Goal: Task Accomplishment & Management: Manage account settings

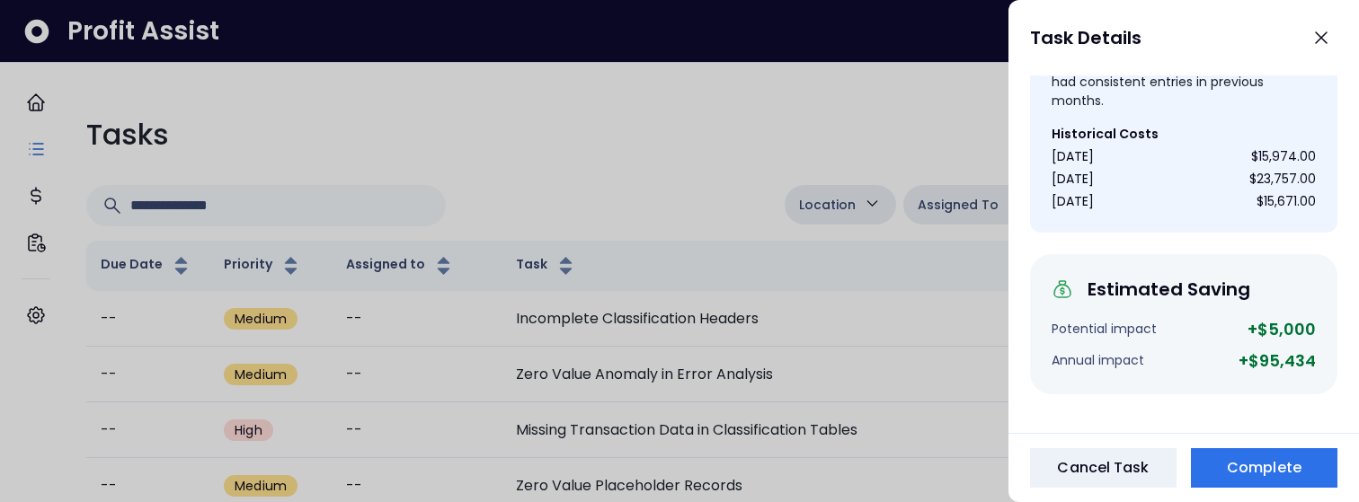
scroll to position [519, 0]
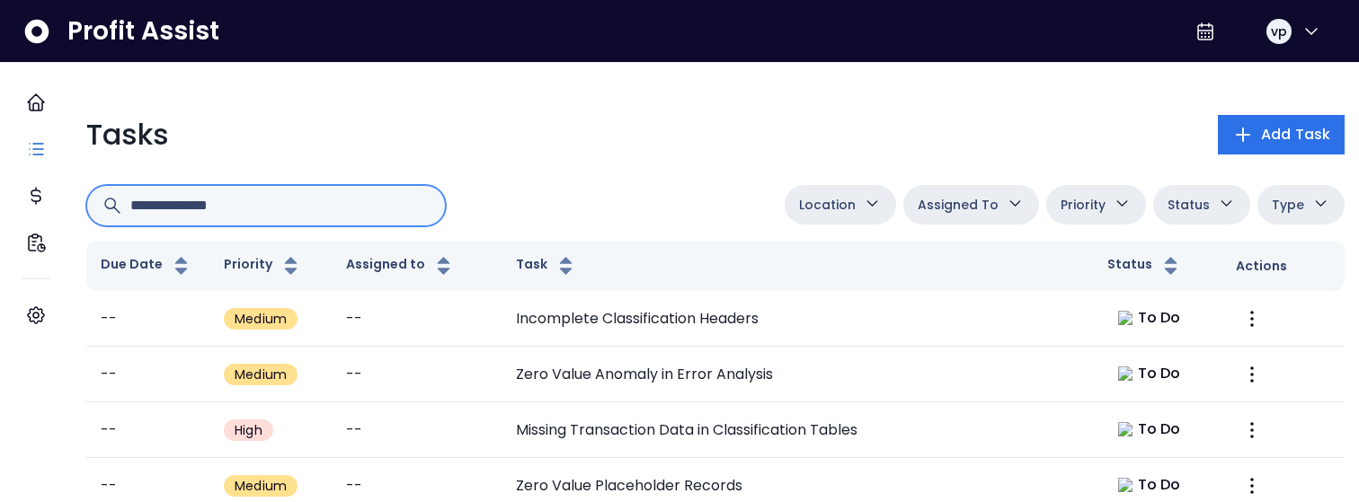
click at [318, 200] on input "text" at bounding box center [280, 206] width 300 height 40
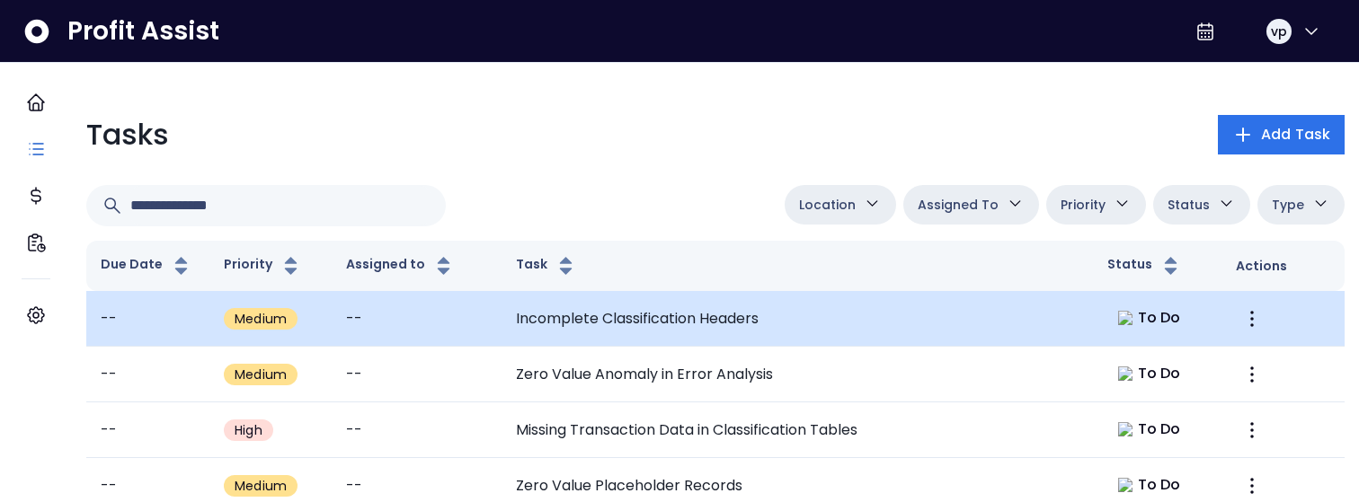
click at [373, 333] on td "--" at bounding box center [416, 319] width 169 height 56
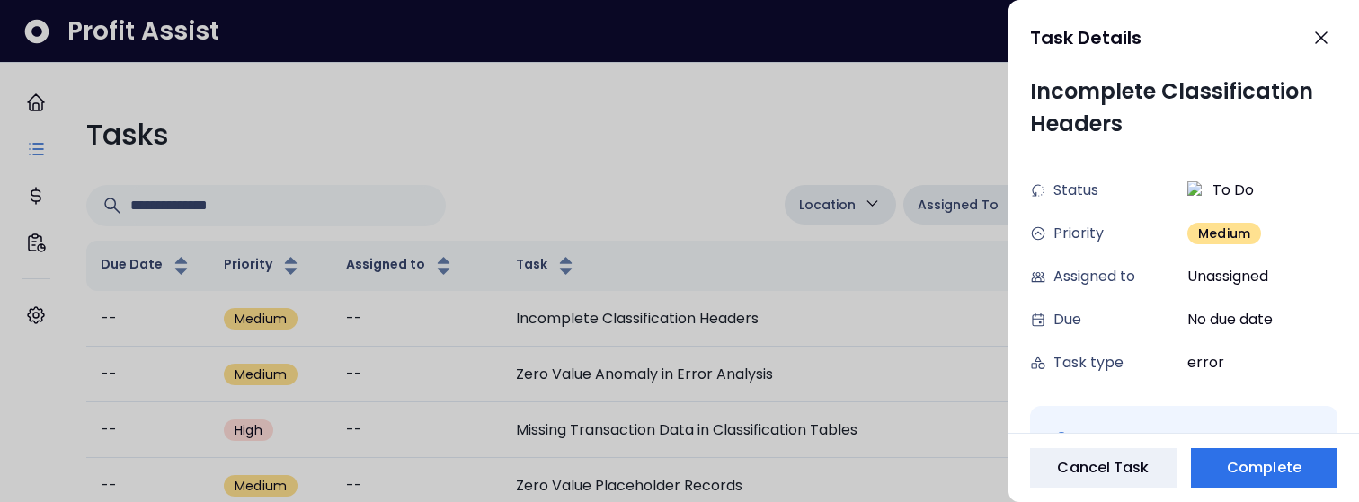
click at [779, 179] on div at bounding box center [679, 251] width 1359 height 502
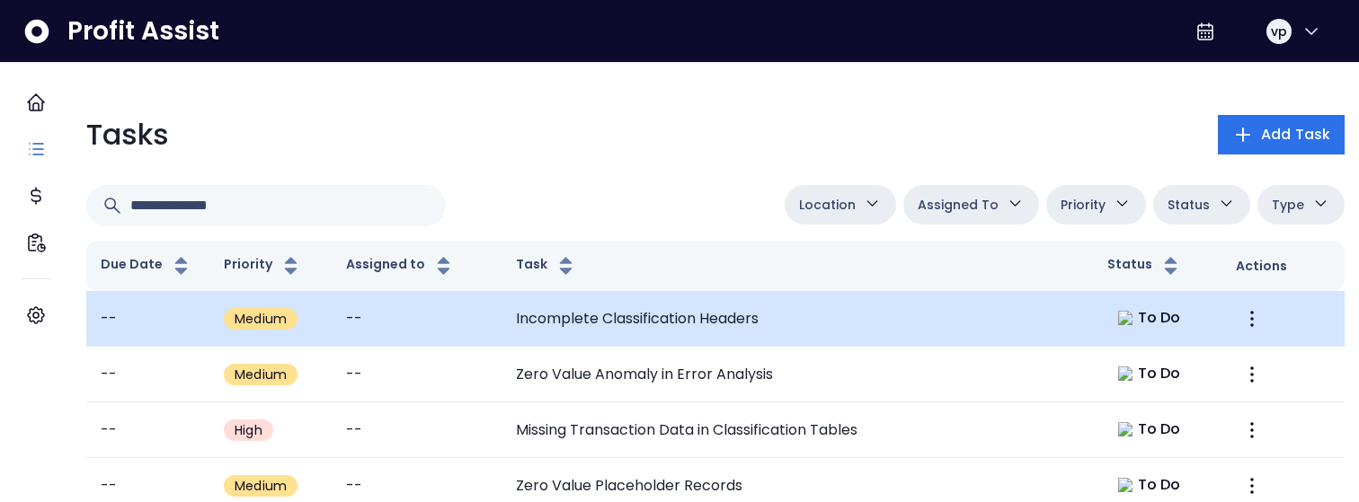
click at [778, 311] on td "Incomplete Classification Headers" at bounding box center [796, 319] width 591 height 56
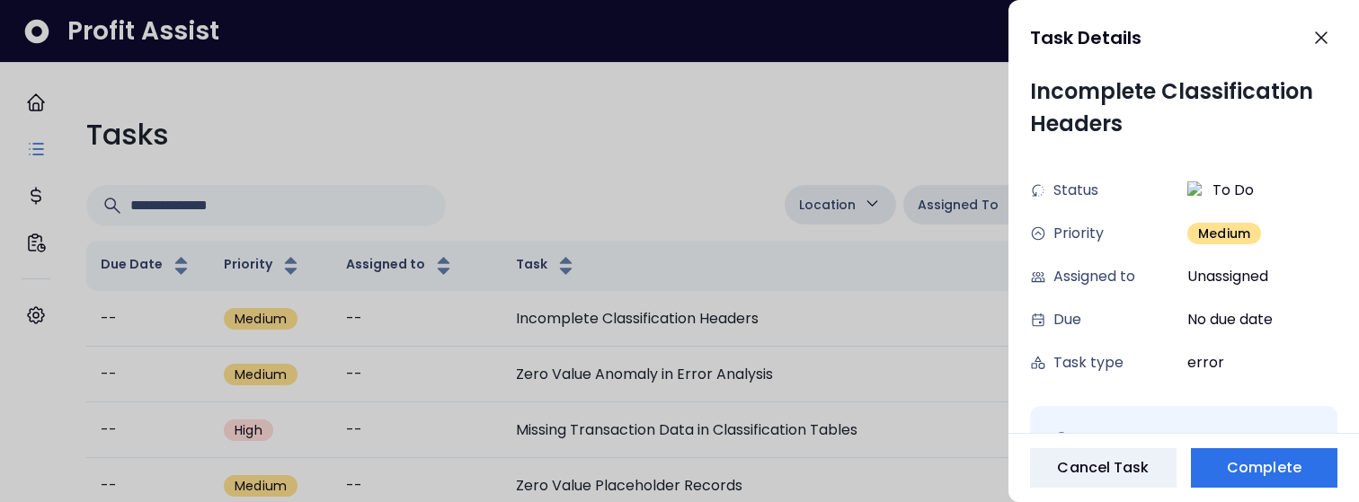
click at [611, 72] on div at bounding box center [679, 251] width 1359 height 502
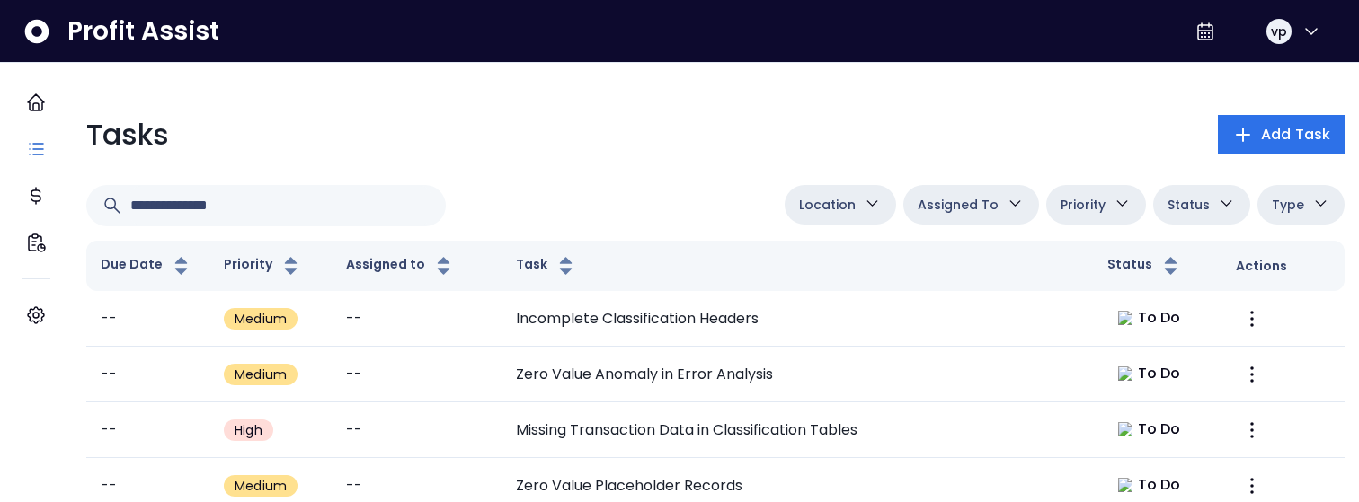
click at [951, 205] on span "Assigned To" at bounding box center [958, 205] width 81 height 22
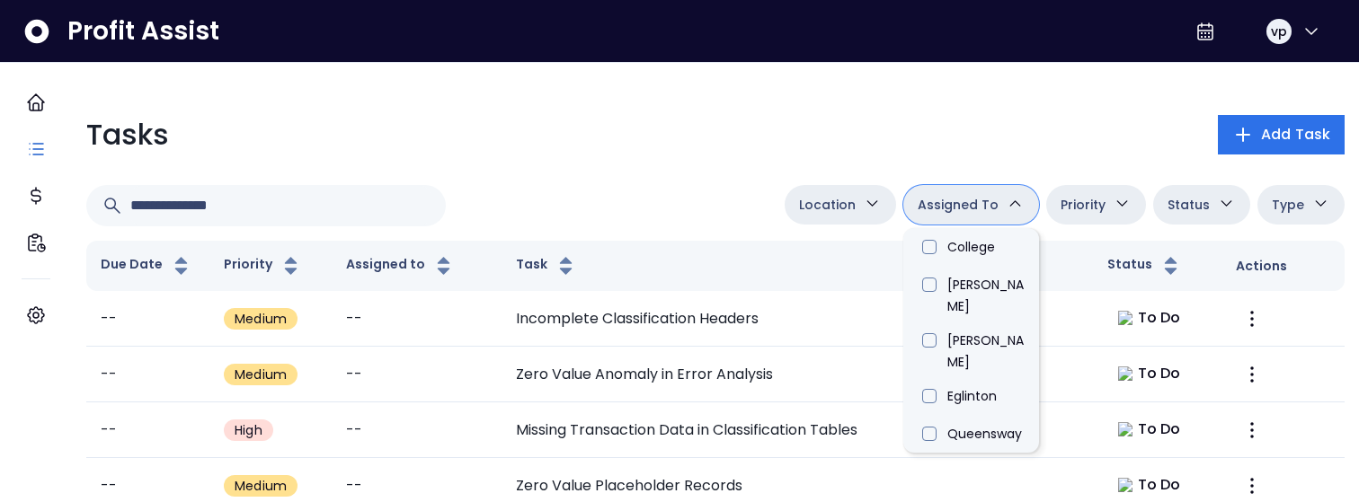
click at [985, 215] on button "Assigned To" at bounding box center [971, 205] width 136 height 40
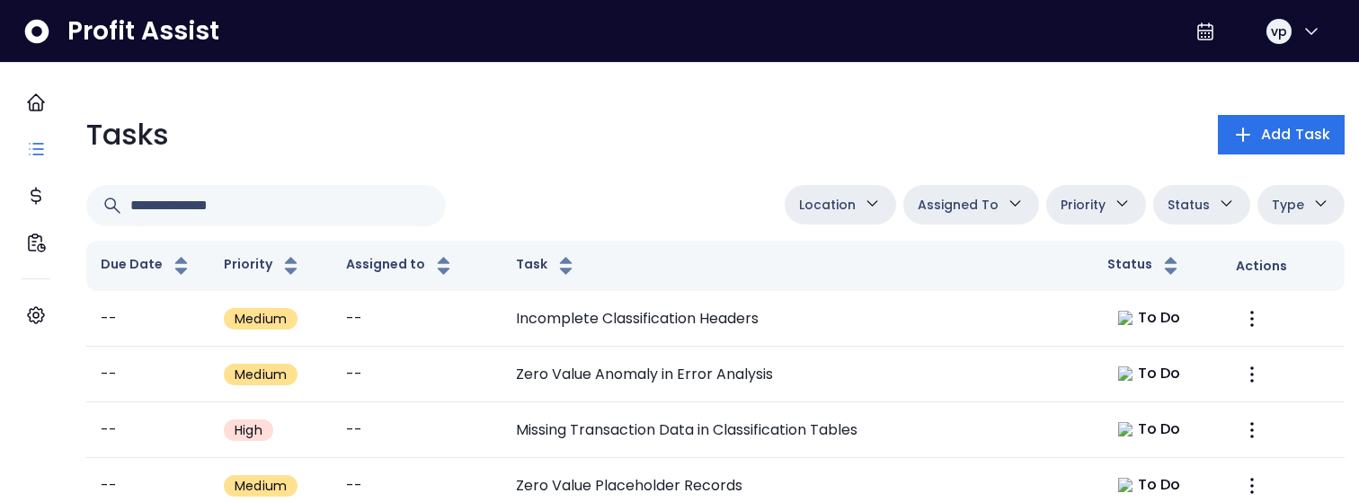
click at [1113, 210] on icon "button" at bounding box center [1122, 203] width 19 height 19
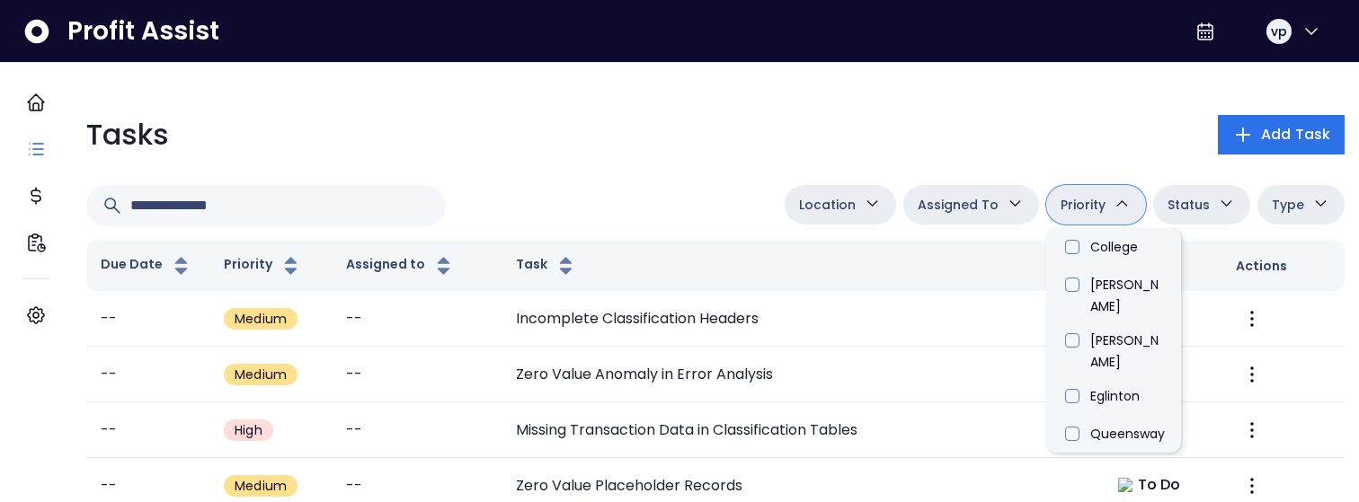
click at [1113, 210] on icon "button" at bounding box center [1122, 203] width 19 height 19
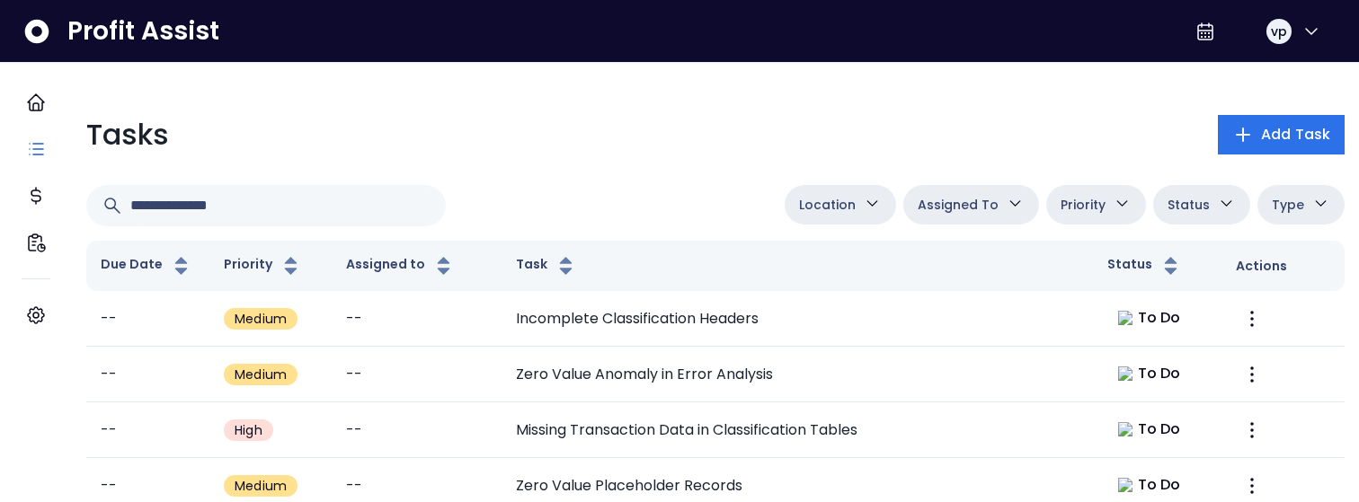
click at [1113, 210] on icon "button" at bounding box center [1122, 203] width 19 height 19
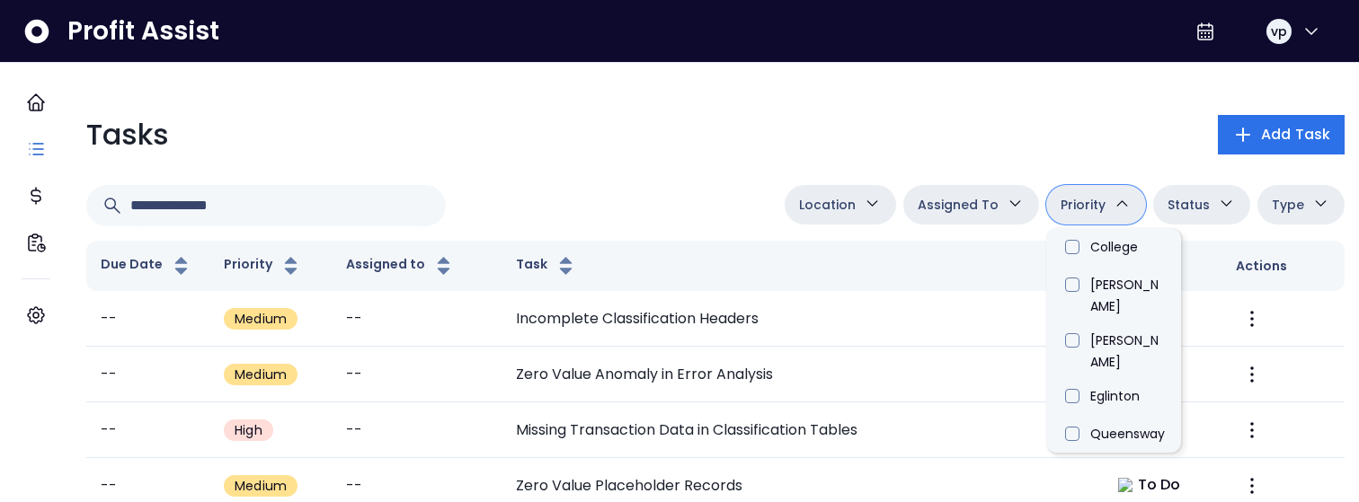
click at [1113, 210] on icon "button" at bounding box center [1122, 203] width 19 height 19
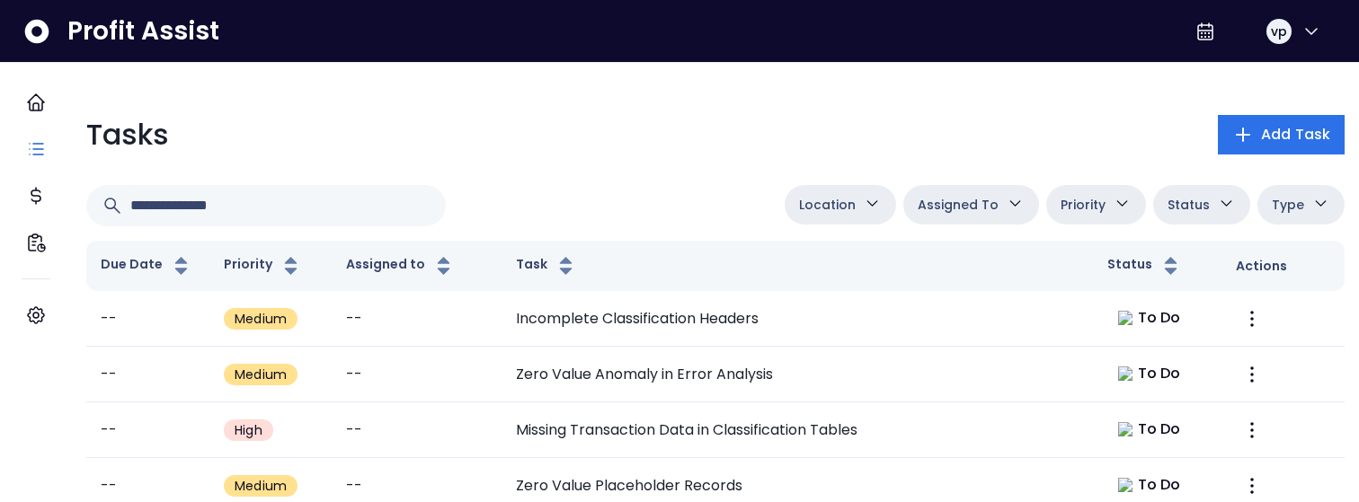
click at [1113, 210] on icon "button" at bounding box center [1122, 203] width 19 height 19
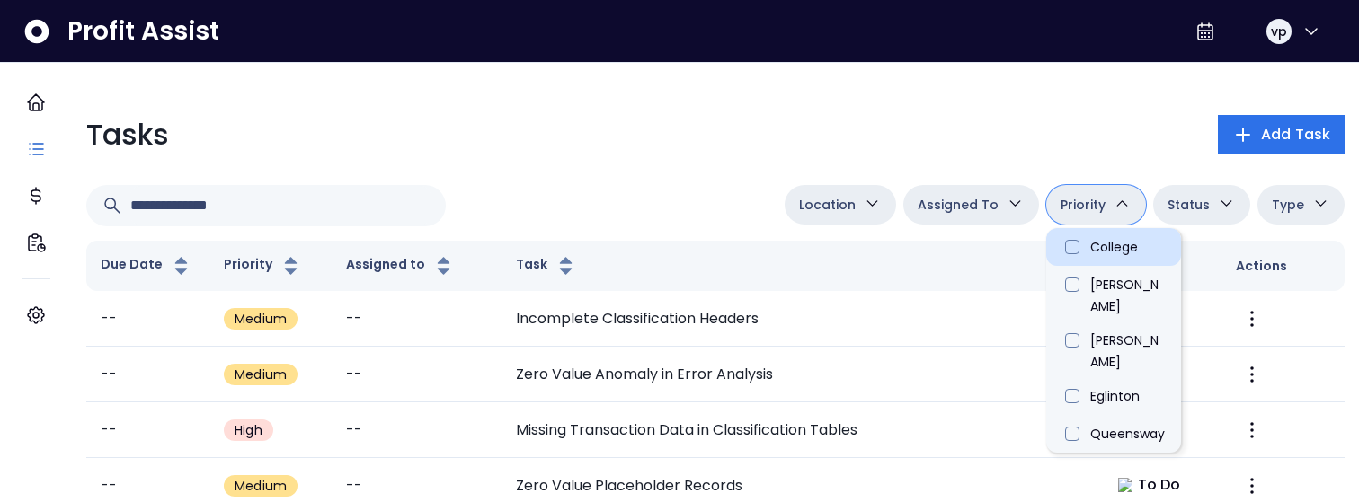
click at [1090, 261] on li "College" at bounding box center [1113, 247] width 135 height 38
type input "**********"
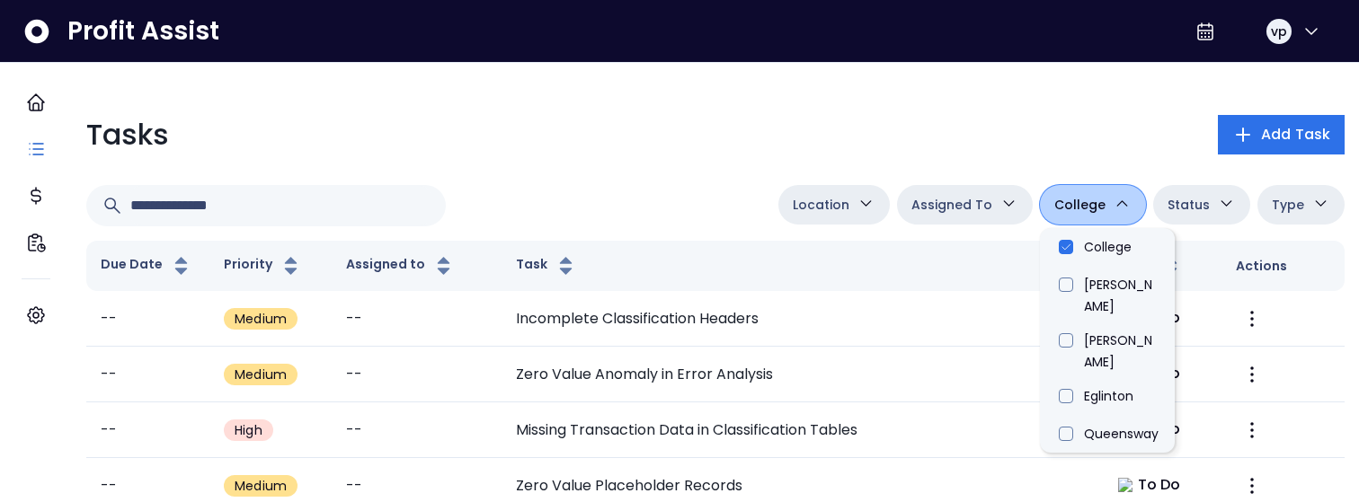
click at [1088, 216] on button "College" at bounding box center [1093, 205] width 106 height 40
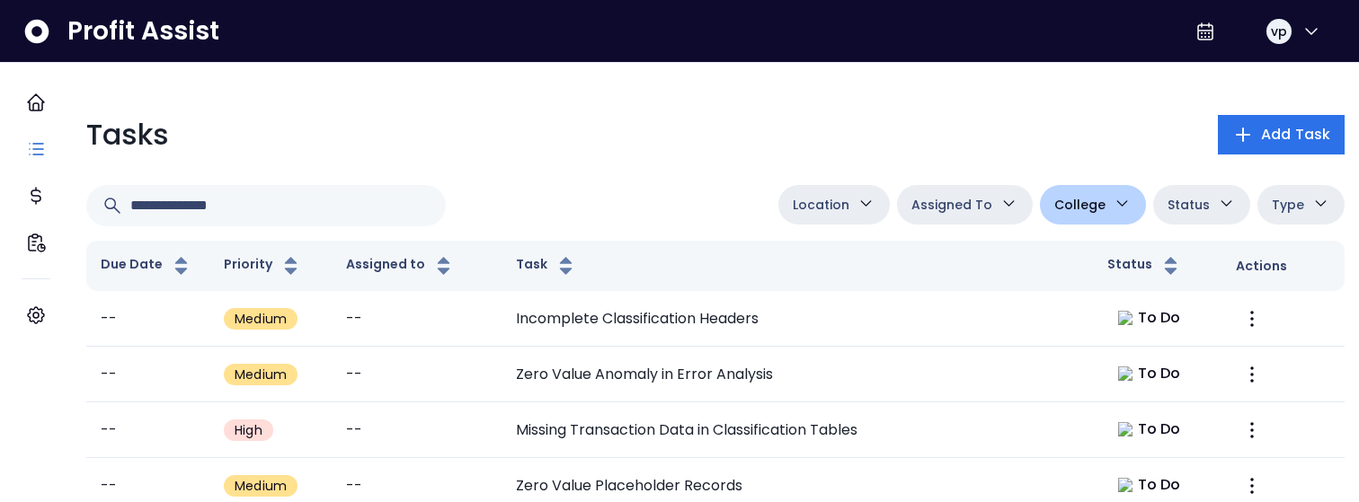
click at [1167, 202] on span "Status" at bounding box center [1188, 205] width 42 height 22
click at [969, 136] on div "Tasks Add Task" at bounding box center [715, 134] width 1258 height 43
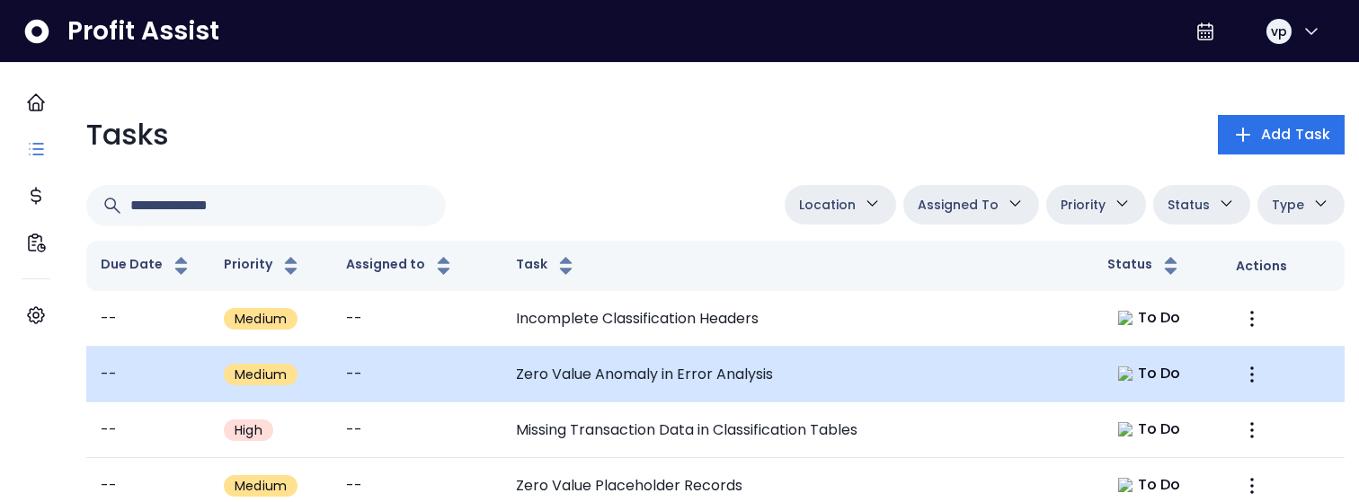
click at [922, 360] on td "Zero Value Anomaly in Error Analysis" at bounding box center [796, 375] width 591 height 56
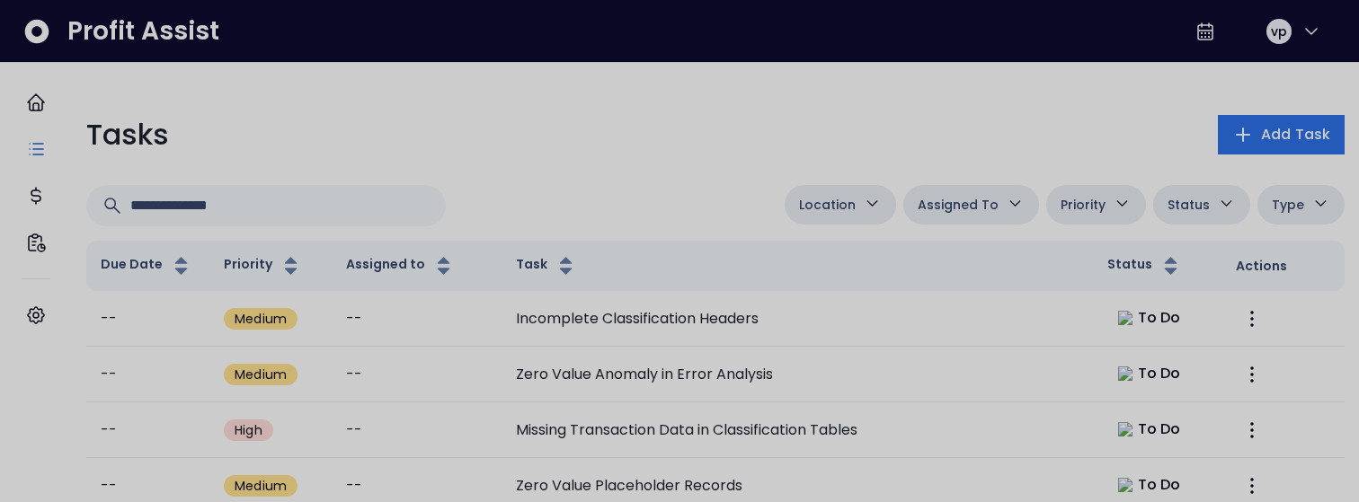
click at [879, 315] on div at bounding box center [679, 251] width 1359 height 502
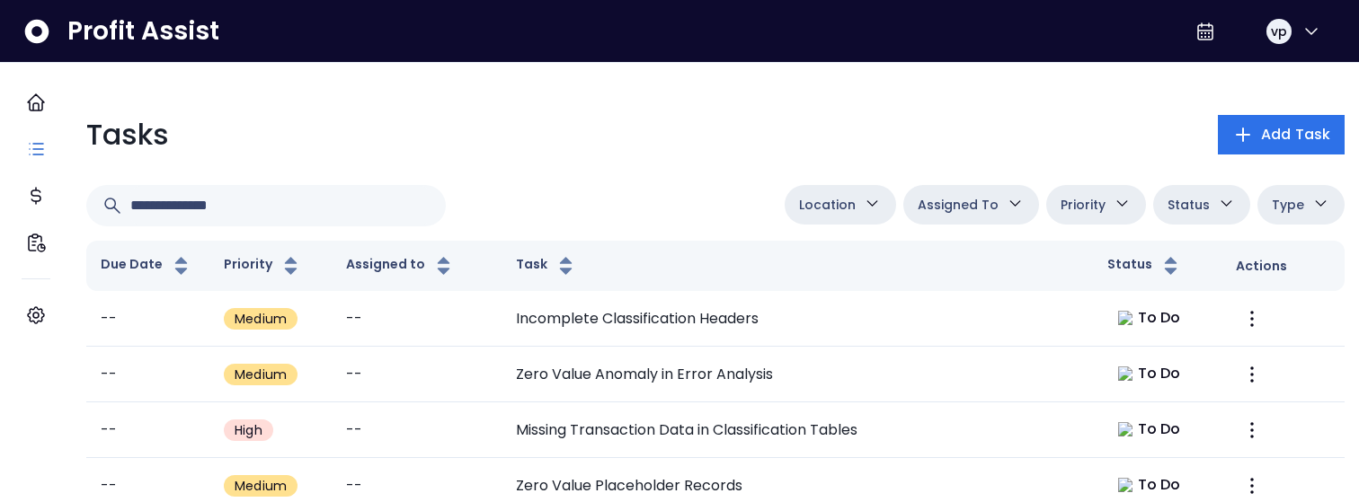
click at [879, 315] on td "Incomplete Classification Headers" at bounding box center [796, 319] width 591 height 56
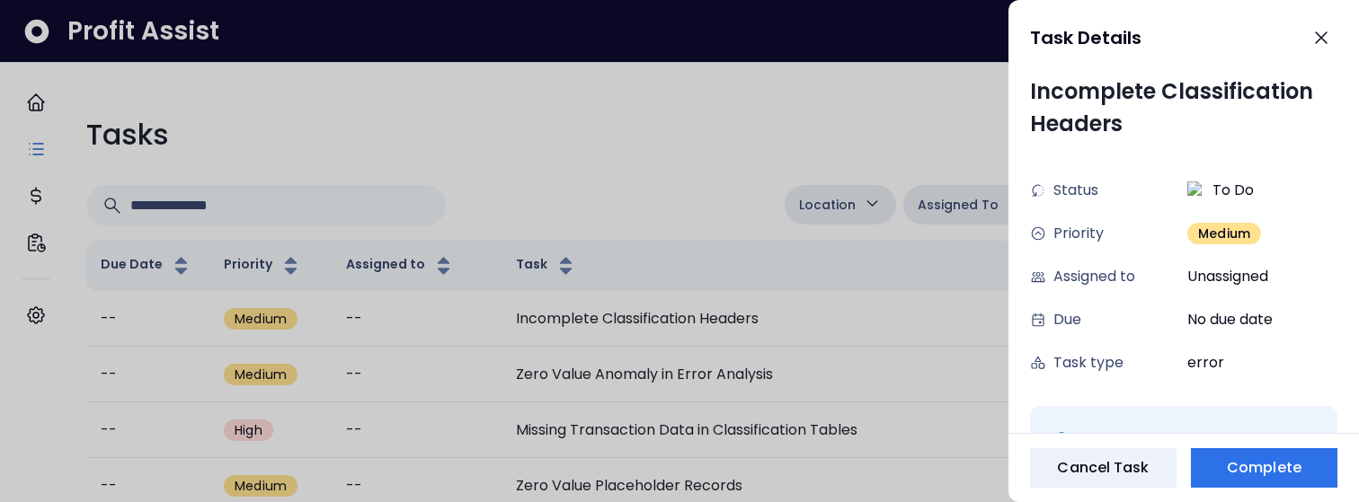
click at [756, 128] on div at bounding box center [679, 251] width 1359 height 502
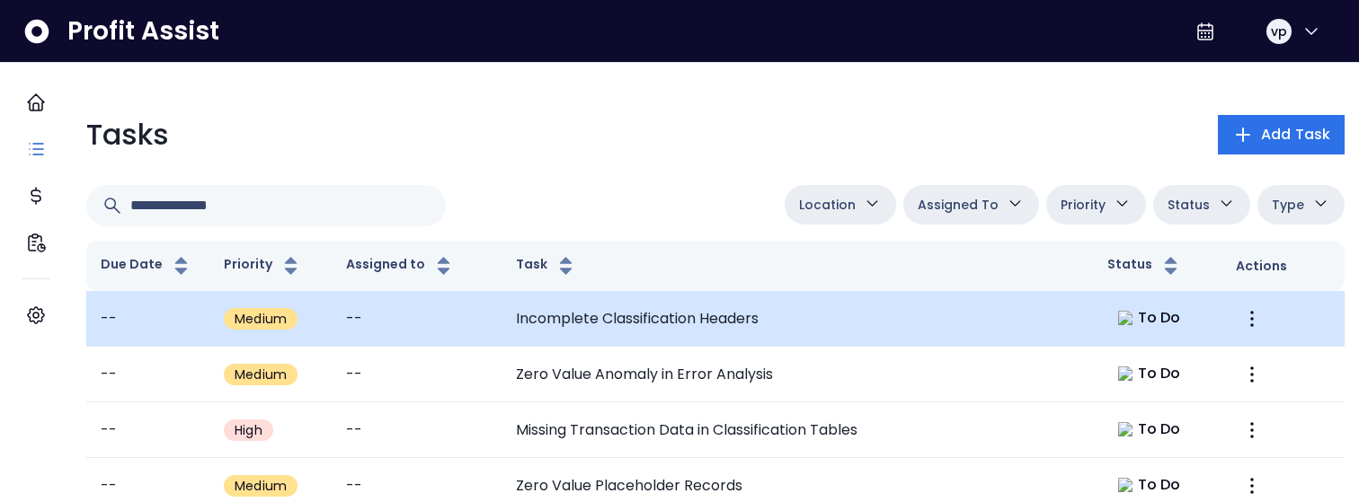
click at [450, 340] on td "--" at bounding box center [416, 319] width 169 height 56
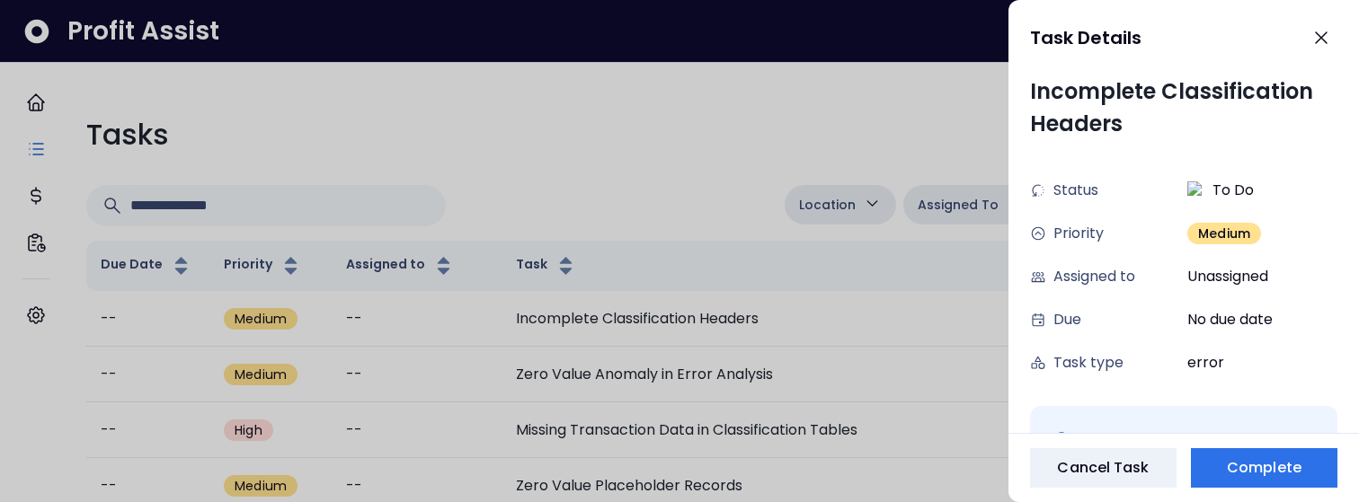
click at [486, 220] on div at bounding box center [679, 251] width 1359 height 502
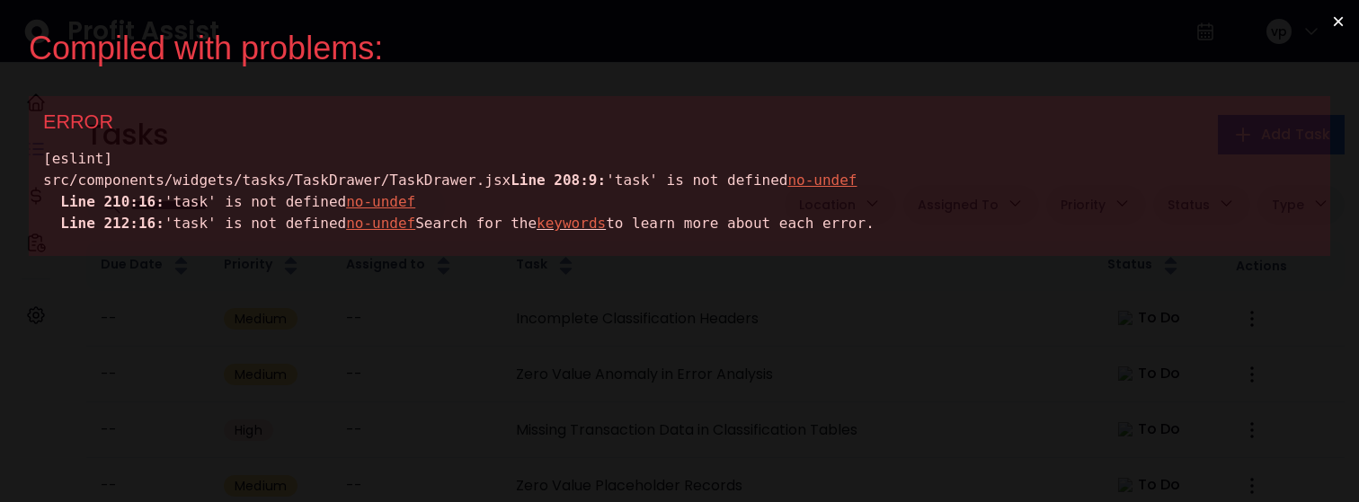
click at [209, 190] on div "[eslint] src/components/widgets/tasks/TaskDrawer/TaskDrawer.jsx Line 208:9: 'ta…" at bounding box center [679, 191] width 1272 height 86
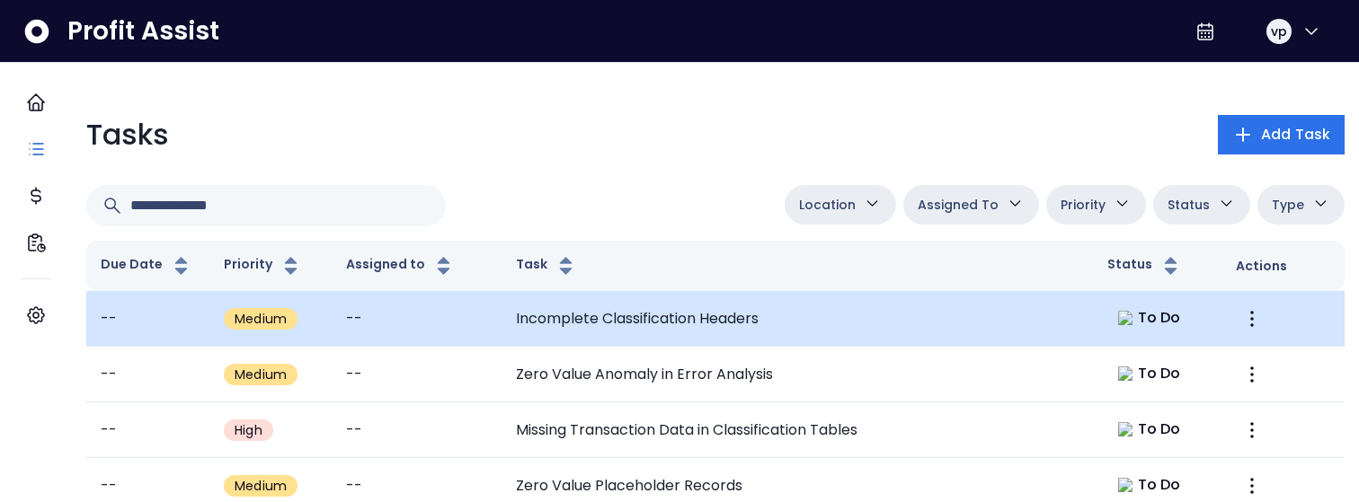
click at [899, 305] on td "Incomplete Classification Headers" at bounding box center [796, 319] width 591 height 56
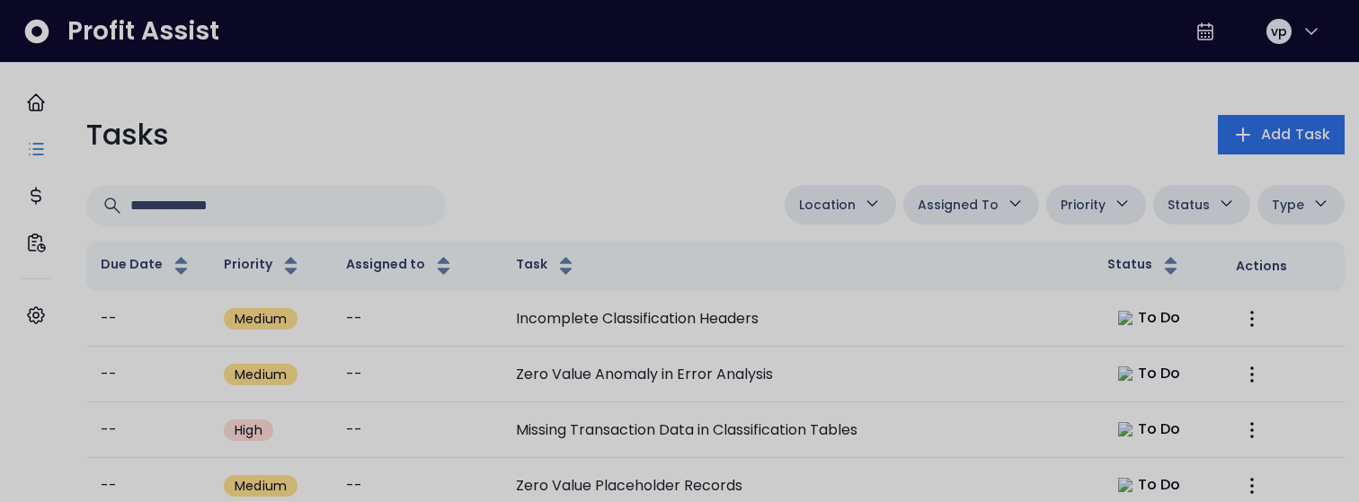
click at [653, 128] on div at bounding box center [679, 251] width 1359 height 502
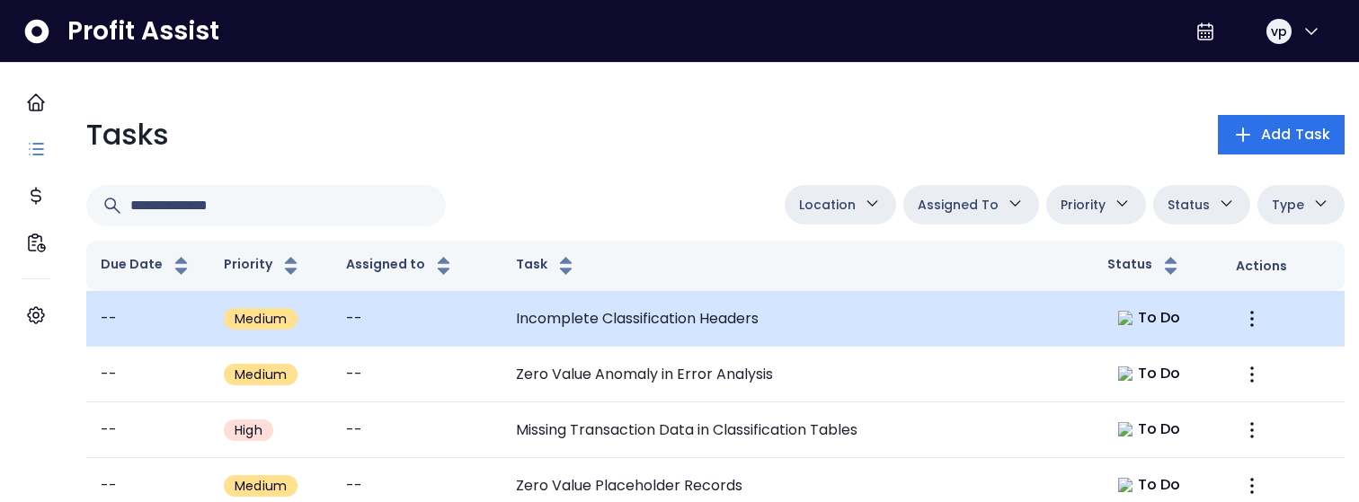
click at [951, 314] on td "Incomplete Classification Headers" at bounding box center [796, 319] width 591 height 56
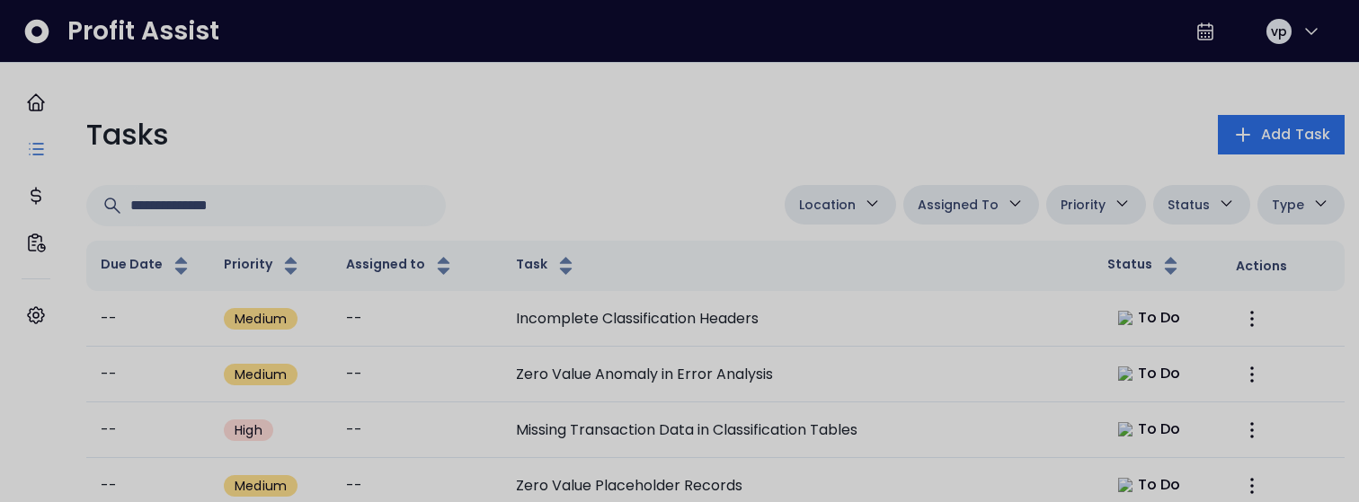
click at [711, 121] on div at bounding box center [679, 251] width 1359 height 502
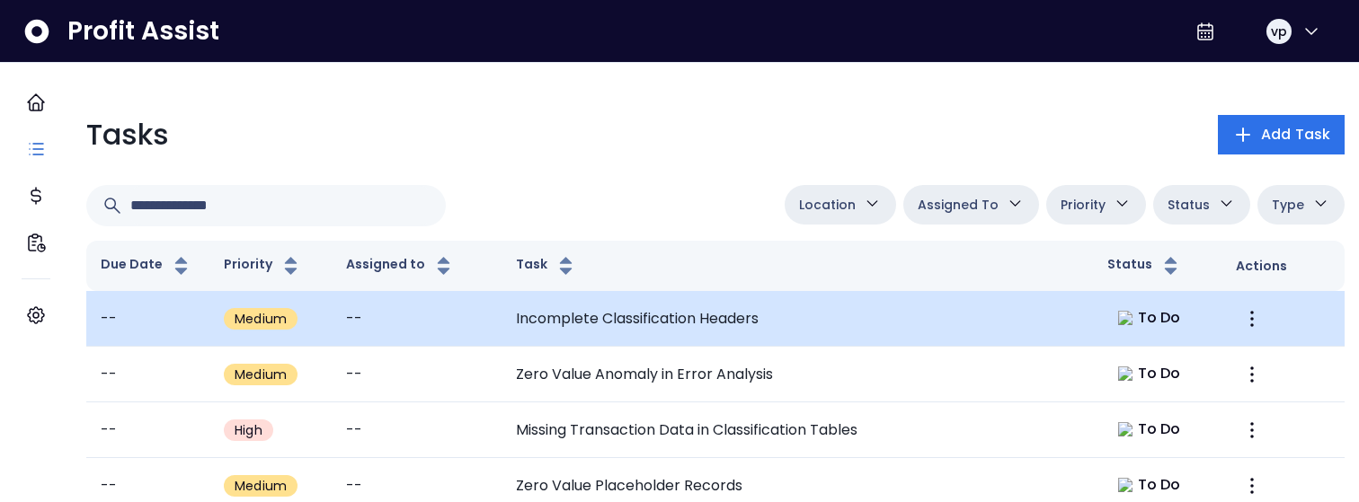
click at [810, 330] on td "Incomplete Classification Headers" at bounding box center [796, 319] width 591 height 56
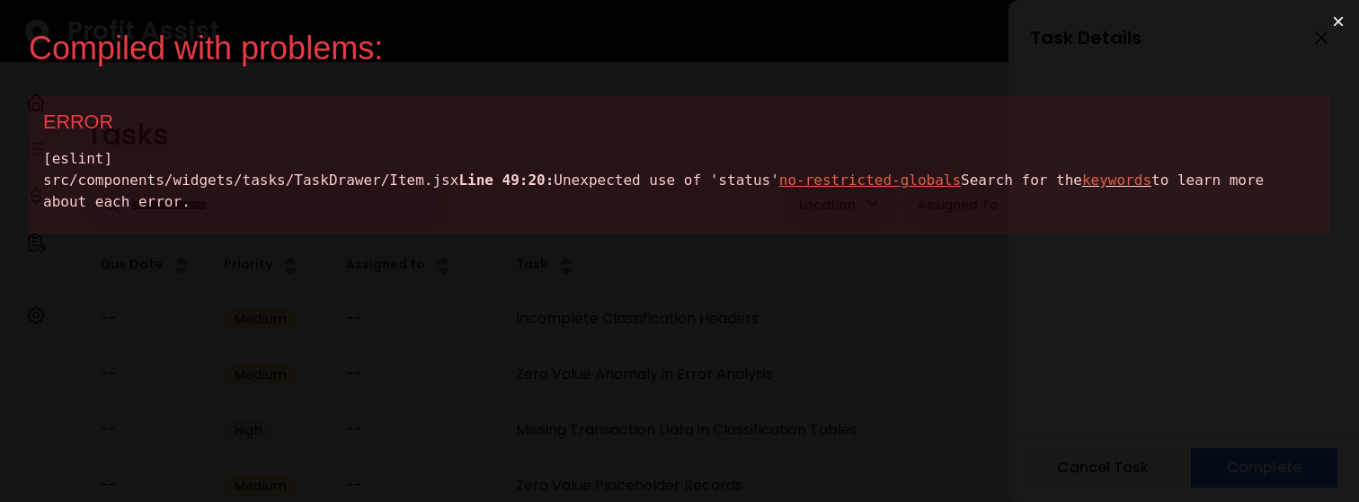
click at [367, 206] on div "[eslint] src/components/widgets/tasks/TaskDrawer/Item.jsx Line 49:20: Unexpecte…" at bounding box center [679, 180] width 1272 height 65
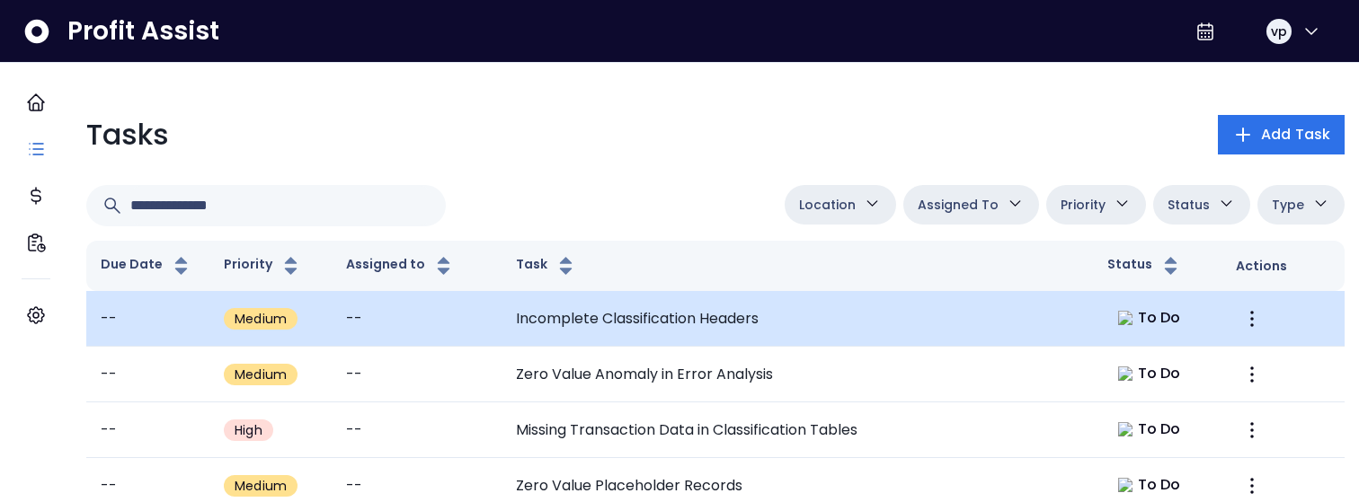
click at [663, 313] on td "Incomplete Classification Headers" at bounding box center [796, 319] width 591 height 56
click at [847, 307] on td "Incomplete Classification Headers" at bounding box center [796, 319] width 591 height 56
click at [962, 332] on td "Incomplete Classification Headers" at bounding box center [796, 319] width 591 height 56
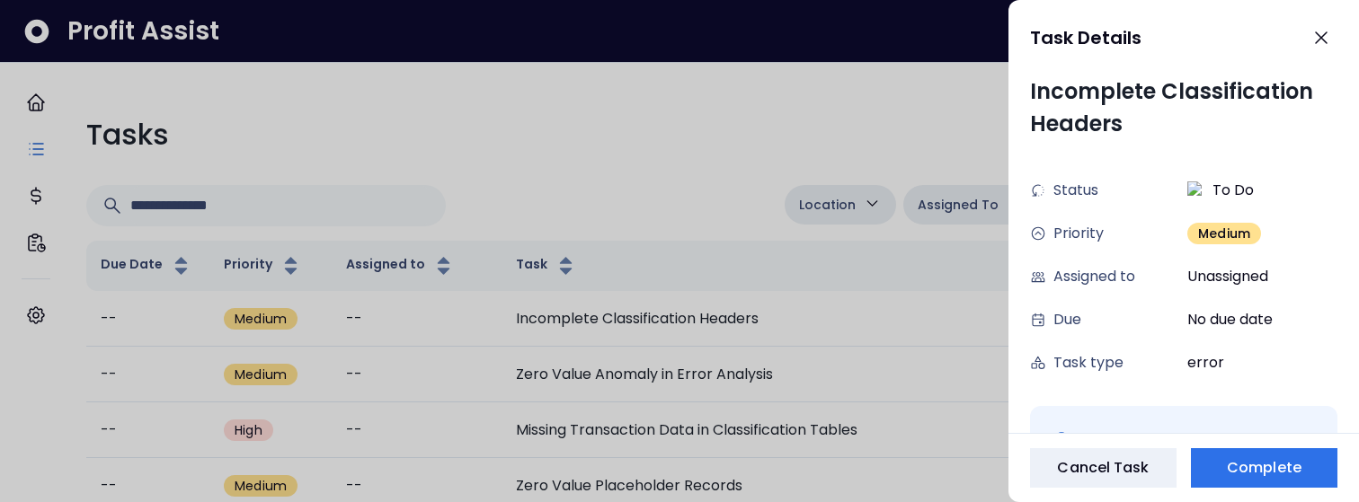
click at [645, 153] on div at bounding box center [679, 251] width 1359 height 502
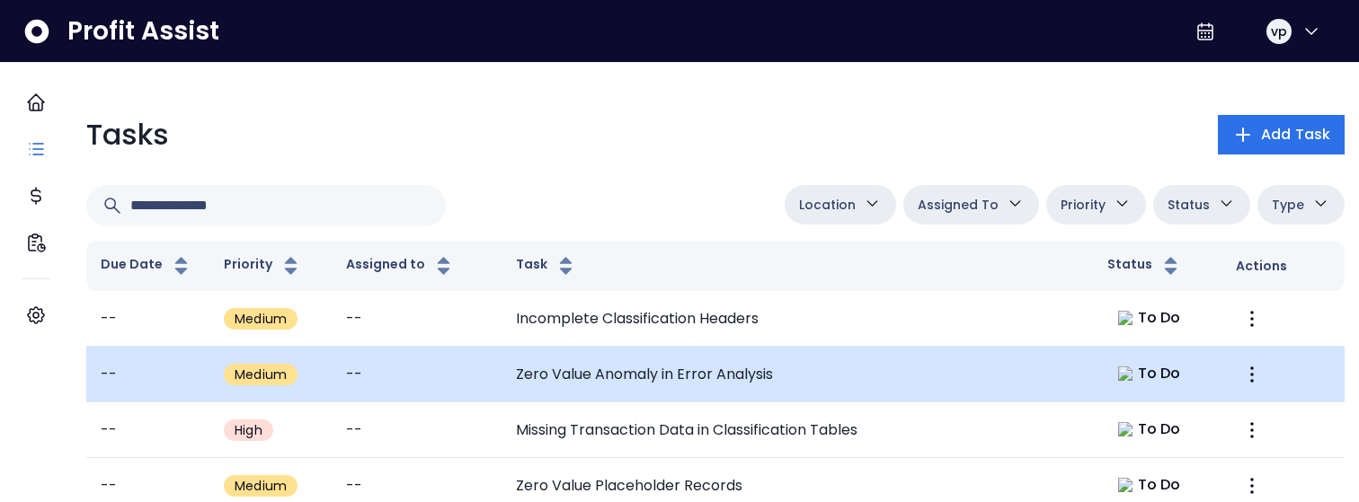
click at [650, 379] on td "Zero Value Anomaly in Error Analysis" at bounding box center [796, 375] width 591 height 56
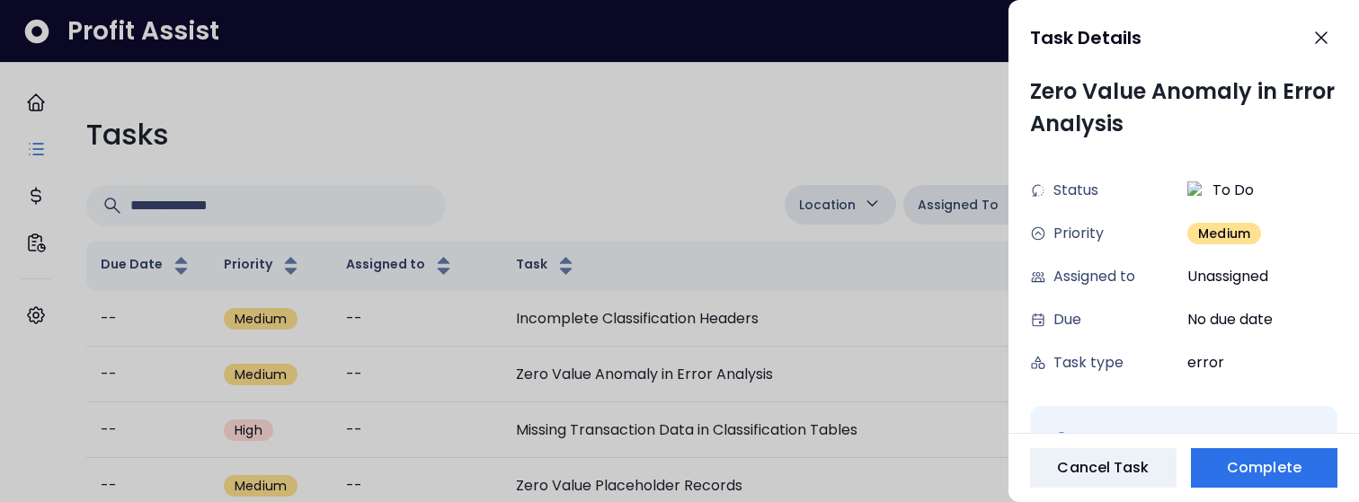
click at [635, 194] on div at bounding box center [679, 251] width 1359 height 502
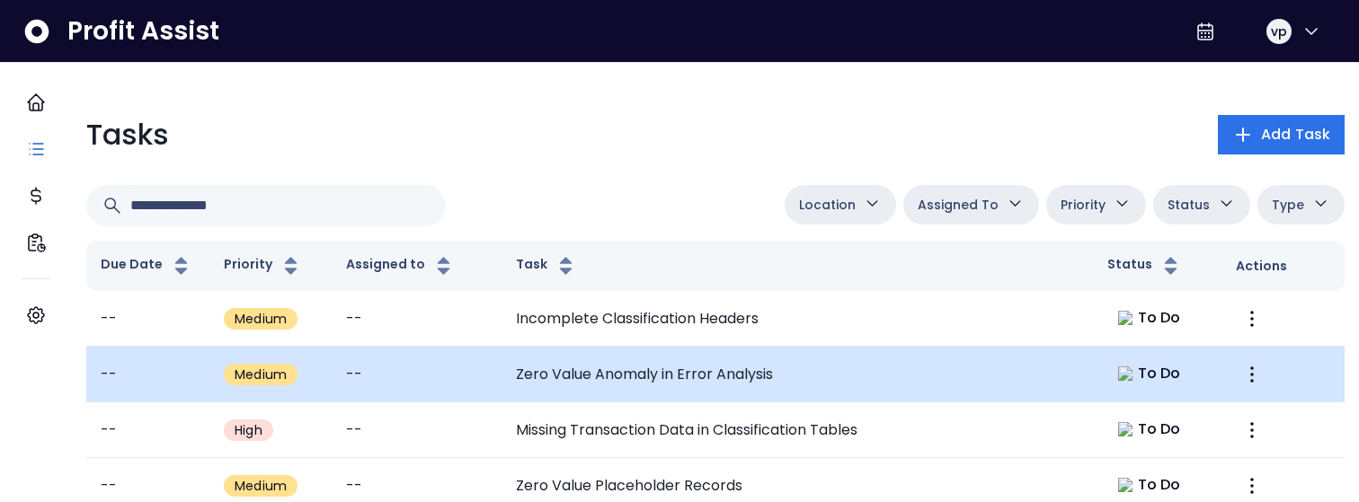
click at [653, 380] on td "Zero Value Anomaly in Error Analysis" at bounding box center [796, 375] width 591 height 56
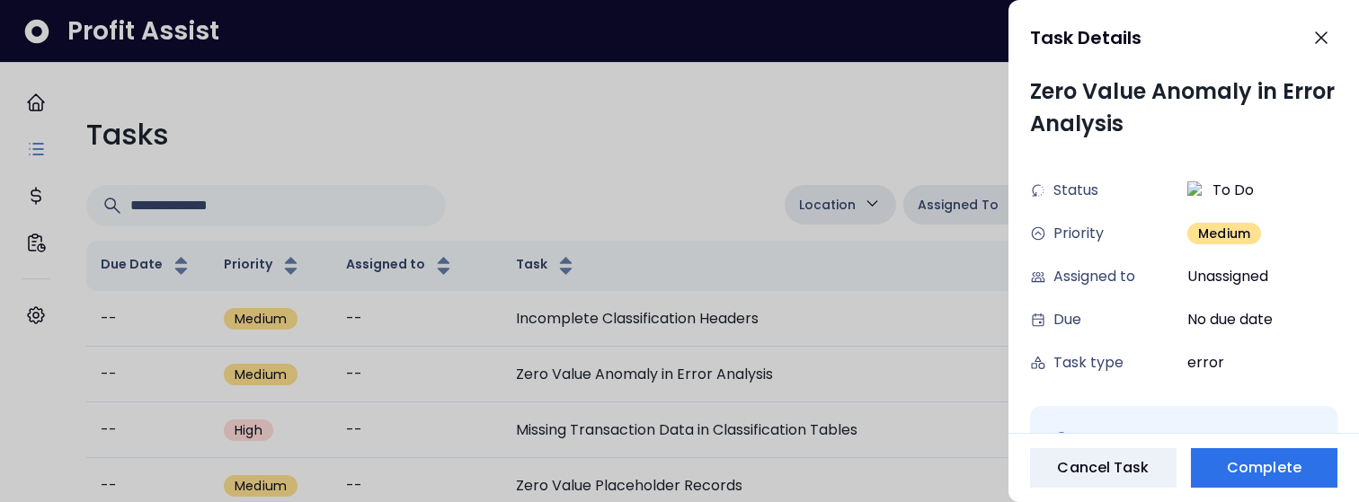
click at [687, 125] on div at bounding box center [679, 251] width 1359 height 502
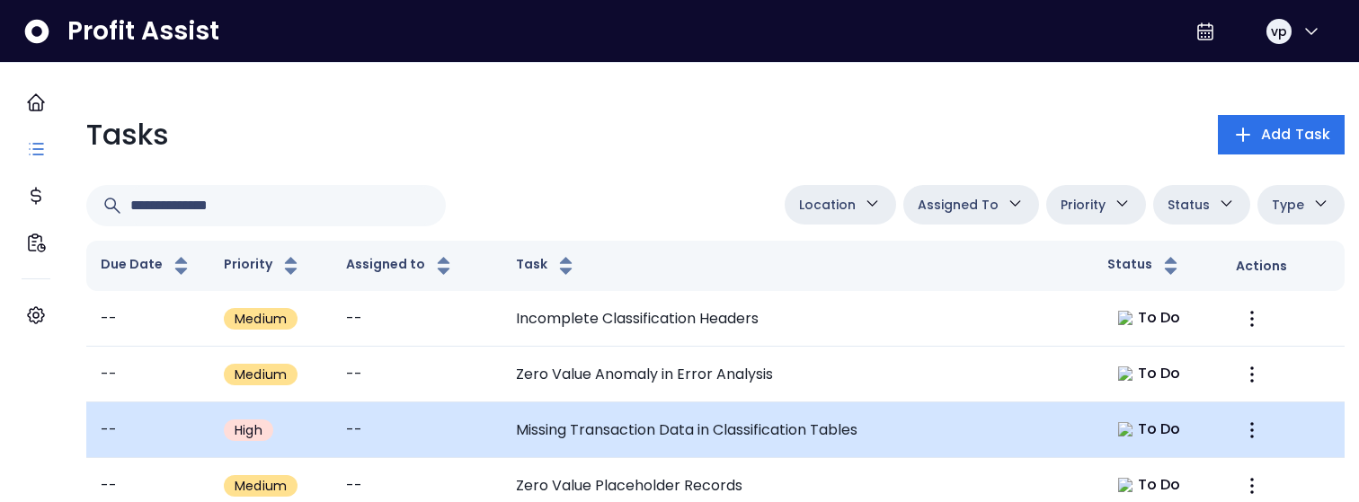
click at [655, 424] on td "Missing Transaction Data in Classification Tables" at bounding box center [796, 431] width 591 height 56
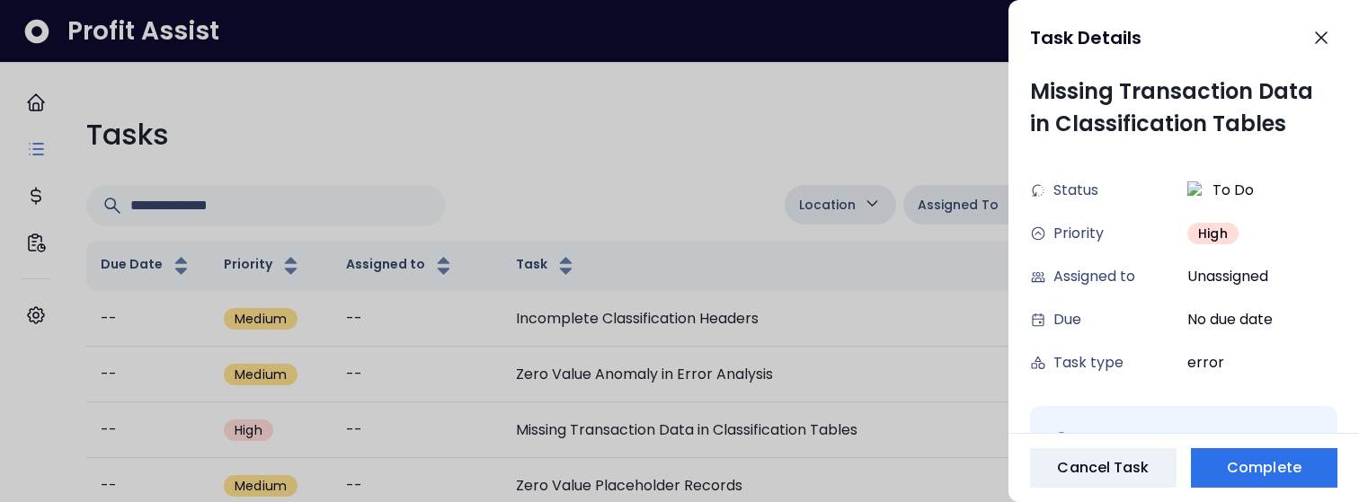
click at [696, 106] on div at bounding box center [679, 251] width 1359 height 502
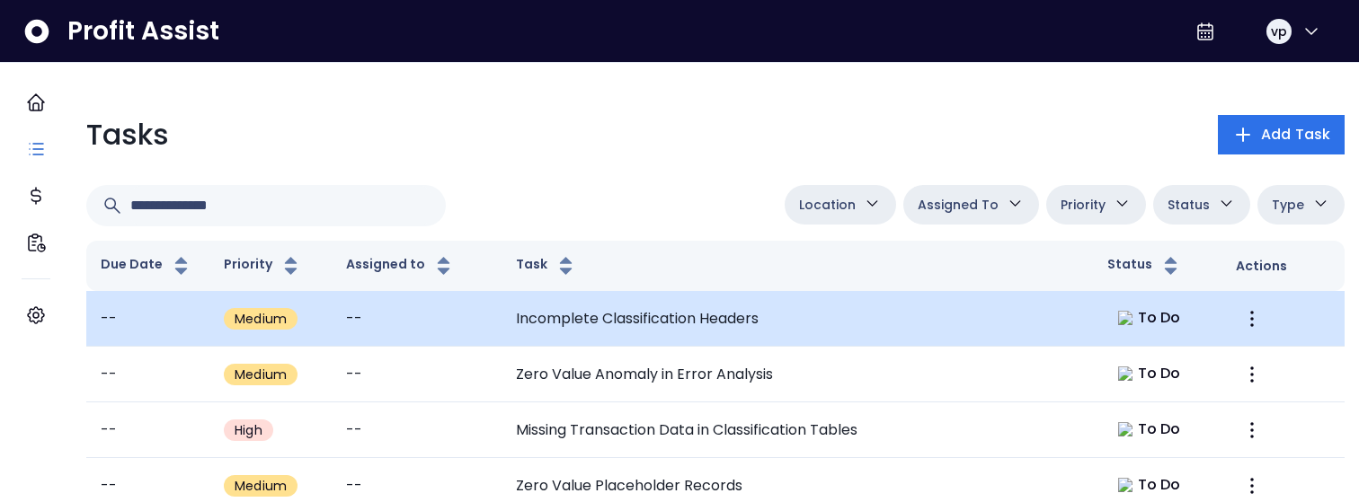
click at [867, 313] on td "Incomplete Classification Headers" at bounding box center [796, 319] width 591 height 56
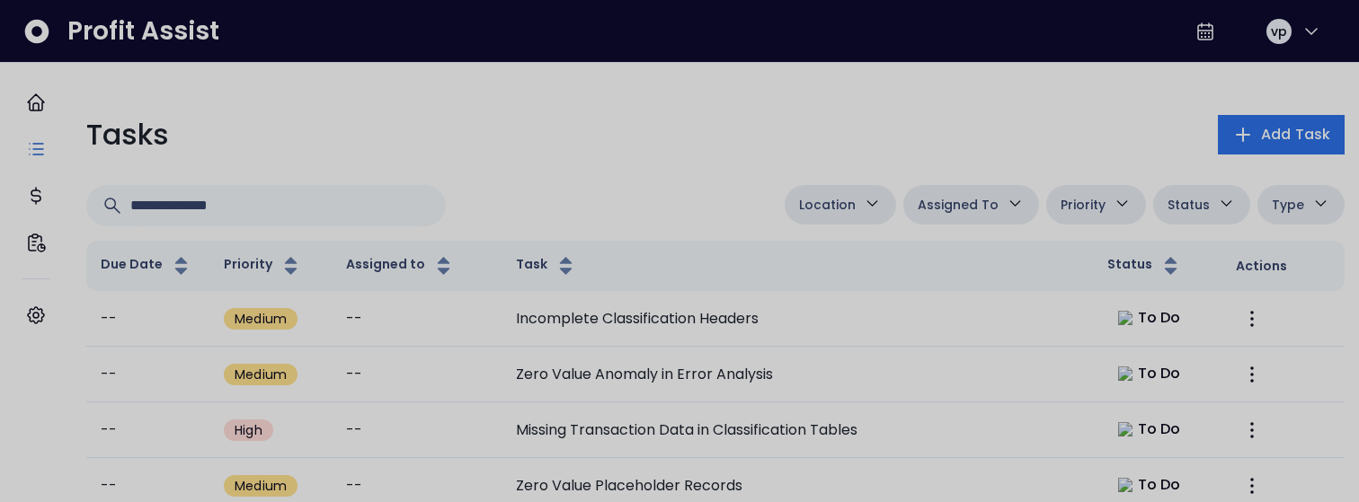
click at [794, 135] on div at bounding box center [679, 251] width 1359 height 502
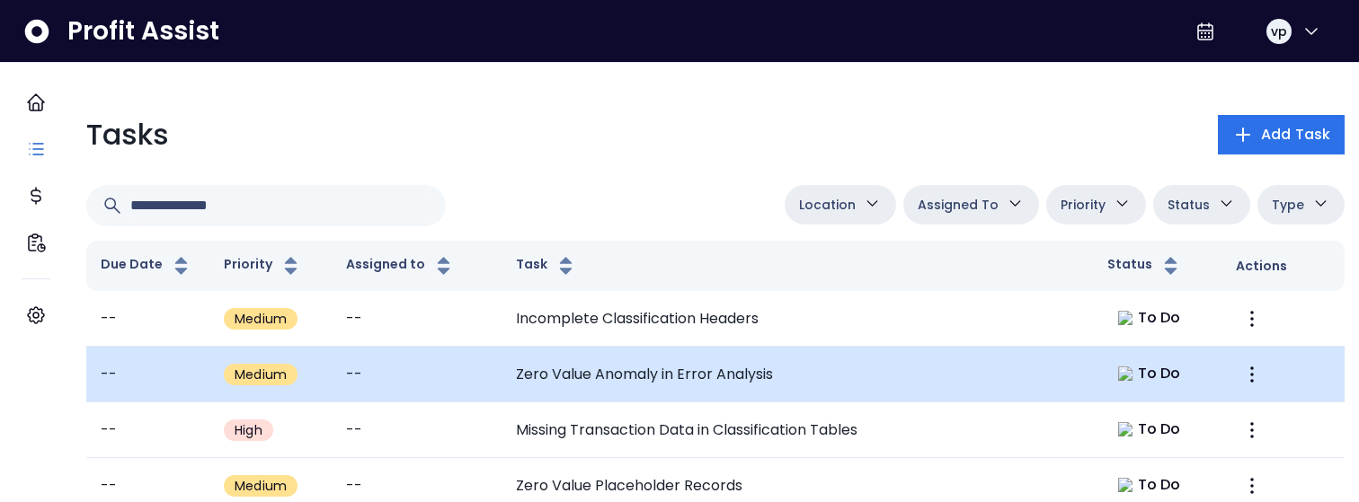
click at [826, 385] on td "Zero Value Anomaly in Error Analysis" at bounding box center [796, 375] width 591 height 56
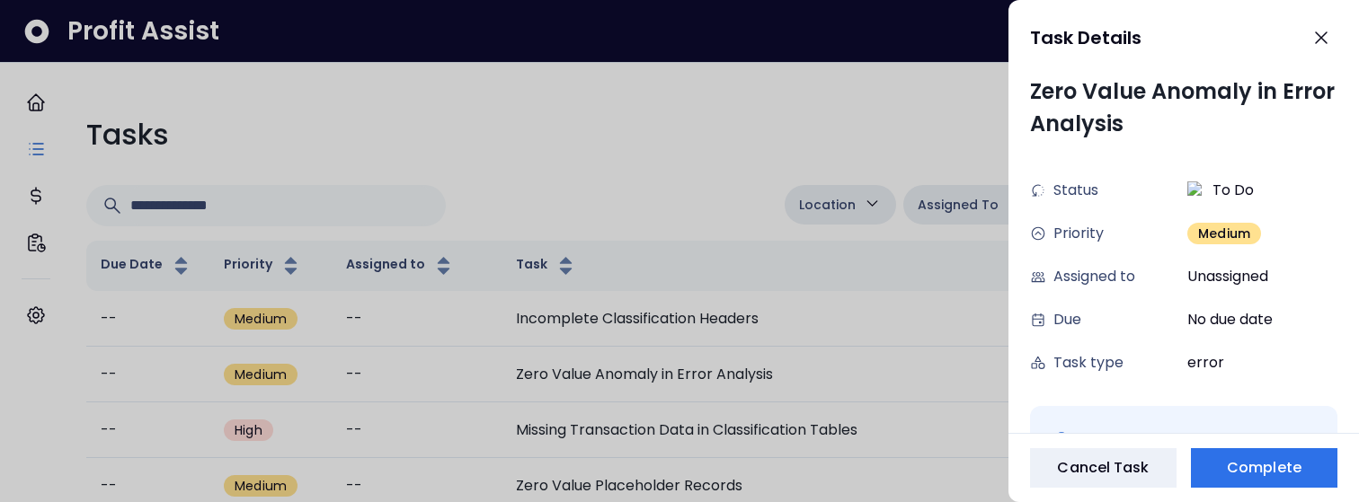
click at [760, 191] on div at bounding box center [679, 251] width 1359 height 502
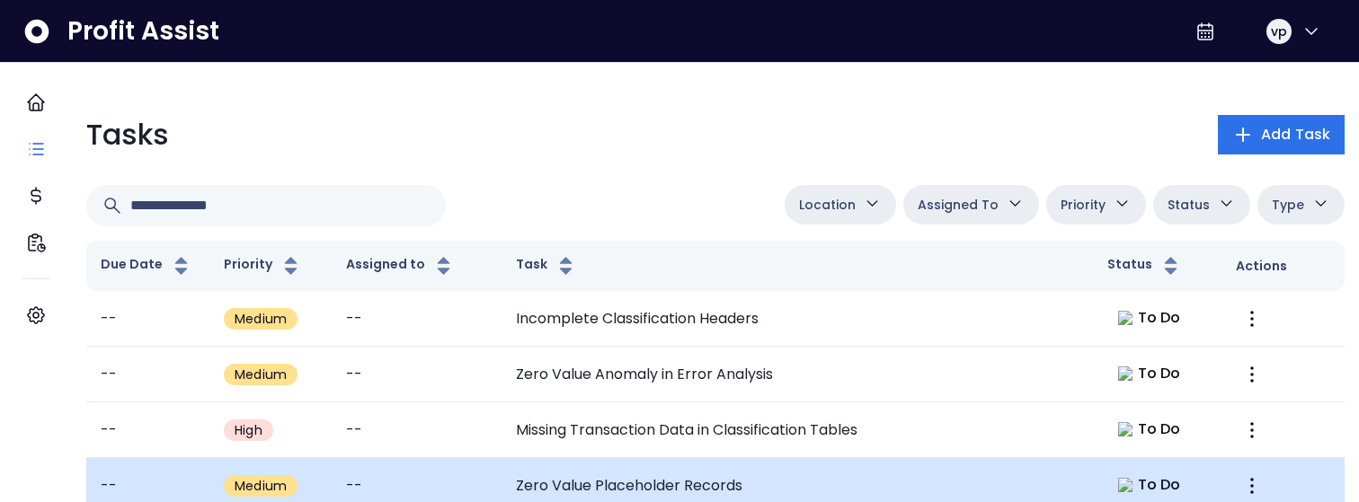
click at [793, 479] on td "Zero Value Placeholder Records" at bounding box center [796, 486] width 591 height 56
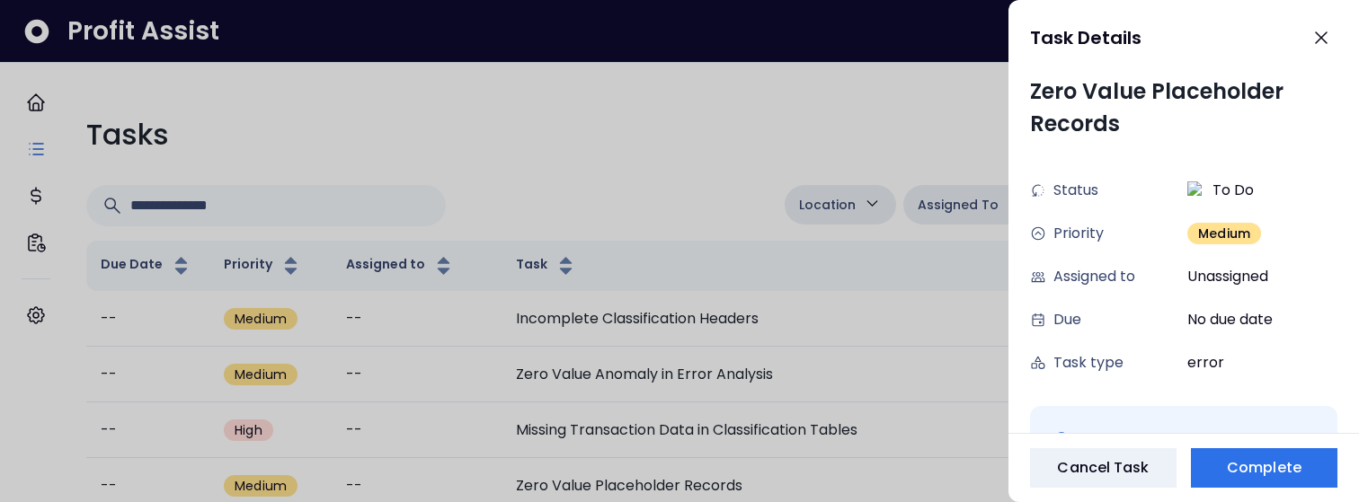
click at [782, 144] on div at bounding box center [679, 251] width 1359 height 502
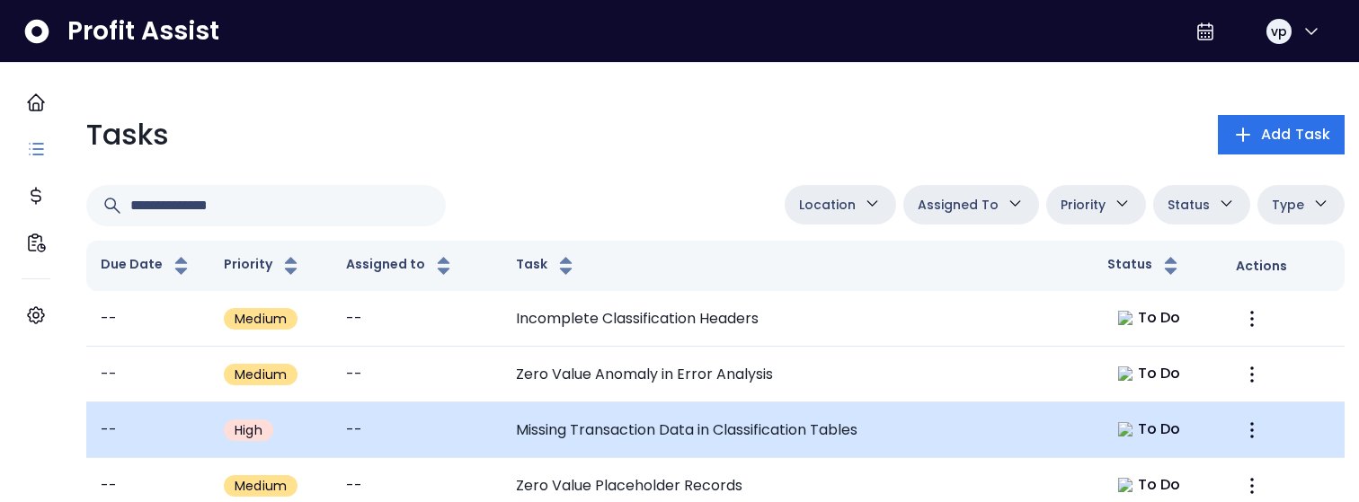
click at [734, 426] on td "Missing Transaction Data in Classification Tables" at bounding box center [796, 431] width 591 height 56
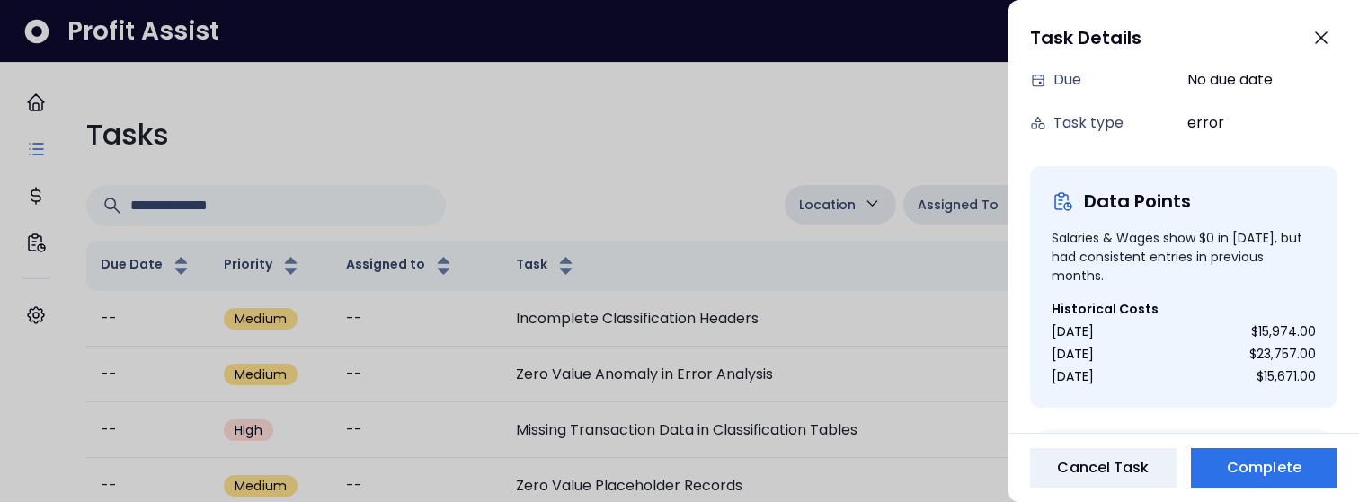
scroll to position [519, 0]
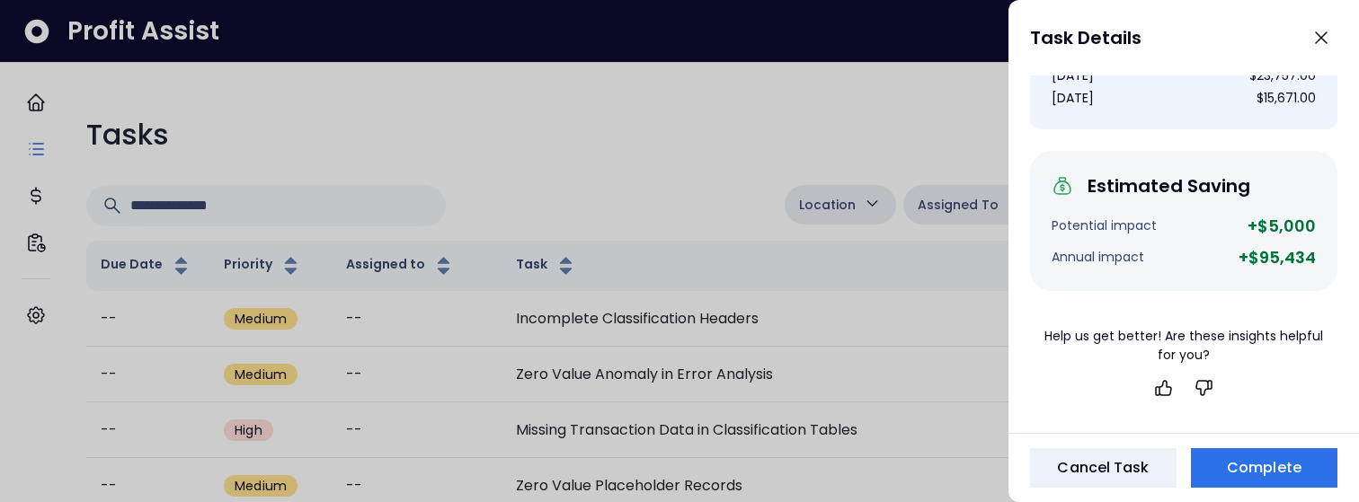
click at [761, 102] on div at bounding box center [679, 251] width 1359 height 502
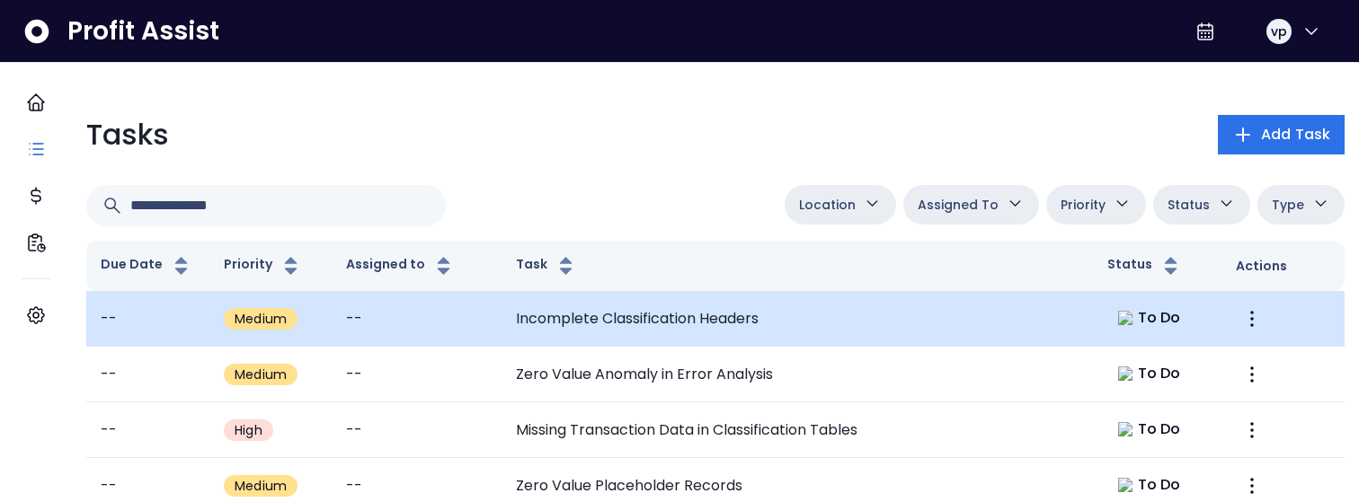
click at [728, 325] on td "Incomplete Classification Headers" at bounding box center [796, 319] width 591 height 56
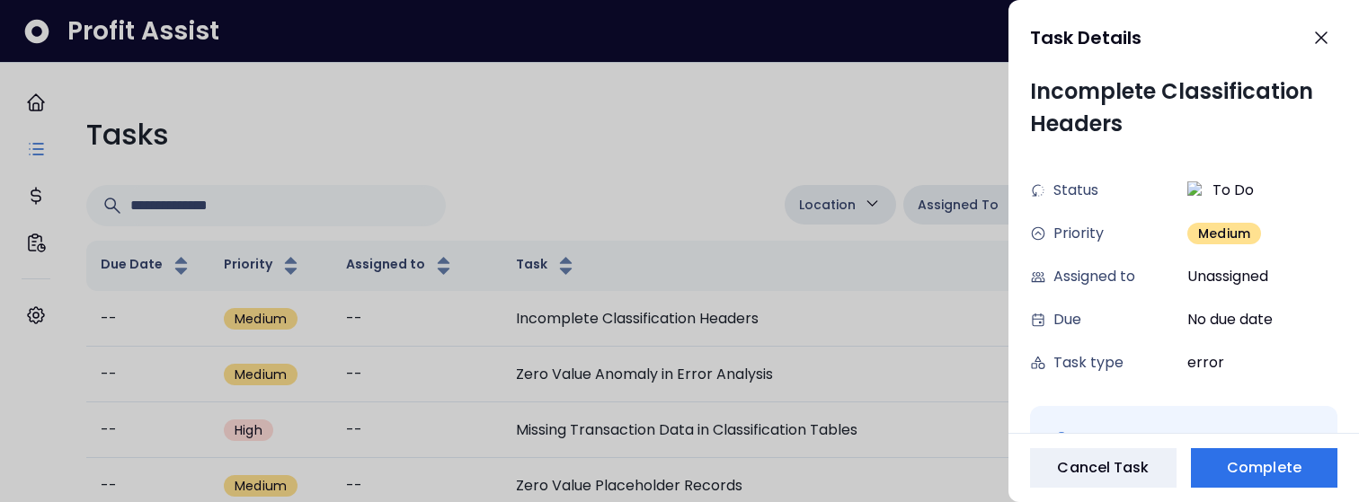
click at [753, 48] on div at bounding box center [679, 251] width 1359 height 502
click at [687, 66] on div at bounding box center [679, 251] width 1359 height 502
click at [693, 99] on div at bounding box center [679, 251] width 1359 height 502
click at [846, 123] on div at bounding box center [679, 251] width 1359 height 502
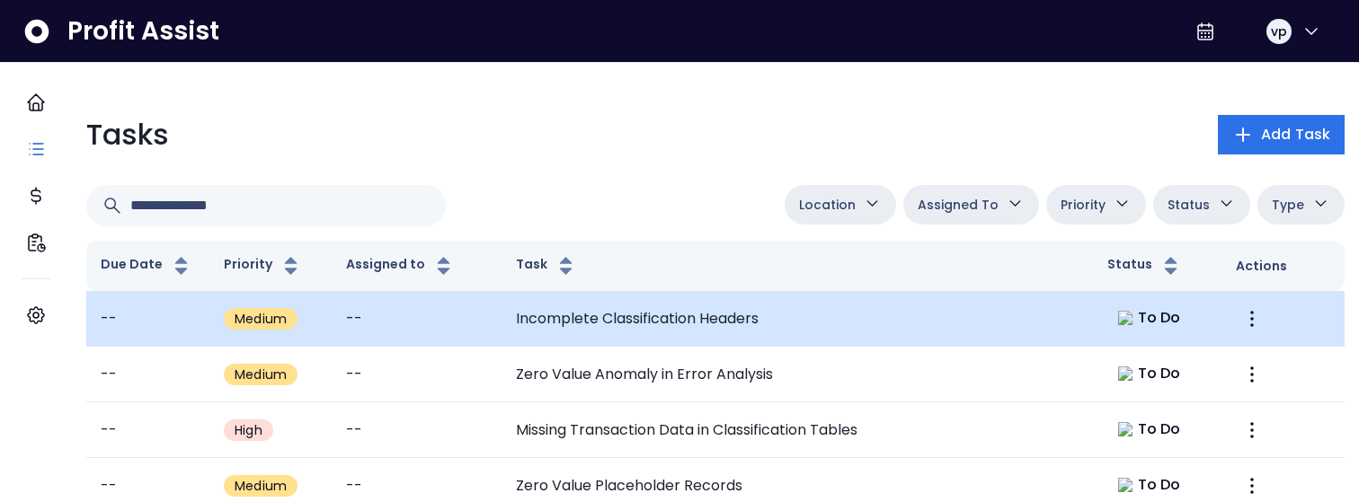
click at [637, 315] on td "Incomplete Classification Headers" at bounding box center [796, 319] width 591 height 56
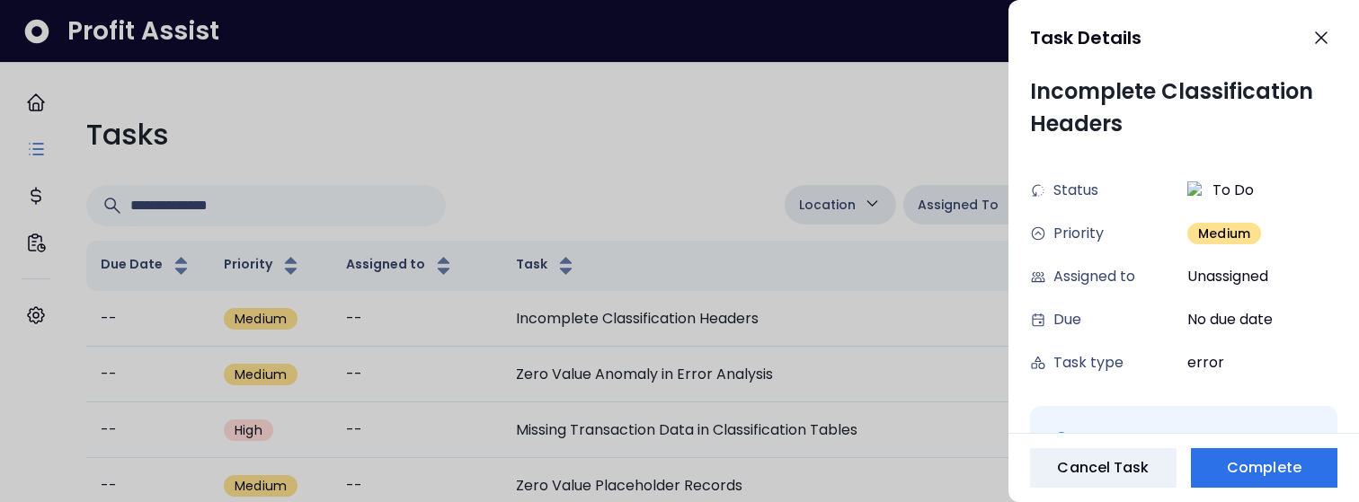
click at [728, 142] on div at bounding box center [679, 251] width 1359 height 502
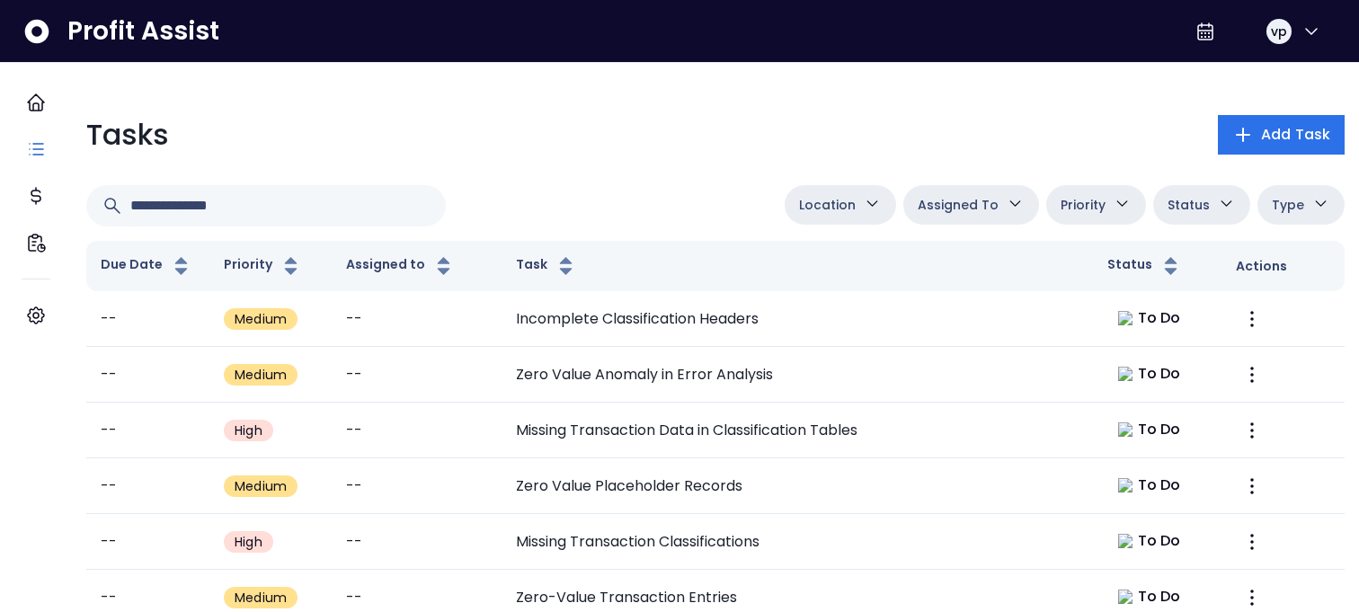
click at [623, 214] on div "Location College [GEOGRAPHIC_DATA][PERSON_NAME][GEOGRAPHIC_DATA][GEOGRAPHIC_DAT…" at bounding box center [715, 205] width 1258 height 41
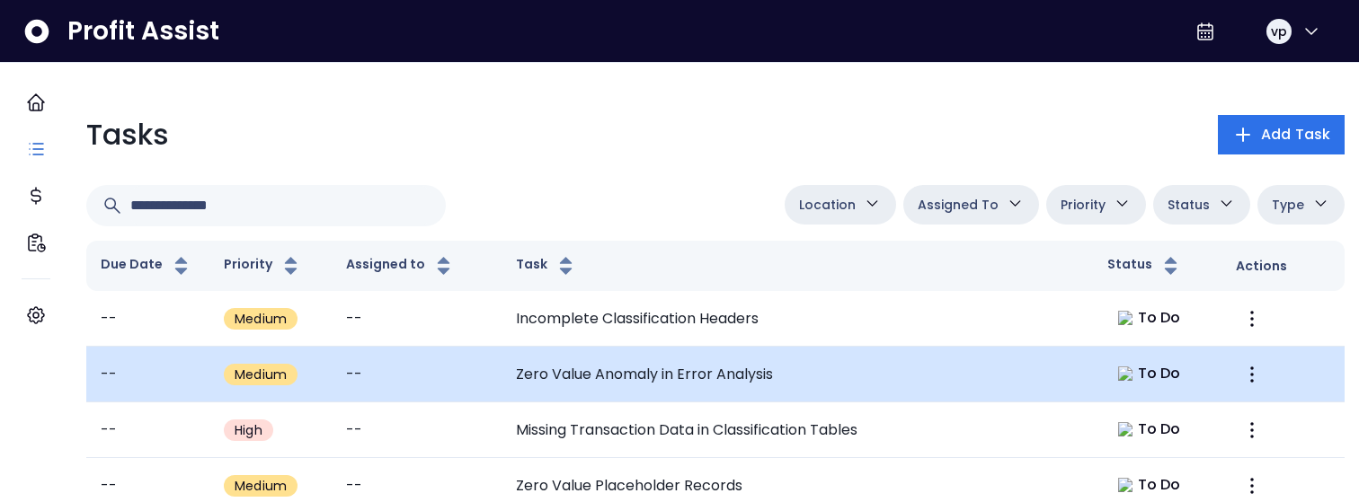
click at [936, 386] on td "Zero Value Anomaly in Error Analysis" at bounding box center [796, 375] width 591 height 56
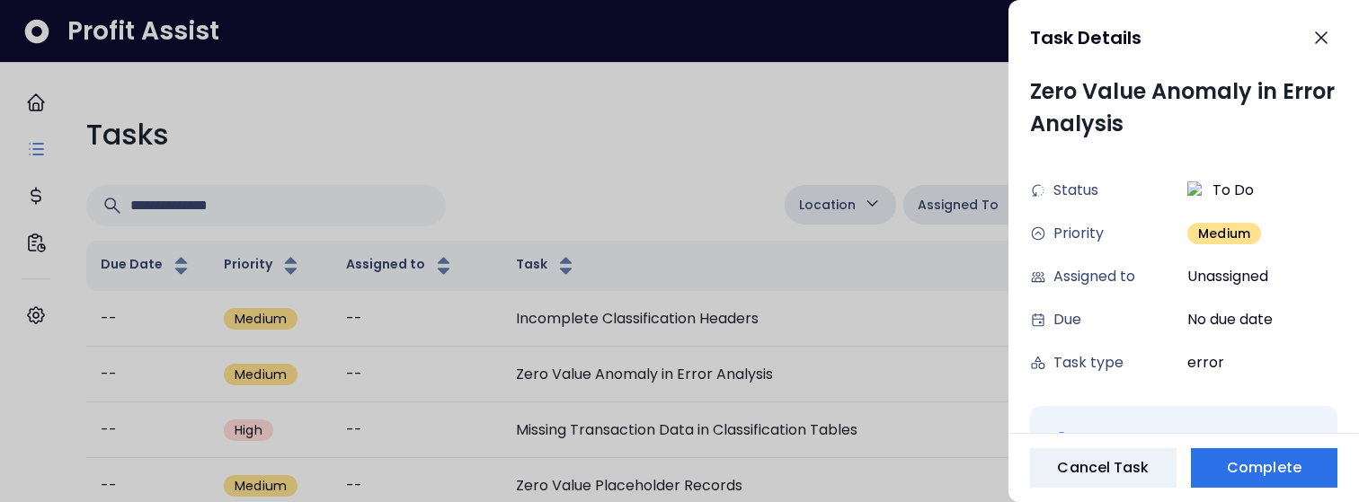
click at [789, 102] on div at bounding box center [679, 251] width 1359 height 502
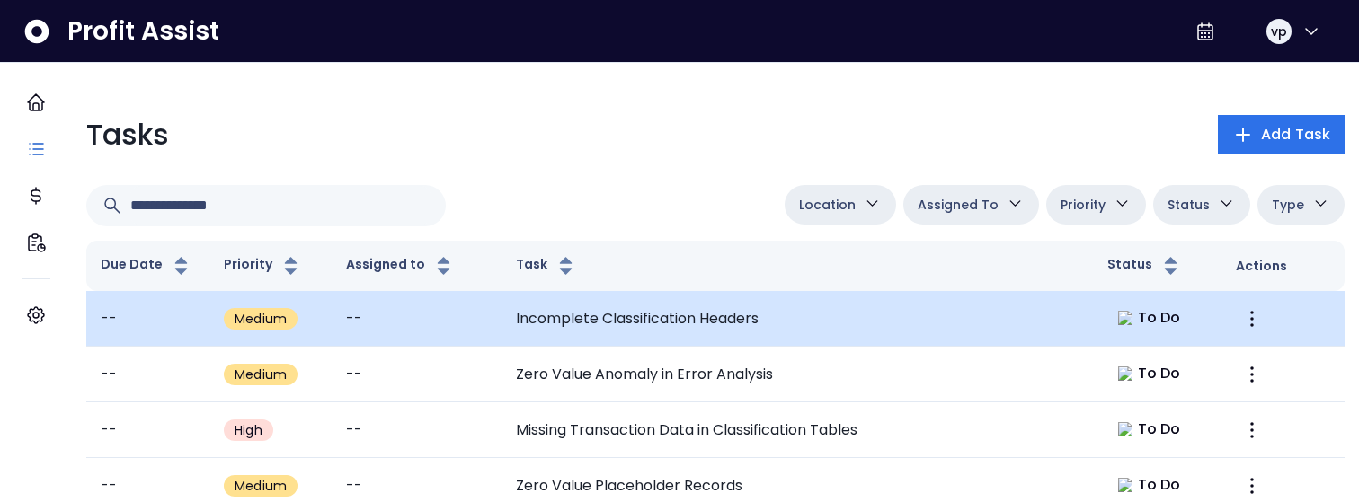
click at [749, 333] on td "Incomplete Classification Headers" at bounding box center [796, 319] width 591 height 56
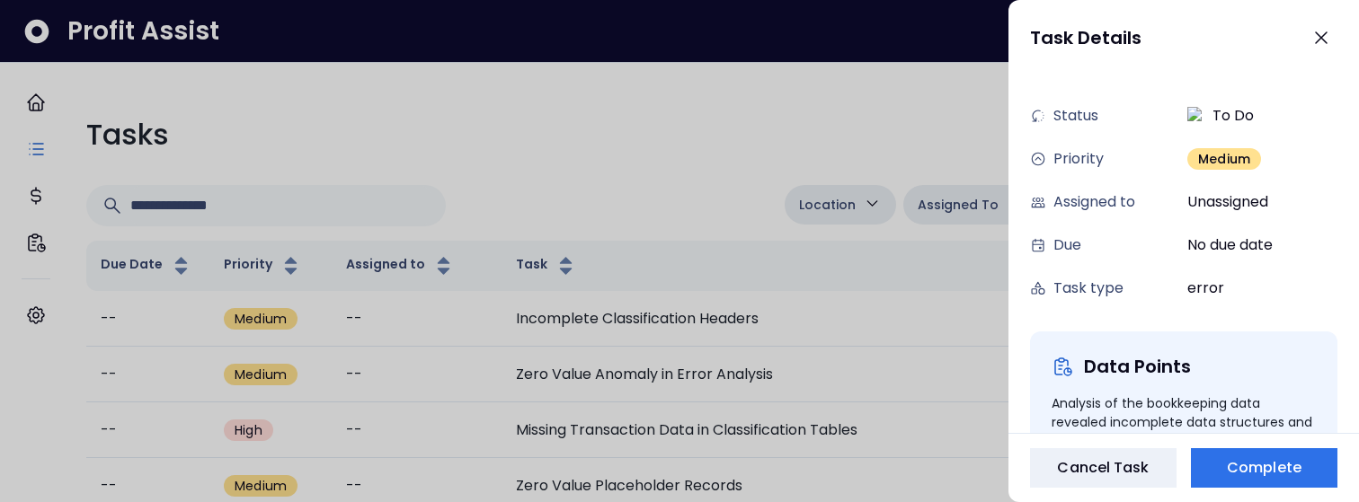
scroll to position [85, 0]
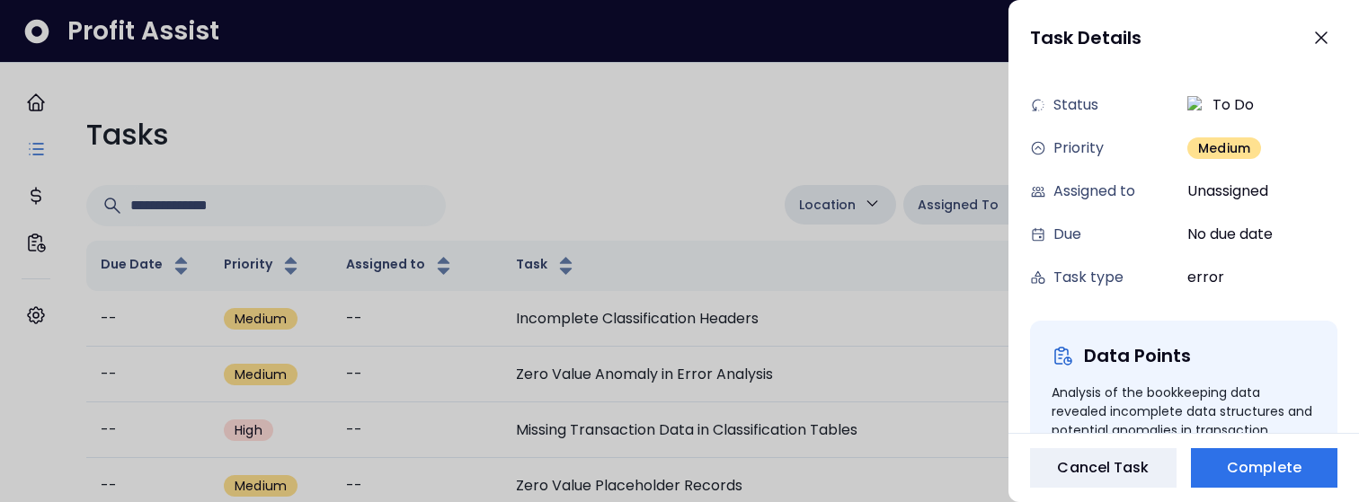
click at [636, 151] on div at bounding box center [679, 251] width 1359 height 502
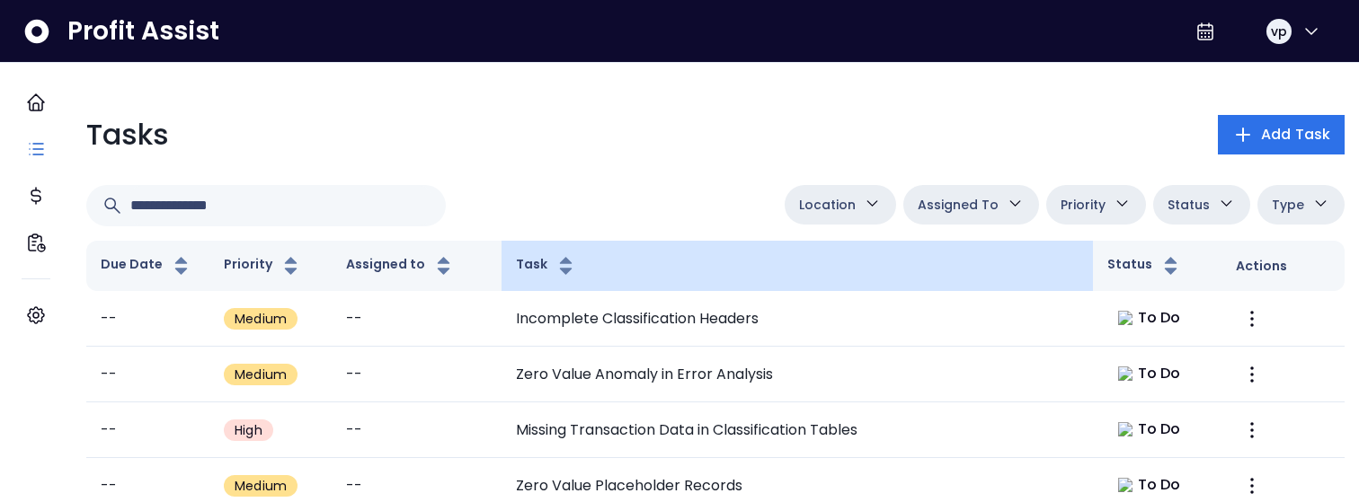
click at [662, 260] on th "Task" at bounding box center [796, 266] width 591 height 50
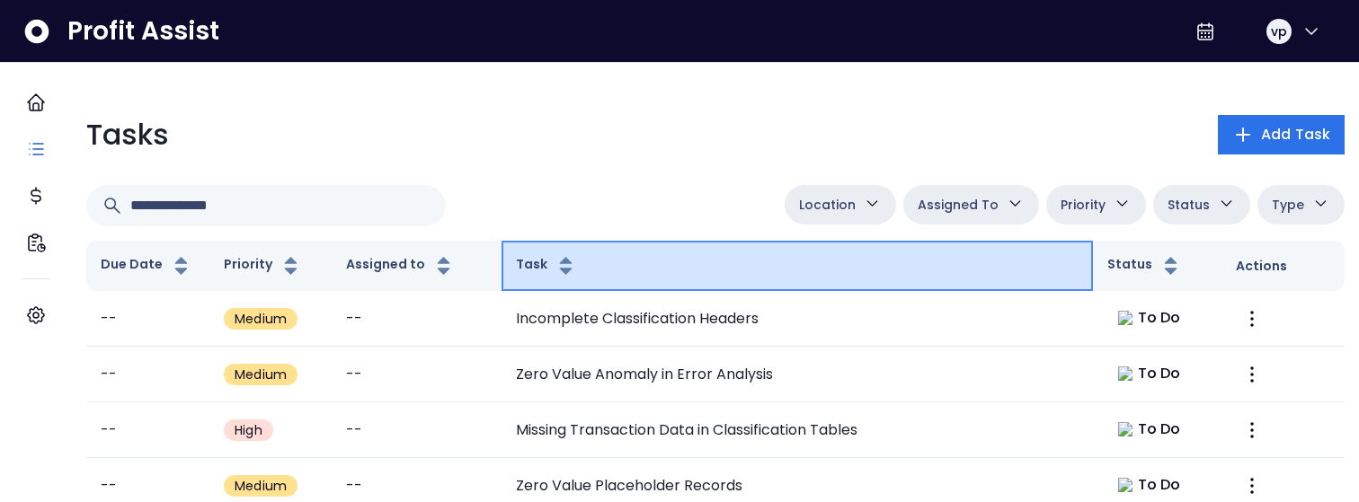
click at [554, 264] on icon "button" at bounding box center [565, 266] width 22 height 22
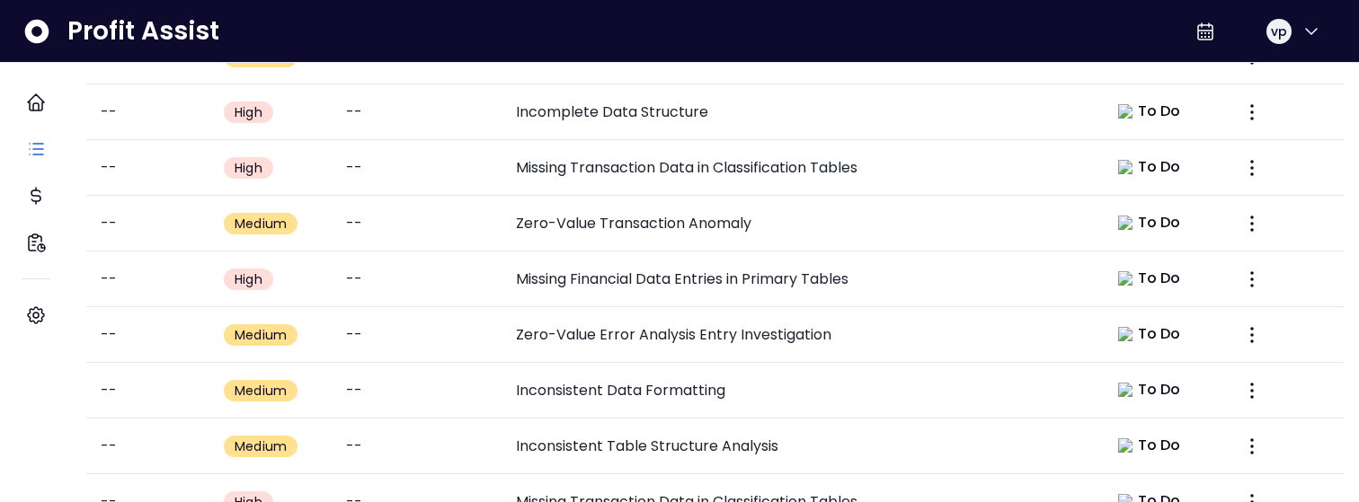
scroll to position [918, 0]
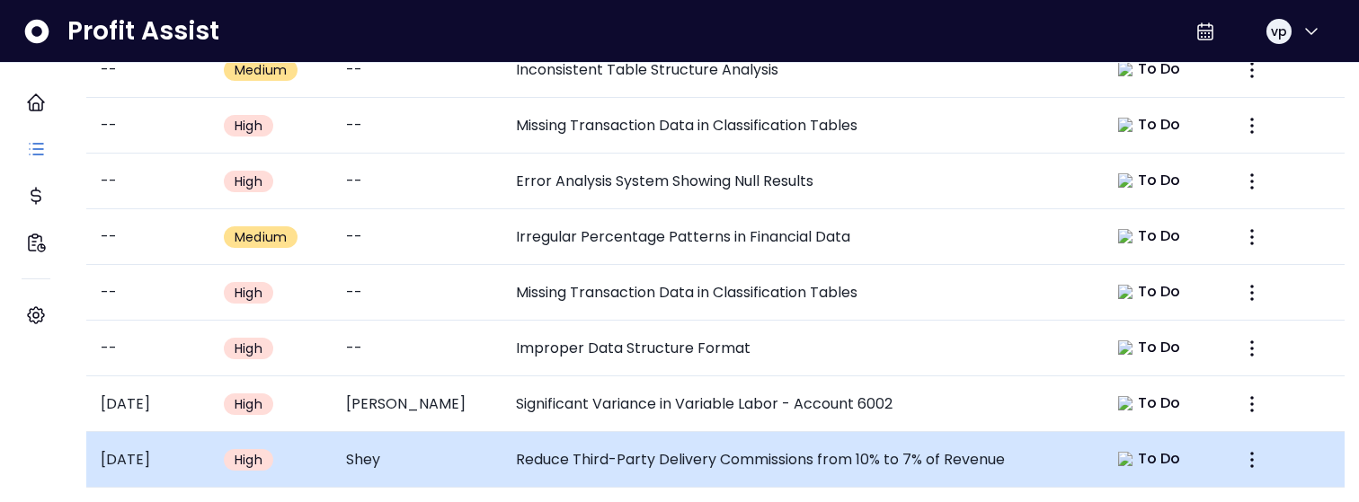
click at [557, 435] on td "Reduce Third-Party Delivery Commissions from 10% to 7% of Revenue" at bounding box center [796, 460] width 591 height 56
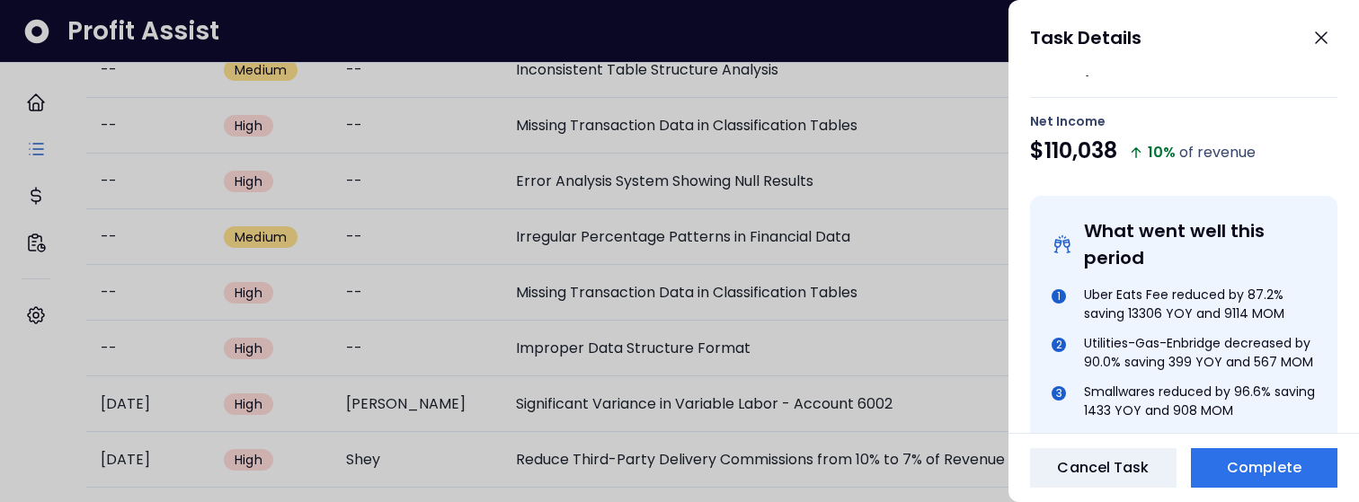
scroll to position [332, 0]
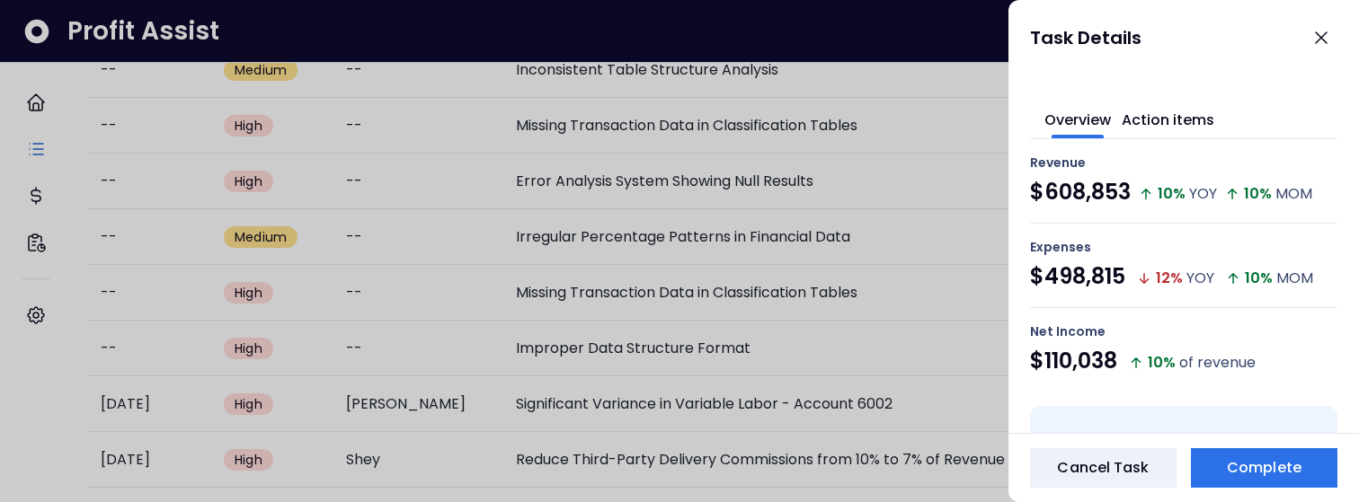
click at [943, 115] on div at bounding box center [679, 251] width 1359 height 502
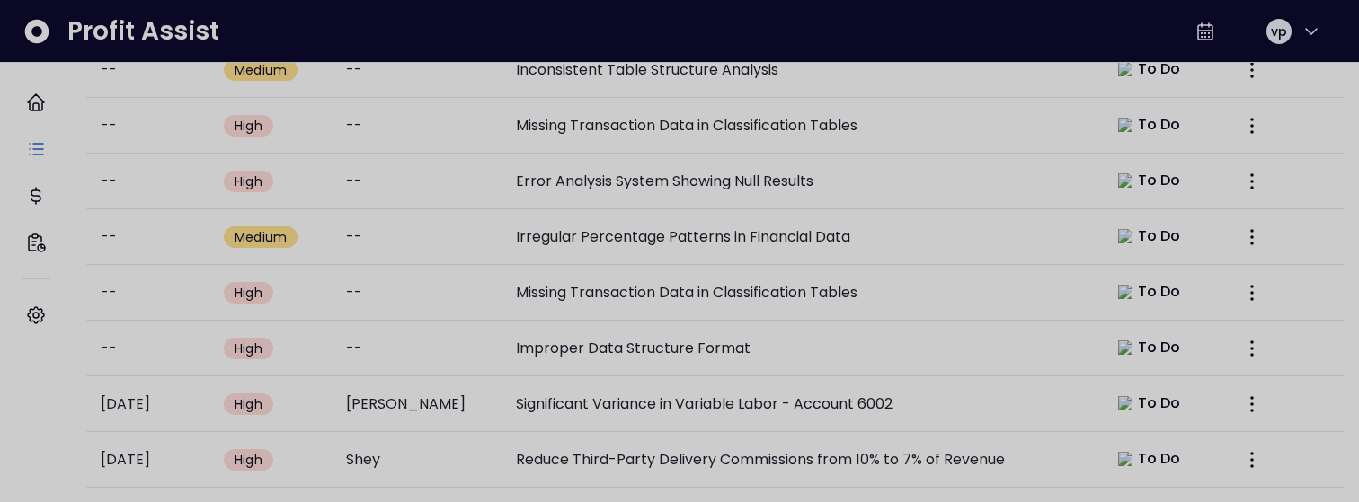
scroll to position [918, 0]
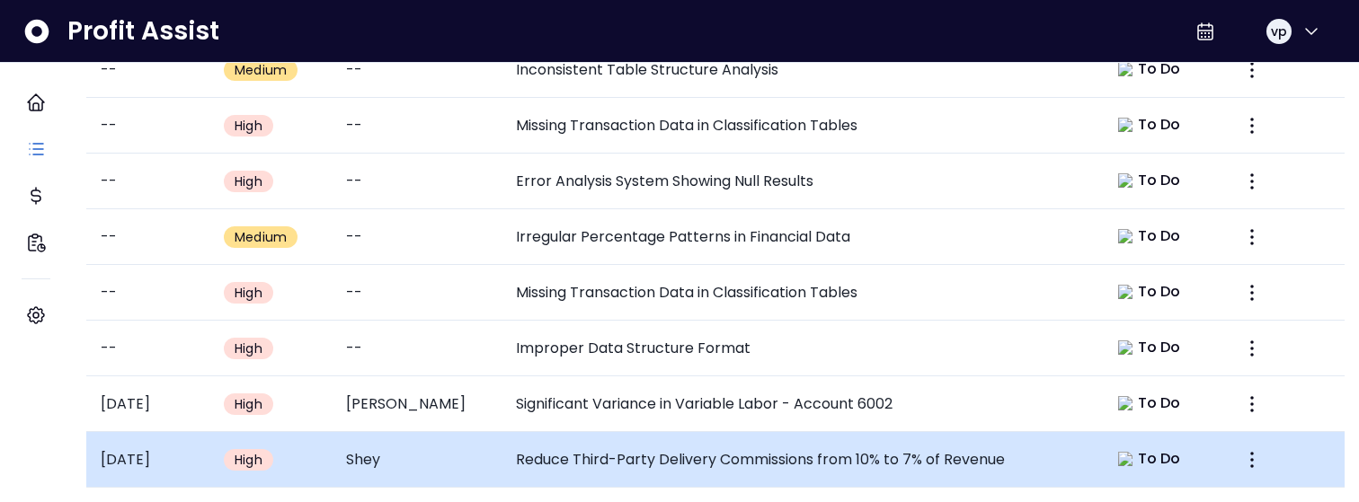
click at [746, 438] on td "Reduce Third-Party Delivery Commissions from 10% to 7% of Revenue" at bounding box center [796, 460] width 591 height 56
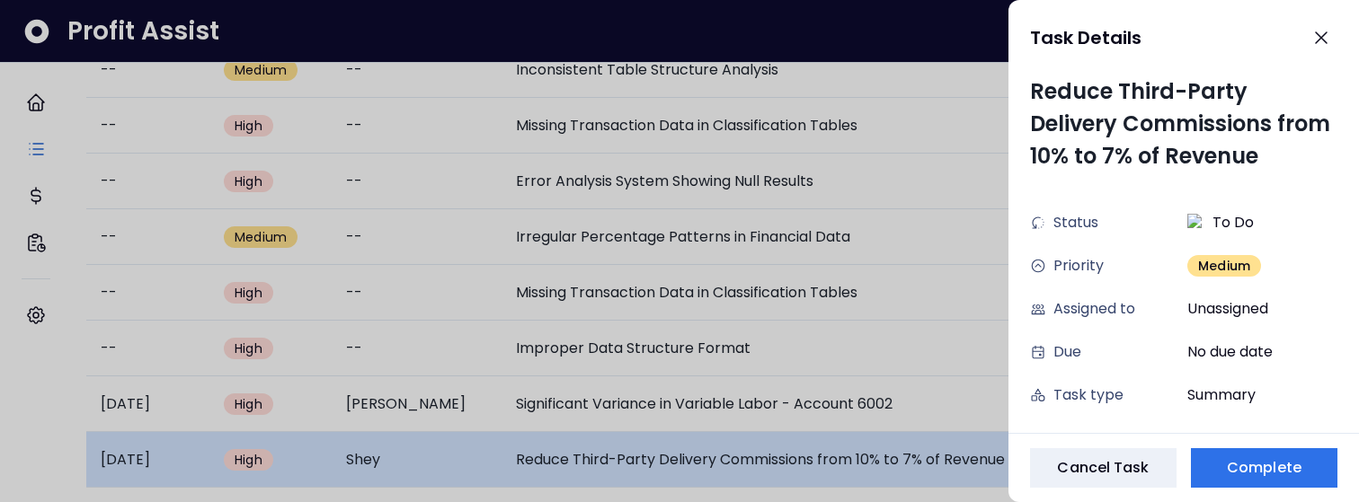
scroll to position [38, 0]
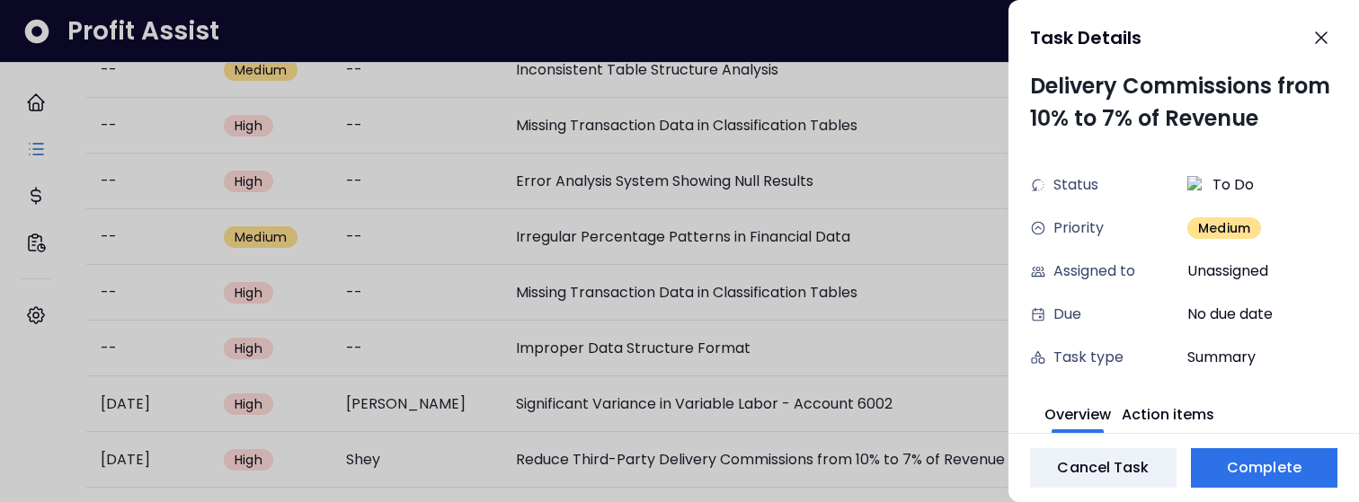
click at [772, 379] on div at bounding box center [679, 251] width 1359 height 502
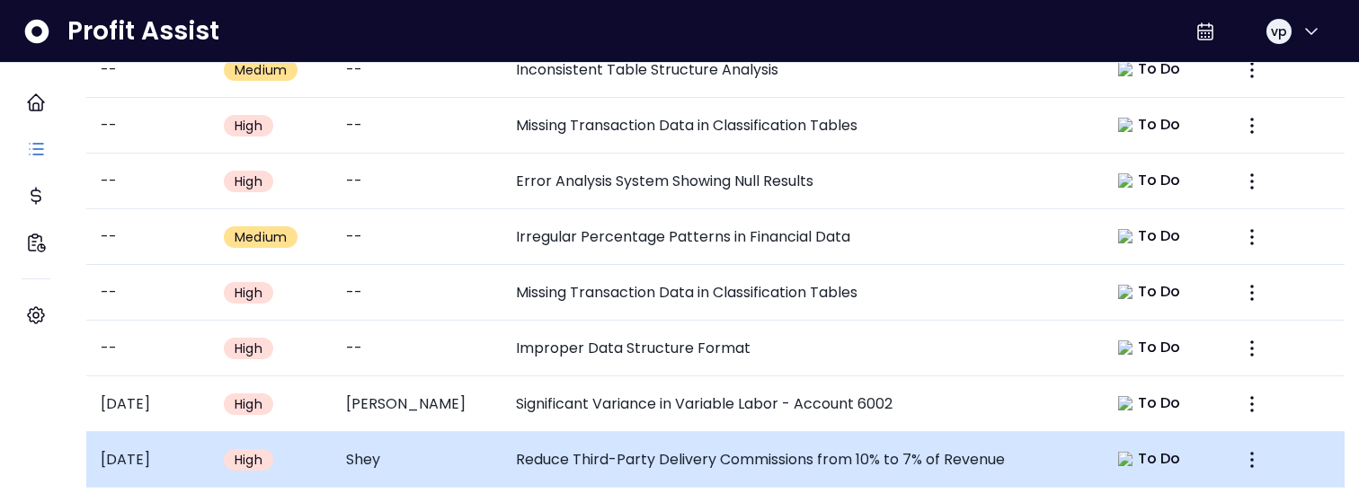
scroll to position [918, 0]
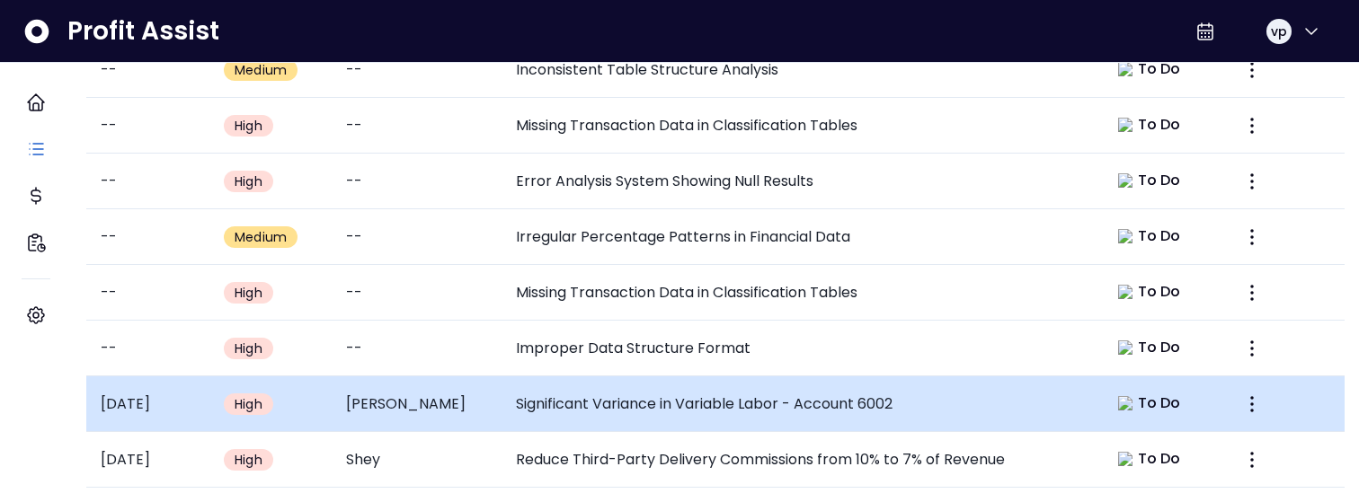
click at [726, 400] on td "Significant Variance in Variable Labor - Account 6002" at bounding box center [796, 405] width 591 height 56
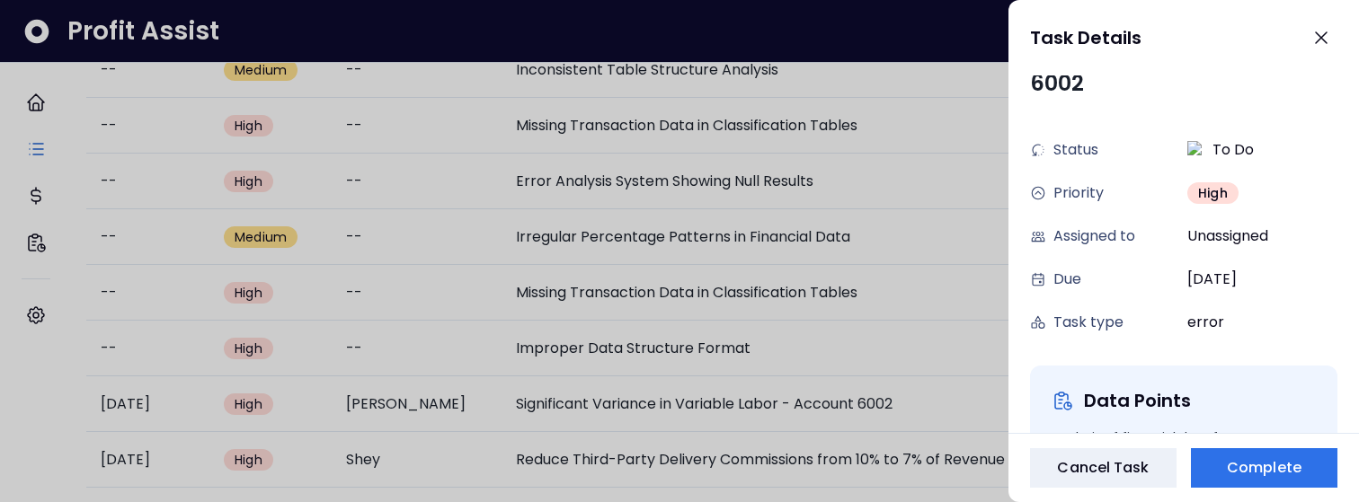
scroll to position [0, 0]
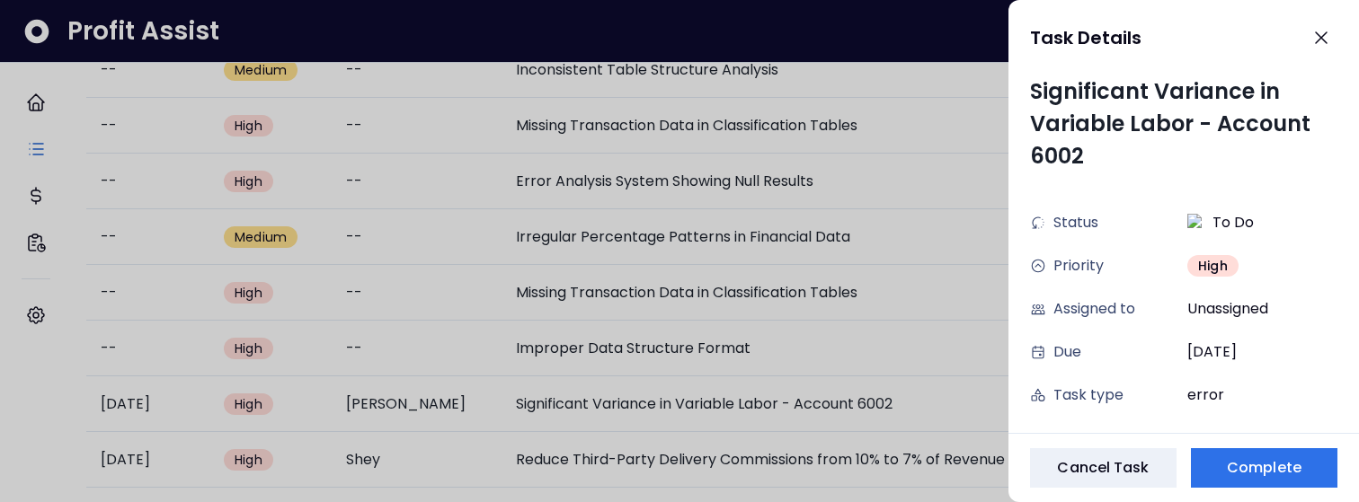
click at [790, 427] on div at bounding box center [679, 251] width 1359 height 502
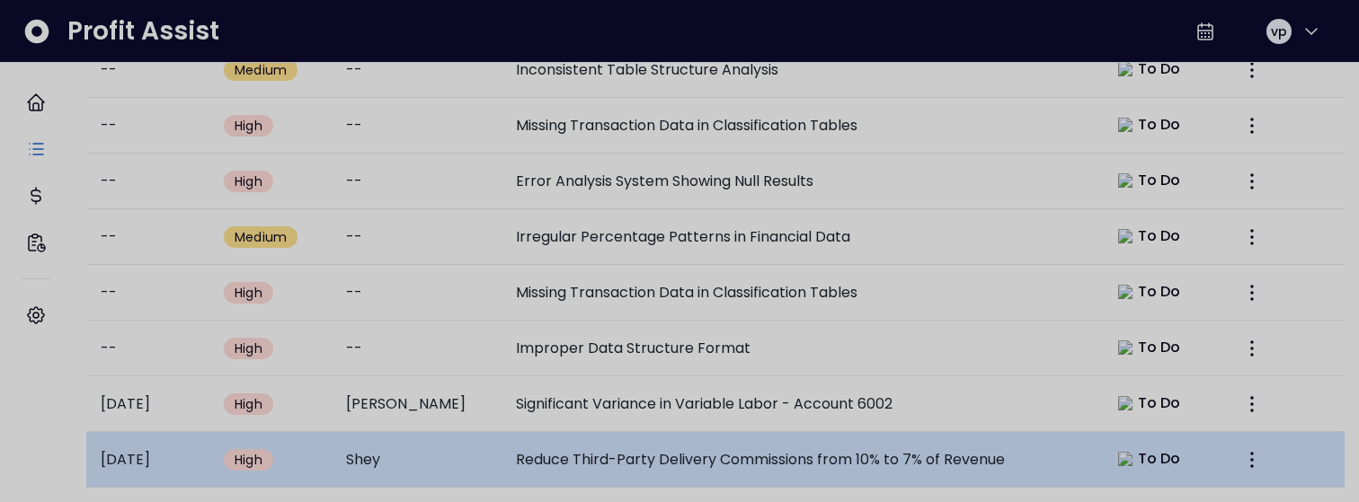
scroll to position [918, 0]
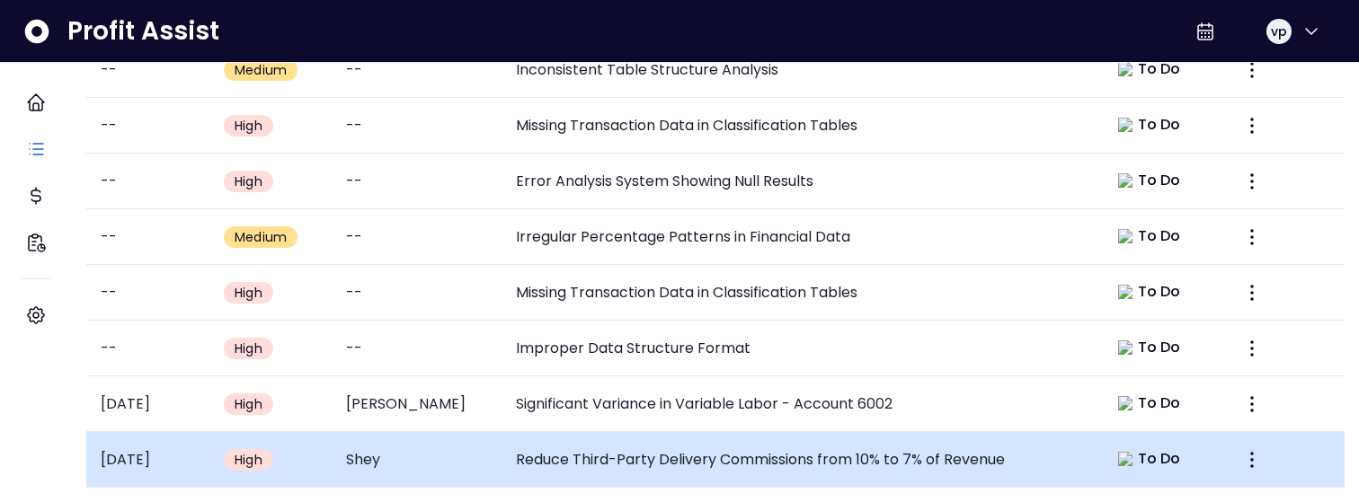
click at [789, 451] on td "Reduce Third-Party Delivery Commissions from 10% to 7% of Revenue" at bounding box center [796, 460] width 591 height 56
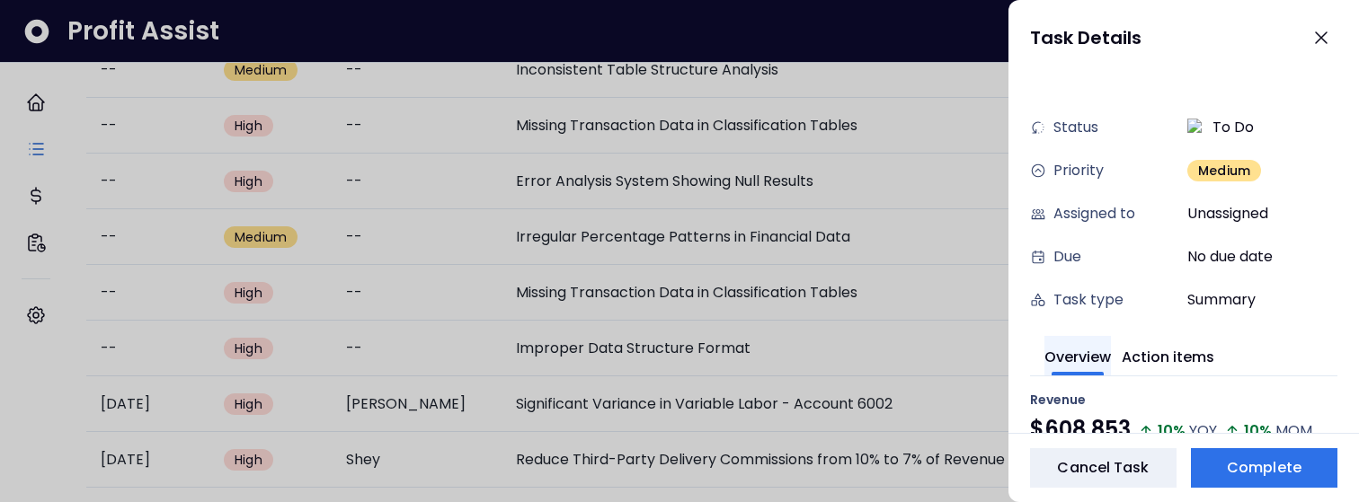
scroll to position [57, 0]
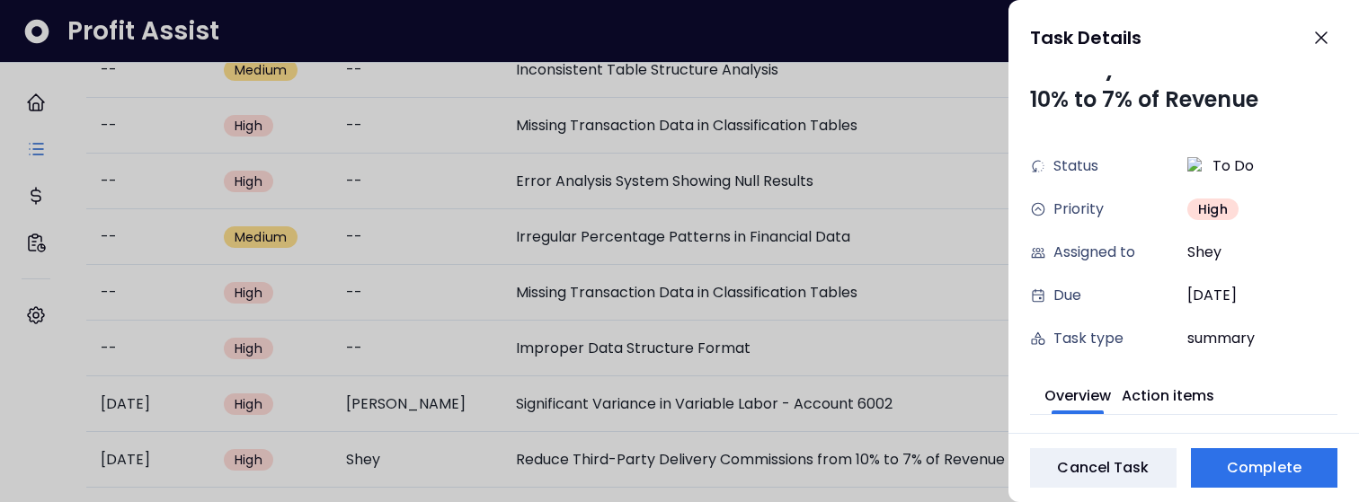
click at [560, 316] on div at bounding box center [679, 251] width 1359 height 502
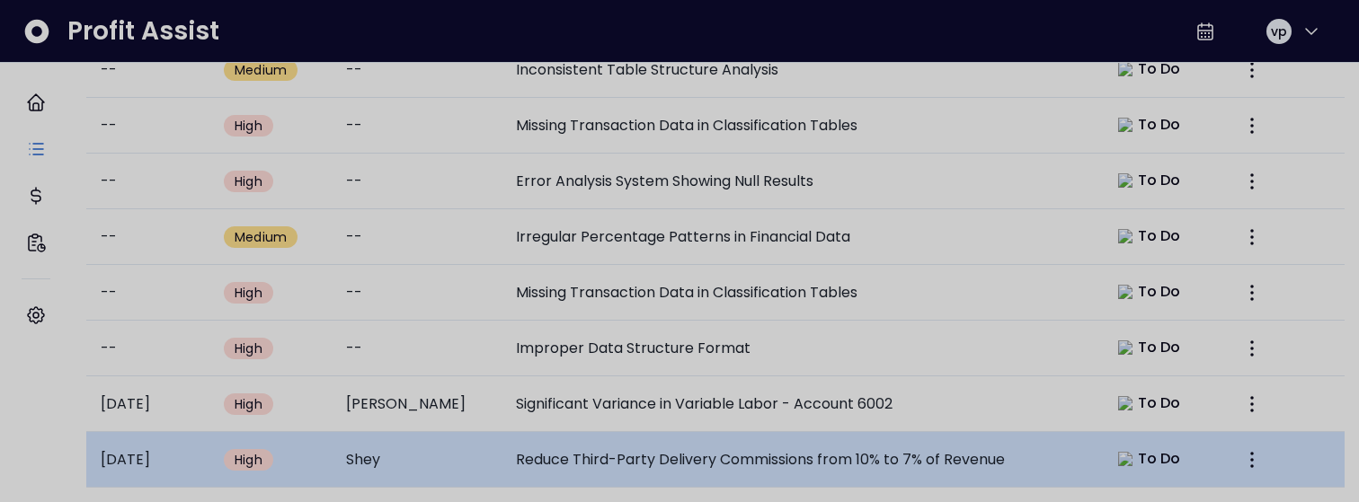
scroll to position [918, 0]
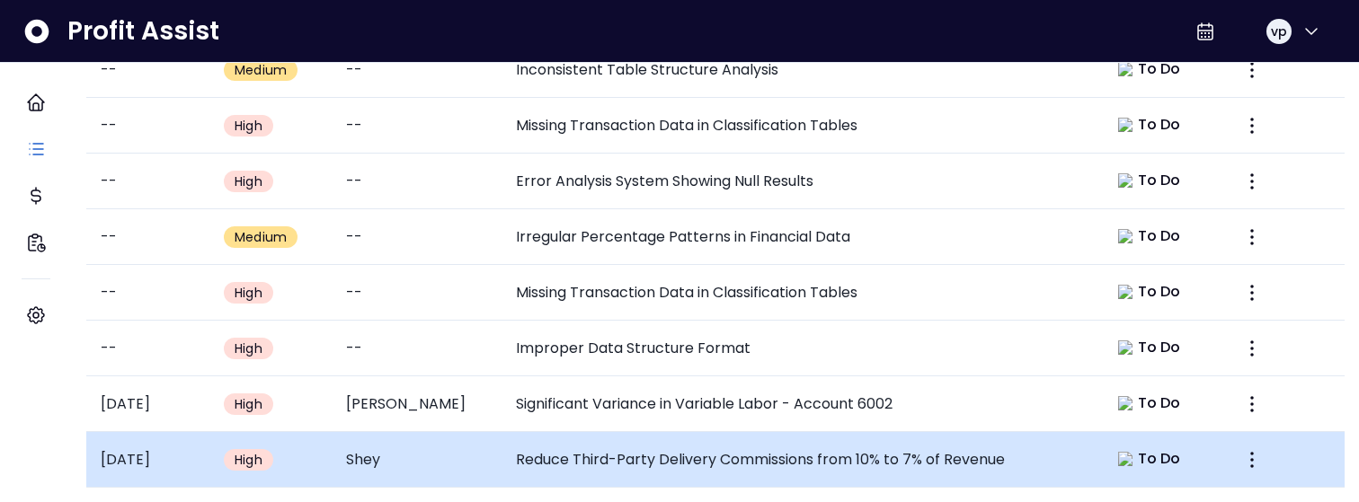
click at [607, 449] on td "Reduce Third-Party Delivery Commissions from 10% to 7% of Revenue" at bounding box center [796, 460] width 591 height 56
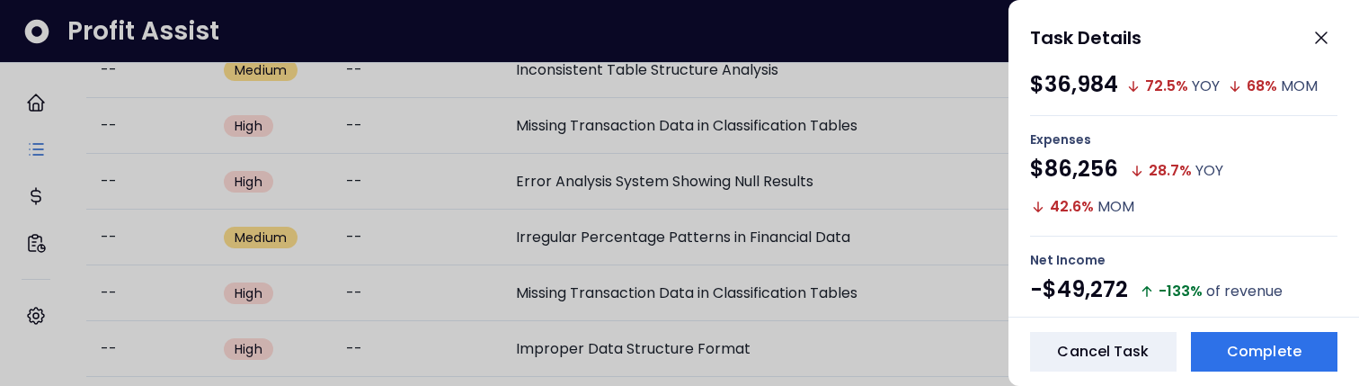
scroll to position [430, 0]
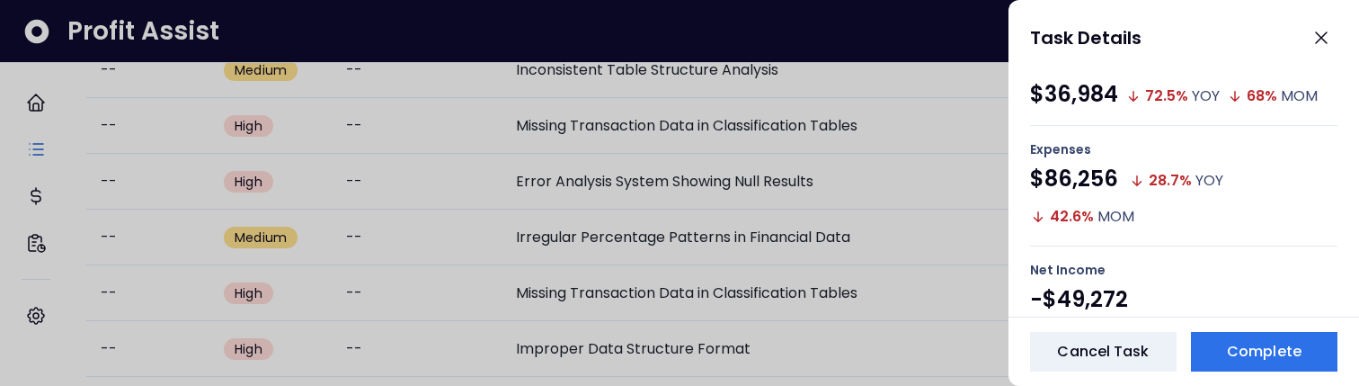
click at [520, 135] on div at bounding box center [679, 193] width 1359 height 386
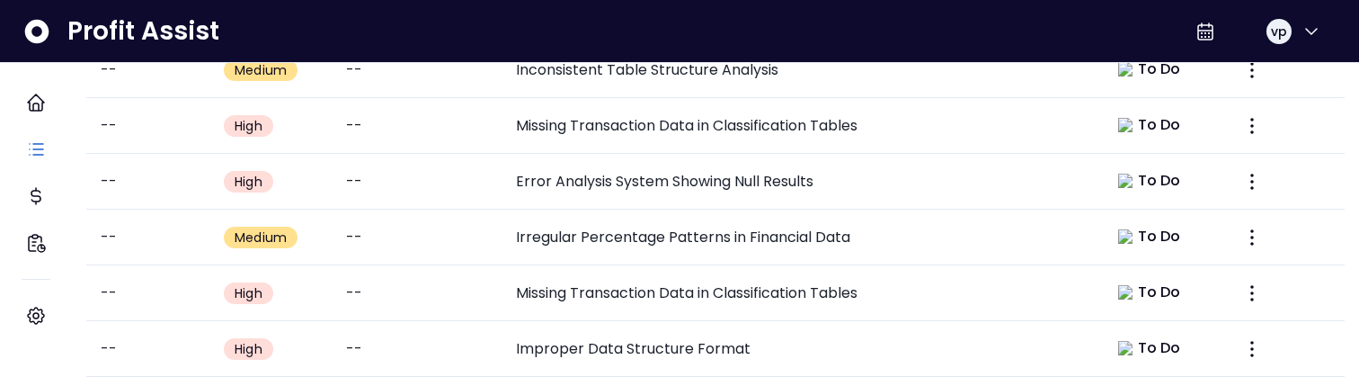
scroll to position [1034, 0]
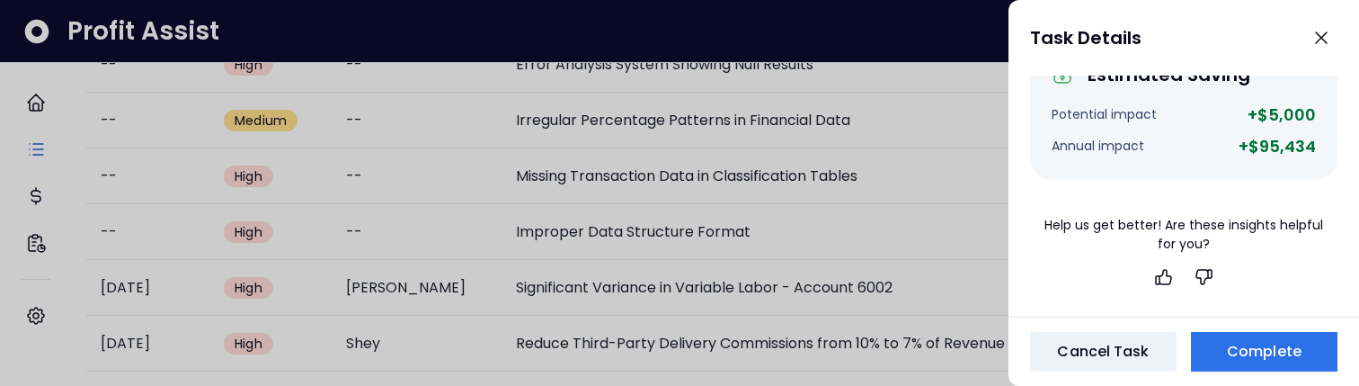
scroll to position [781, 0]
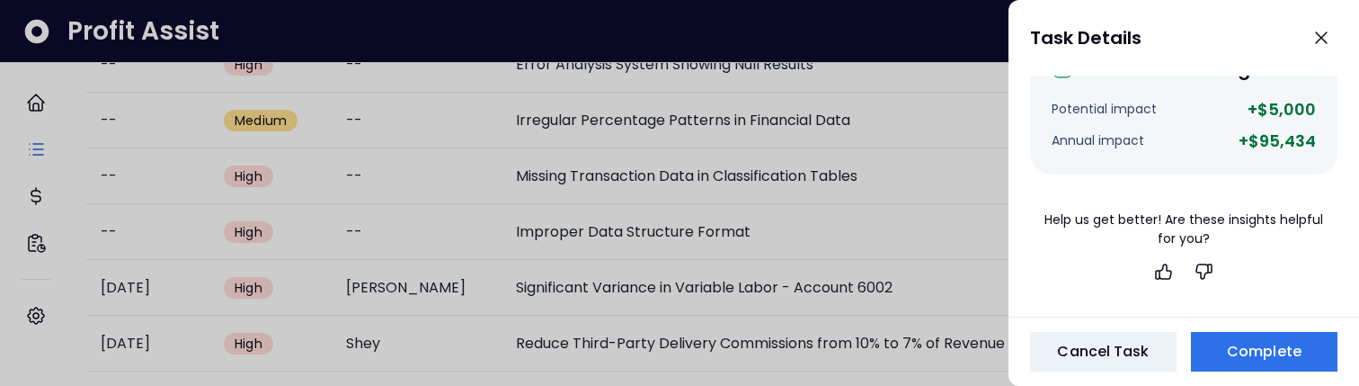
click at [880, 316] on div at bounding box center [679, 193] width 1359 height 386
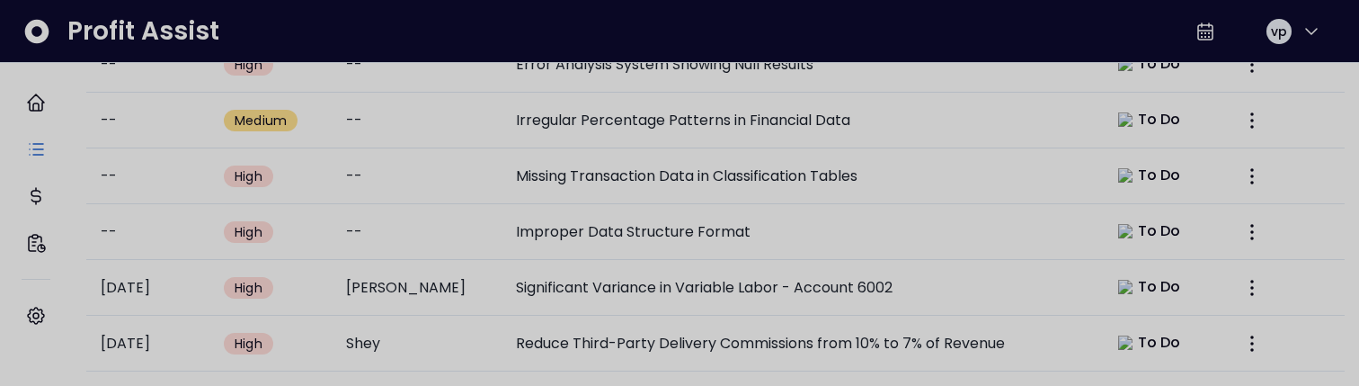
scroll to position [1034, 0]
click at [880, 316] on td "Reduce Third-Party Delivery Commissions from 10% to 7% of Revenue" at bounding box center [796, 343] width 591 height 56
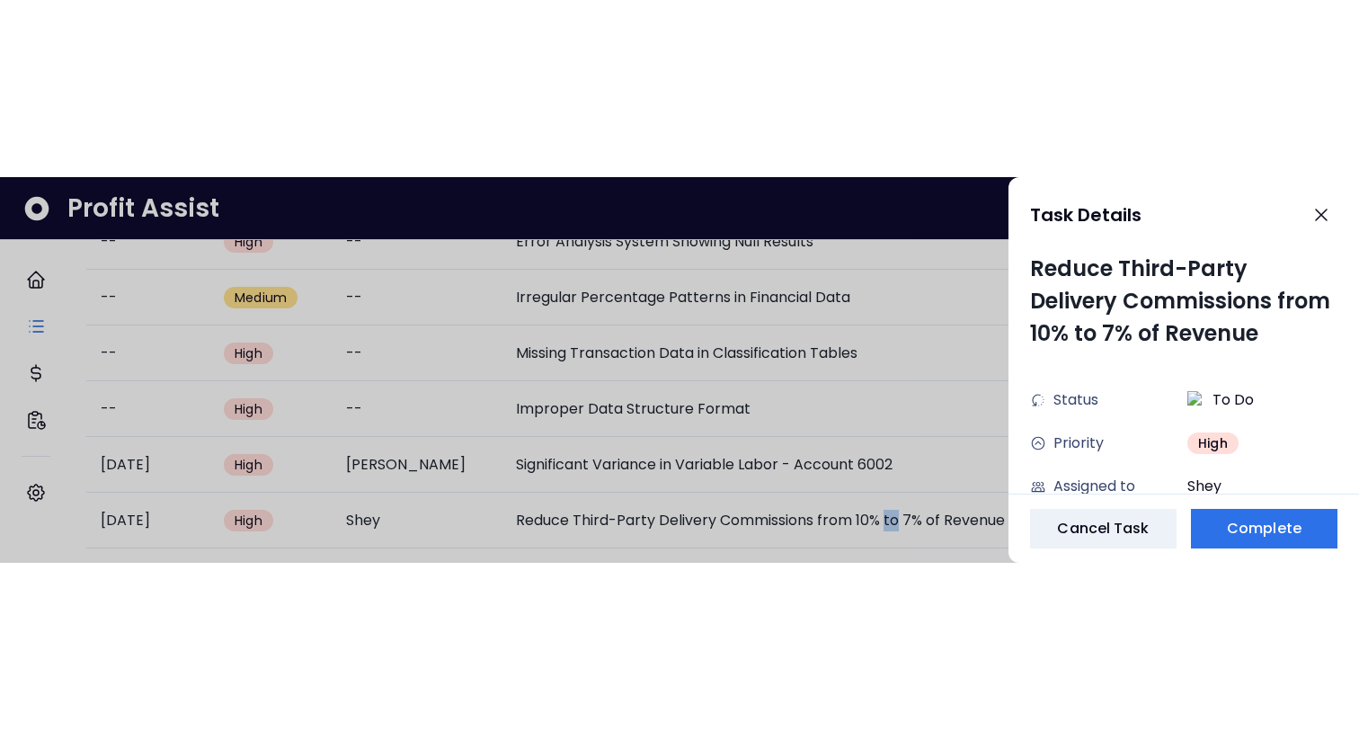
scroll to position [680, 0]
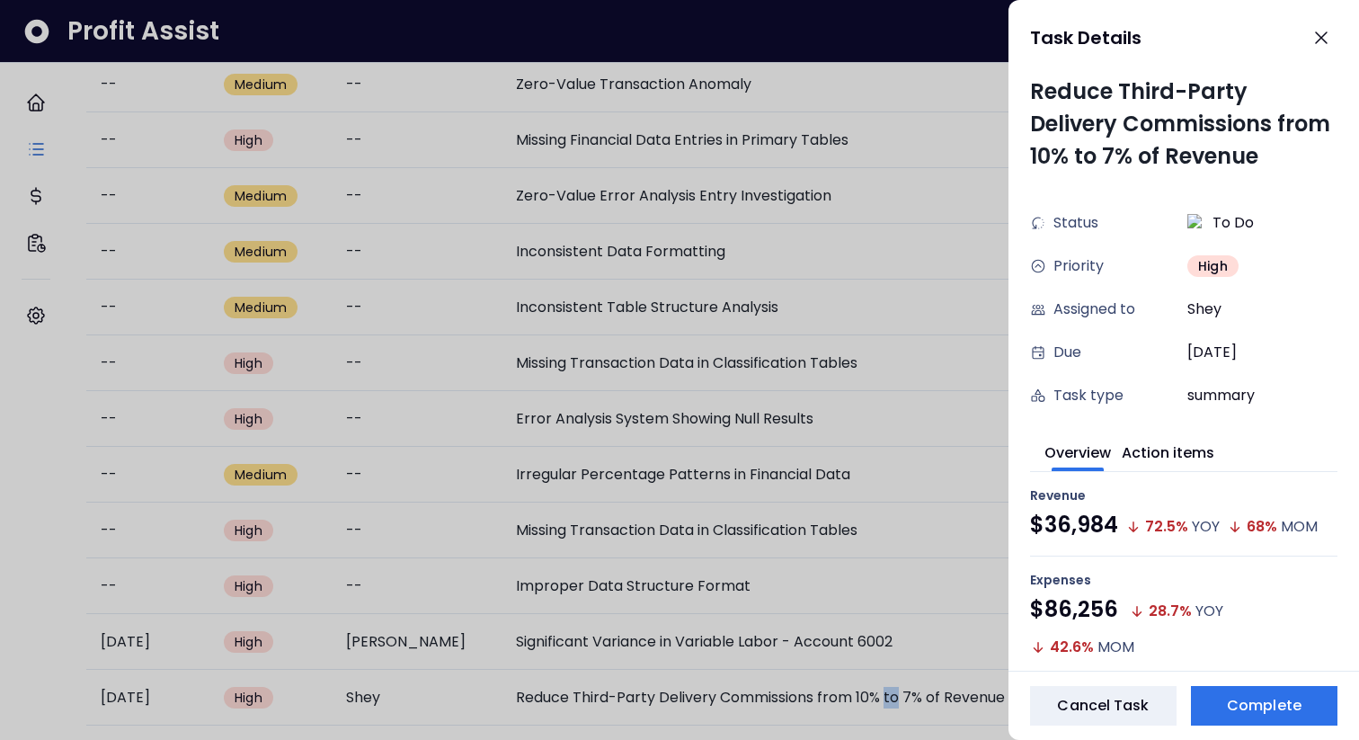
click at [875, 421] on div at bounding box center [679, 370] width 1359 height 740
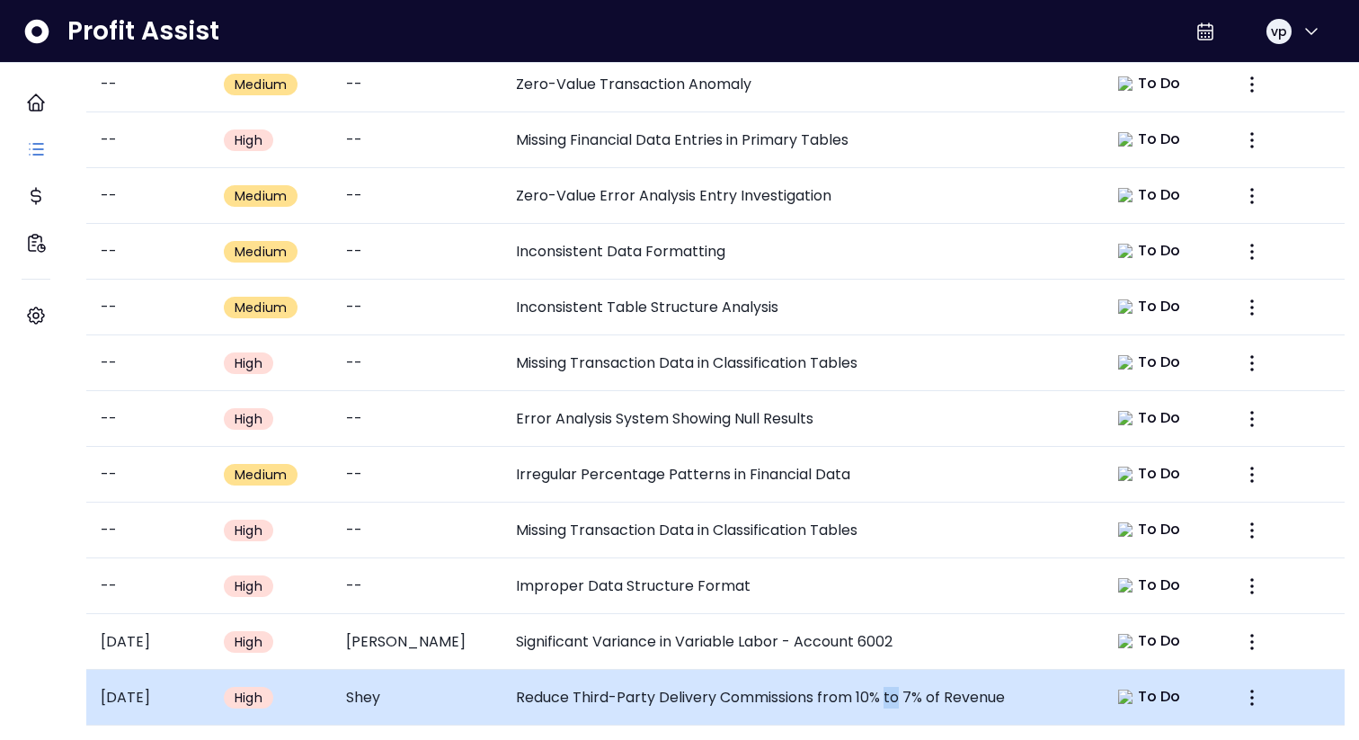
click at [829, 501] on td "Reduce Third-Party Delivery Commissions from 10% to 7% of Revenue" at bounding box center [796, 697] width 591 height 56
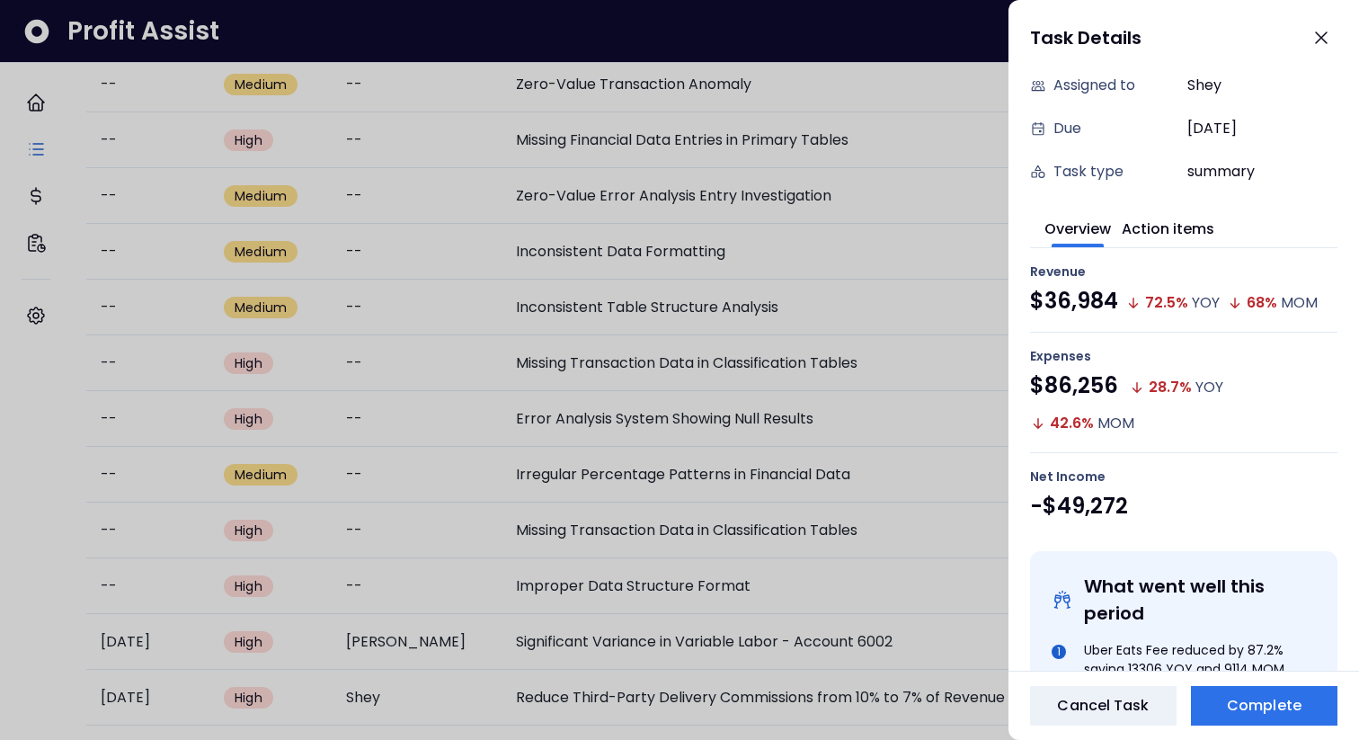
scroll to position [0, 0]
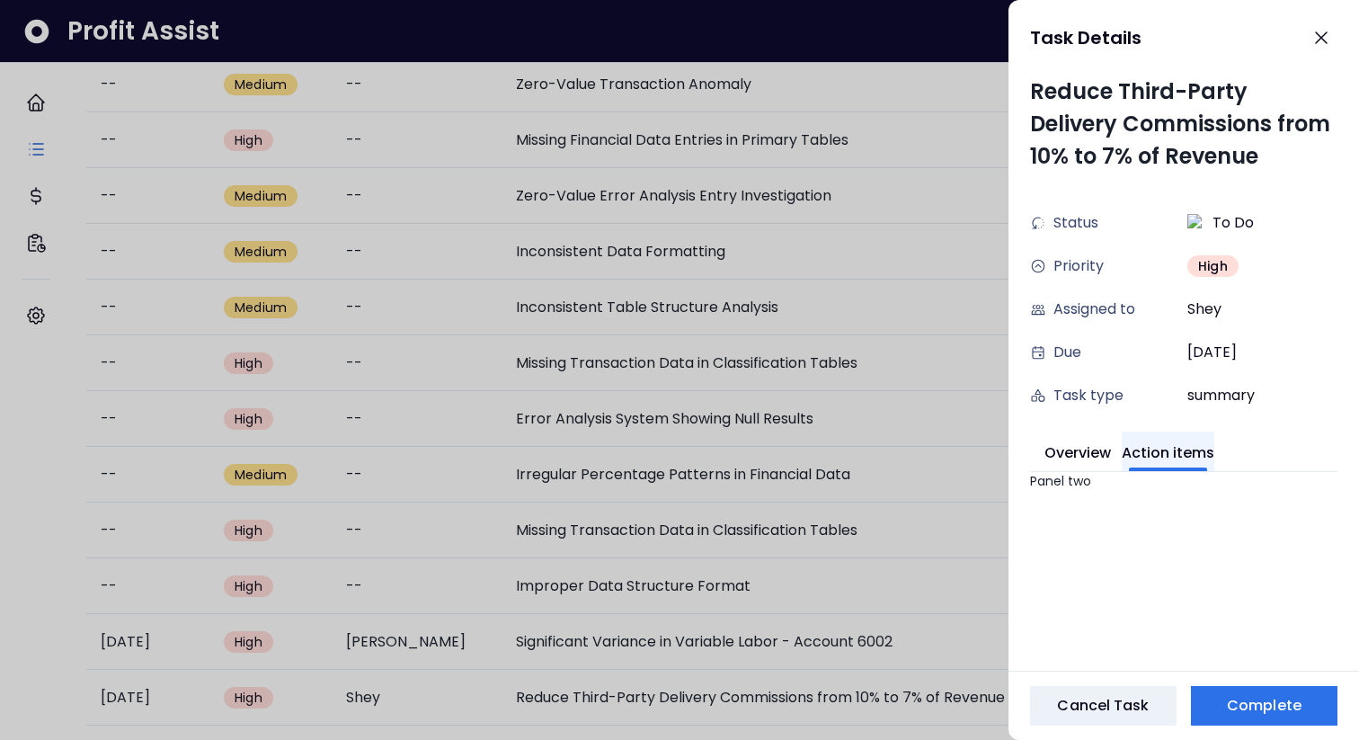
click at [1193, 437] on button "Action items" at bounding box center [1168, 451] width 93 height 40
click at [1084, 467] on span at bounding box center [1077, 469] width 52 height 4
click at [1084, 464] on button "Overview" at bounding box center [1077, 451] width 66 height 40
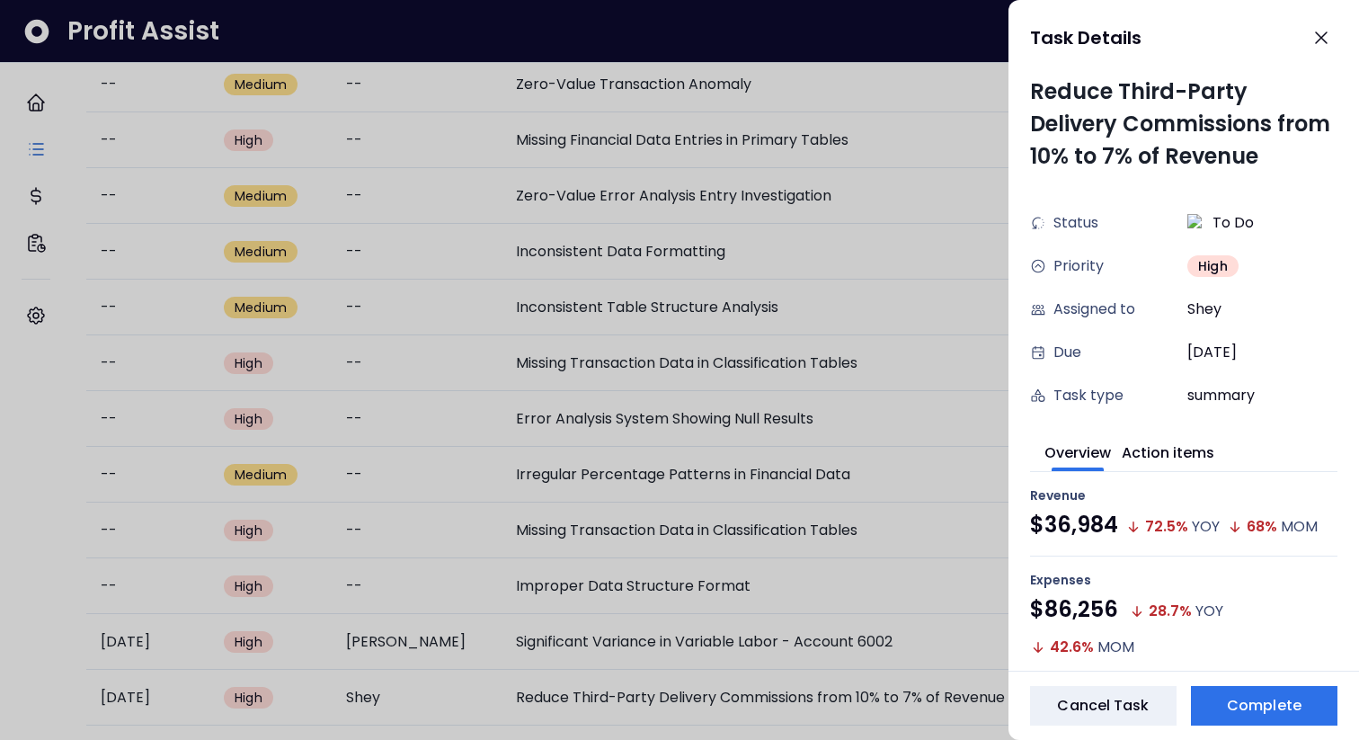
click at [882, 391] on div at bounding box center [679, 370] width 1359 height 740
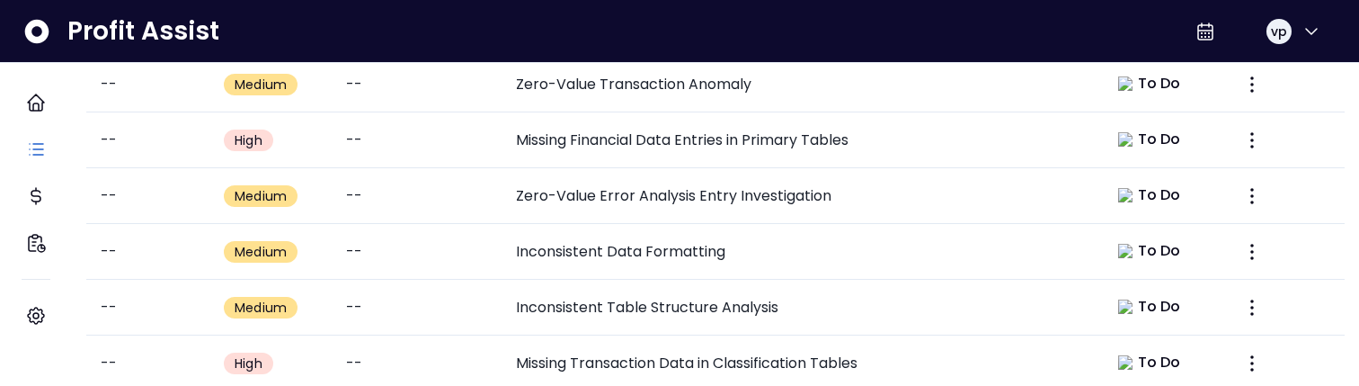
scroll to position [1034, 0]
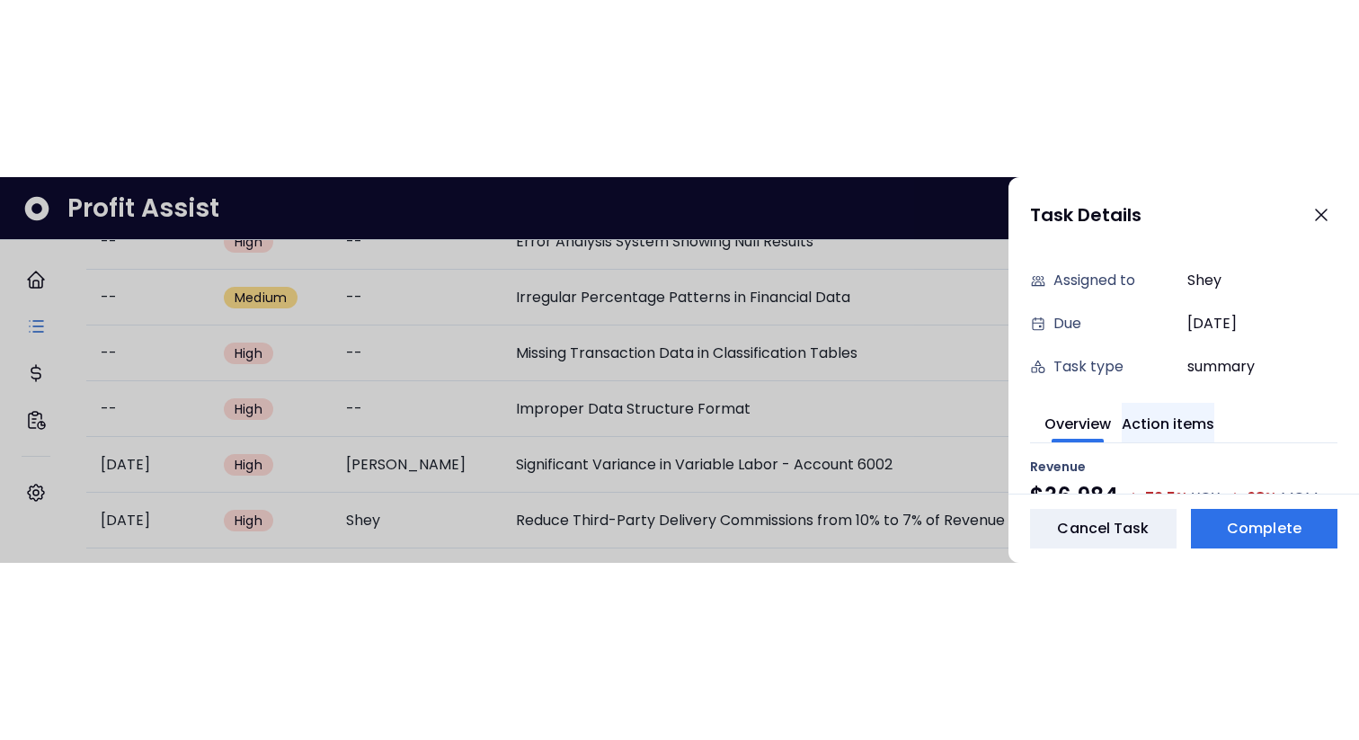
scroll to position [184, 0]
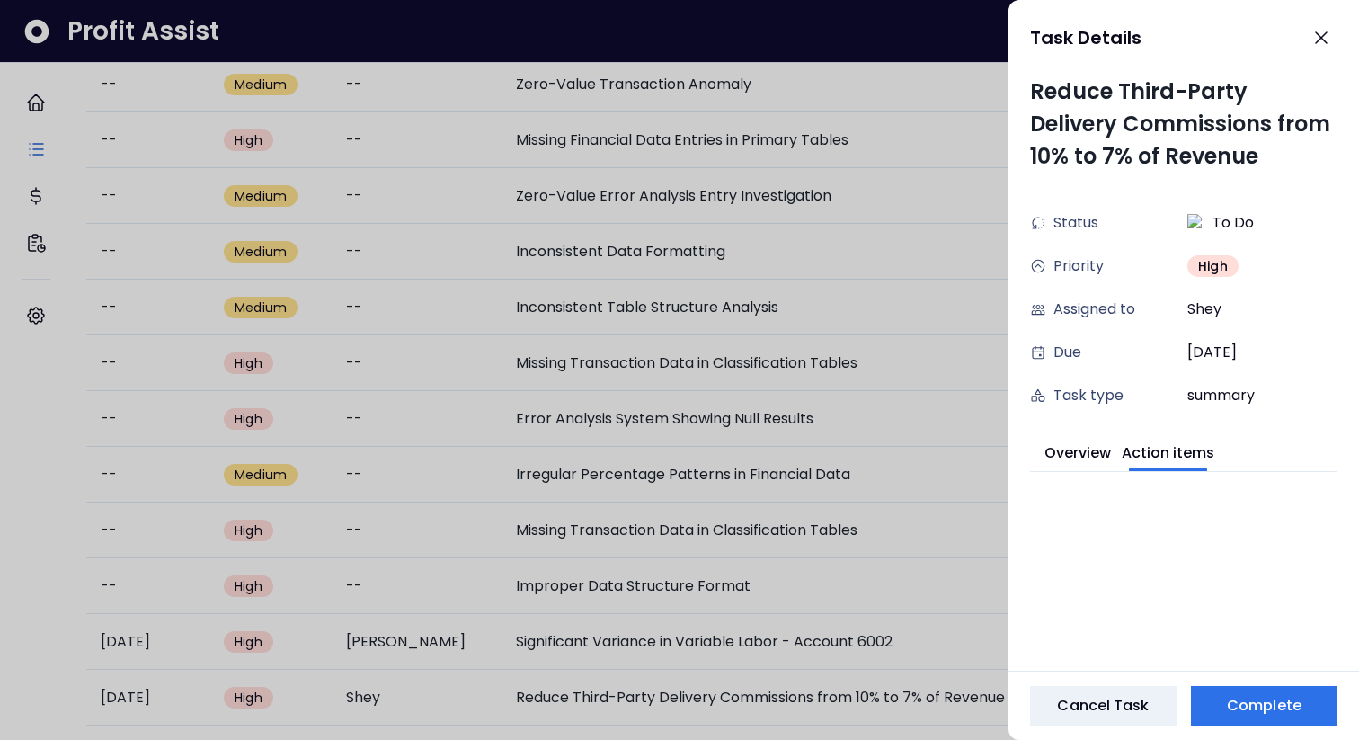
scroll to position [0, 0]
click at [1077, 439] on button "Overview" at bounding box center [1077, 451] width 66 height 40
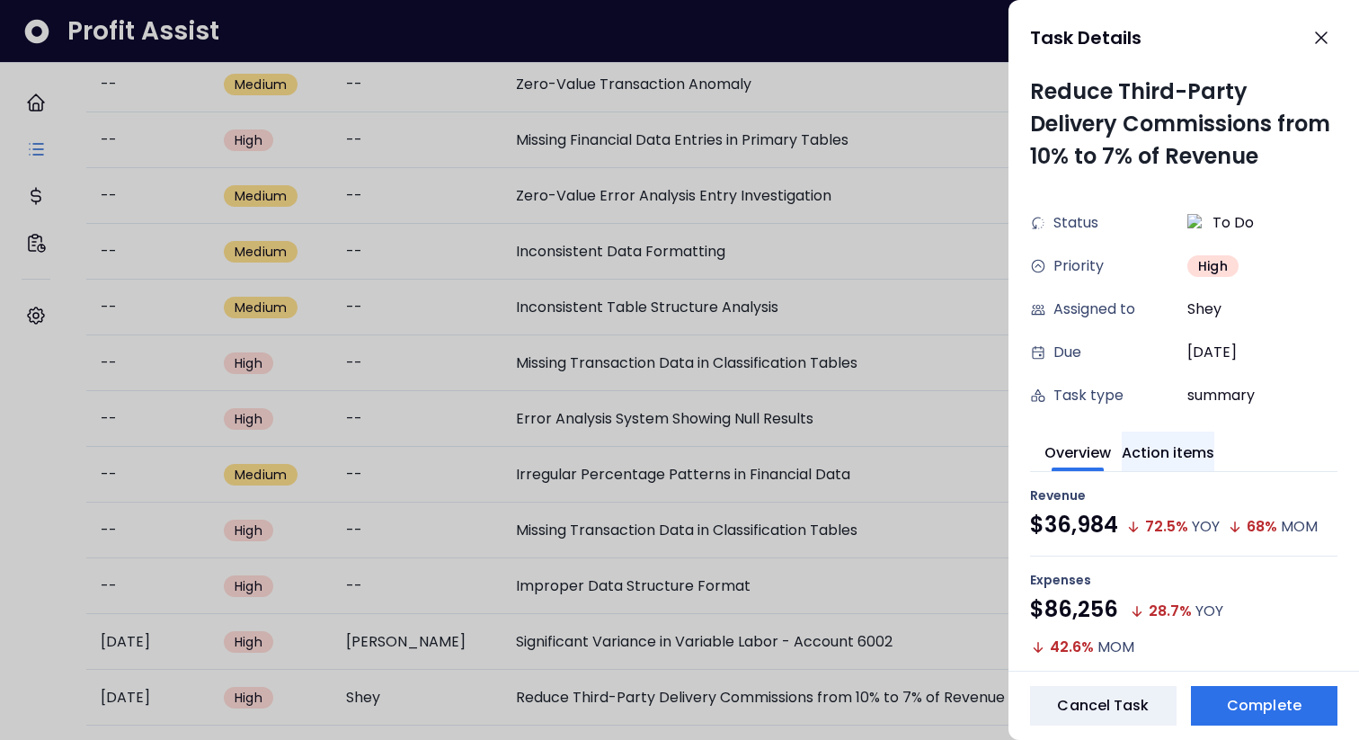
click at [1182, 465] on button "Action items" at bounding box center [1168, 451] width 93 height 40
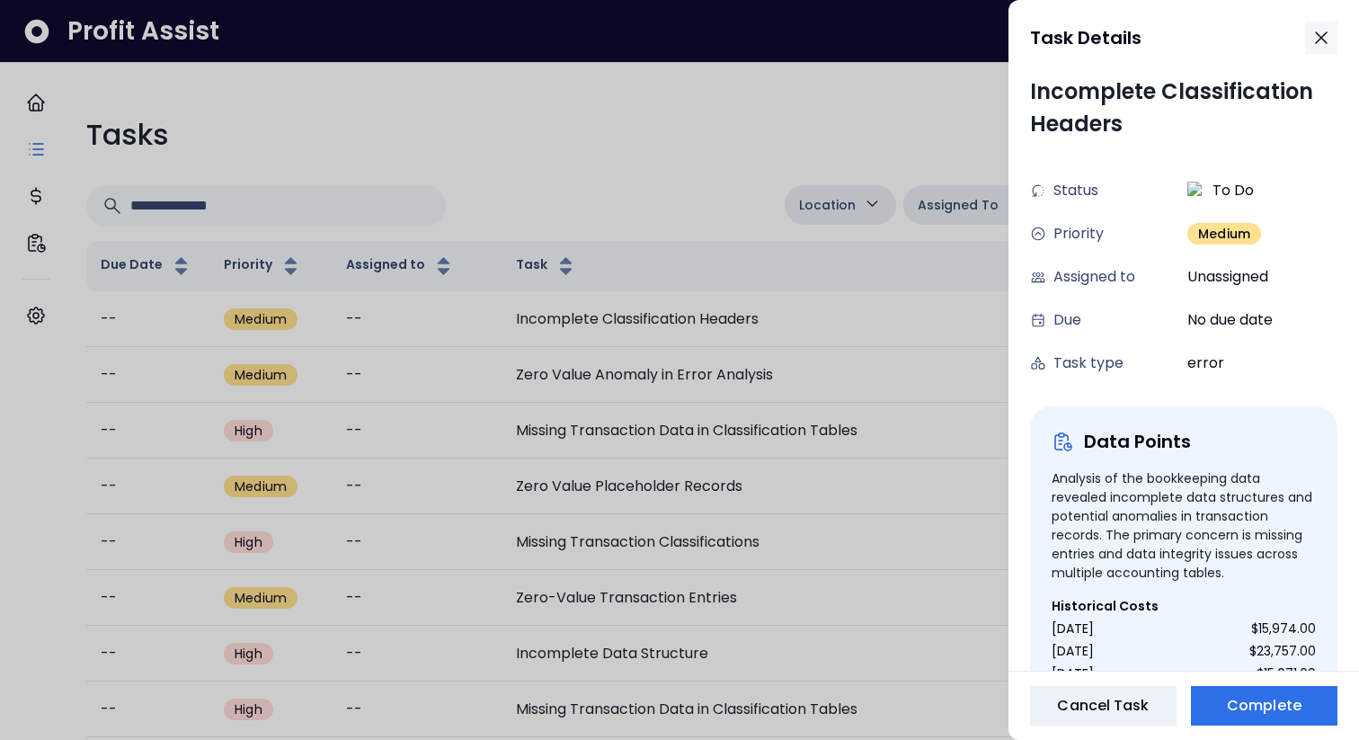
click at [1325, 31] on icon "button" at bounding box center [1321, 38] width 22 height 22
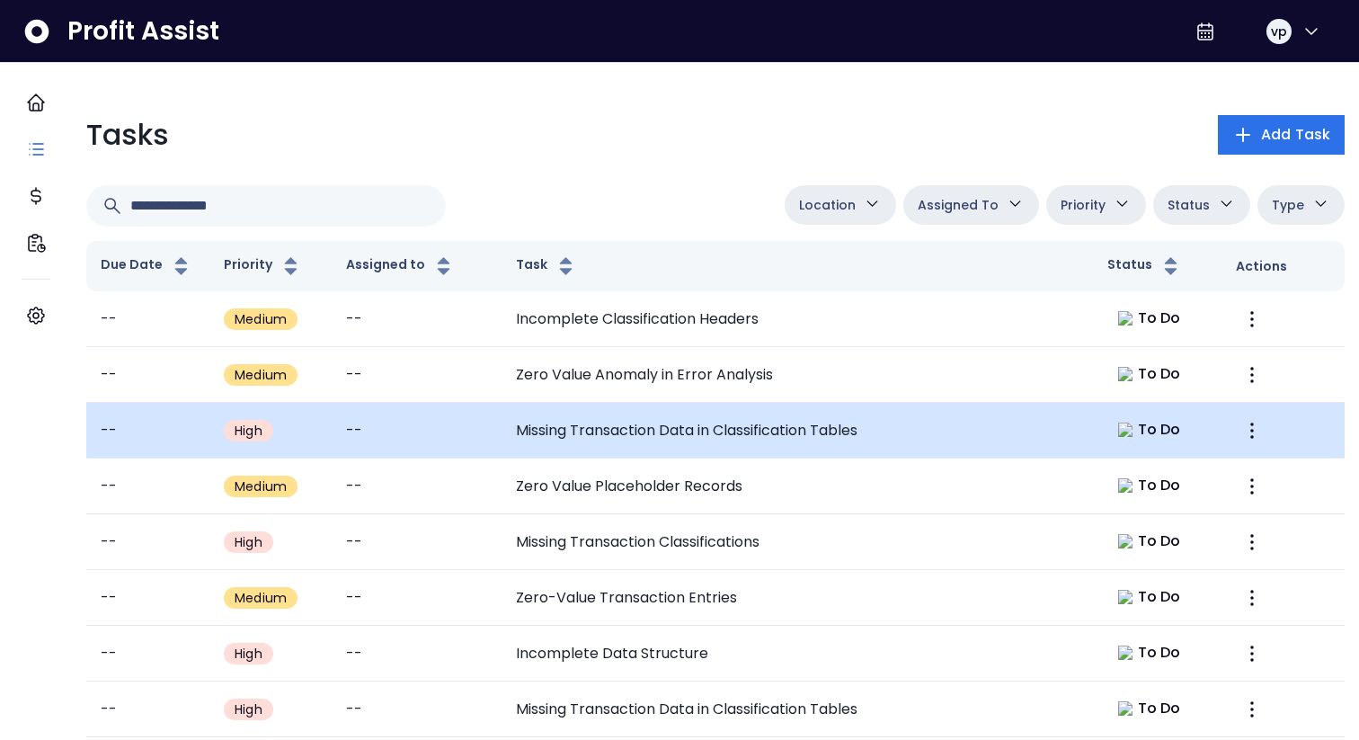
scroll to position [680, 0]
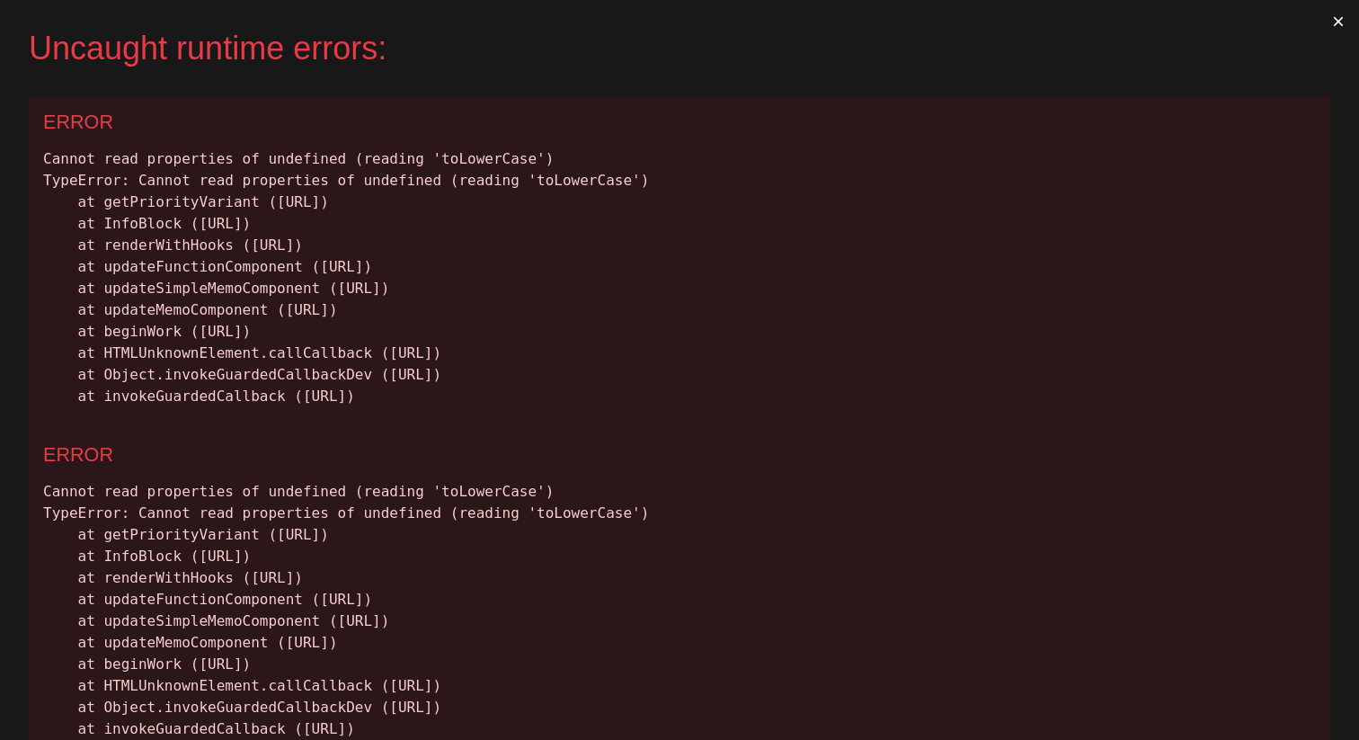
scroll to position [0, 0]
click at [200, 198] on div "Cannot read properties of undefined (reading 'toLowerCase') TypeError: Cannot r…" at bounding box center [679, 277] width 1272 height 259
copy div "getPriorityVariant"
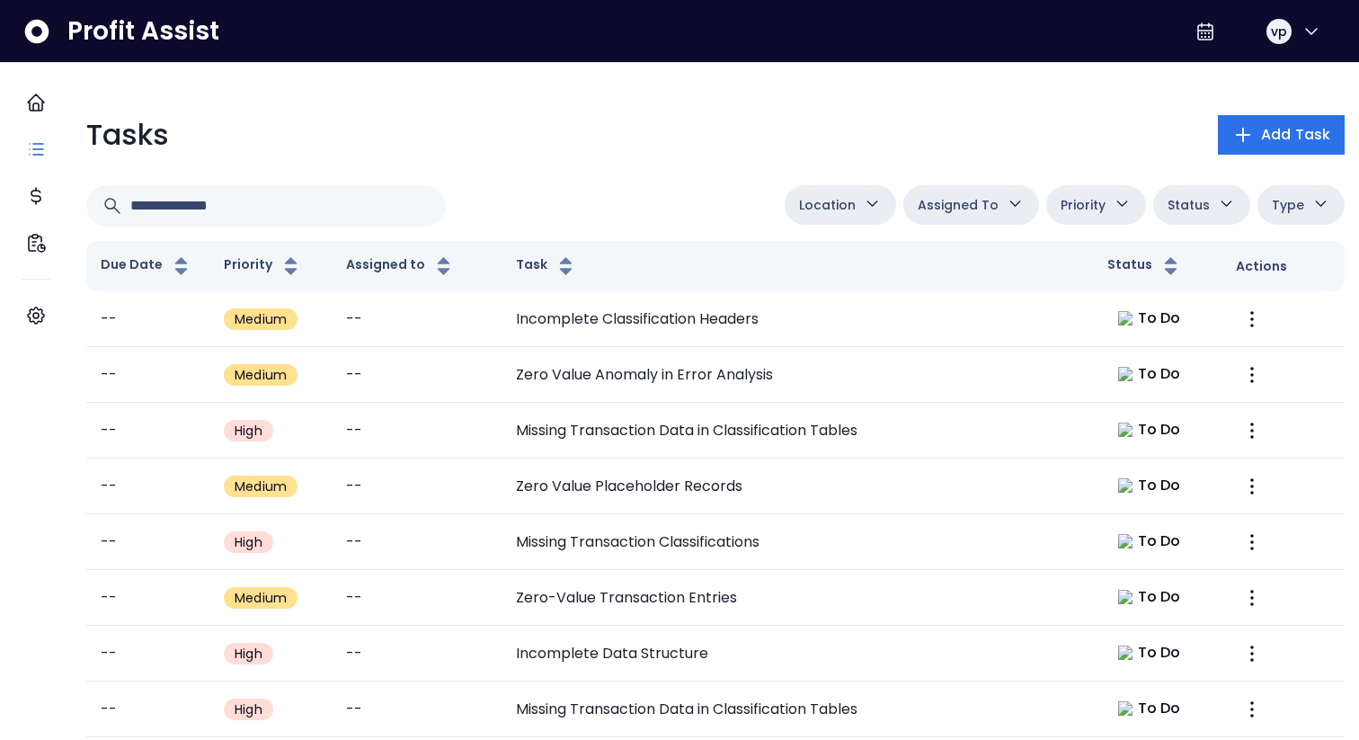
scroll to position [680, 0]
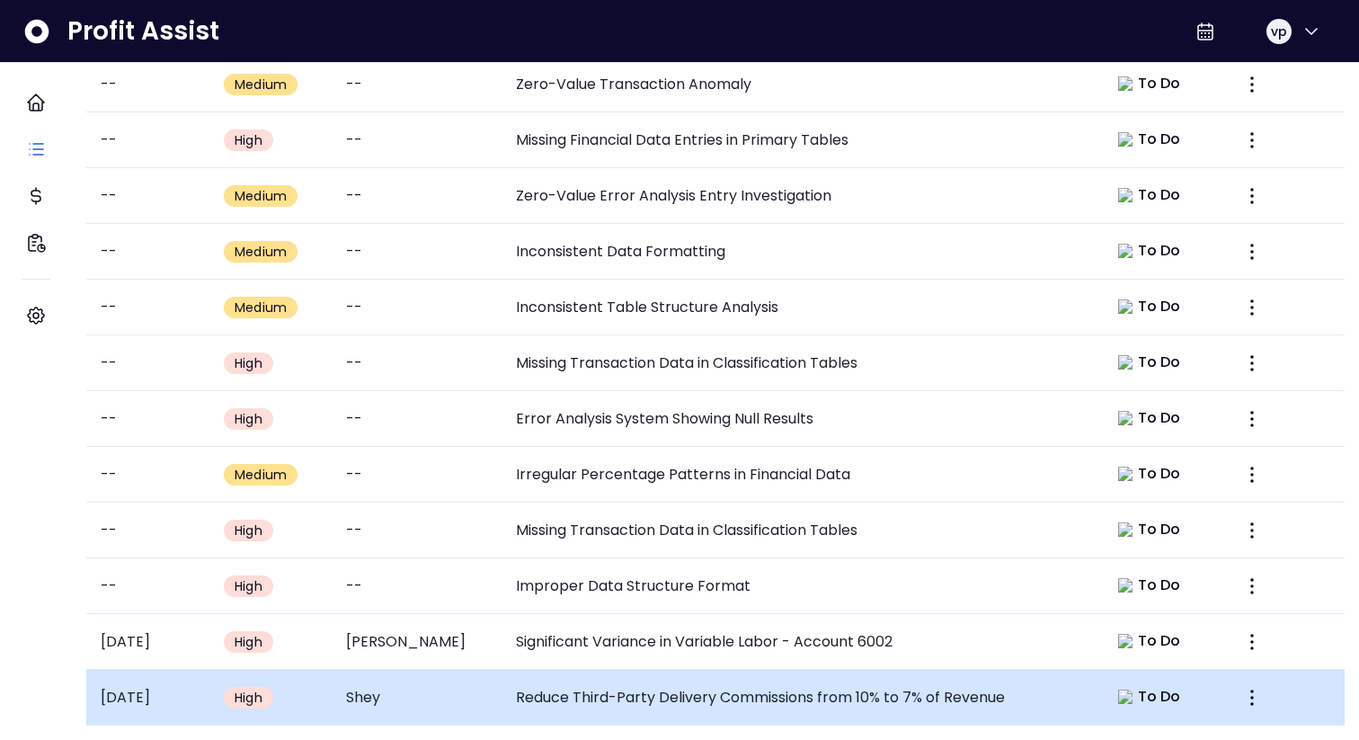
click at [640, 681] on td "Reduce Third-Party Delivery Commissions from 10% to 7% of Revenue" at bounding box center [796, 697] width 591 height 56
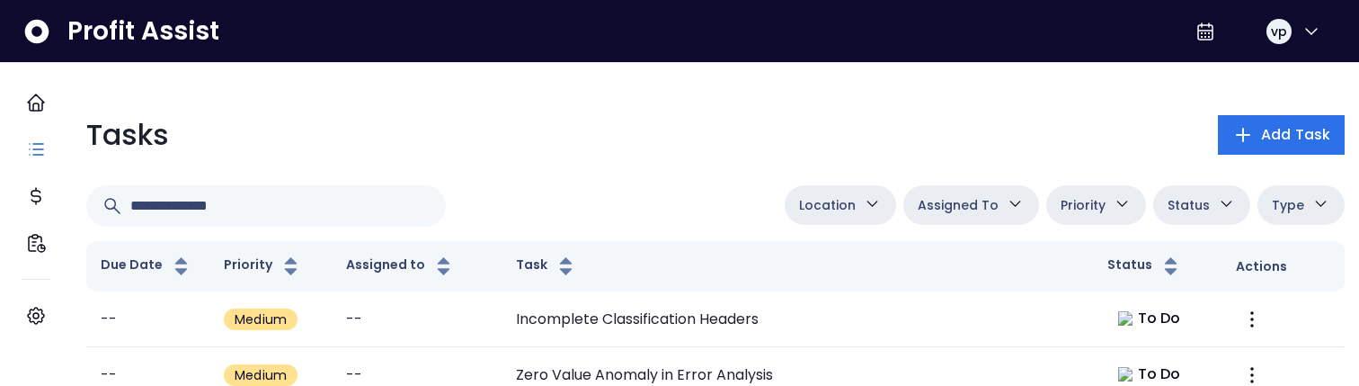
scroll to position [1034, 0]
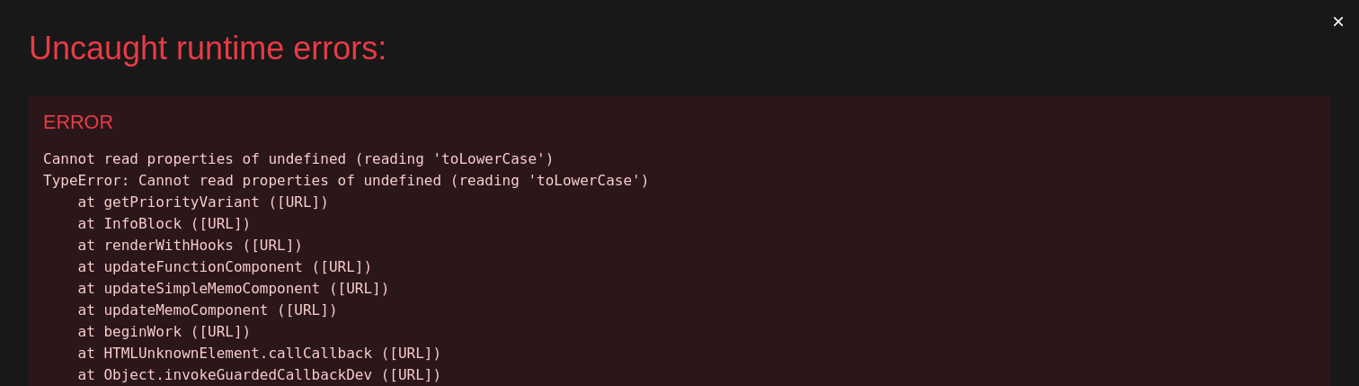
scroll to position [0, 0]
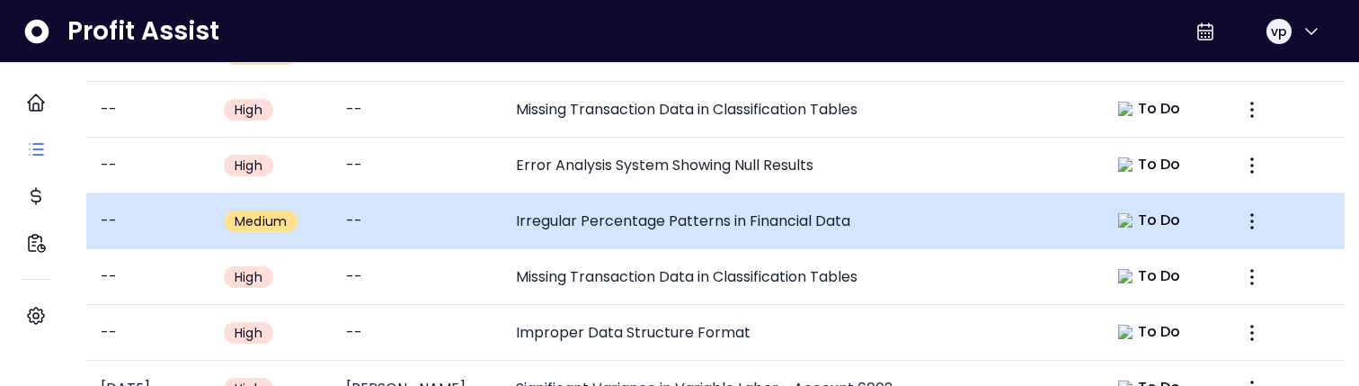
scroll to position [1034, 0]
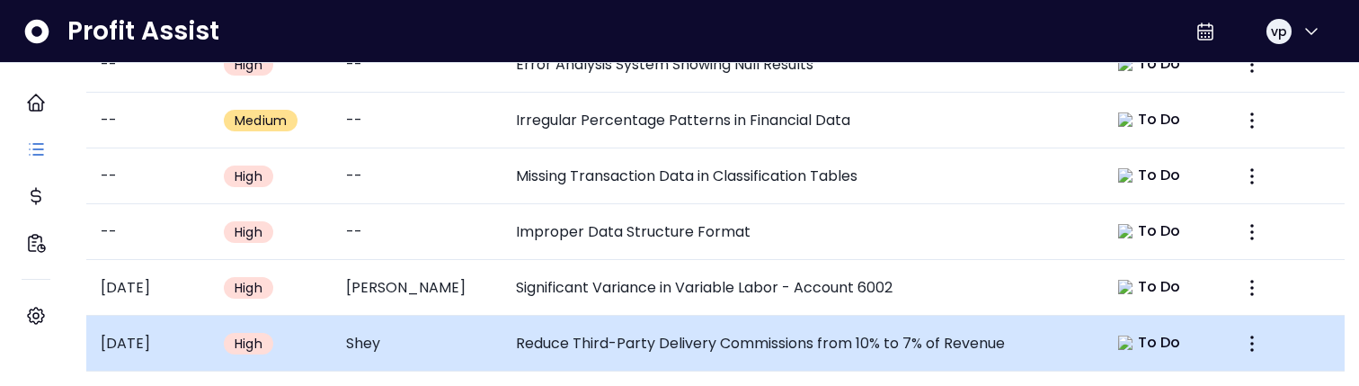
click at [441, 315] on td "Shey" at bounding box center [416, 343] width 169 height 56
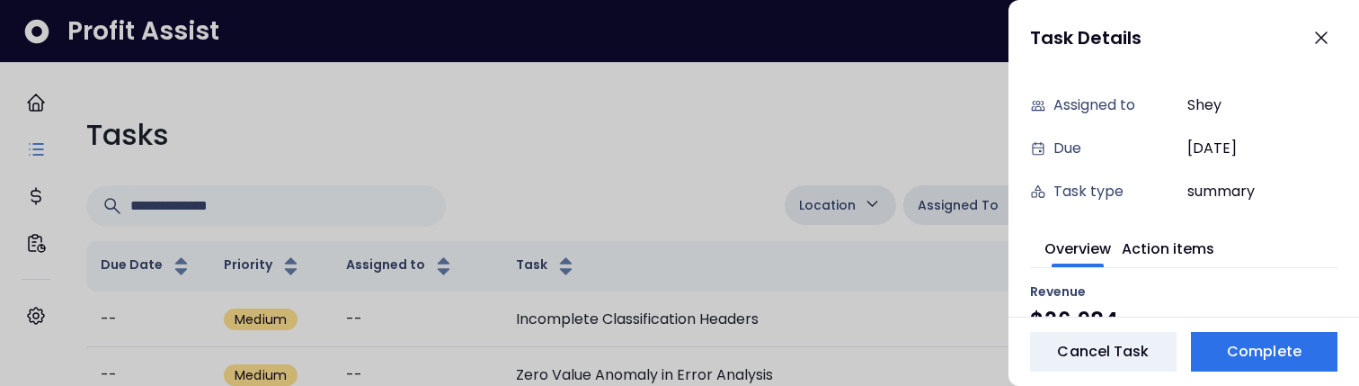
scroll to position [283, 0]
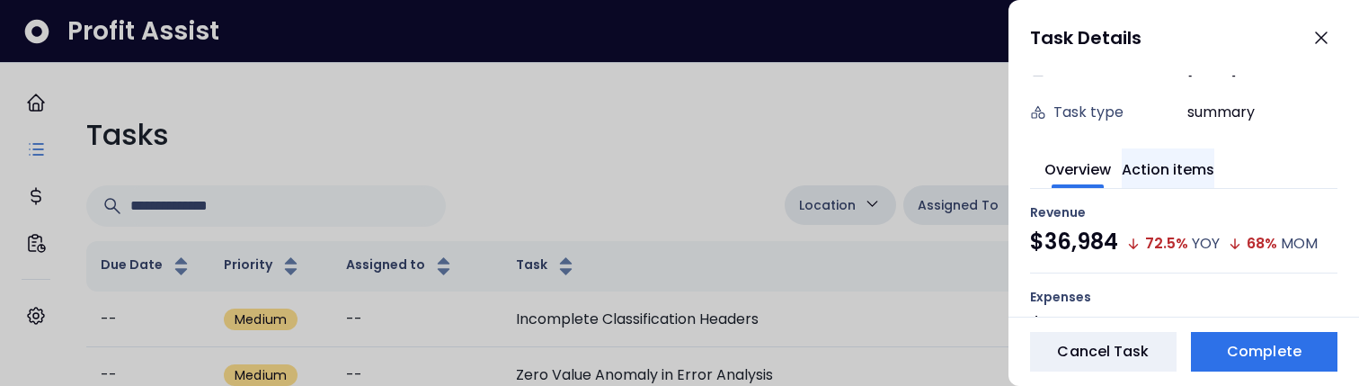
click at [1187, 169] on button "Action items" at bounding box center [1168, 168] width 93 height 40
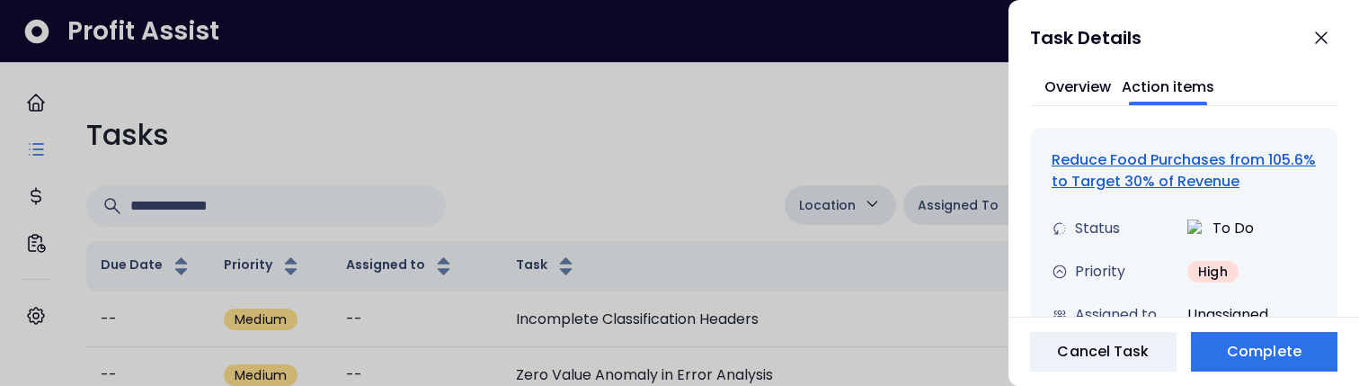
scroll to position [365, 0]
click at [1174, 185] on div "Reduce Food Purchases from 105.6% to Target 30% of Revenue" at bounding box center [1183, 171] width 264 height 43
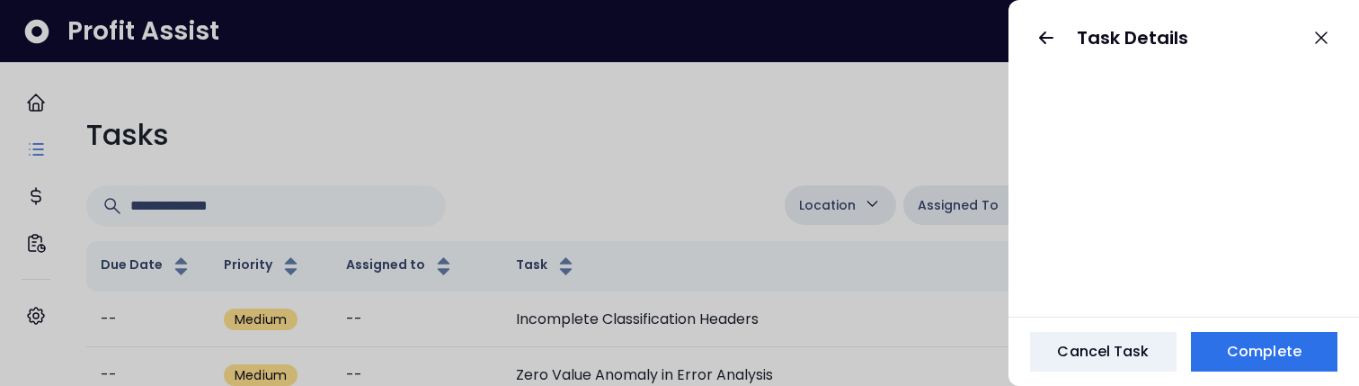
scroll to position [0, 0]
click at [1049, 36] on icon "button" at bounding box center [1046, 38] width 22 height 22
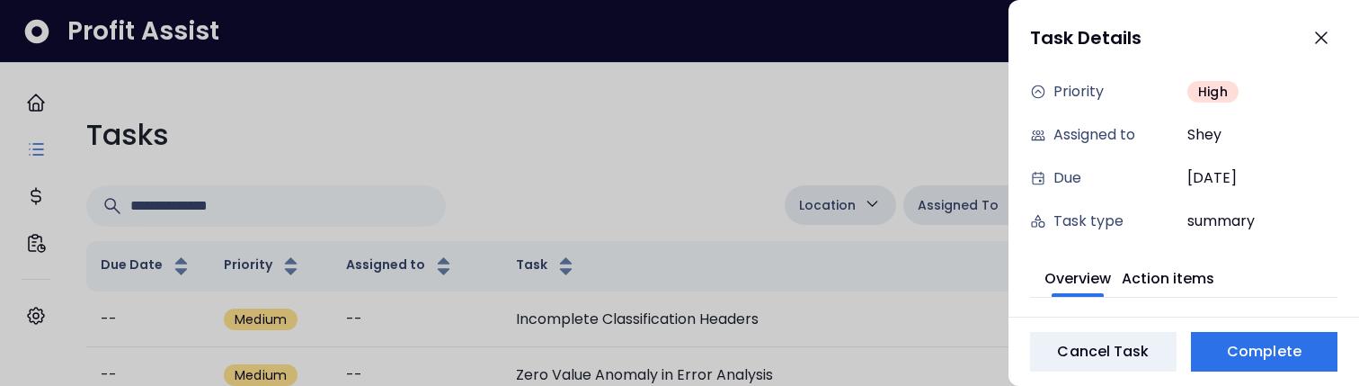
scroll to position [189, 0]
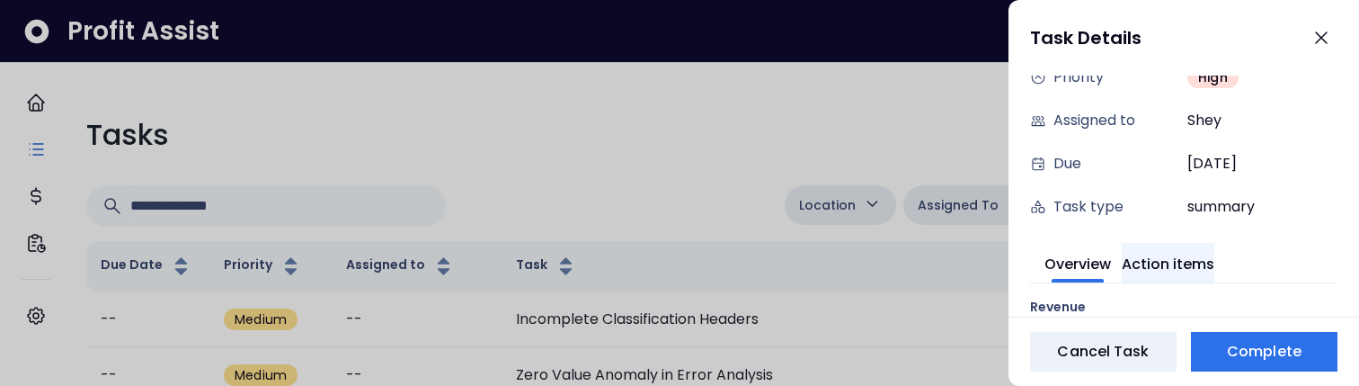
click at [1203, 276] on button "Action items" at bounding box center [1168, 263] width 93 height 40
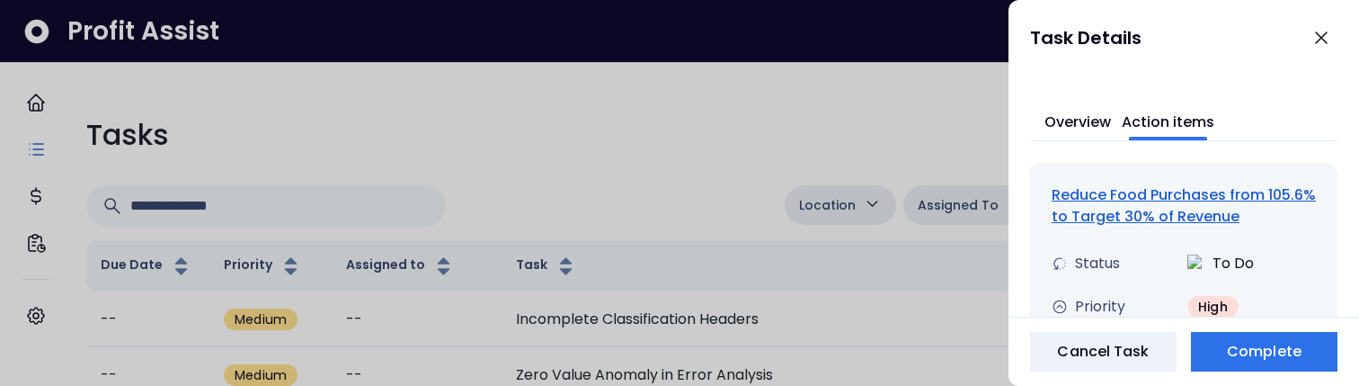
scroll to position [336, 0]
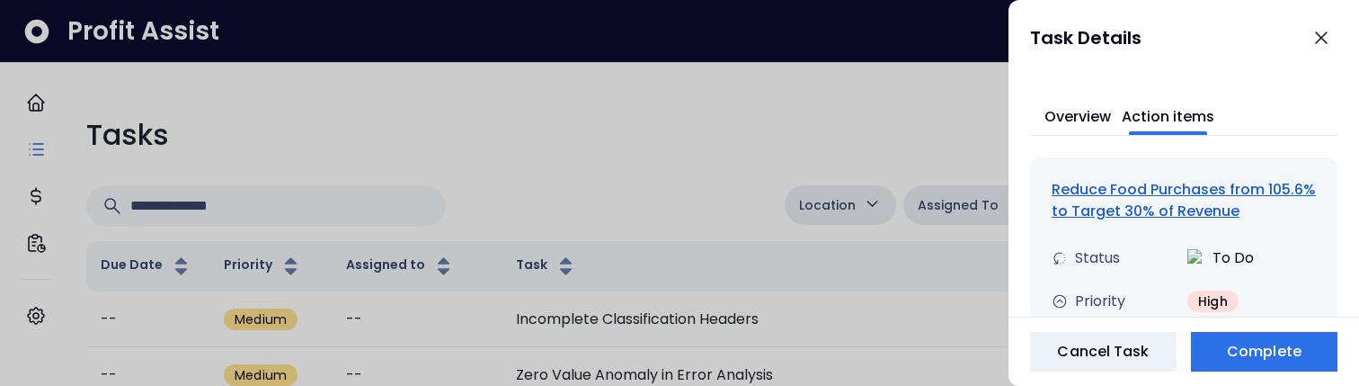
click at [1113, 198] on div "Reduce Food Purchases from 105.6% to Target 30% of Revenue" at bounding box center [1183, 200] width 264 height 43
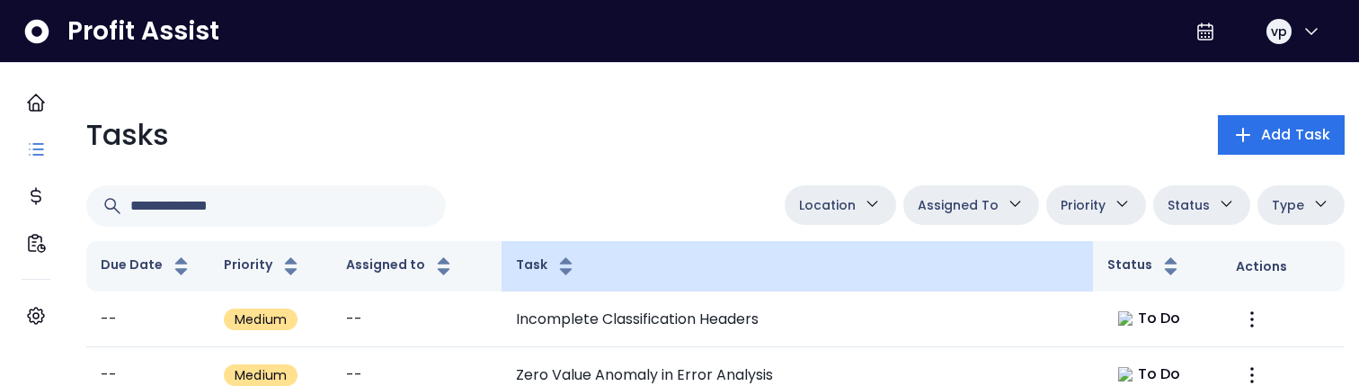
scroll to position [1034, 0]
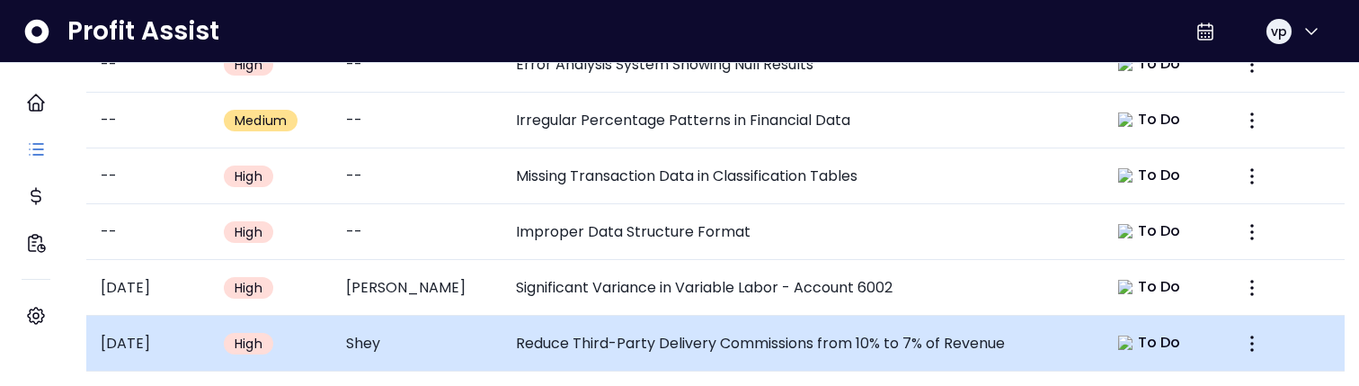
click at [726, 315] on td "Reduce Third-Party Delivery Commissions from 10% to 7% of Revenue" at bounding box center [796, 343] width 591 height 56
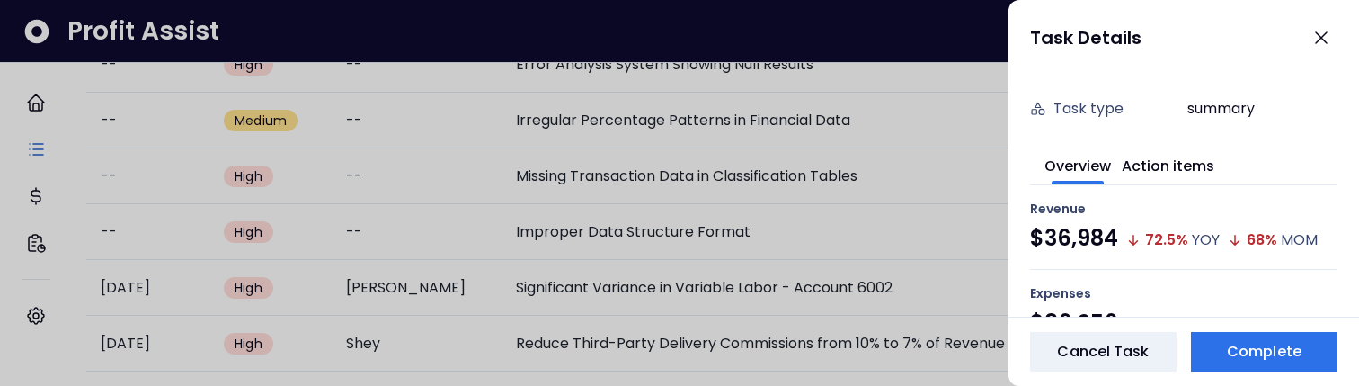
scroll to position [289, 0]
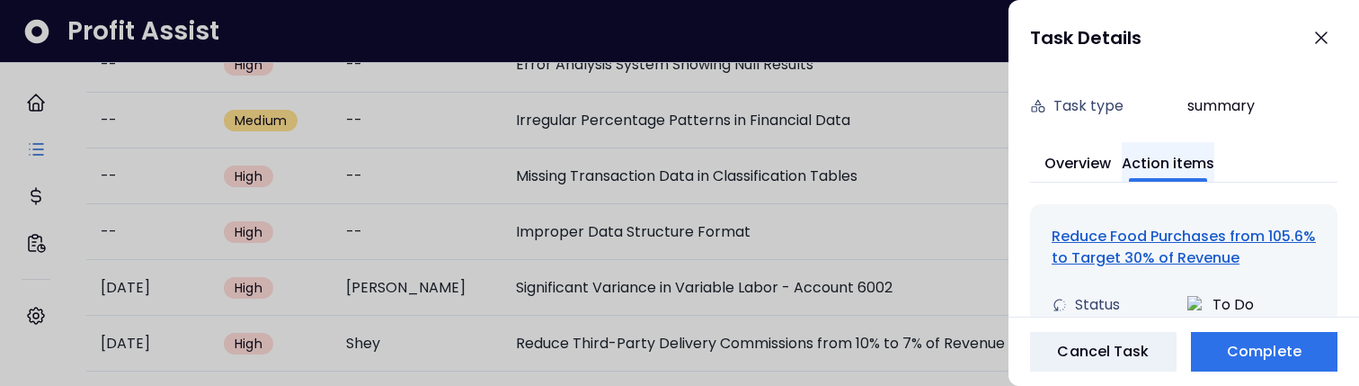
click at [1214, 164] on button "Action items" at bounding box center [1168, 162] width 93 height 40
click at [1189, 245] on div "Reduce Food Purchases from 105.6% to Target 30% of Revenue" at bounding box center [1183, 247] width 264 height 43
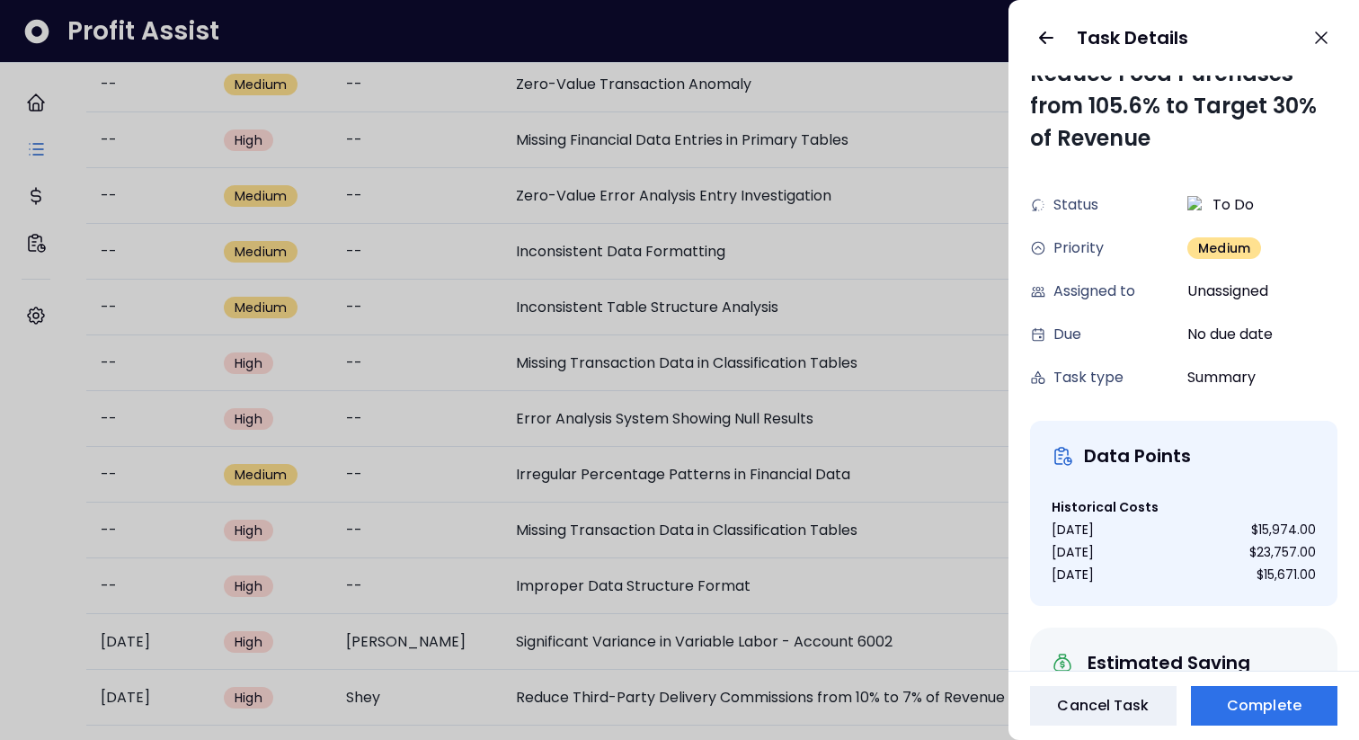
scroll to position [0, 0]
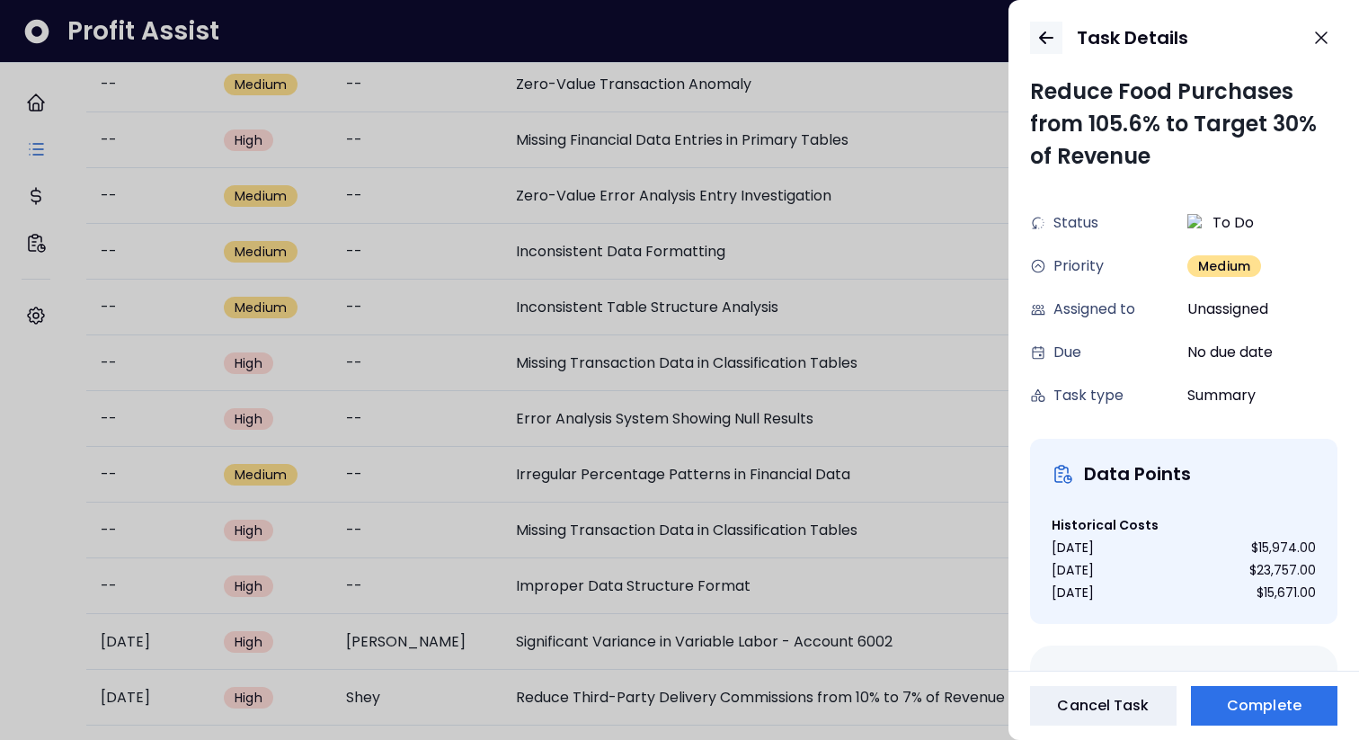
click at [1046, 49] on button "button" at bounding box center [1046, 38] width 32 height 32
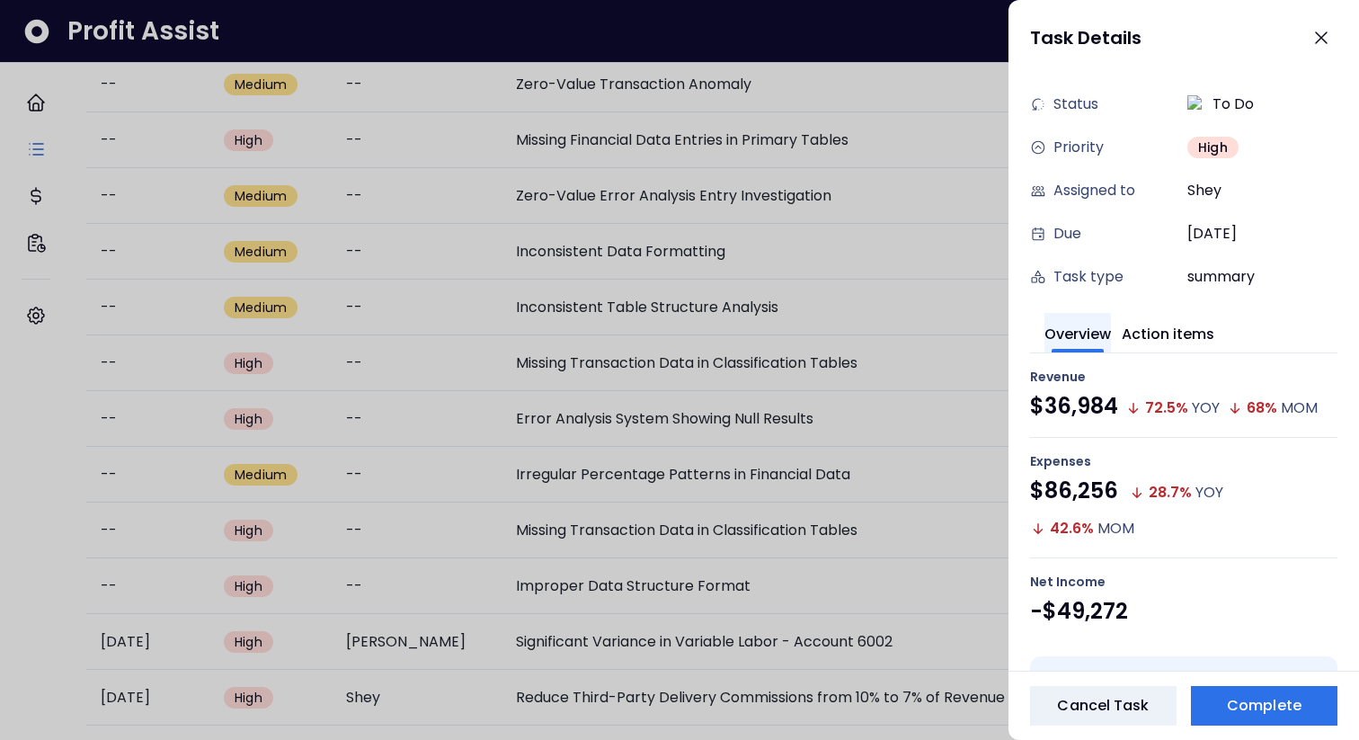
scroll to position [122, 0]
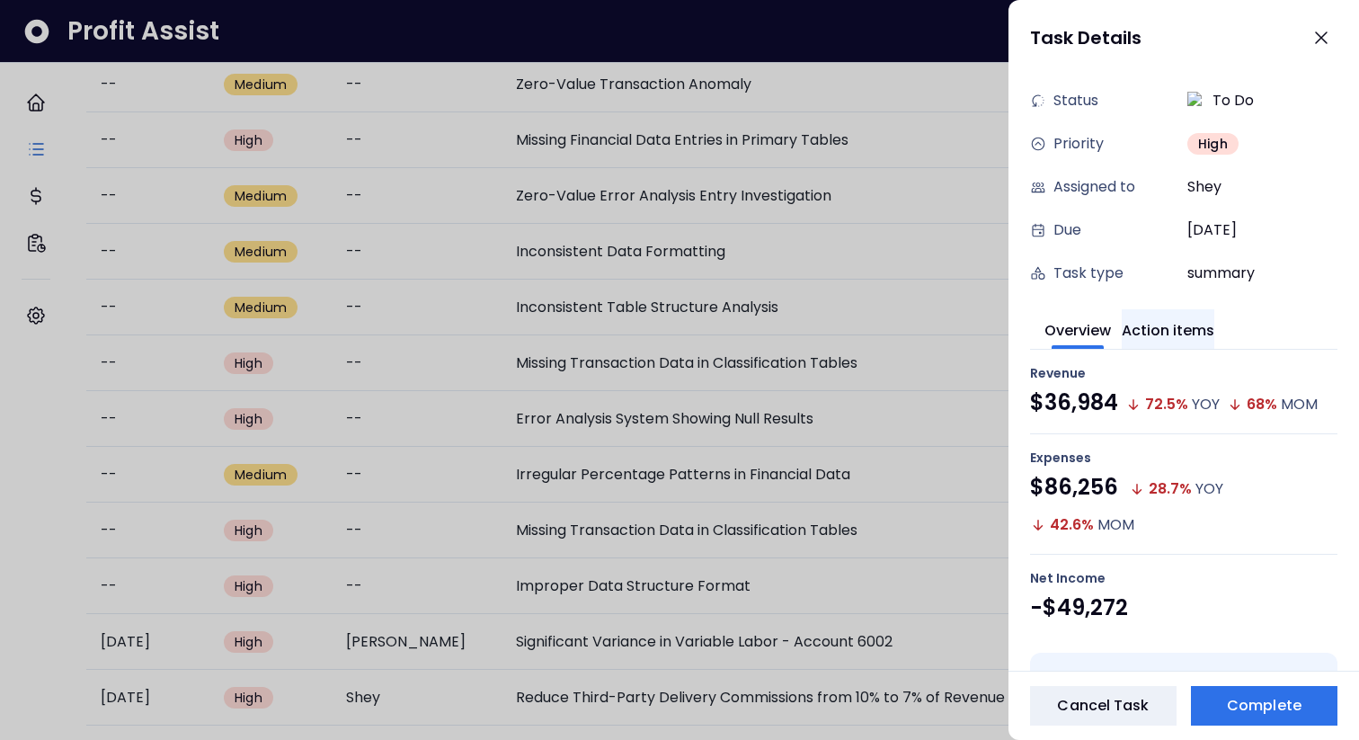
click at [1173, 314] on button "Action items" at bounding box center [1168, 329] width 93 height 40
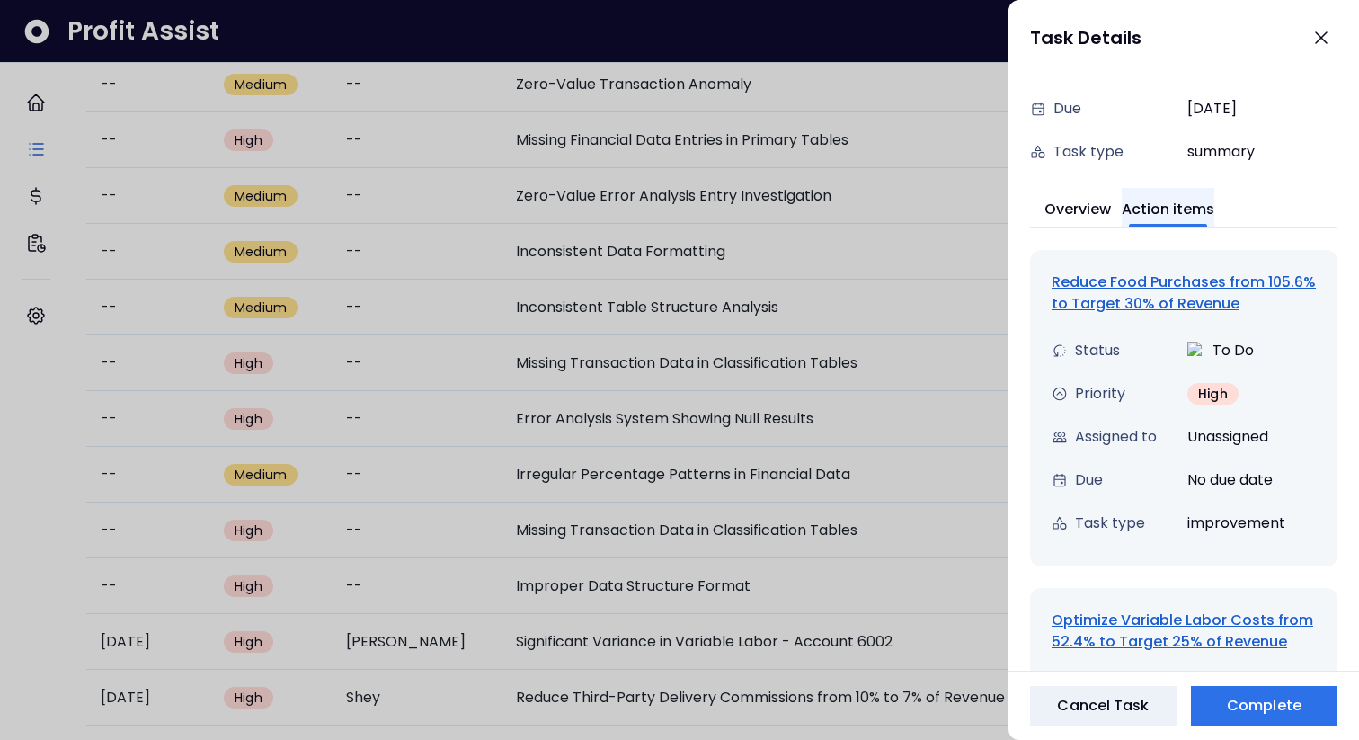
scroll to position [322, 0]
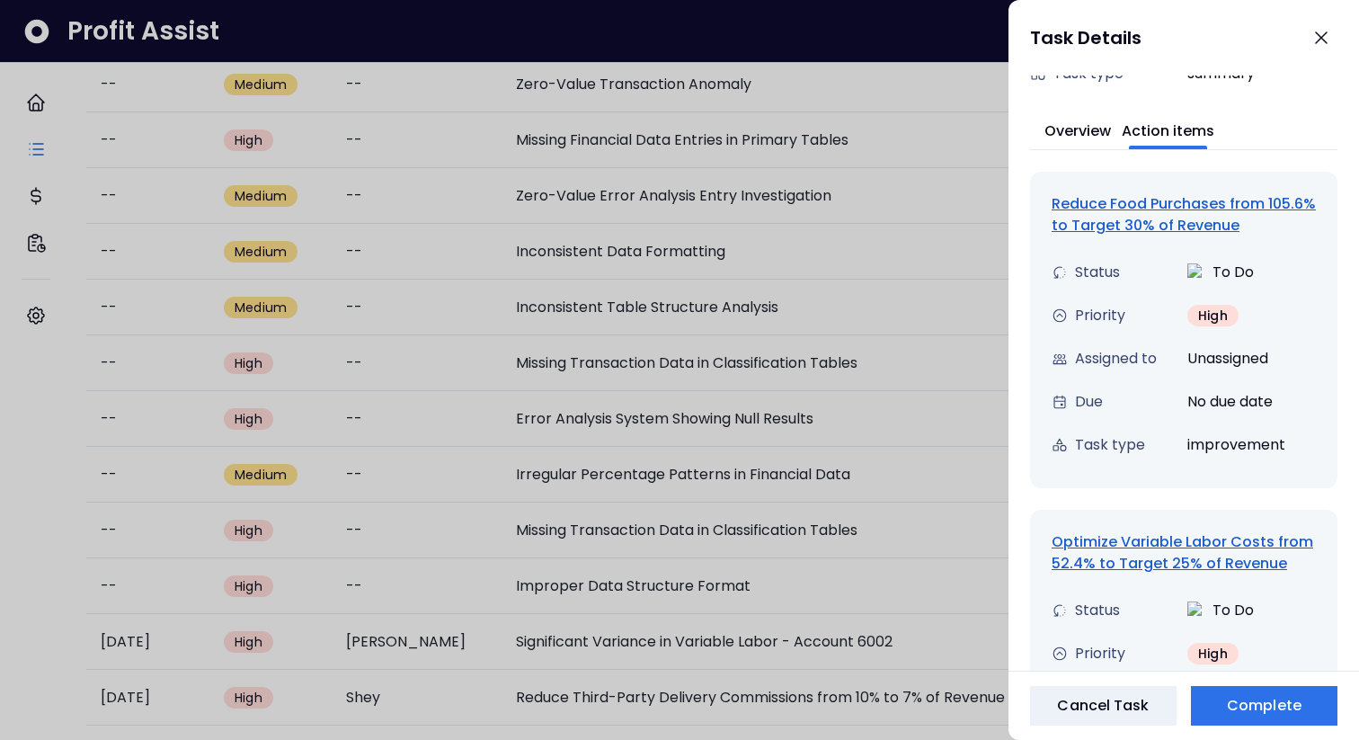
click at [1139, 385] on div "Optimize Variable Labor Costs from 52.4% to Target 25% of Revenue" at bounding box center [1183, 552] width 264 height 43
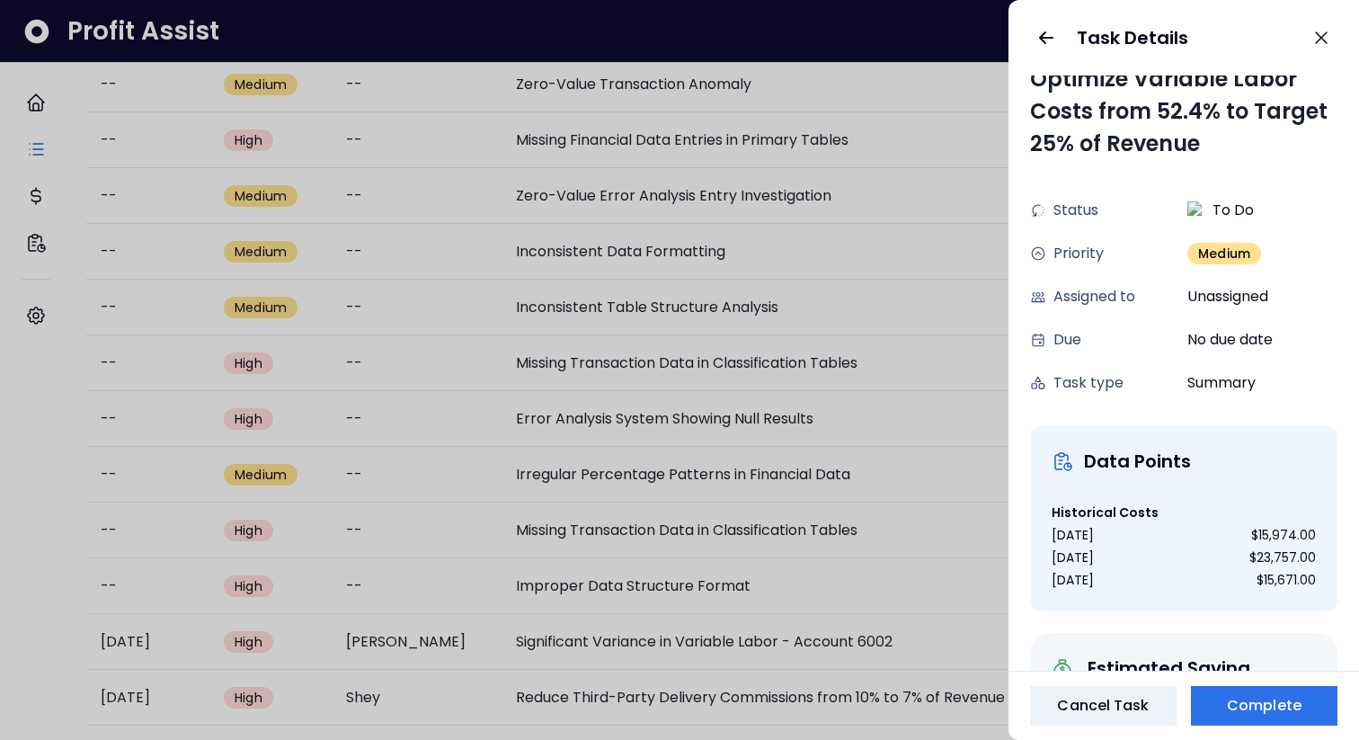
scroll to position [0, 0]
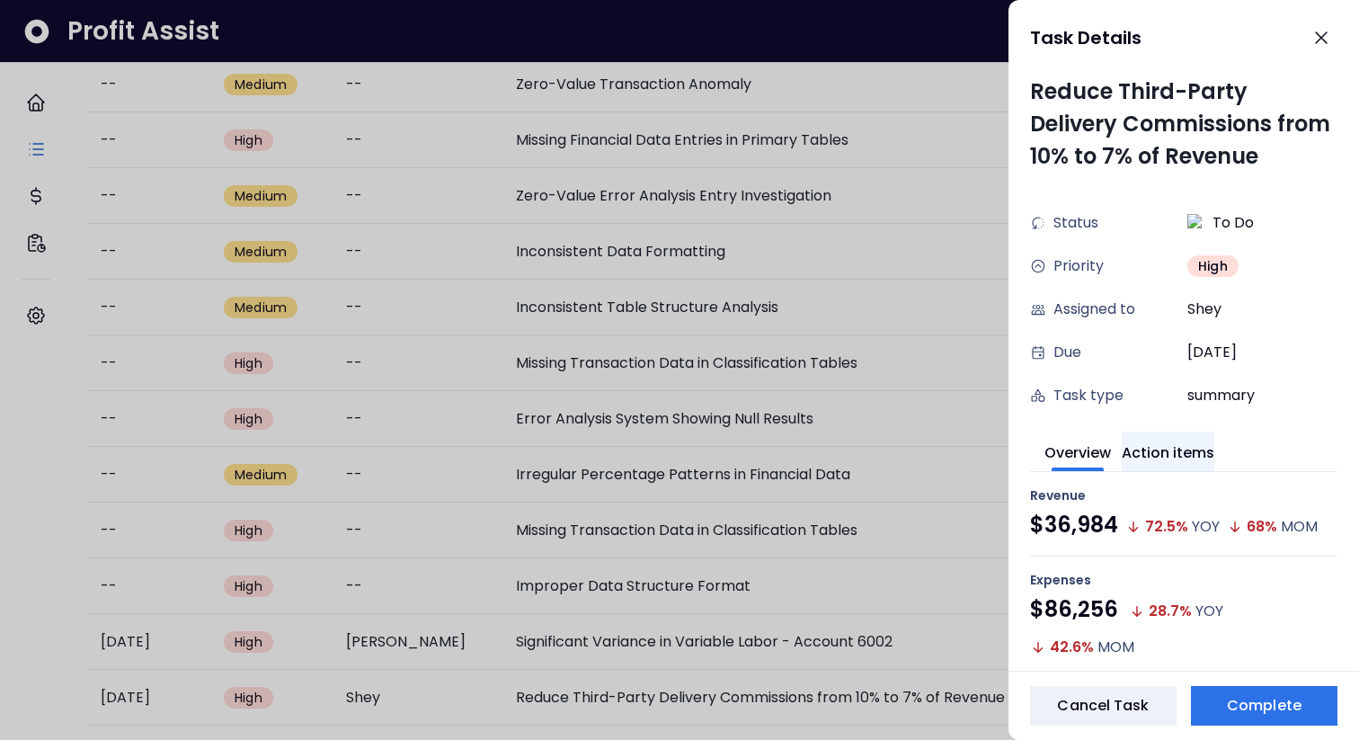
click at [1189, 385] on button "Action items" at bounding box center [1168, 451] width 93 height 40
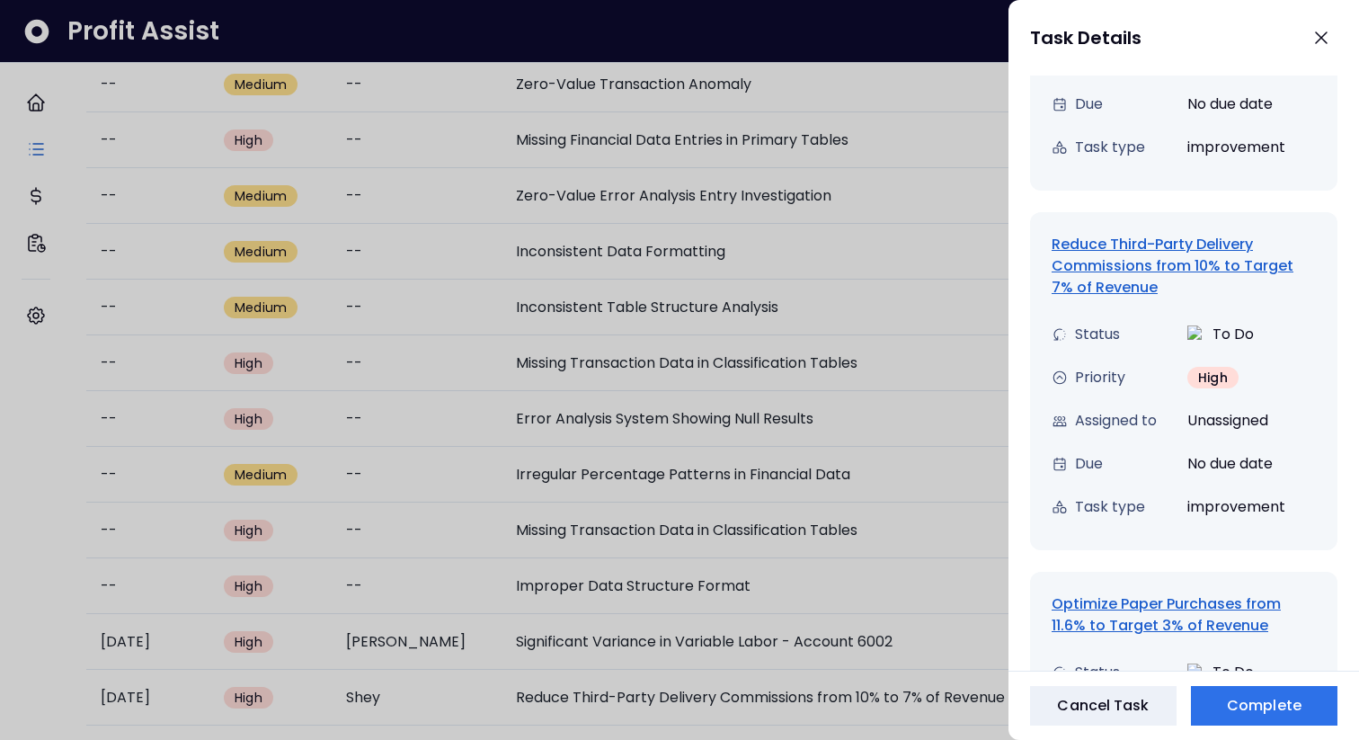
scroll to position [950, 0]
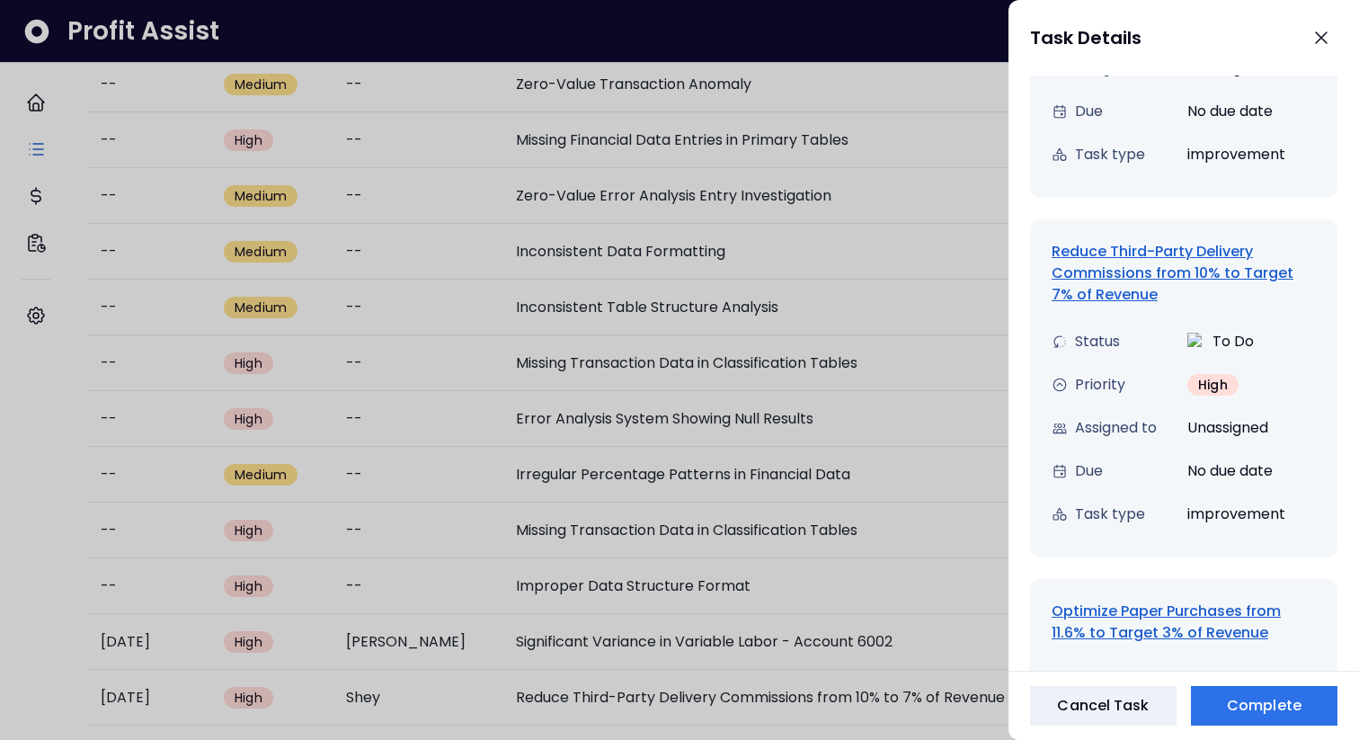
click at [1109, 282] on div "Reduce Third-Party Delivery Commissions from 10% to Target 7% of Revenue" at bounding box center [1183, 273] width 264 height 65
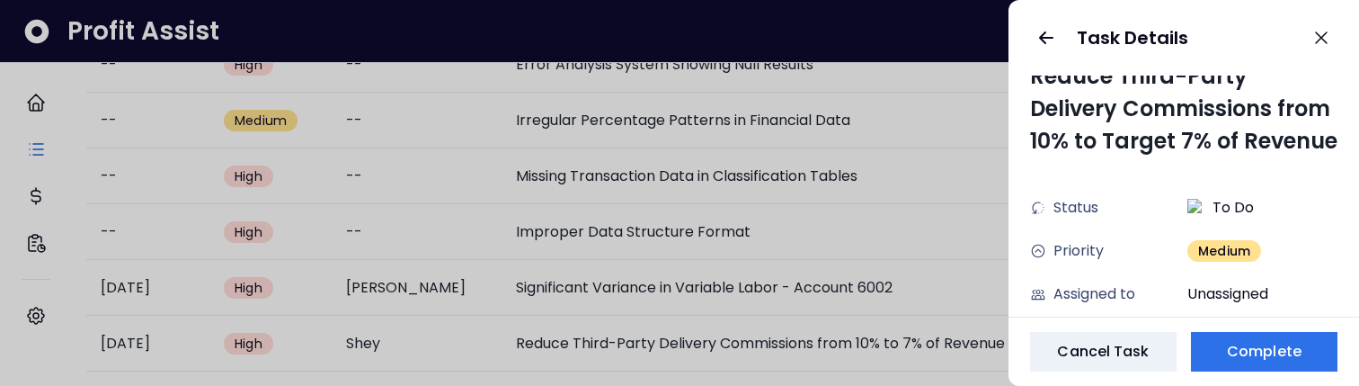
scroll to position [0, 0]
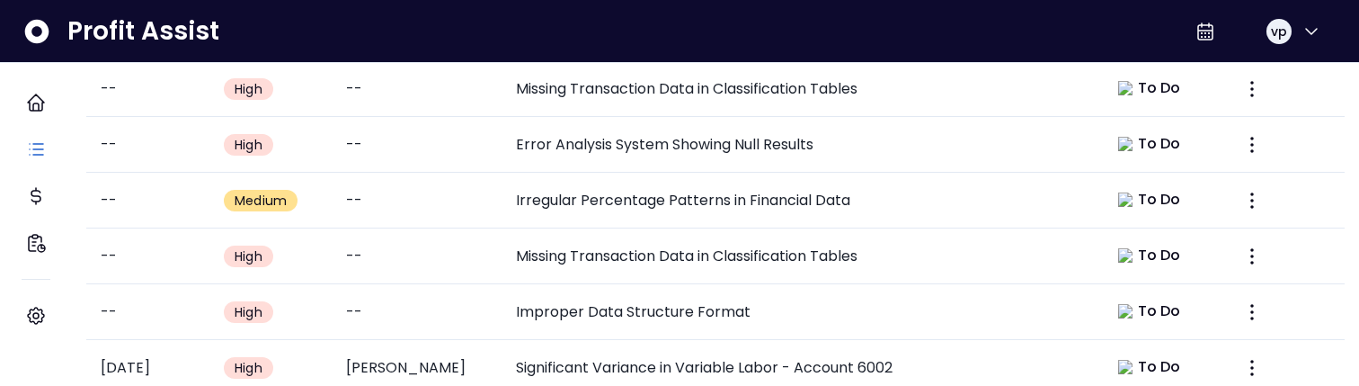
scroll to position [1034, 0]
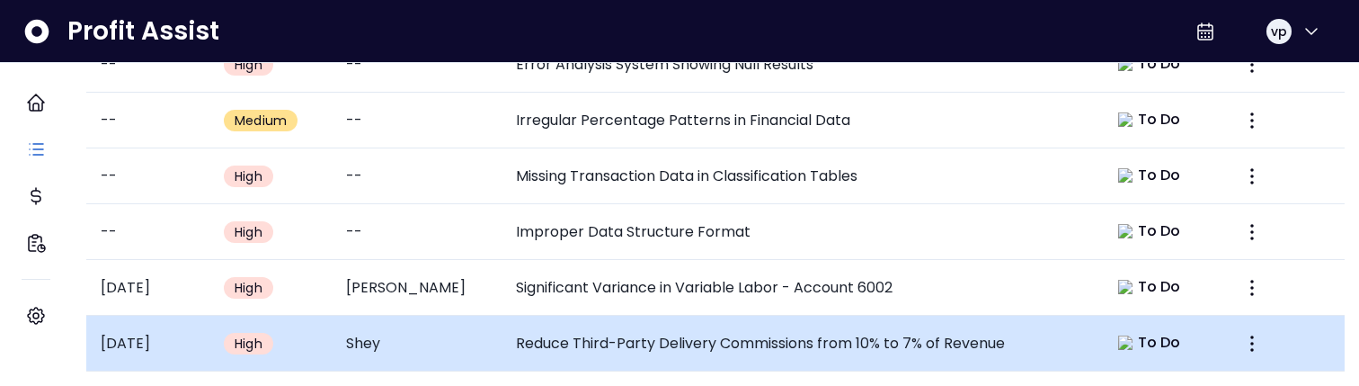
click at [770, 315] on td "Reduce Third-Party Delivery Commissions from 10% to 7% of Revenue" at bounding box center [796, 343] width 591 height 56
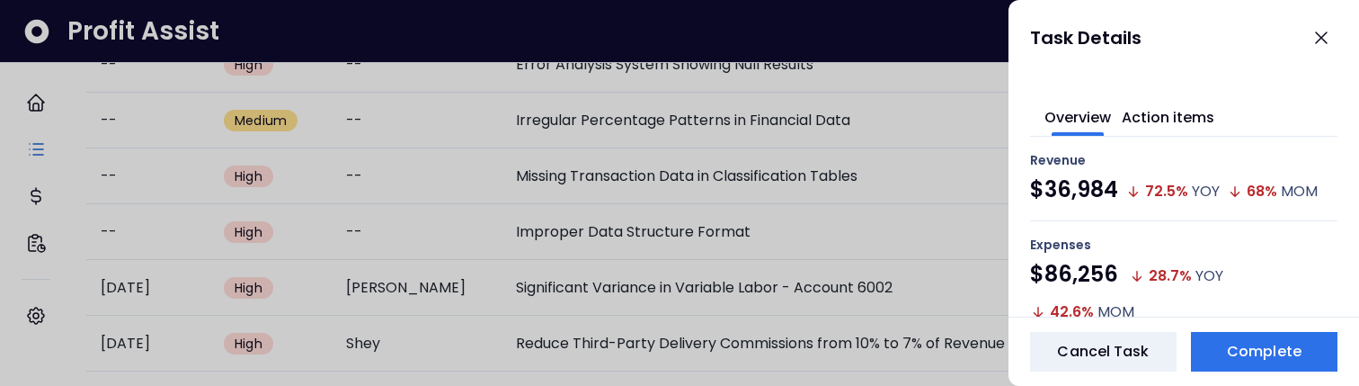
scroll to position [286, 0]
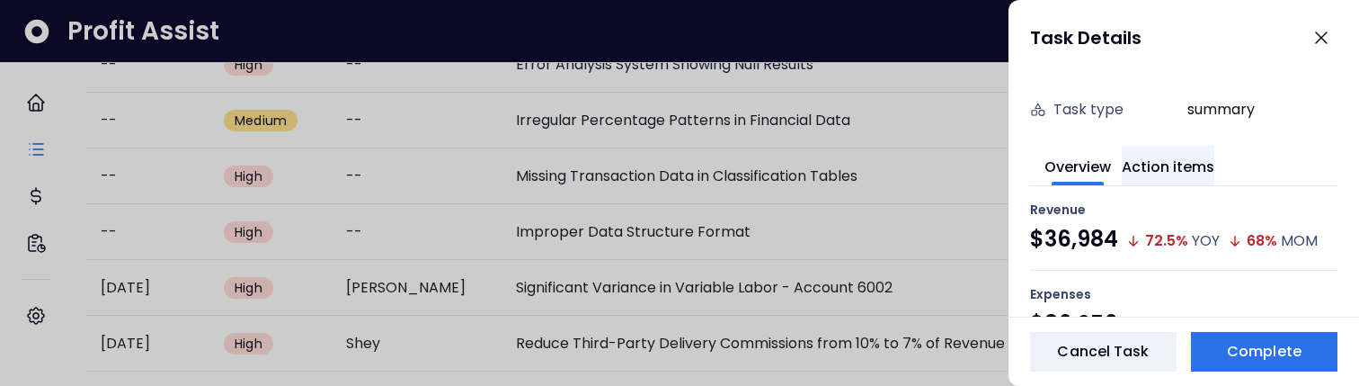
click at [1184, 177] on button "Action items" at bounding box center [1168, 166] width 93 height 40
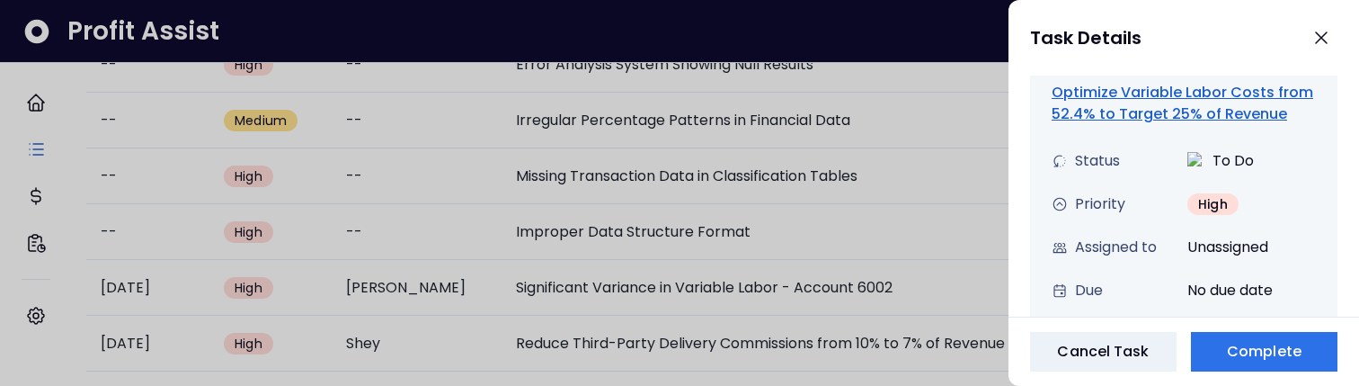
scroll to position [780, 0]
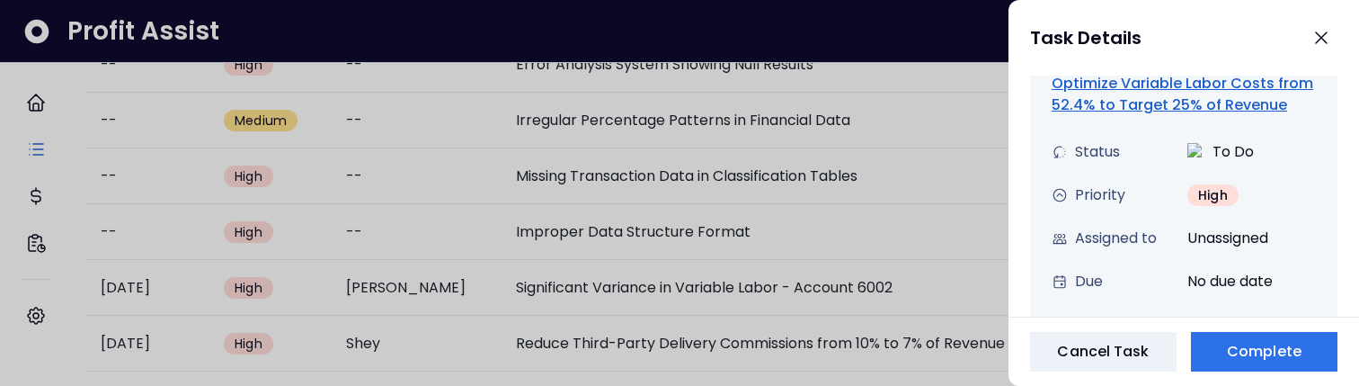
click at [1122, 303] on div "Task type improvement" at bounding box center [1183, 324] width 264 height 43
click at [1119, 97] on div "Optimize Variable Labor Costs from 52.4% to Target 25% of Revenue" at bounding box center [1183, 94] width 264 height 43
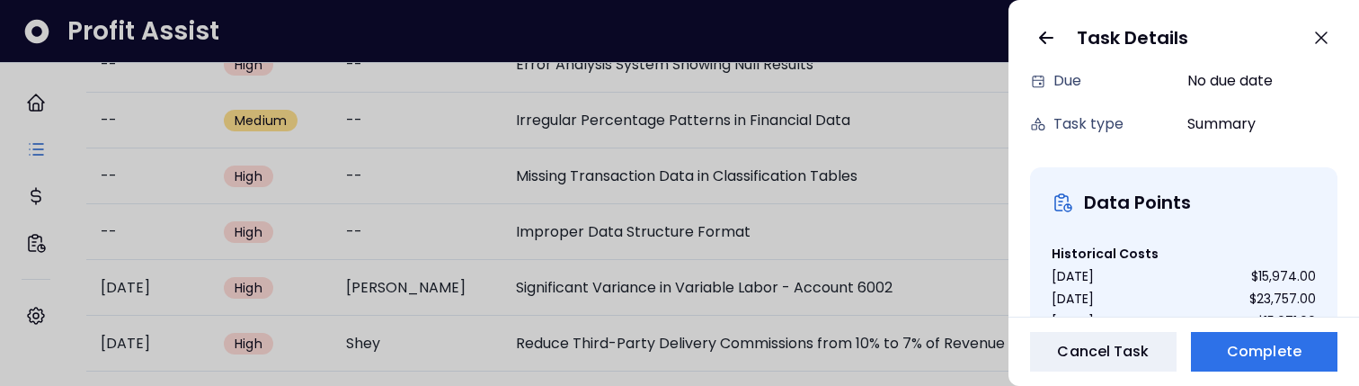
scroll to position [0, 0]
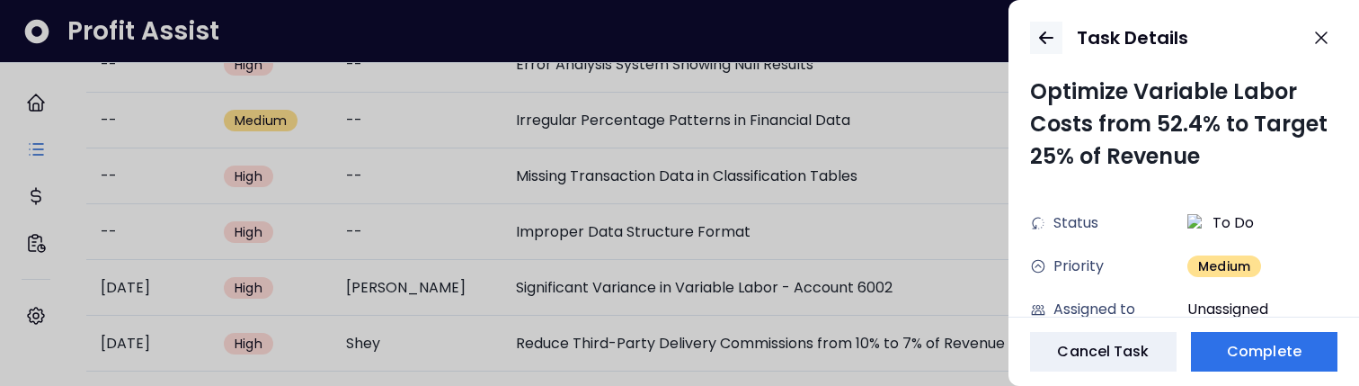
click at [1039, 29] on icon "button" at bounding box center [1046, 38] width 22 height 22
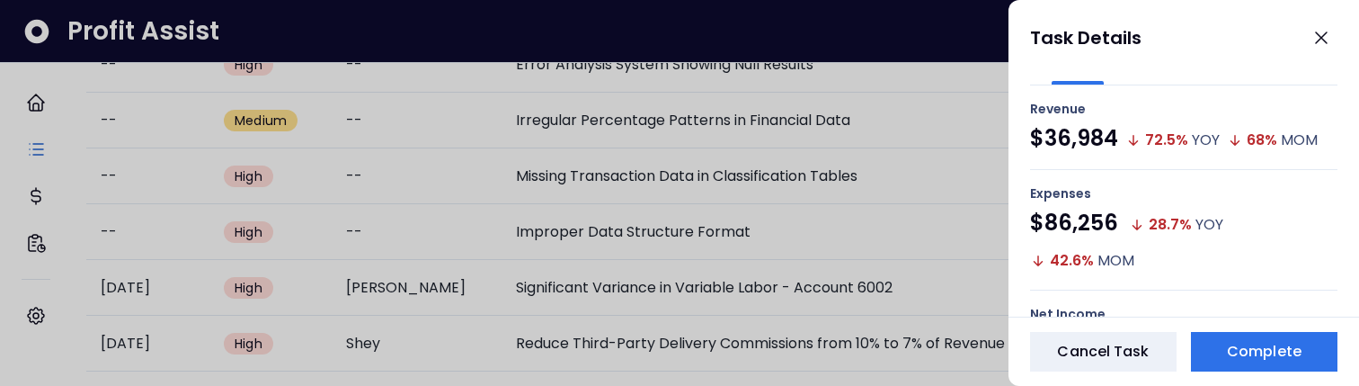
scroll to position [274, 0]
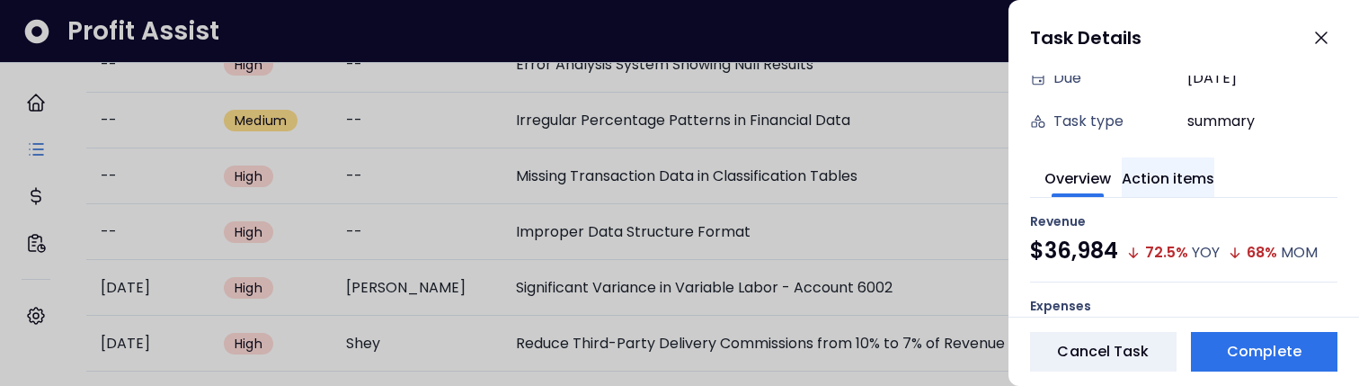
click at [1184, 181] on button "Action items" at bounding box center [1168, 177] width 93 height 40
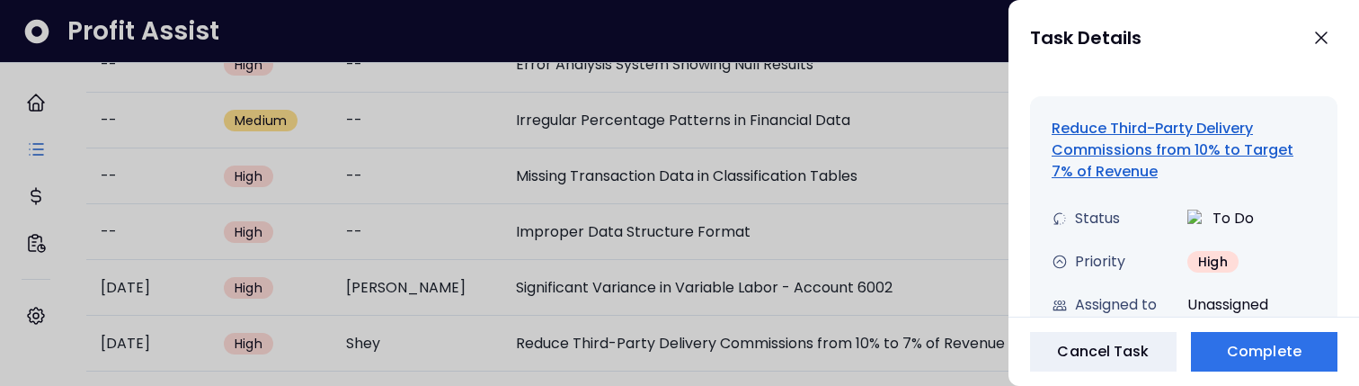
scroll to position [1066, 0]
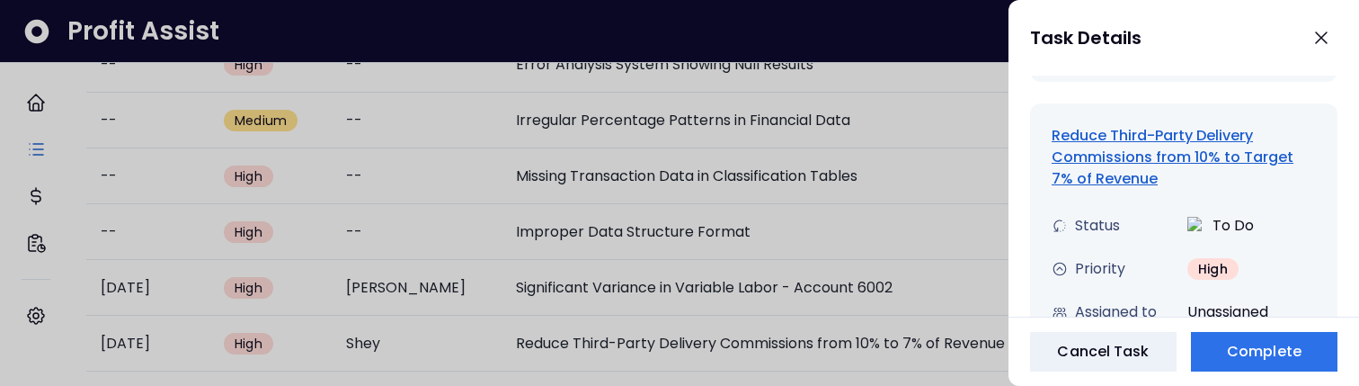
click at [1095, 155] on div "Reduce Third-Party Delivery Commissions from 10% to Target 7% of Revenue" at bounding box center [1183, 157] width 264 height 65
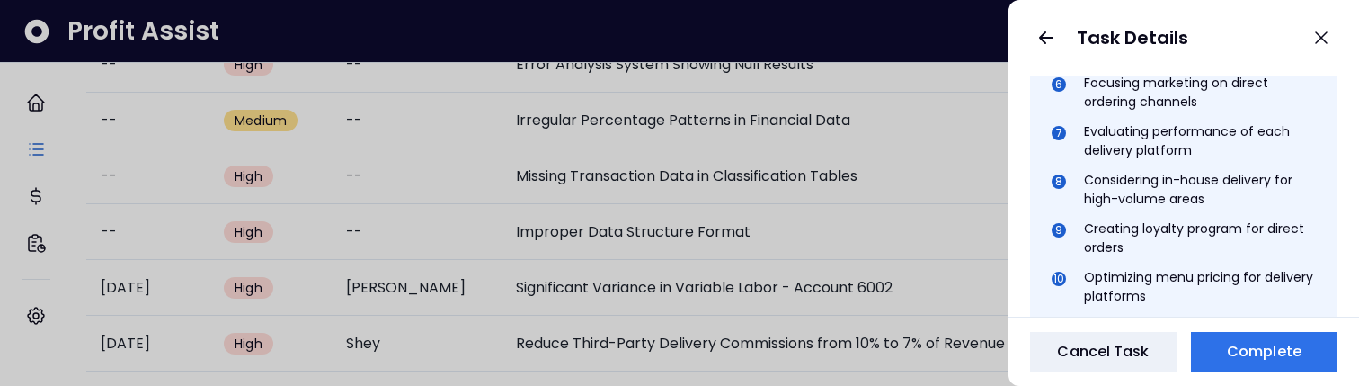
click at [1095, 155] on div "Evaluating performance of each delivery platform" at bounding box center [1200, 141] width 232 height 38
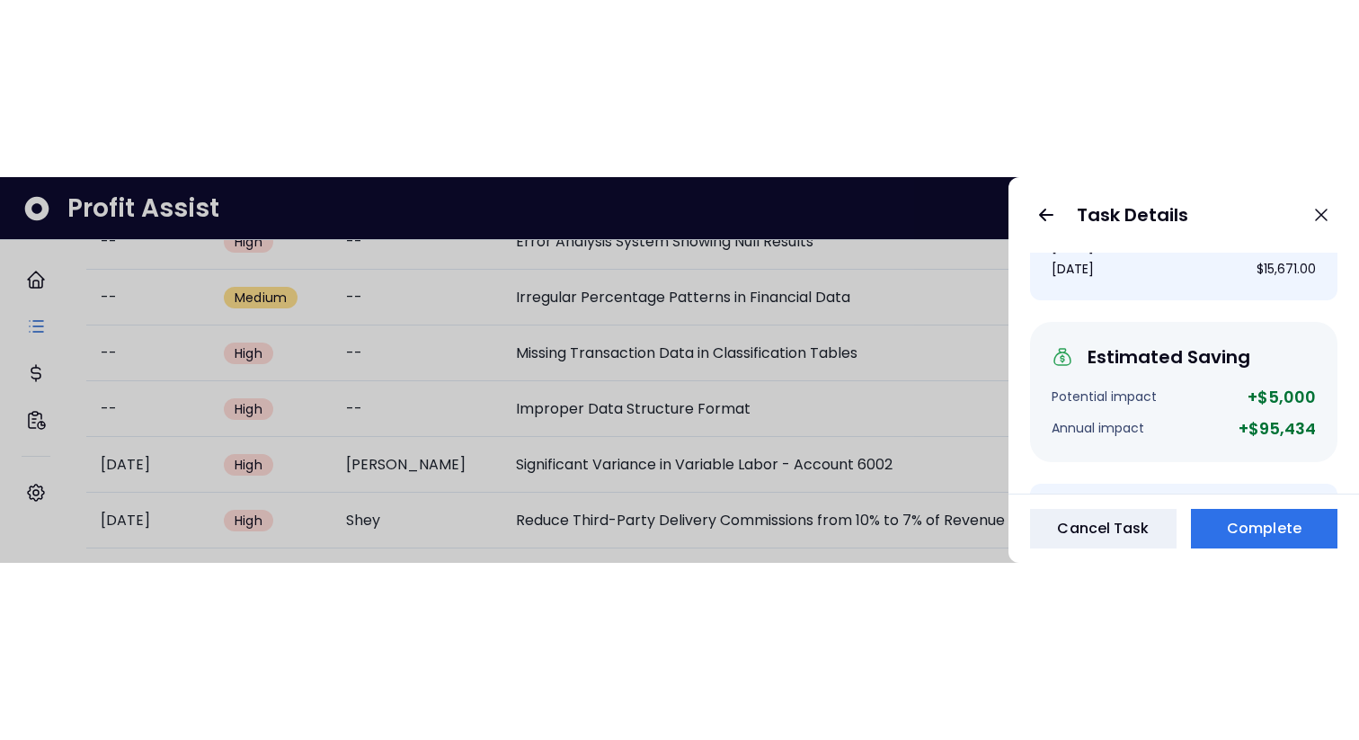
scroll to position [0, 0]
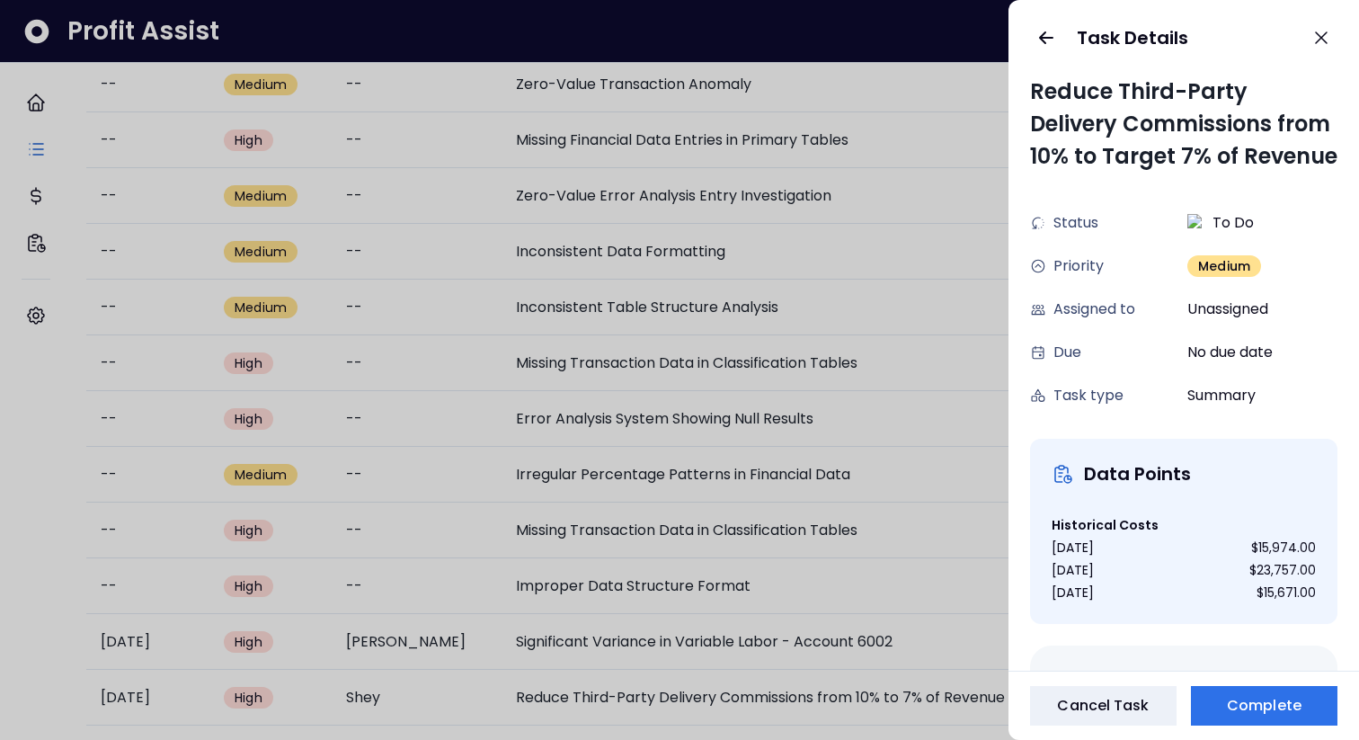
click at [1057, 50] on div "Task Details" at bounding box center [1183, 37] width 350 height 75
click at [1048, 39] on icon "button" at bounding box center [1046, 38] width 22 height 22
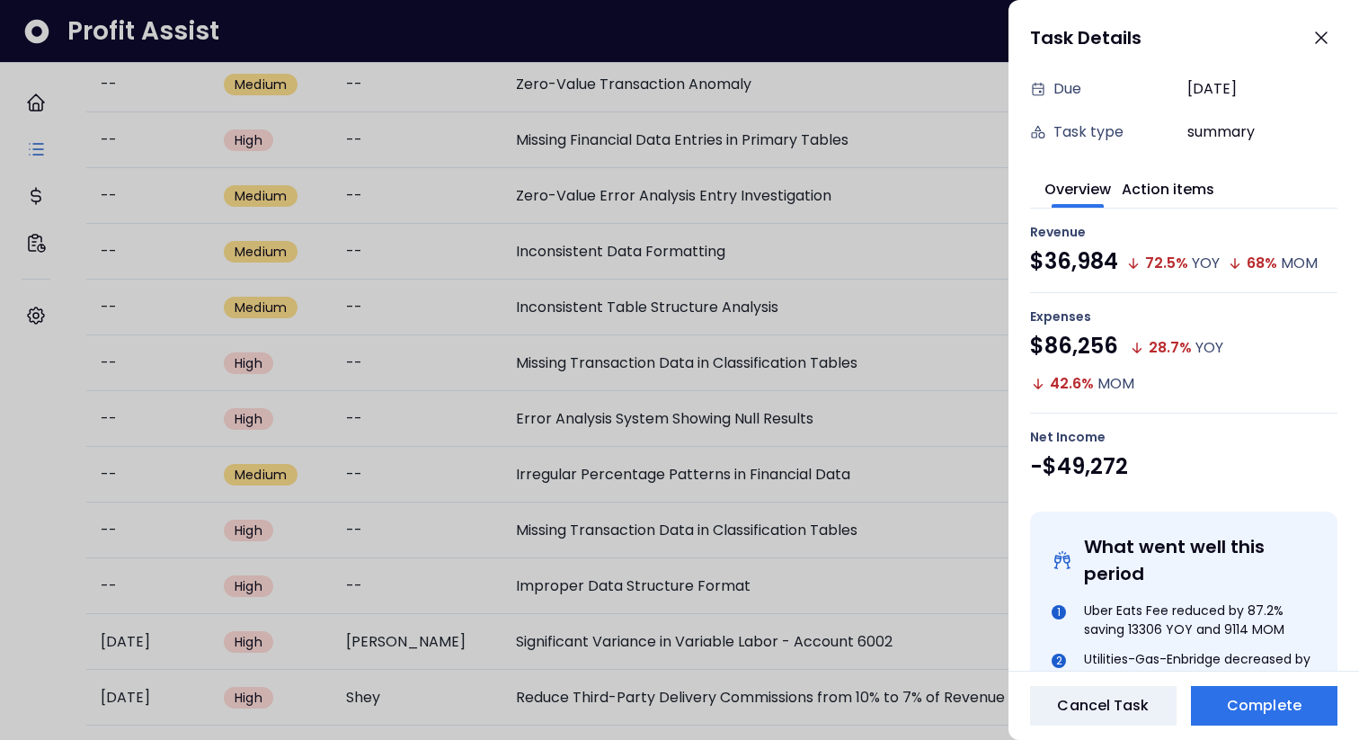
scroll to position [108, 0]
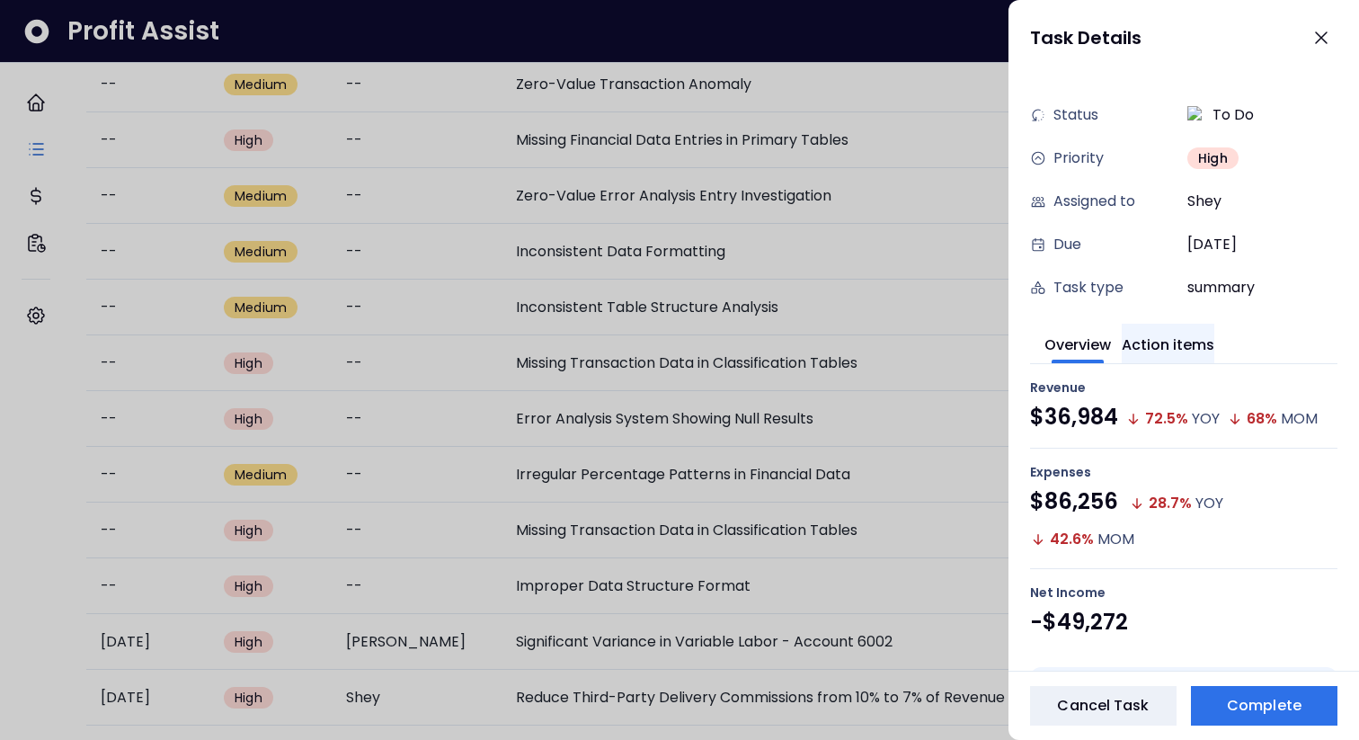
click at [1169, 336] on button "Action items" at bounding box center [1168, 344] width 93 height 40
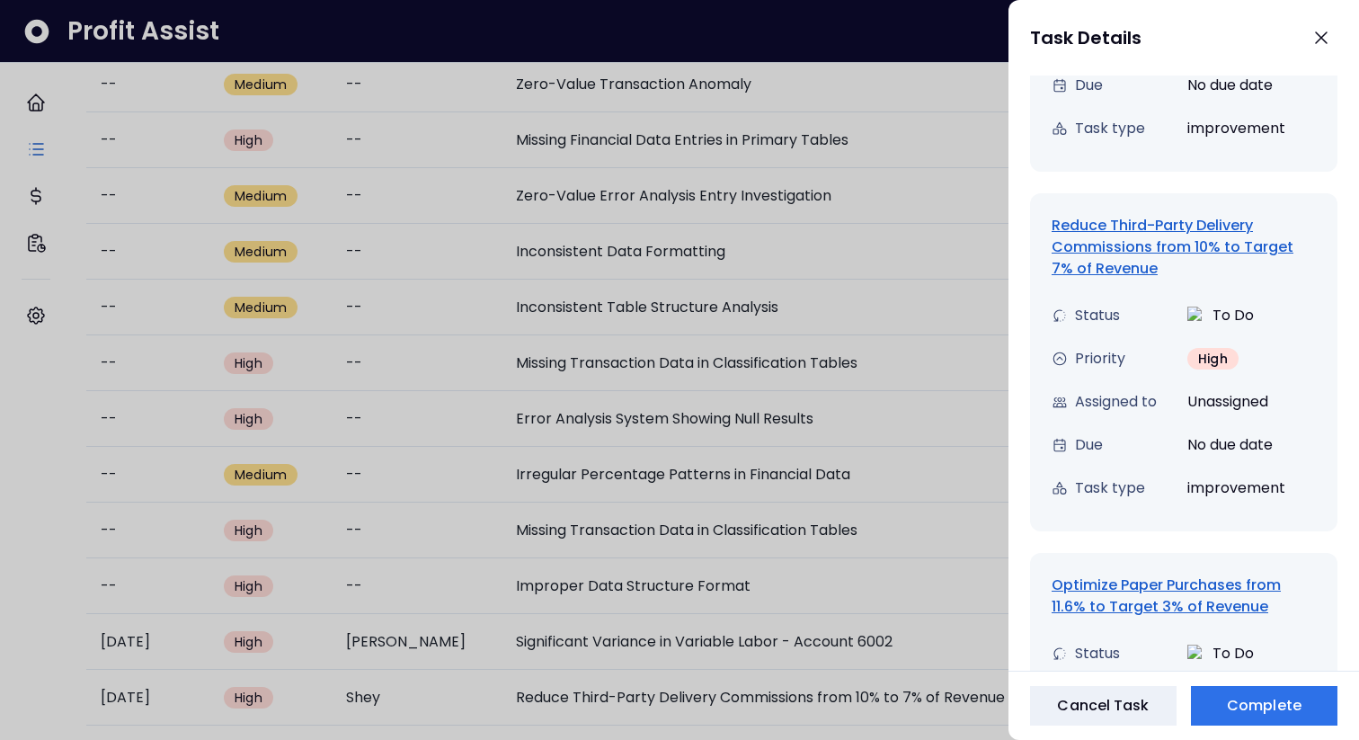
scroll to position [1028, 0]
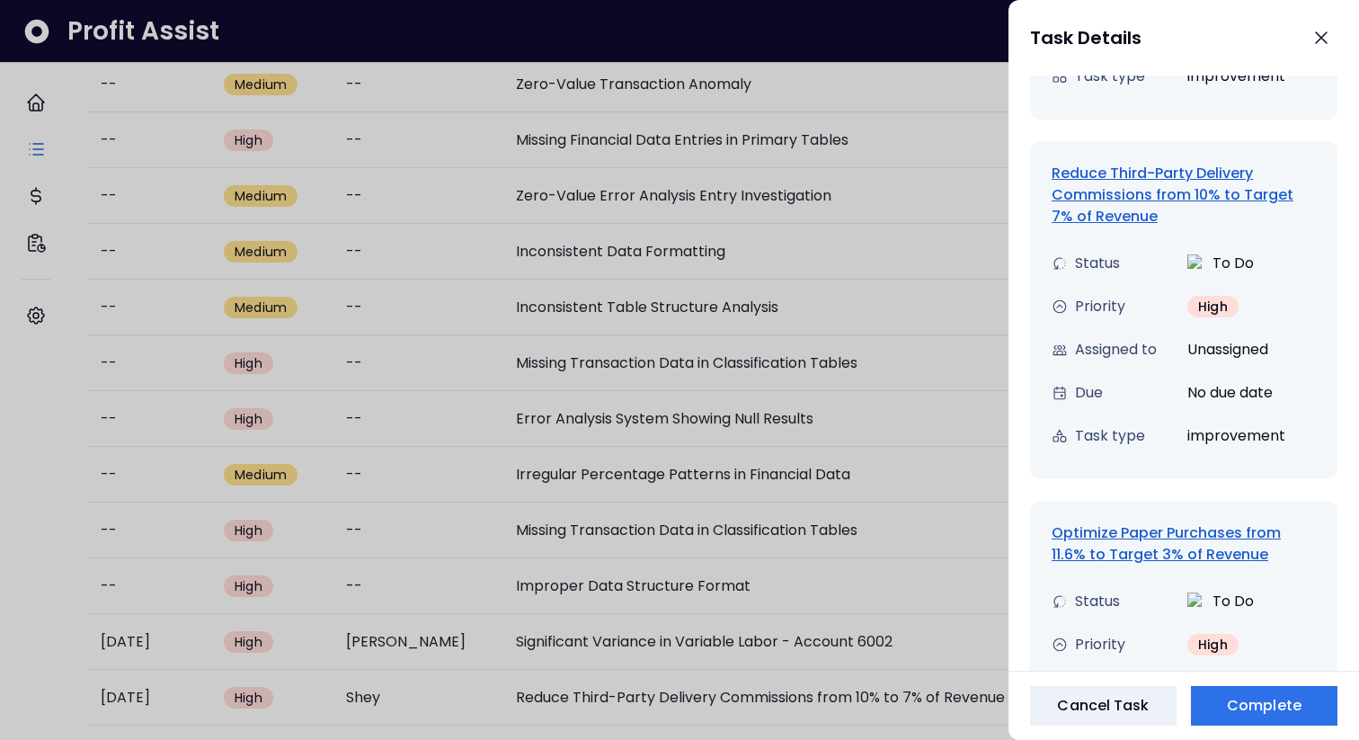
click at [1155, 385] on div "Optimize Paper Purchases from 11.6% to Target 3% of Revenue" at bounding box center [1183, 543] width 264 height 43
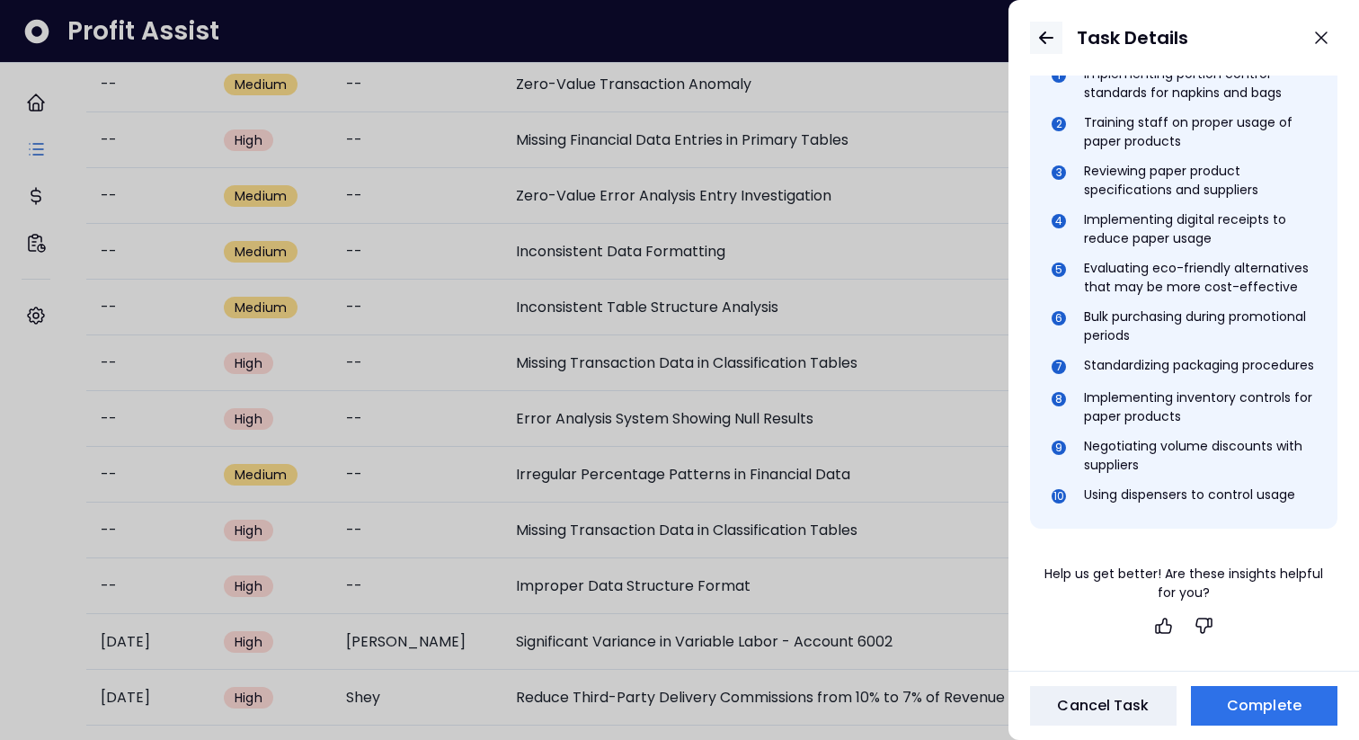
click at [1045, 44] on icon "button" at bounding box center [1046, 38] width 22 height 22
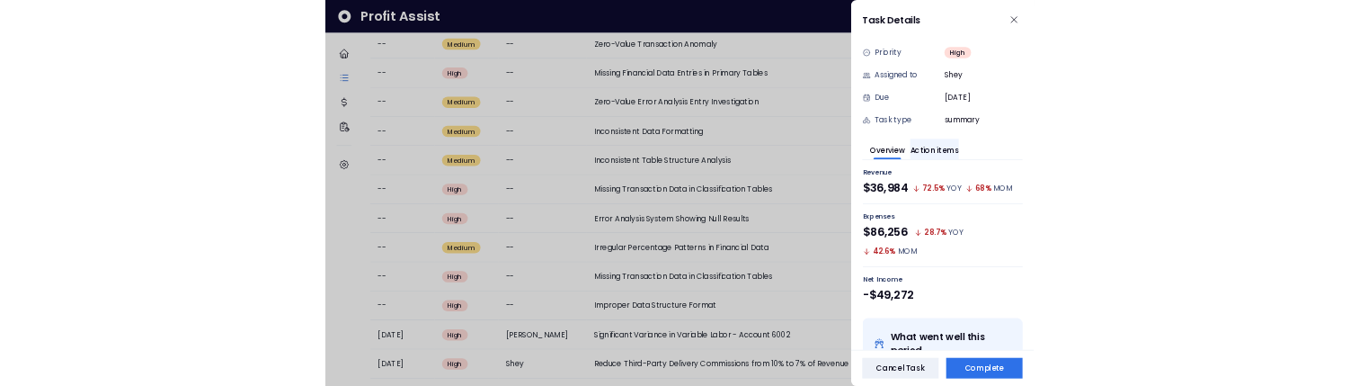
scroll to position [152, 0]
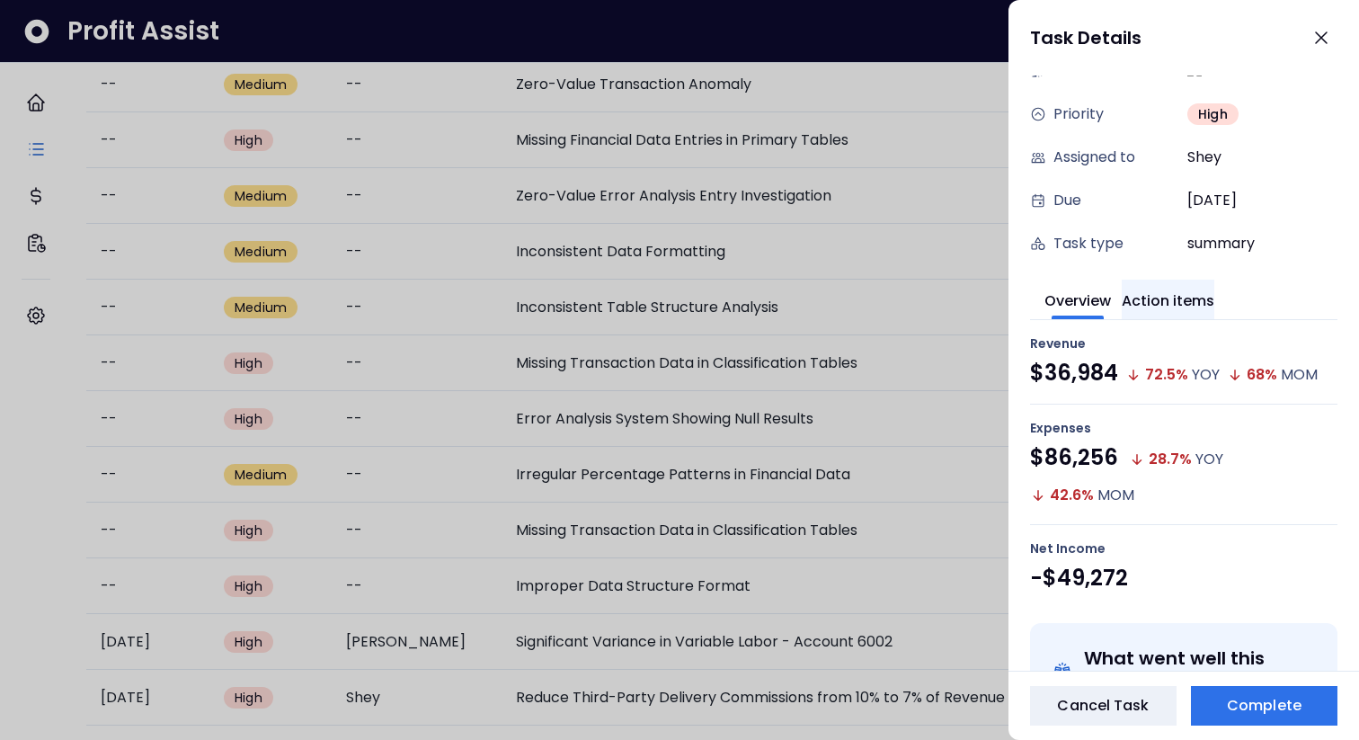
click at [1187, 297] on button "Action items" at bounding box center [1168, 299] width 93 height 40
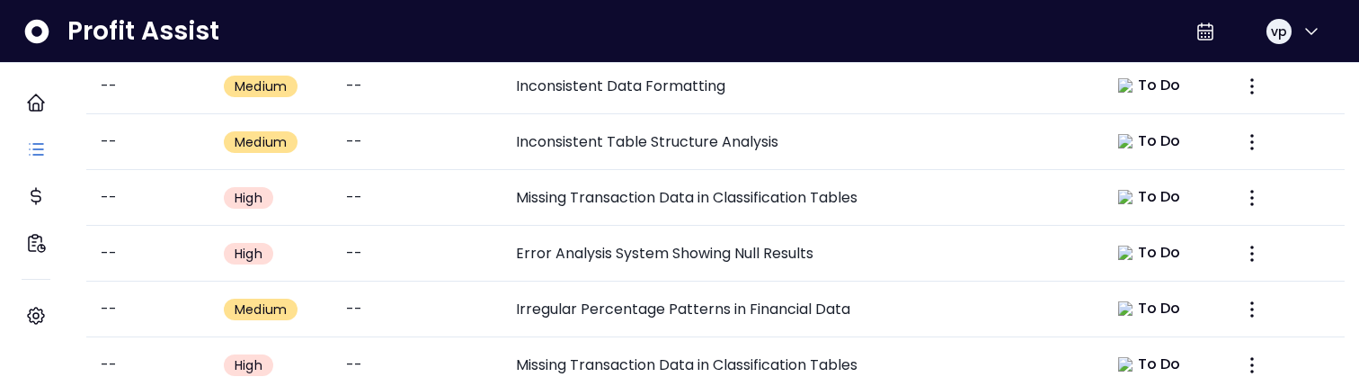
scroll to position [1034, 0]
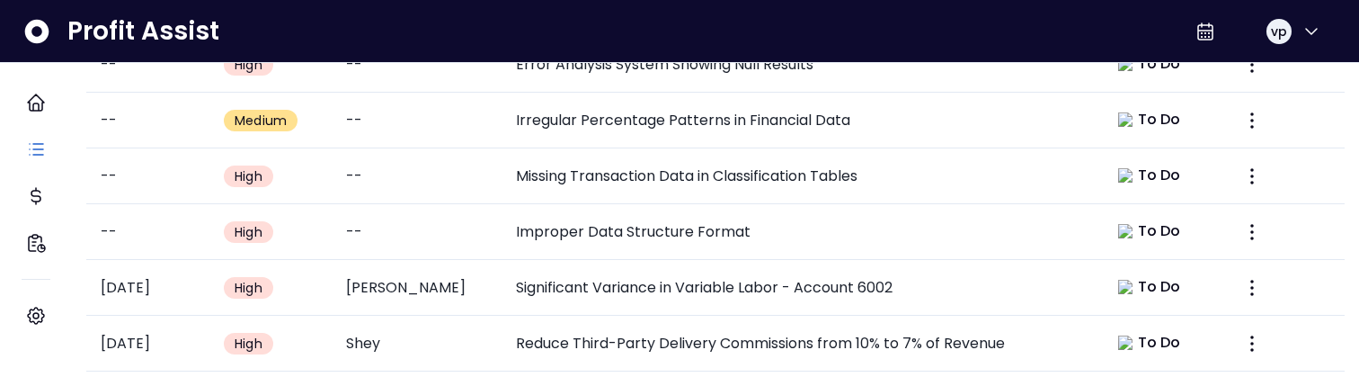
click at [604, 321] on td "Reduce Third-Party Delivery Commissions from 10% to 7% of Revenue" at bounding box center [796, 343] width 591 height 56
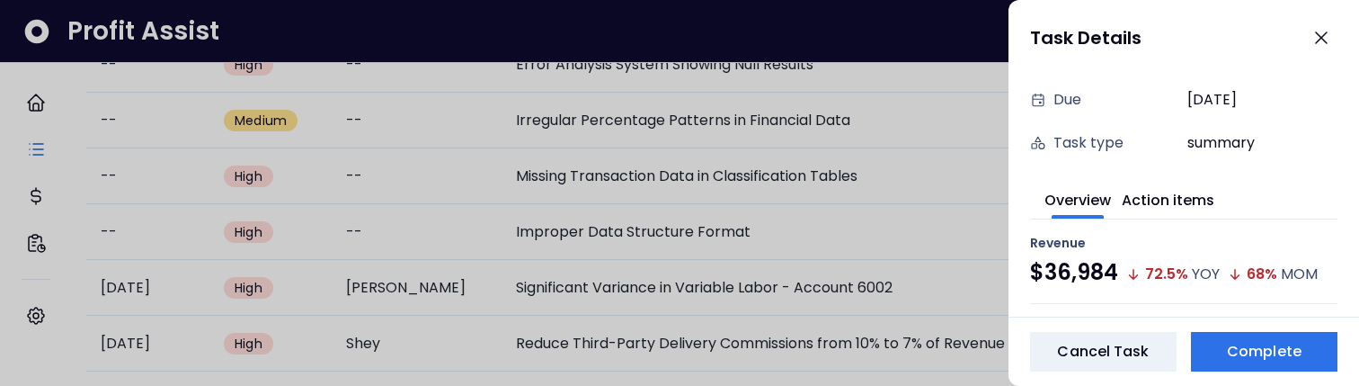
scroll to position [312, 0]
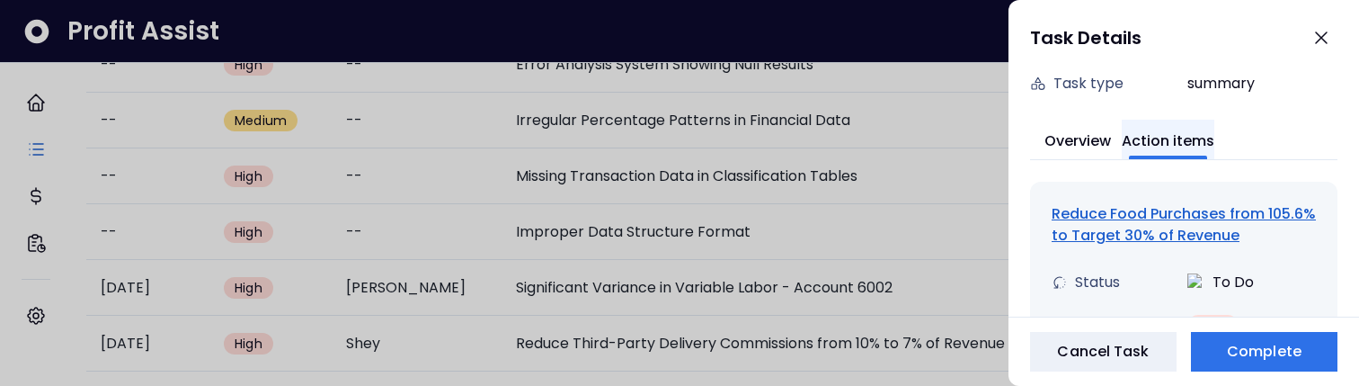
click at [1187, 146] on button "Action items" at bounding box center [1168, 140] width 93 height 40
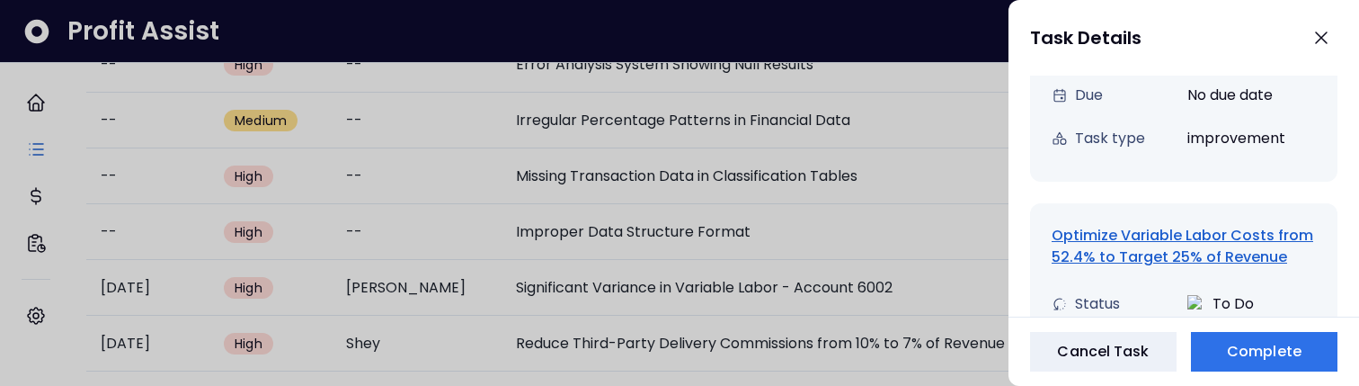
scroll to position [629, 0]
click at [1169, 253] on div "Optimize Variable Labor Costs from 52.4% to Target 25% of Revenue" at bounding box center [1183, 245] width 264 height 43
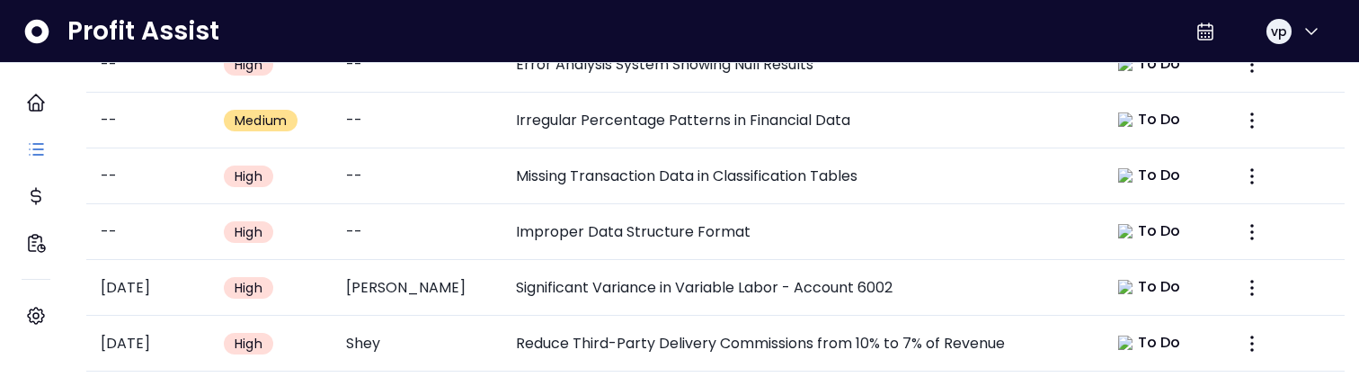
scroll to position [1034, 0]
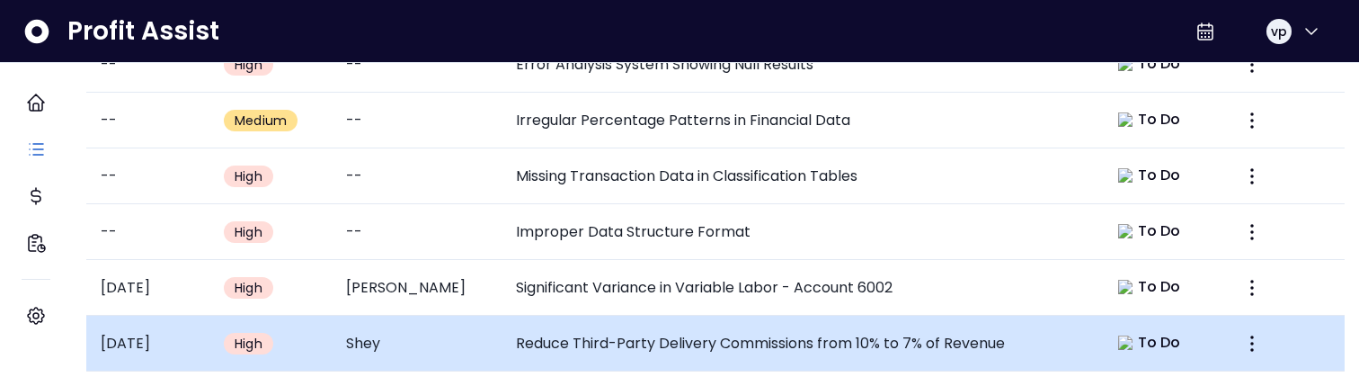
click at [929, 336] on td "Reduce Third-Party Delivery Commissions from 10% to 7% of Revenue" at bounding box center [796, 343] width 591 height 56
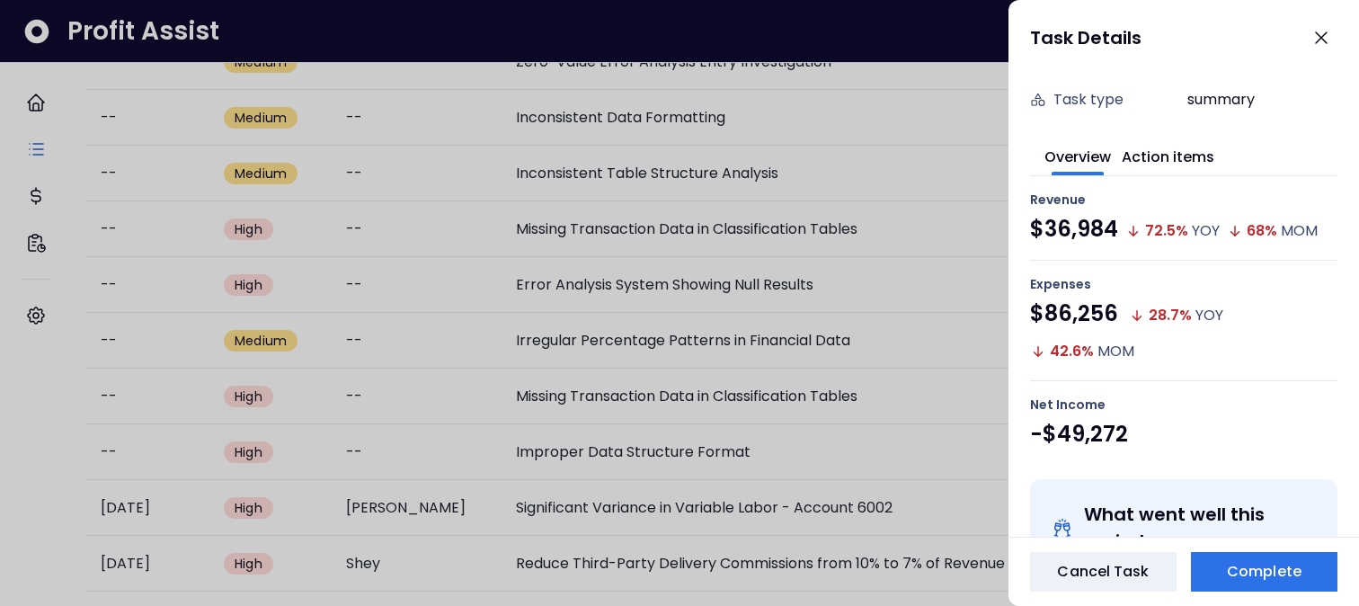
scroll to position [272, 0]
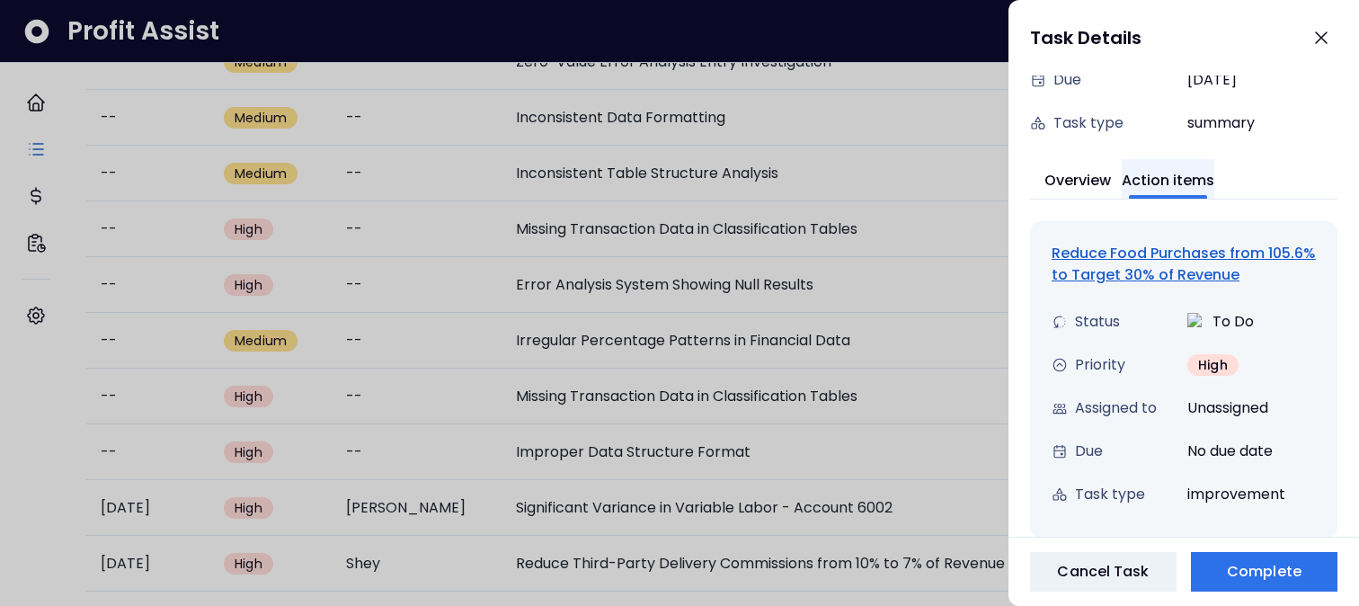
click at [1166, 185] on button "Action items" at bounding box center [1168, 179] width 93 height 40
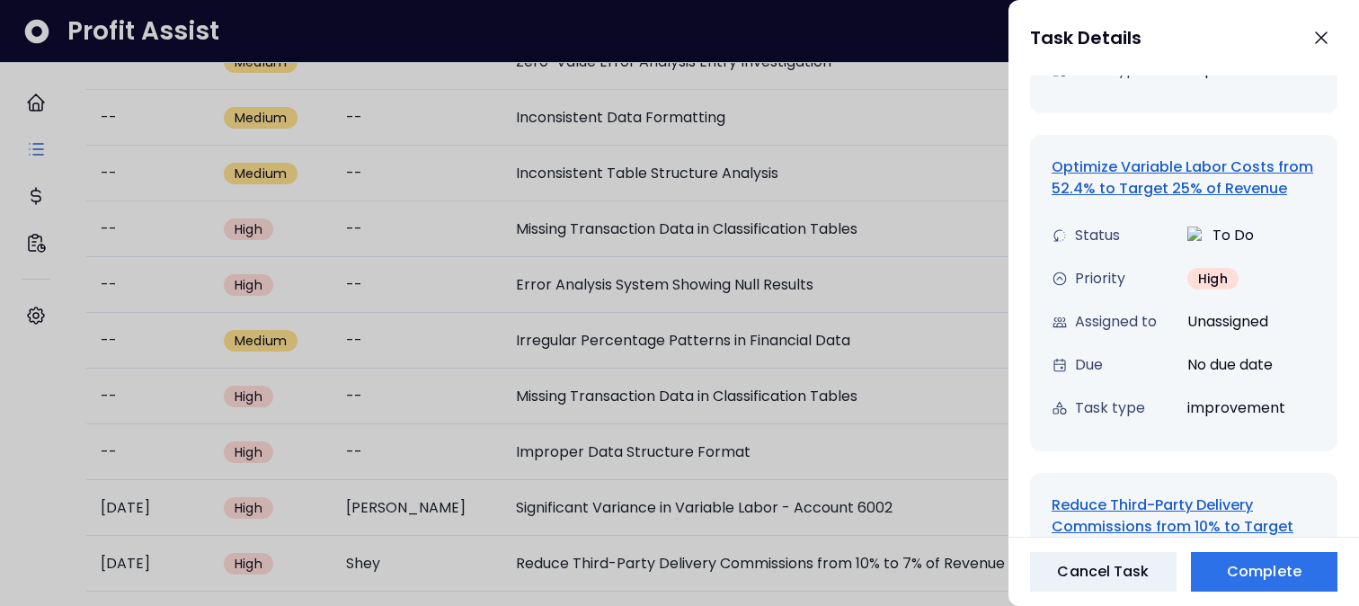
scroll to position [1207, 0]
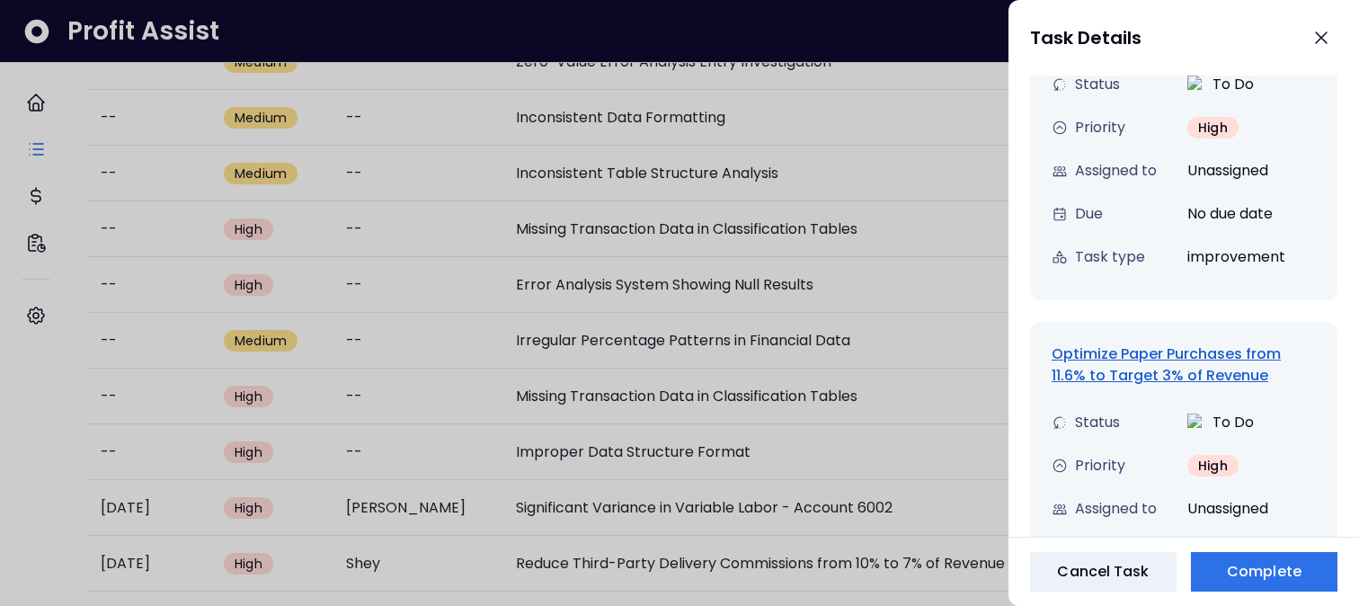
click at [1184, 362] on div "Optimize Paper Purchases from 11.6% to Target 3% of Revenue" at bounding box center [1183, 364] width 264 height 43
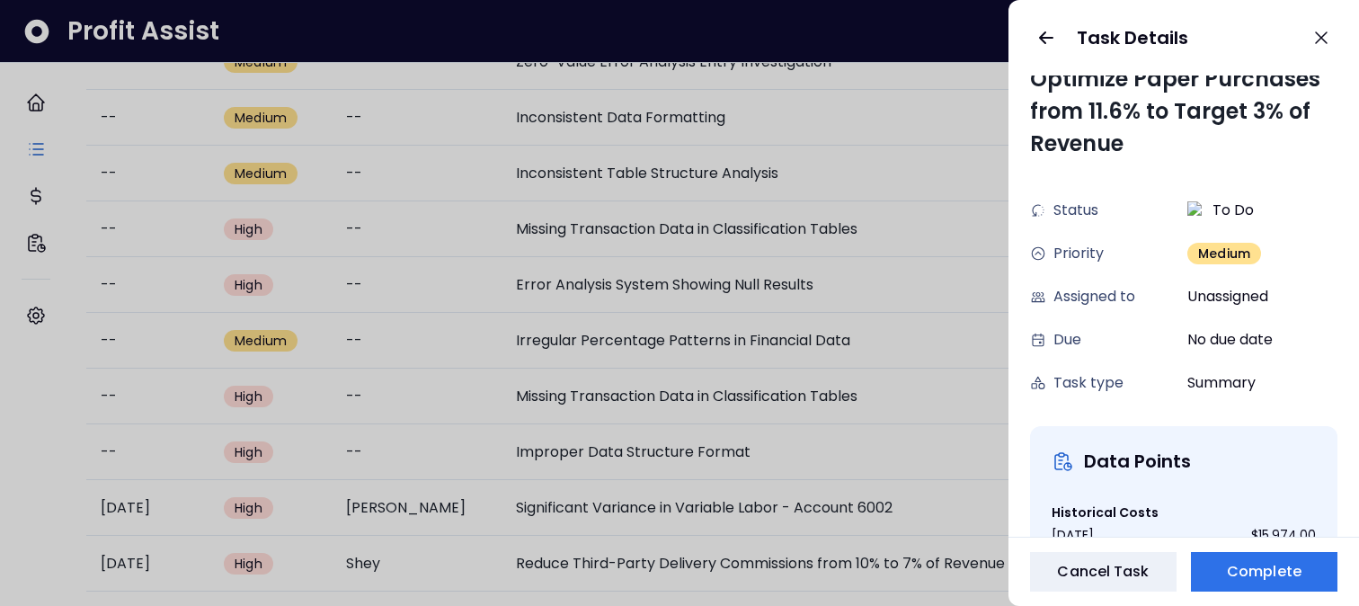
scroll to position [0, 0]
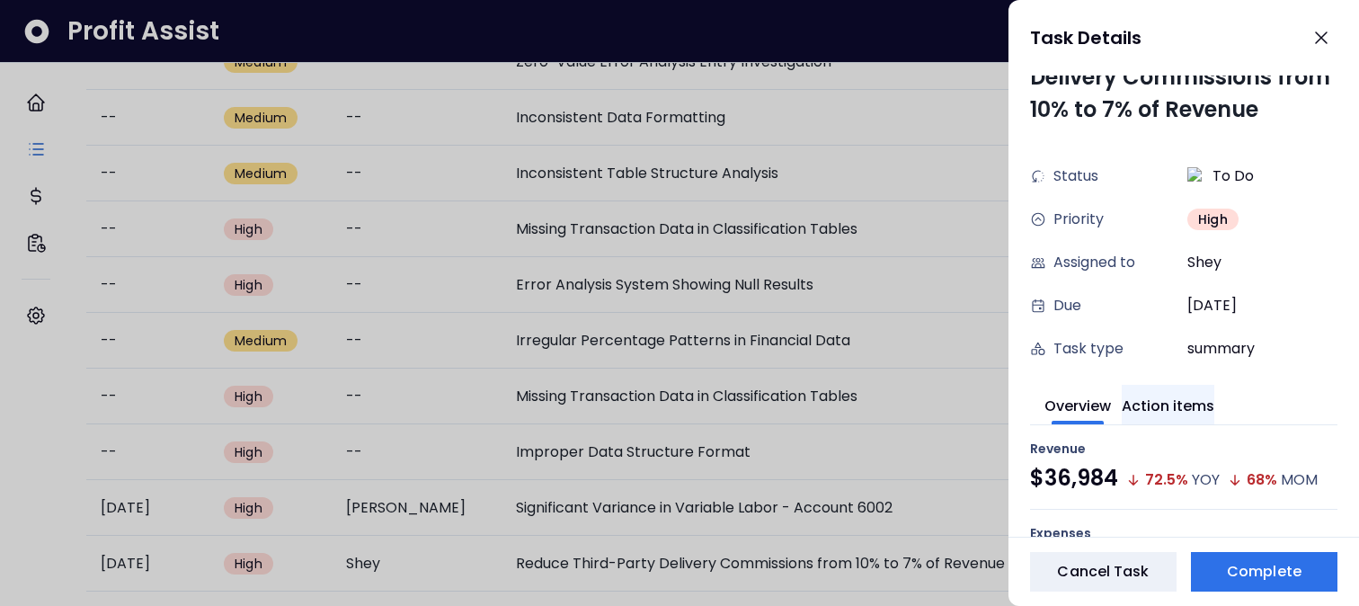
click at [1192, 385] on button "Action items" at bounding box center [1168, 405] width 93 height 40
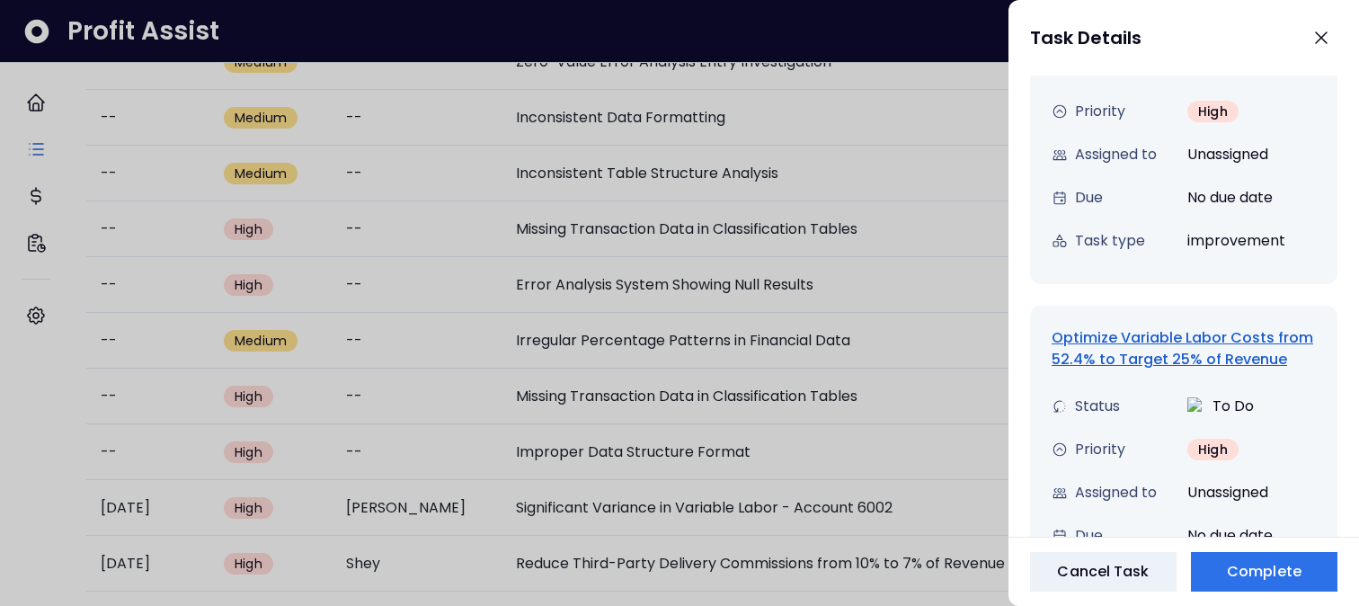
scroll to position [922, 0]
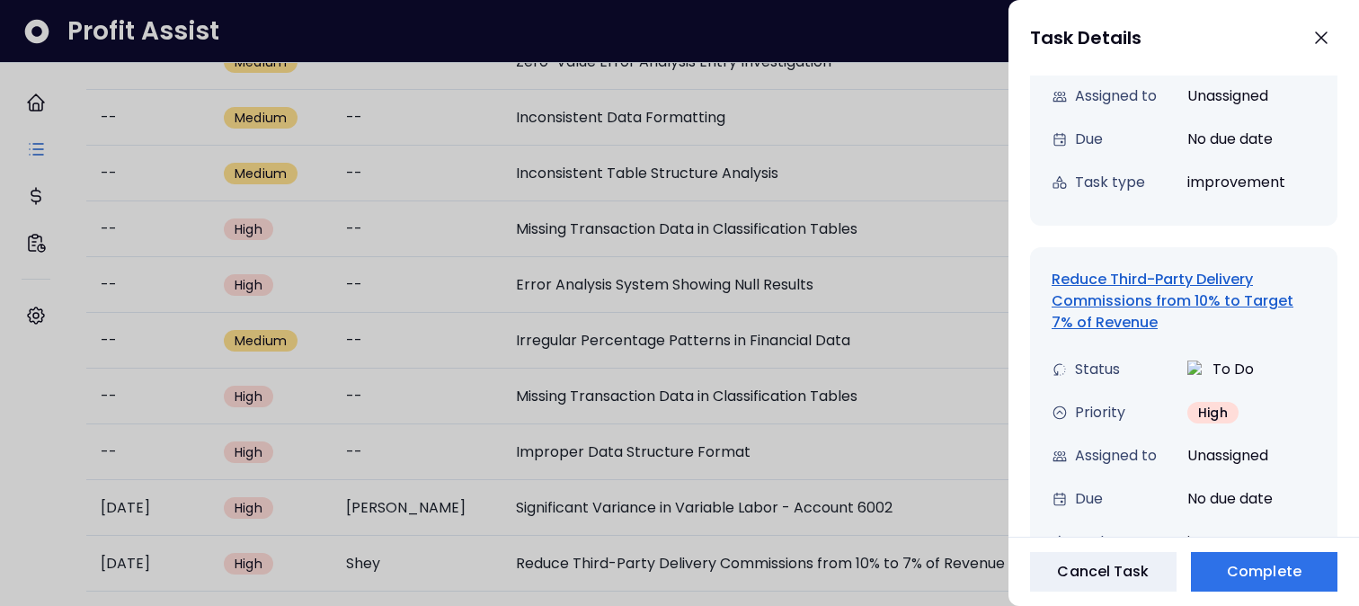
click at [1113, 297] on div "Reduce Third-Party Delivery Commissions from 10% to Target 7% of Revenue" at bounding box center [1183, 301] width 264 height 65
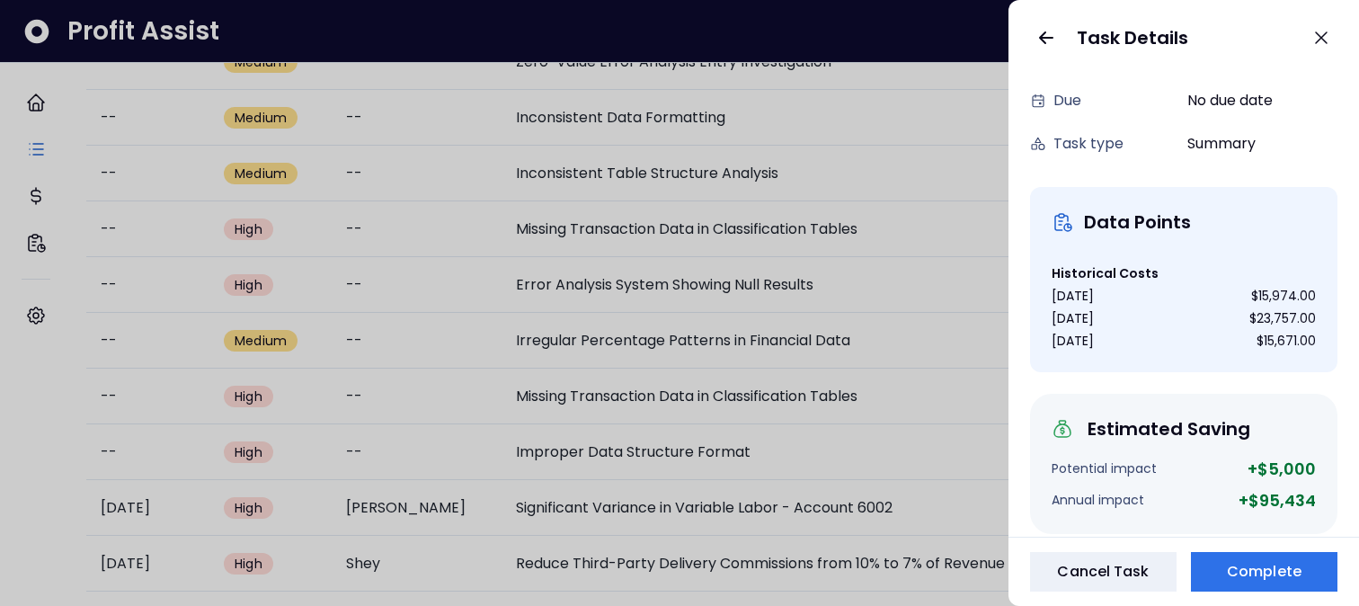
scroll to position [0, 0]
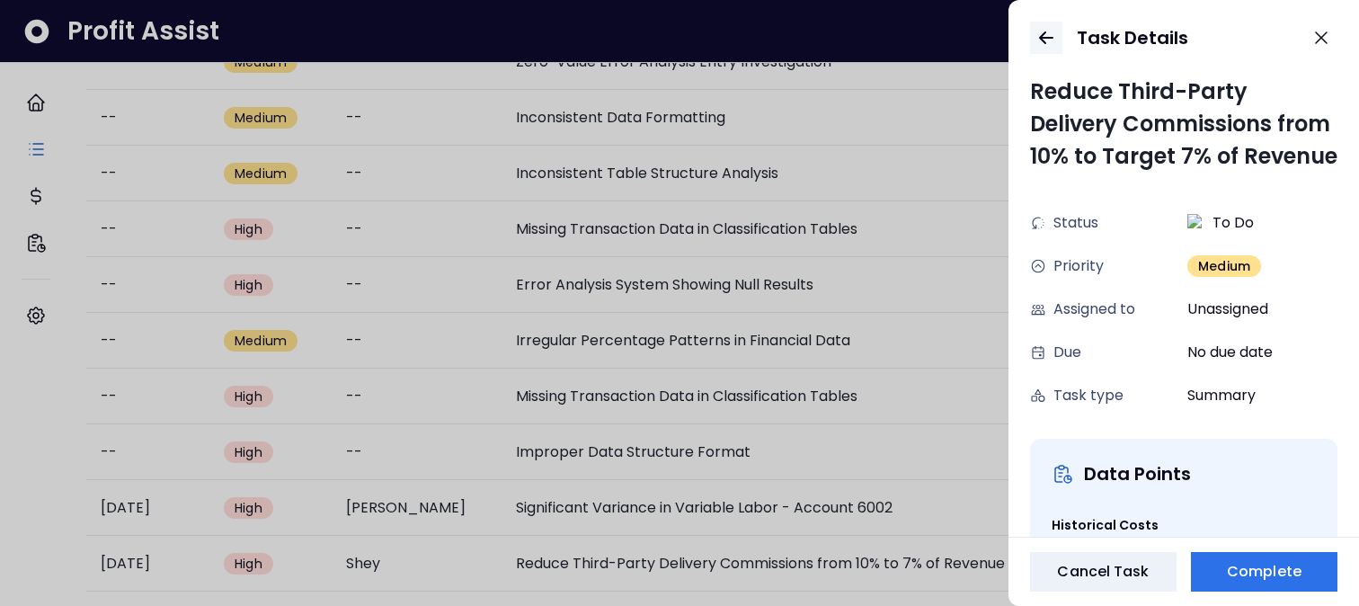
click at [1039, 25] on button "button" at bounding box center [1046, 38] width 32 height 32
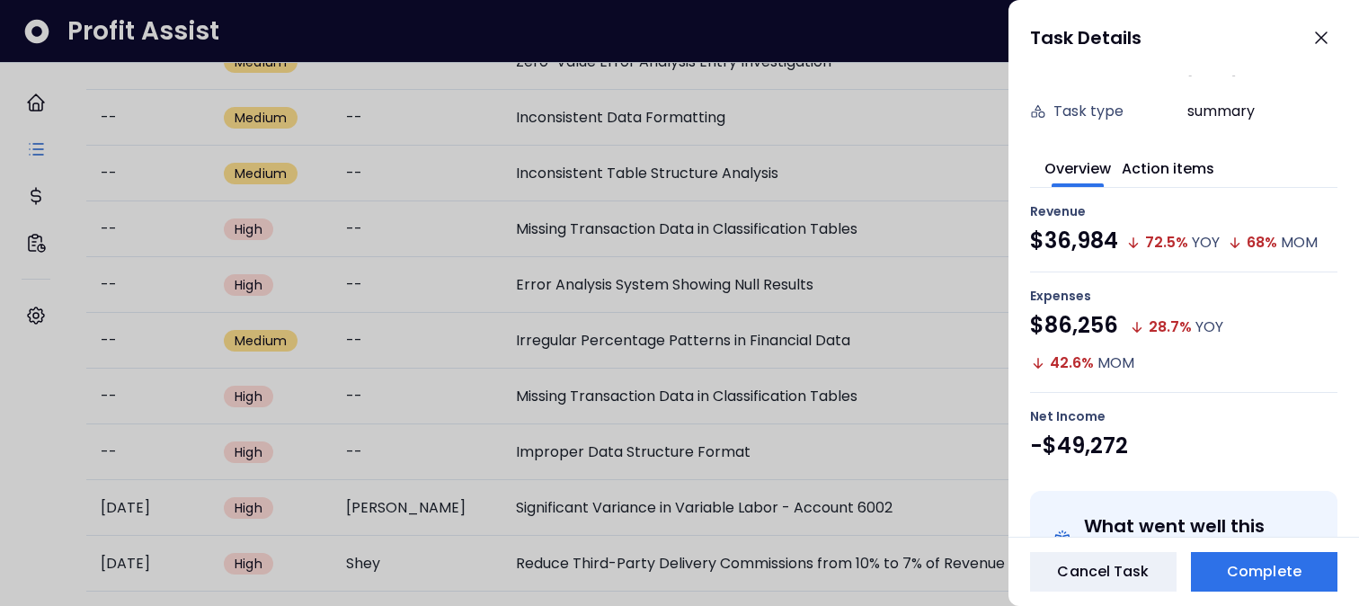
scroll to position [276, 0]
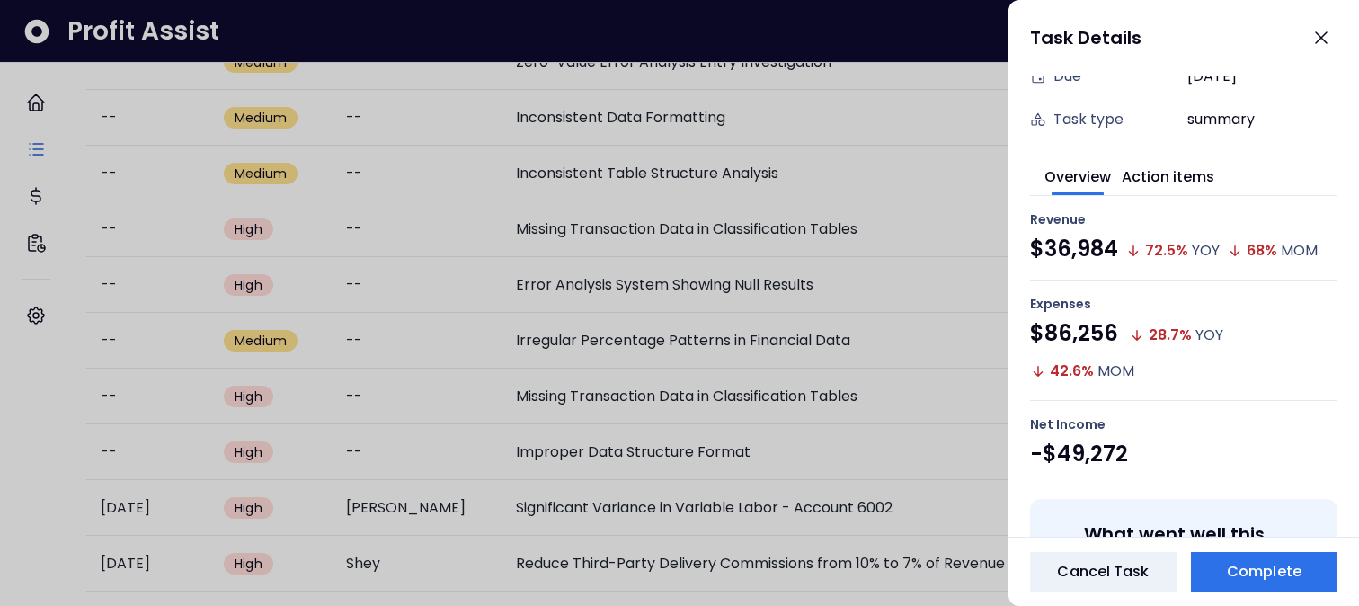
click at [1181, 193] on span at bounding box center [1168, 193] width 78 height 4
click at [1174, 185] on button "Action items" at bounding box center [1168, 175] width 93 height 40
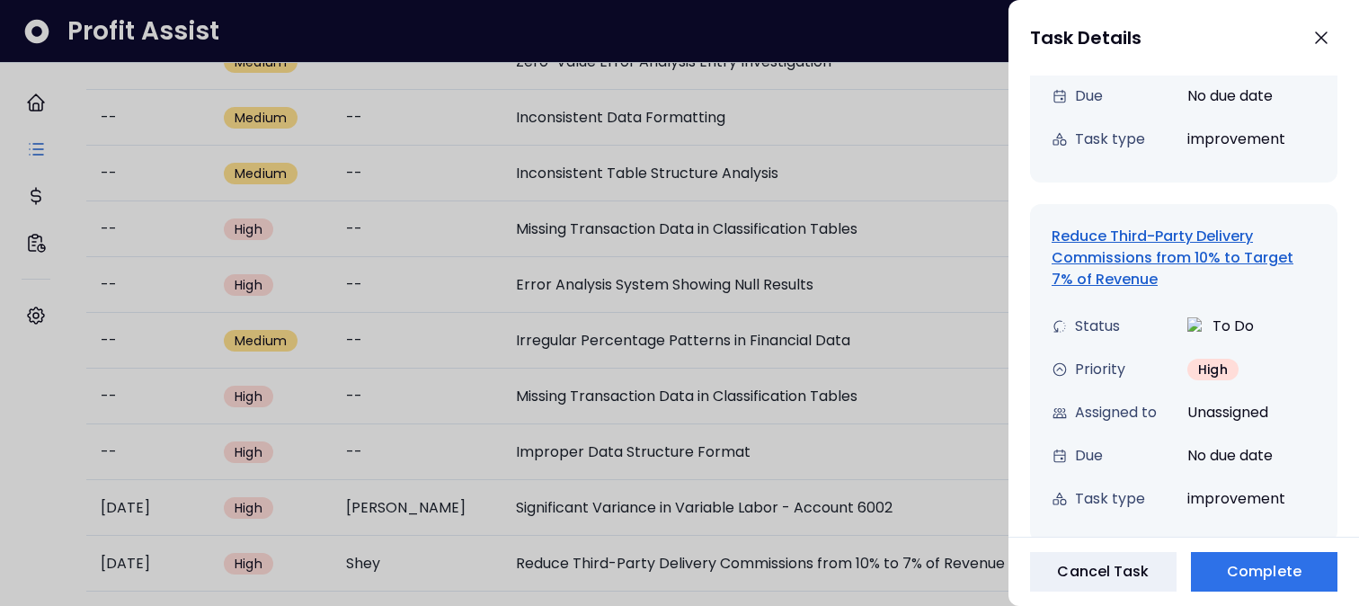
scroll to position [971, 0]
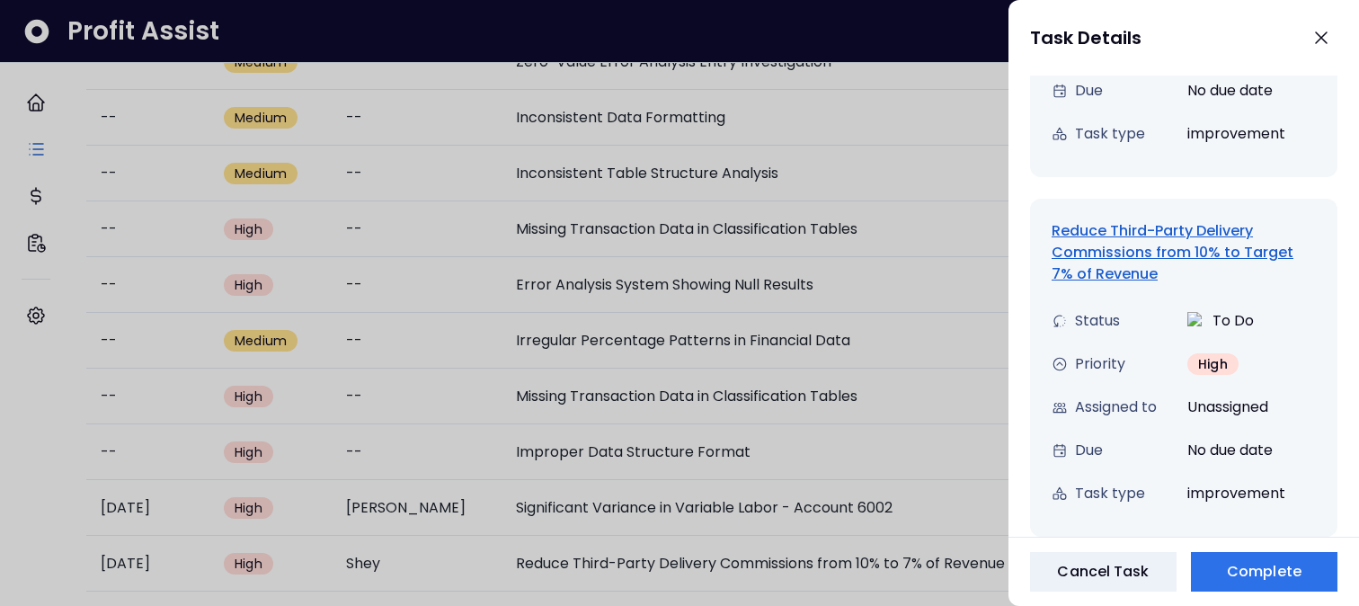
click at [1079, 268] on div "Reduce Third-Party Delivery Commissions from 10% to Target 7% of Revenue" at bounding box center [1183, 252] width 264 height 65
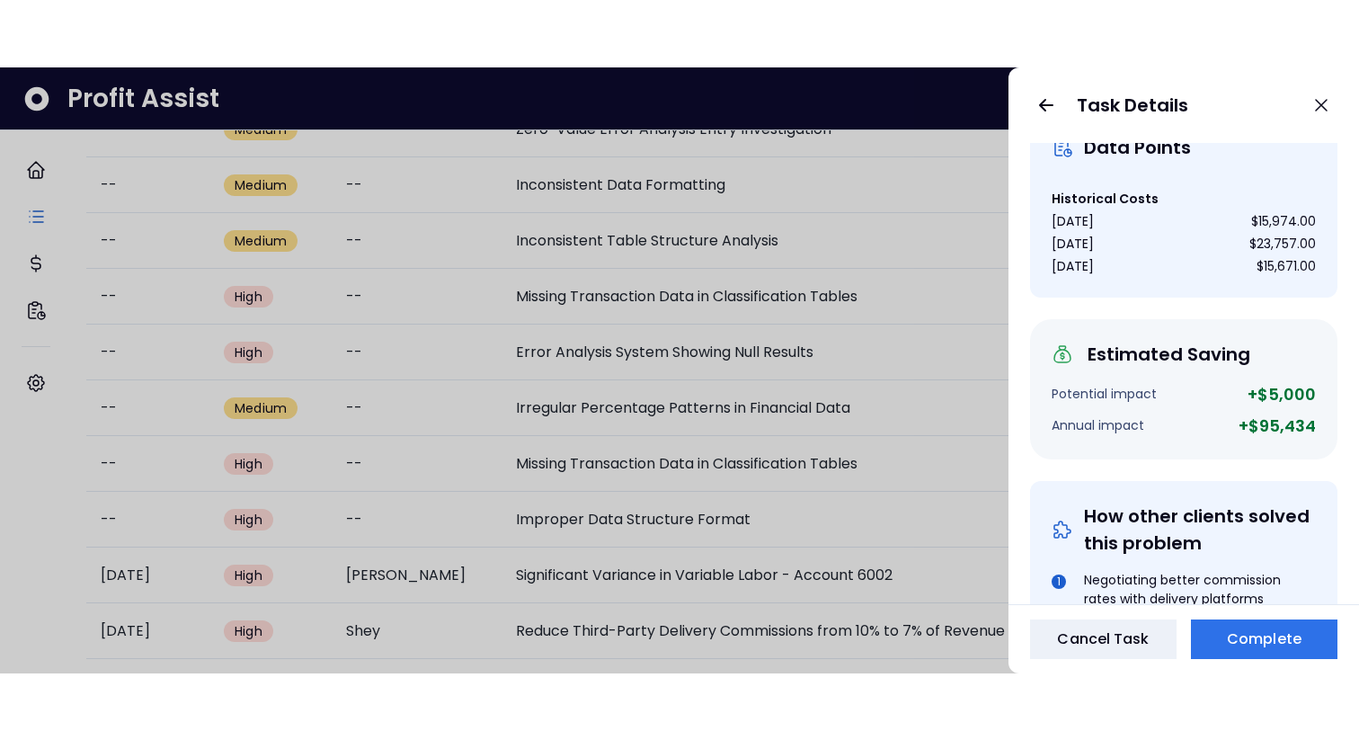
scroll to position [0, 0]
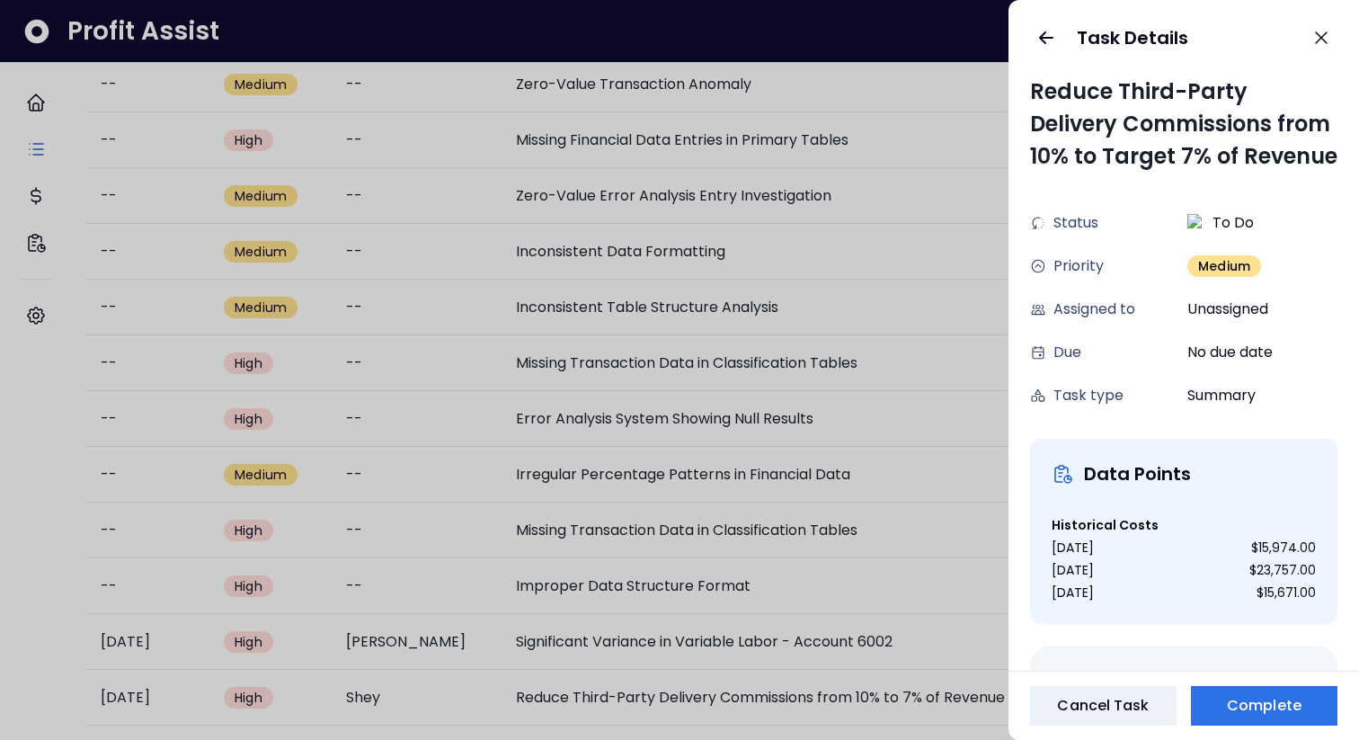
click at [1052, 58] on div "Task Details" at bounding box center [1183, 37] width 350 height 75
click at [1047, 49] on button "button" at bounding box center [1046, 38] width 32 height 32
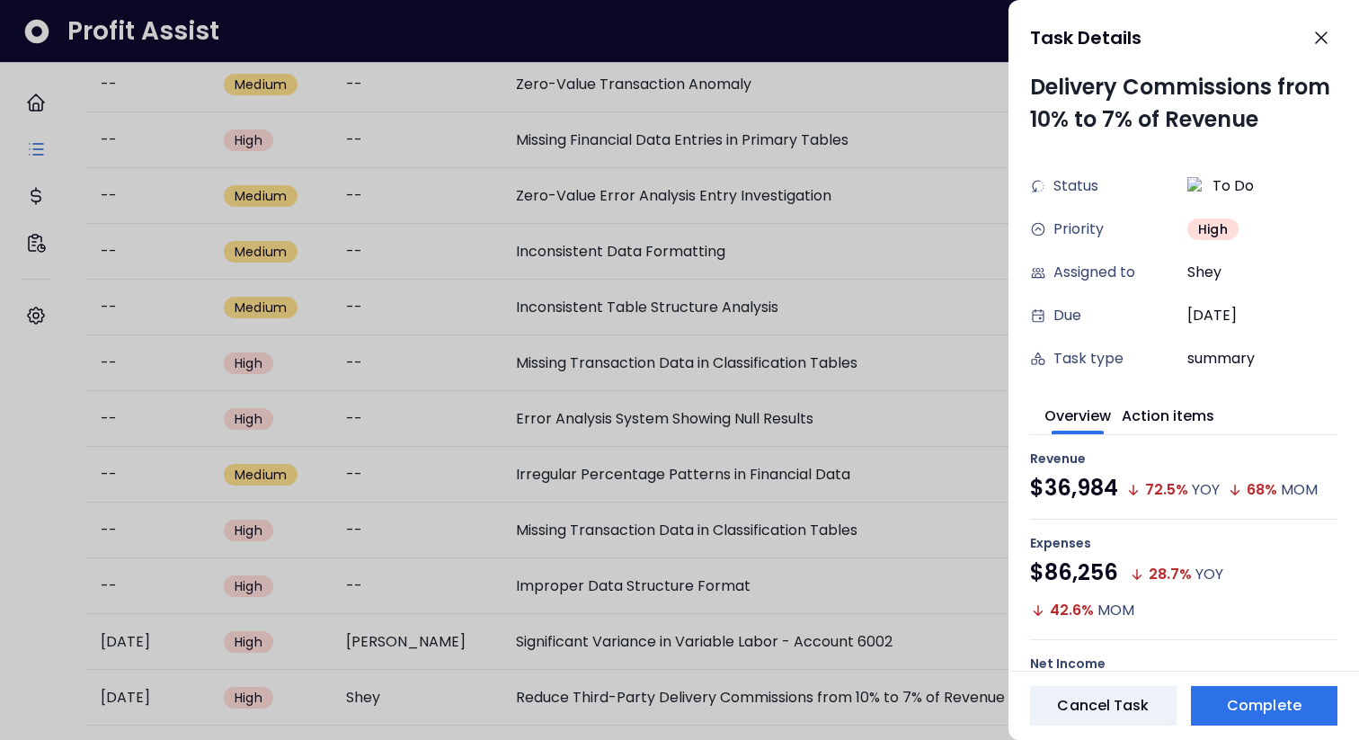
click at [1163, 385] on span at bounding box center [1168, 432] width 78 height 4
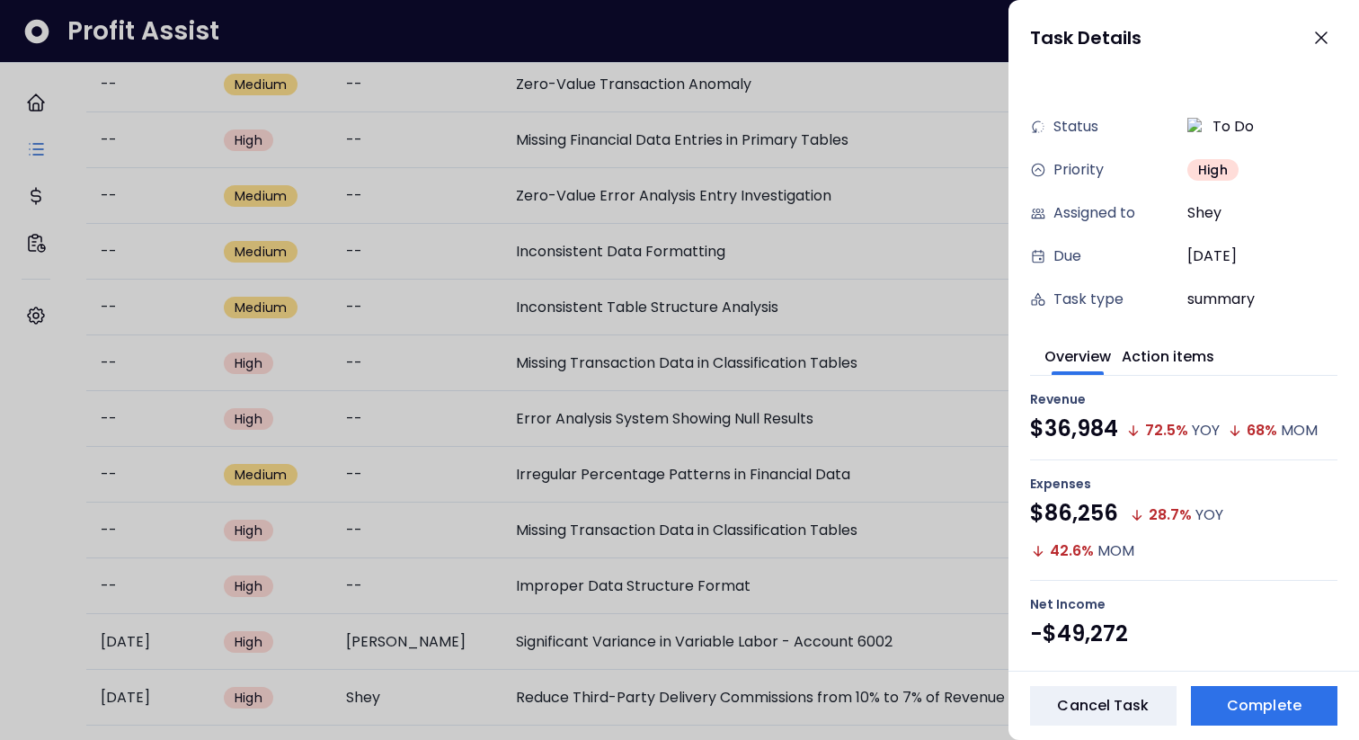
scroll to position [100, 0]
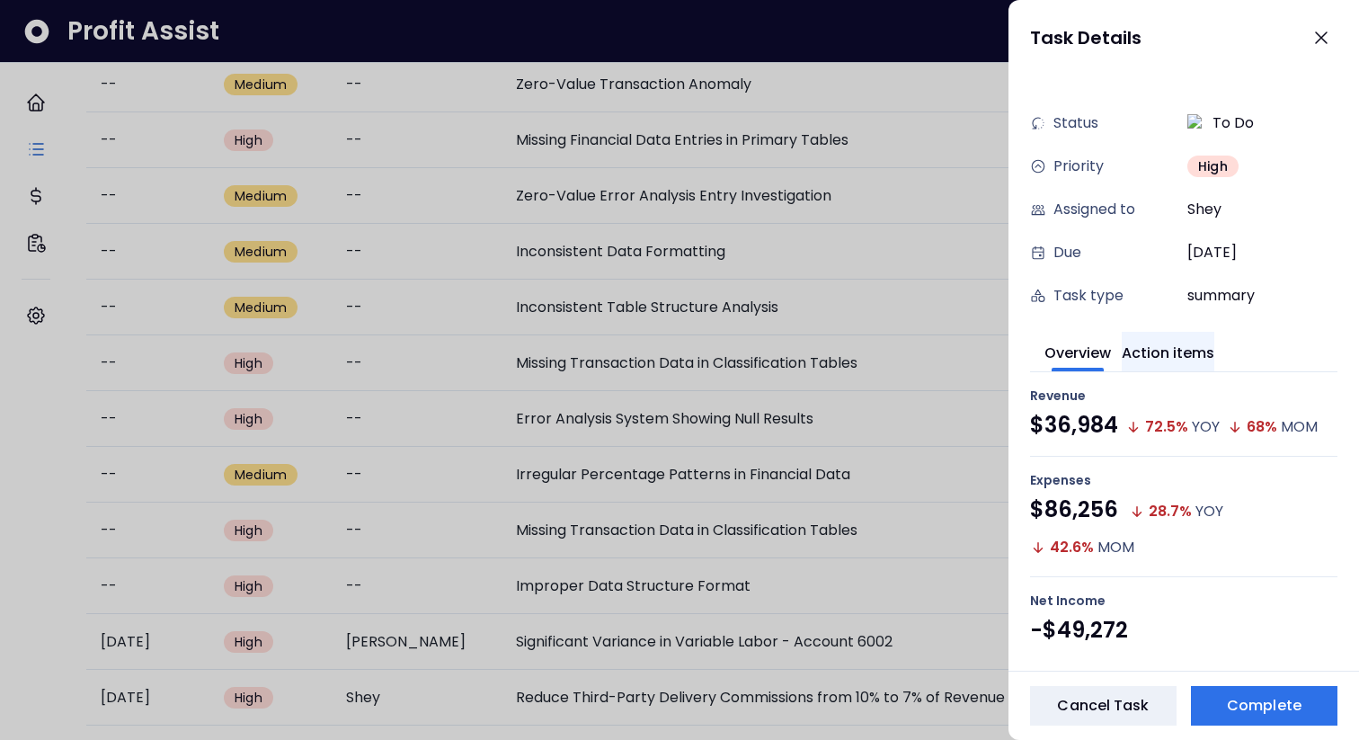
click at [1180, 364] on button "Action items" at bounding box center [1168, 352] width 93 height 40
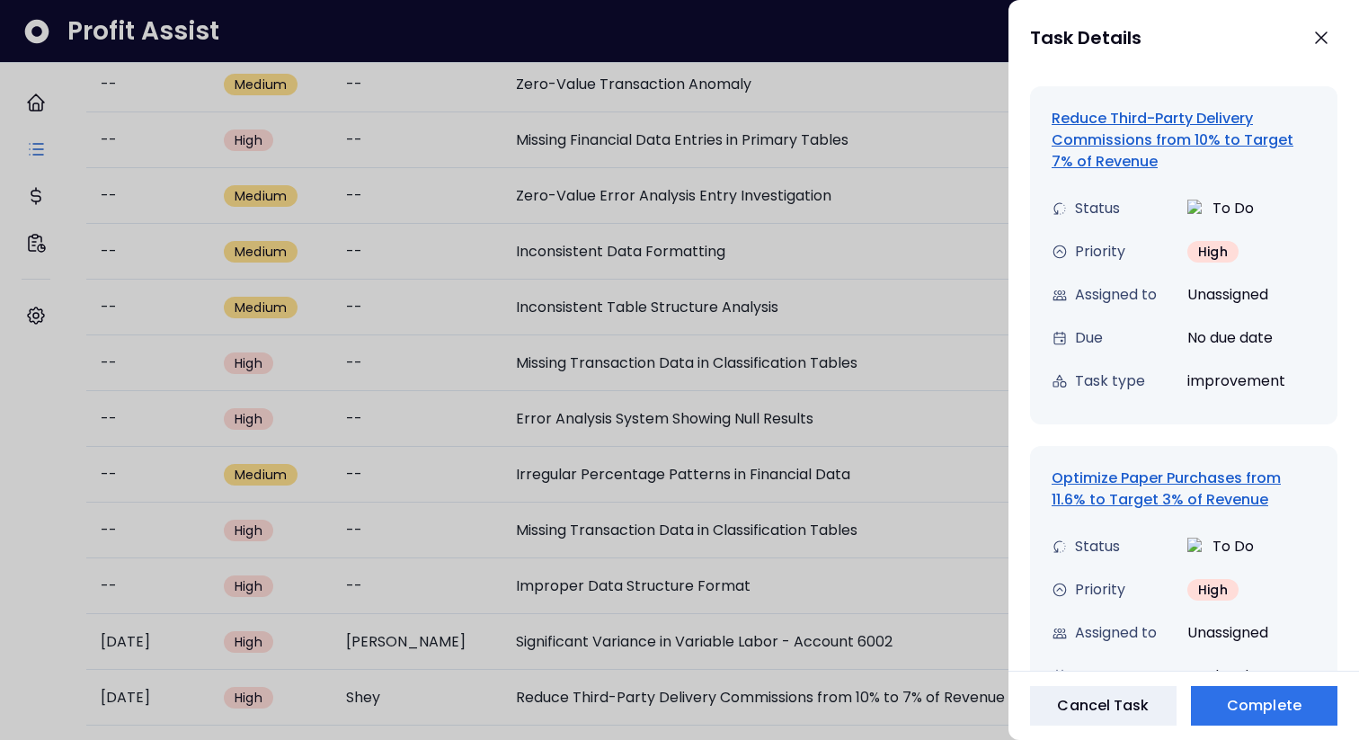
click at [1178, 385] on div "Optimize Paper Purchases from 11.6% to Target 3% of Revenue" at bounding box center [1183, 488] width 264 height 43
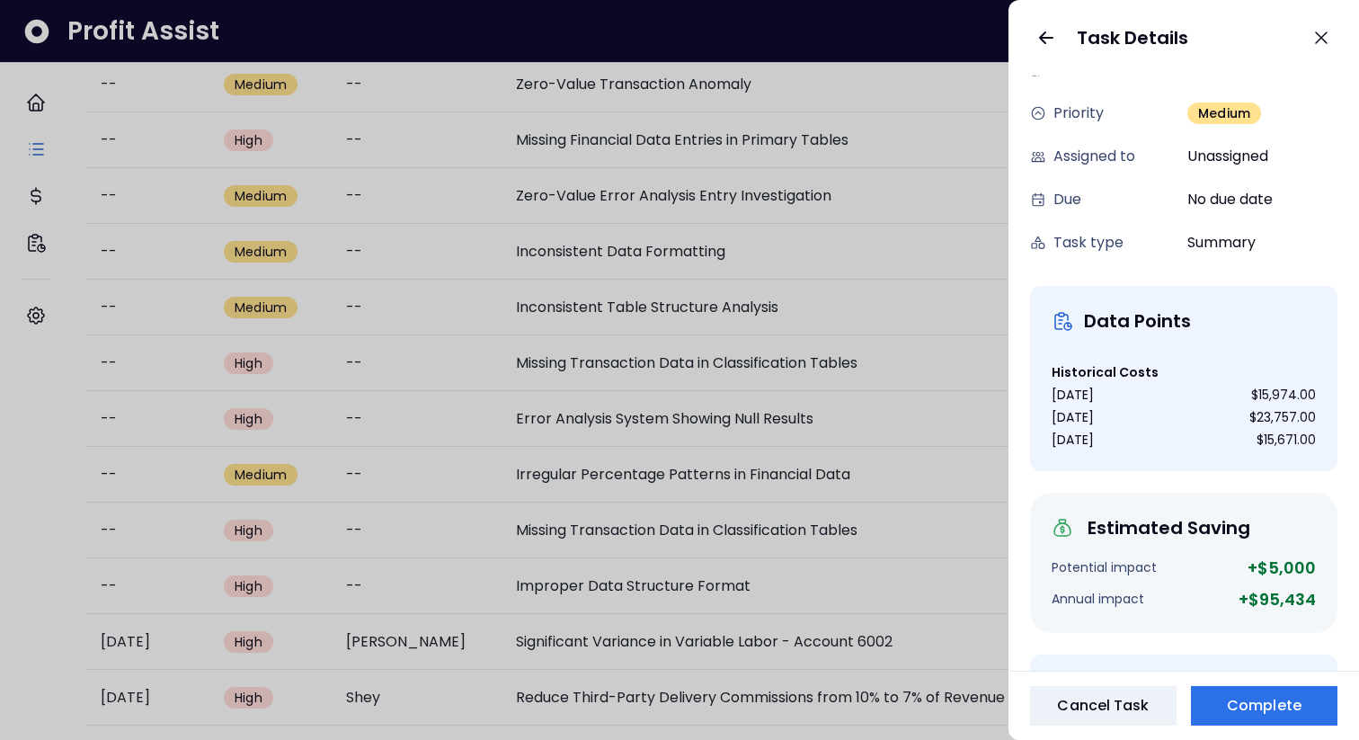
scroll to position [0, 0]
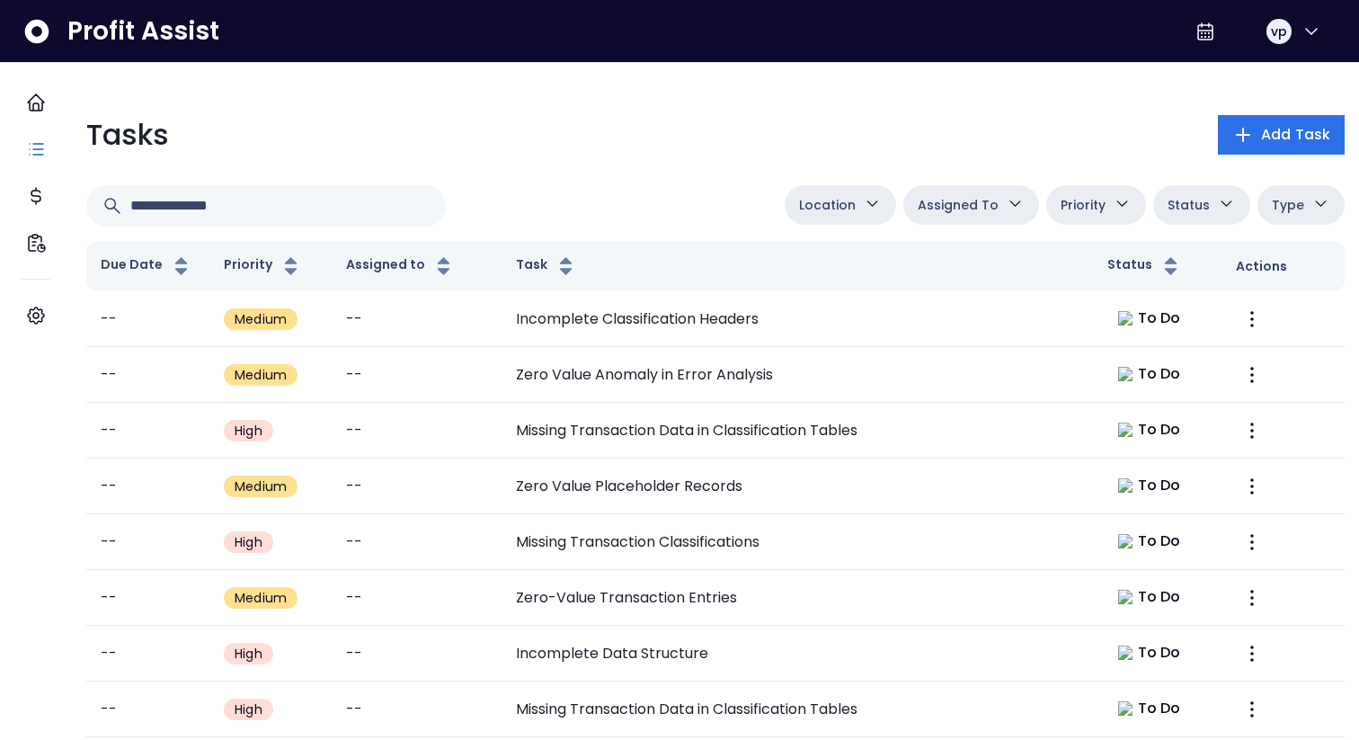
scroll to position [680, 0]
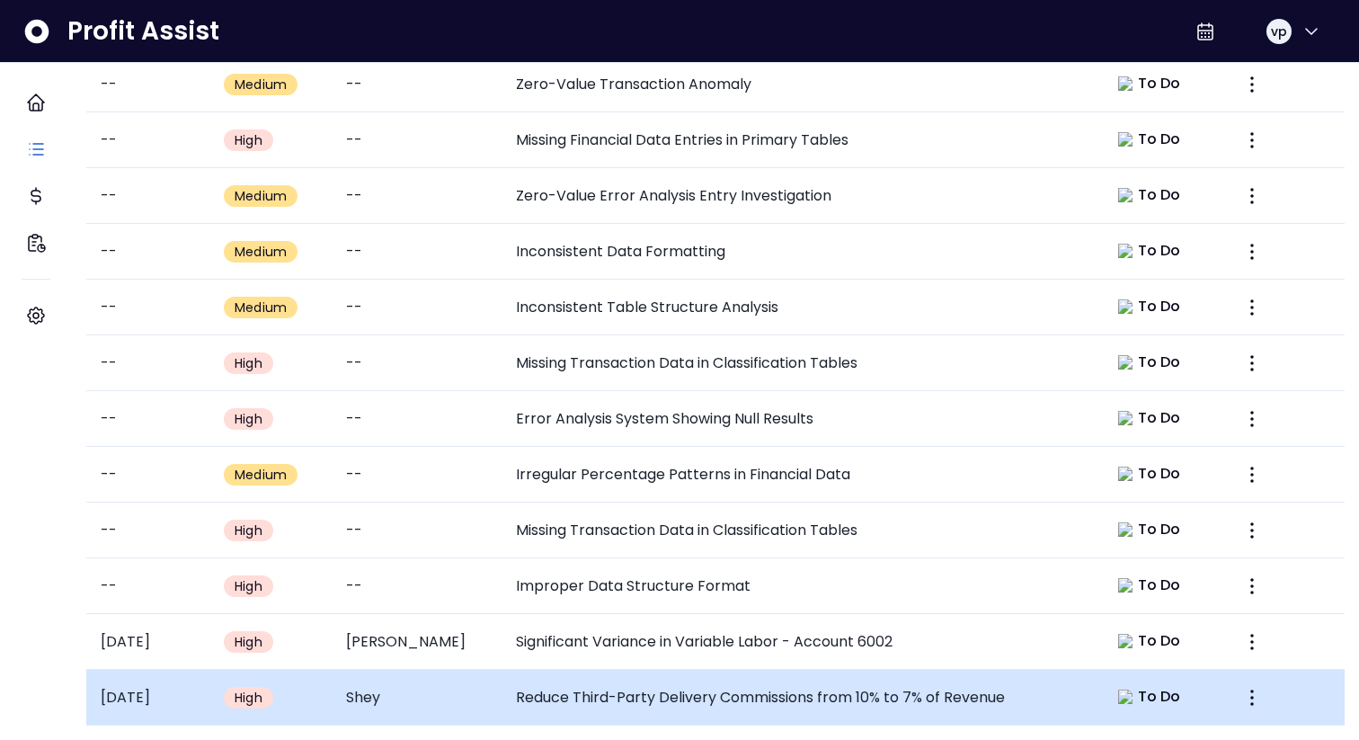
click at [568, 669] on td "Reduce Third-Party Delivery Commissions from 10% to 7% of Revenue" at bounding box center [796, 697] width 591 height 56
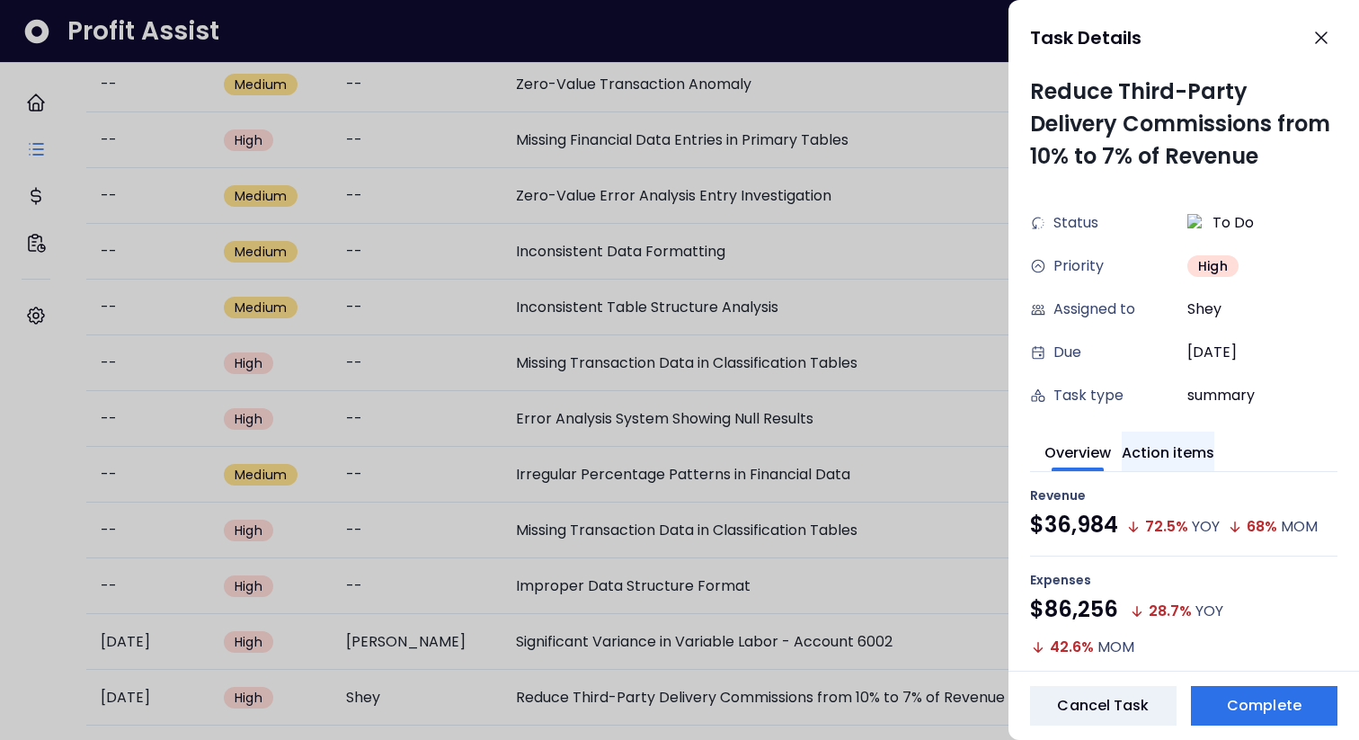
click at [1184, 458] on button "Action items" at bounding box center [1168, 451] width 93 height 40
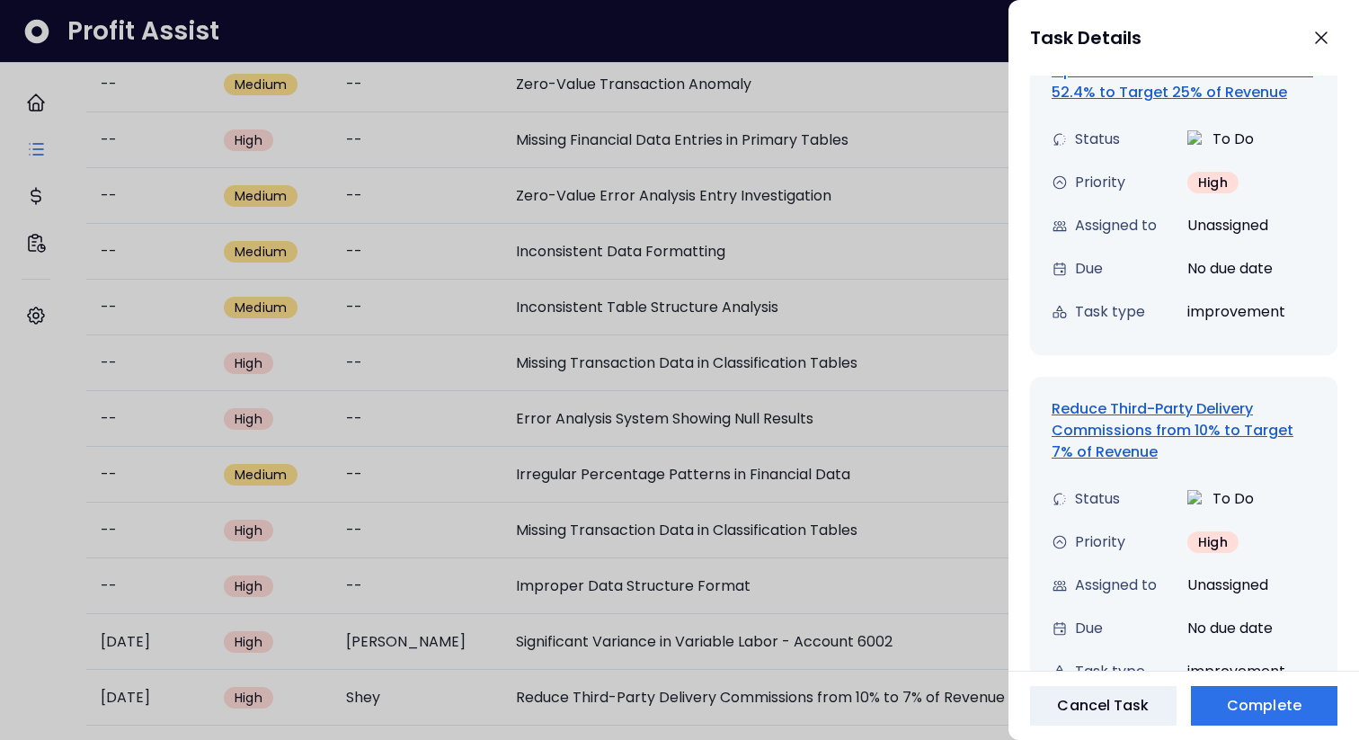
scroll to position [837, 0]
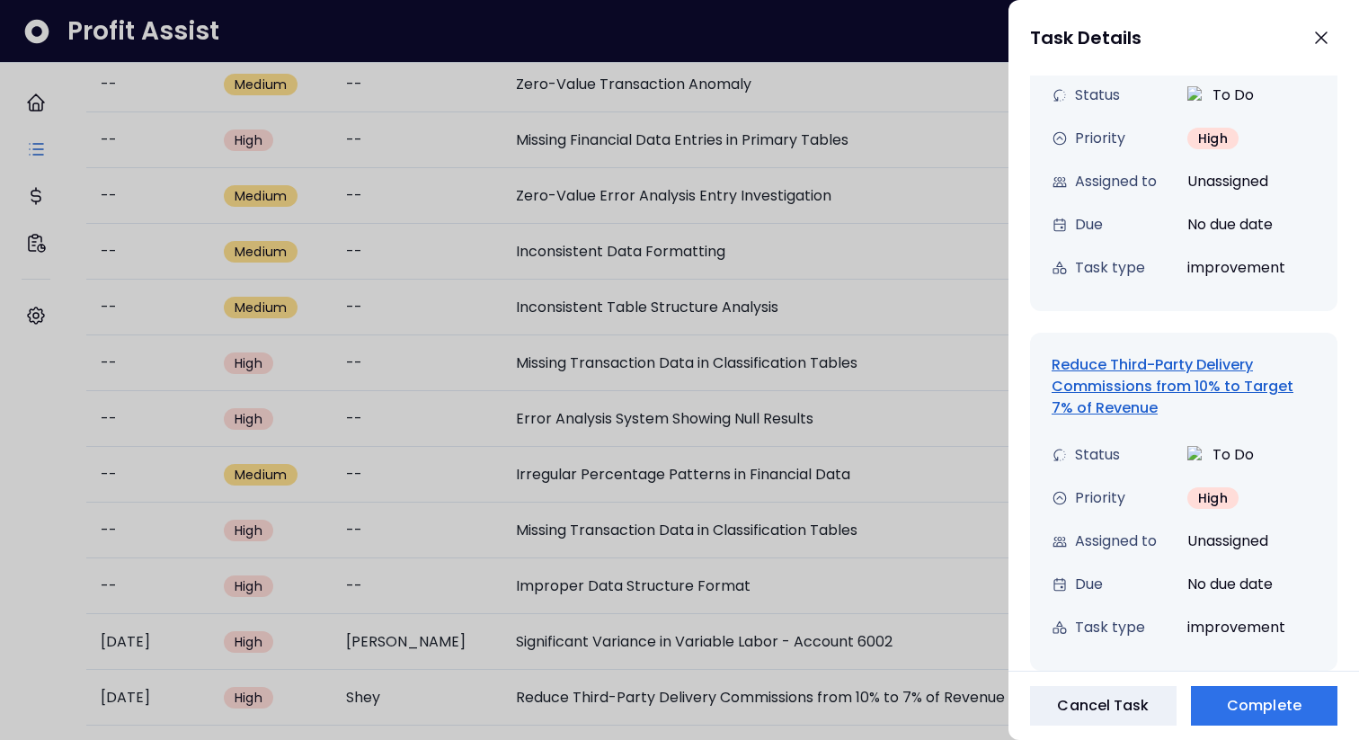
click at [1114, 380] on div "Reduce Third-Party Delivery Commissions from 10% to Target 7% of Revenue" at bounding box center [1183, 386] width 264 height 65
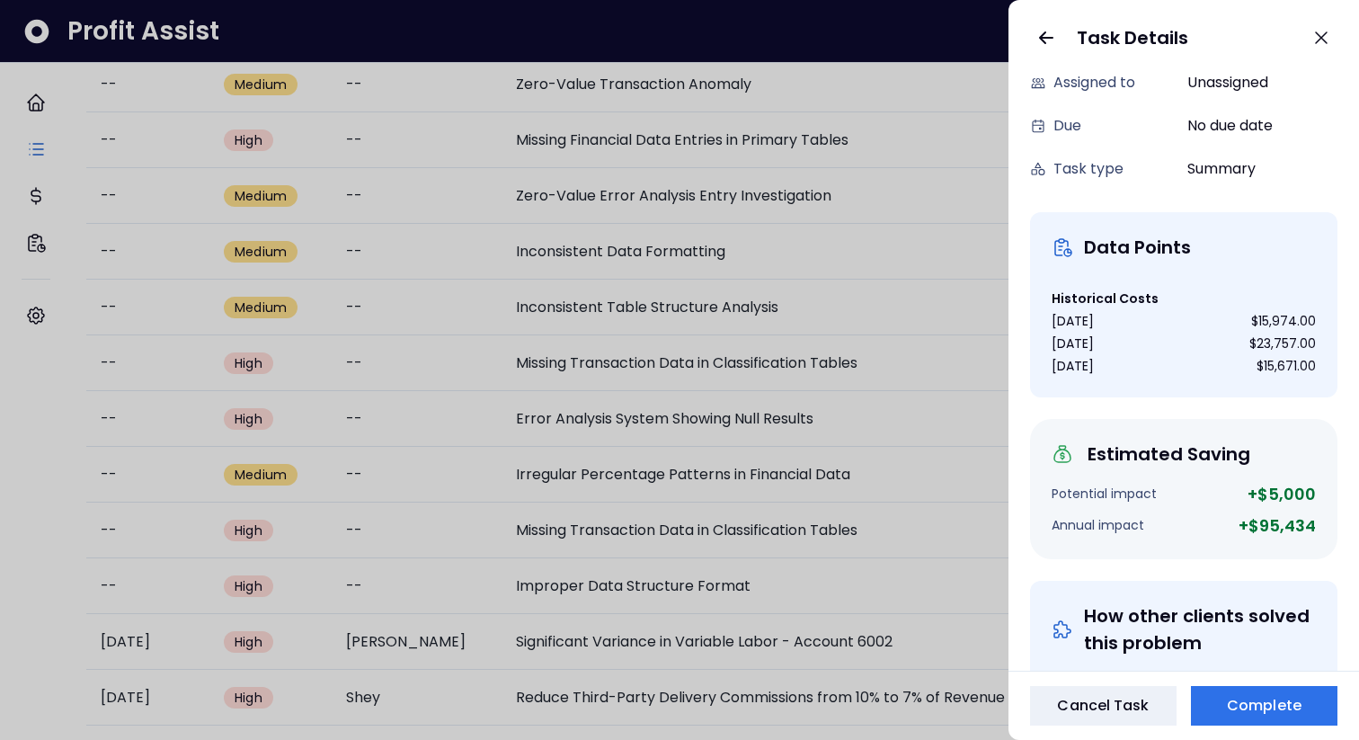
scroll to position [219, 0]
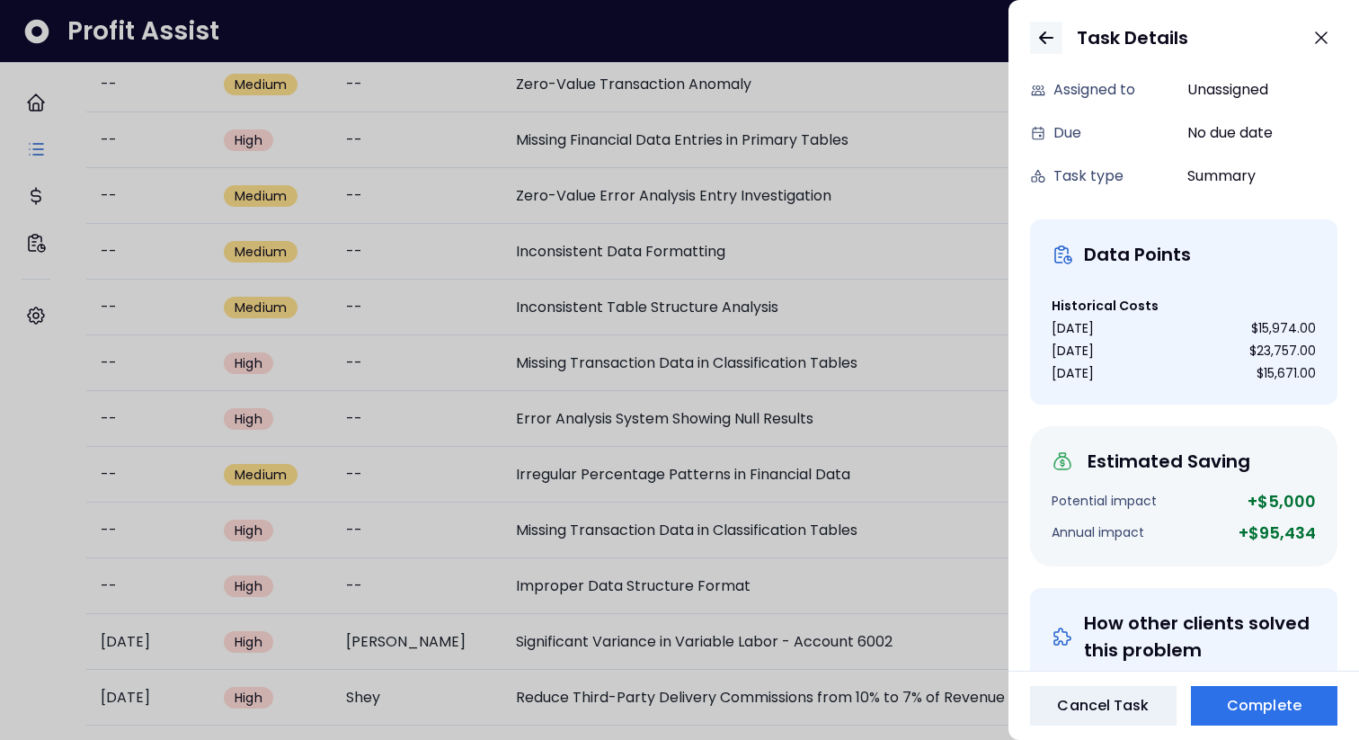
click at [1035, 35] on icon "button" at bounding box center [1046, 38] width 22 height 22
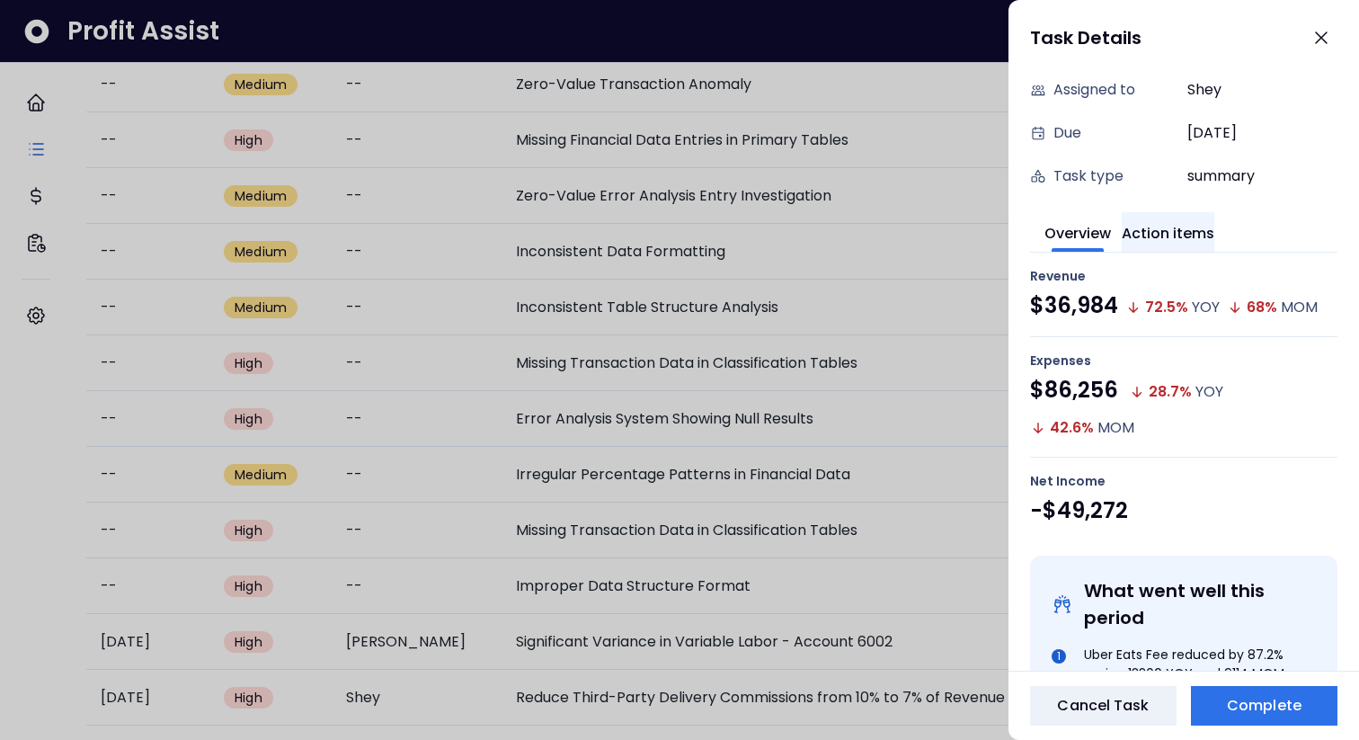
click at [1165, 224] on button "Action items" at bounding box center [1168, 232] width 93 height 40
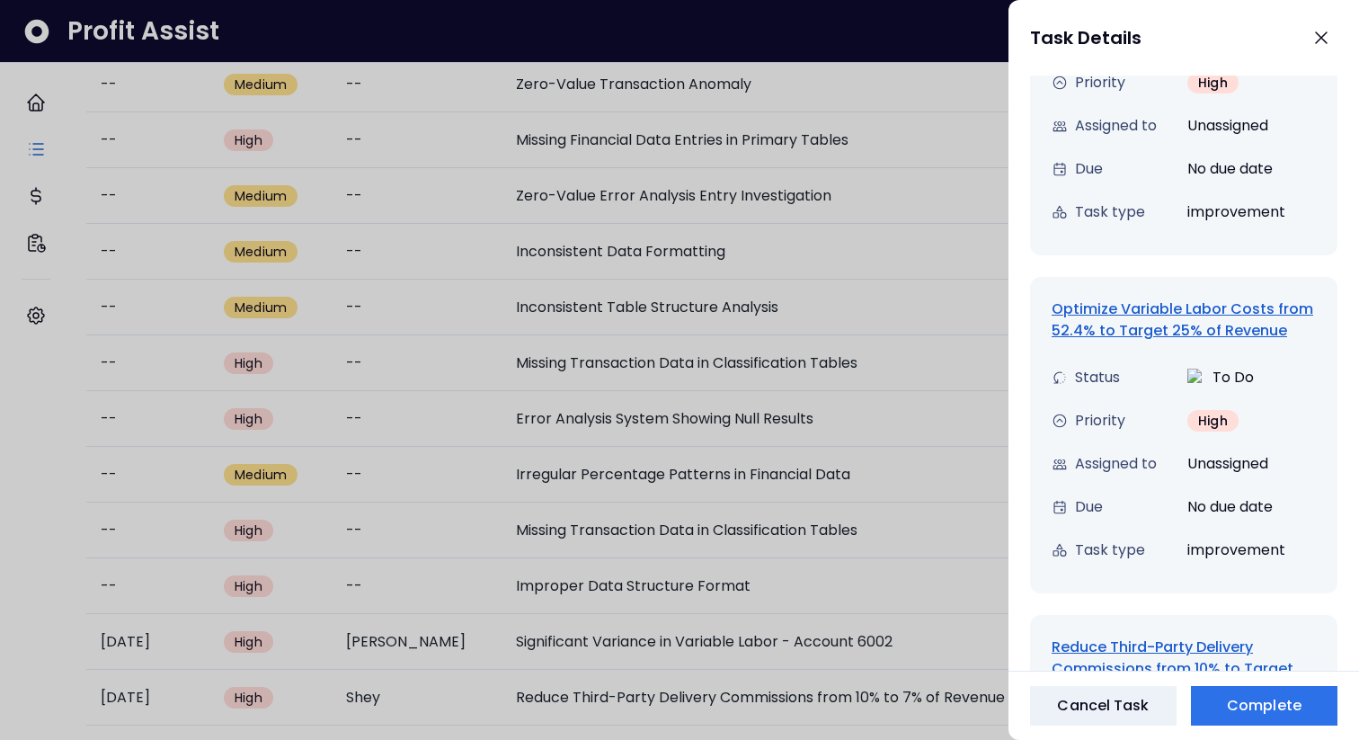
scroll to position [919, 0]
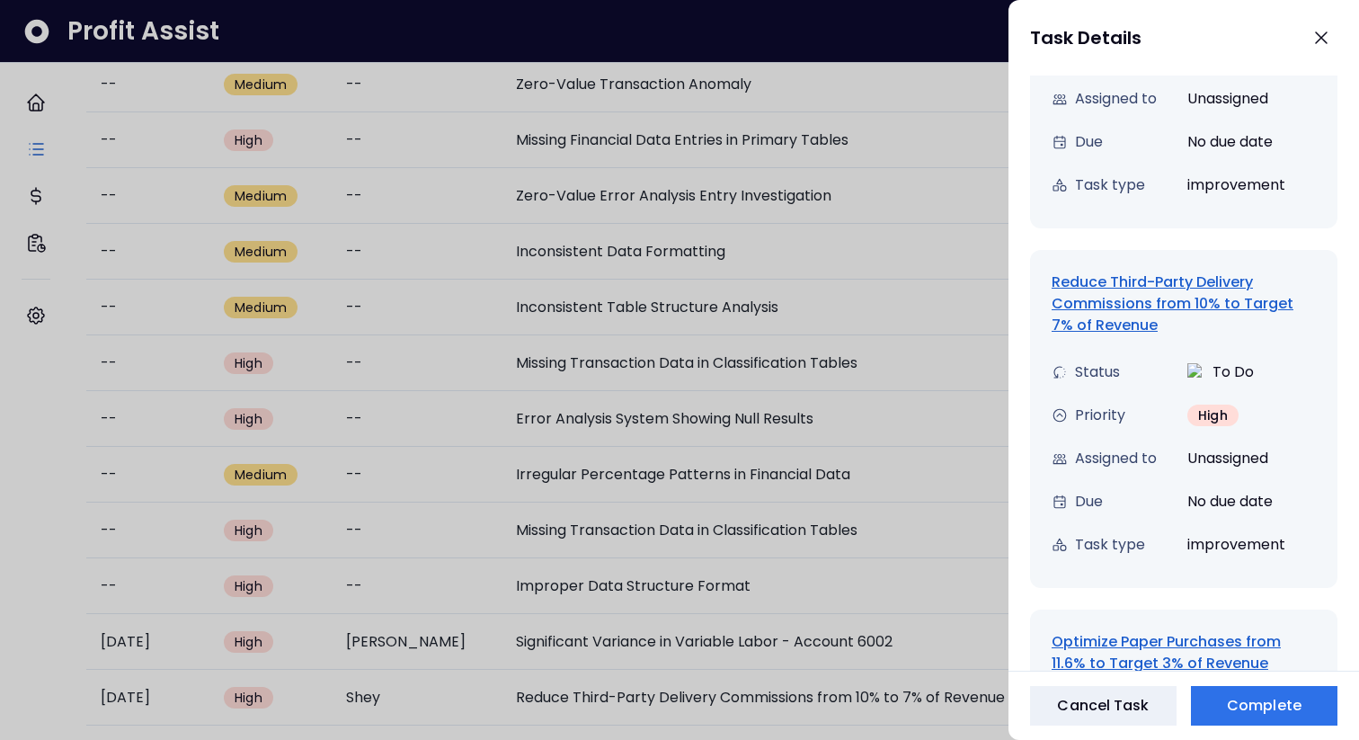
click at [1142, 649] on div "Optimize Paper Purchases from 11.6% to Target 3% of Revenue" at bounding box center [1183, 652] width 264 height 43
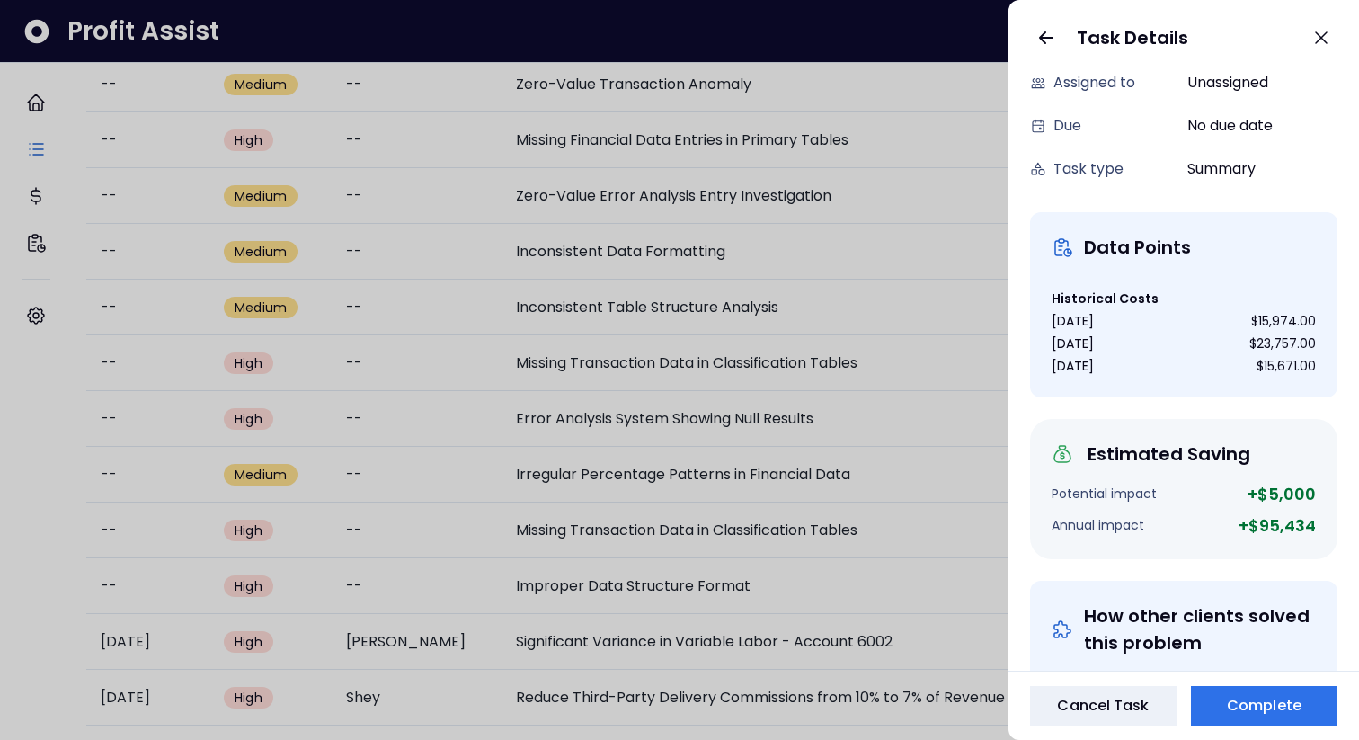
scroll to position [0, 0]
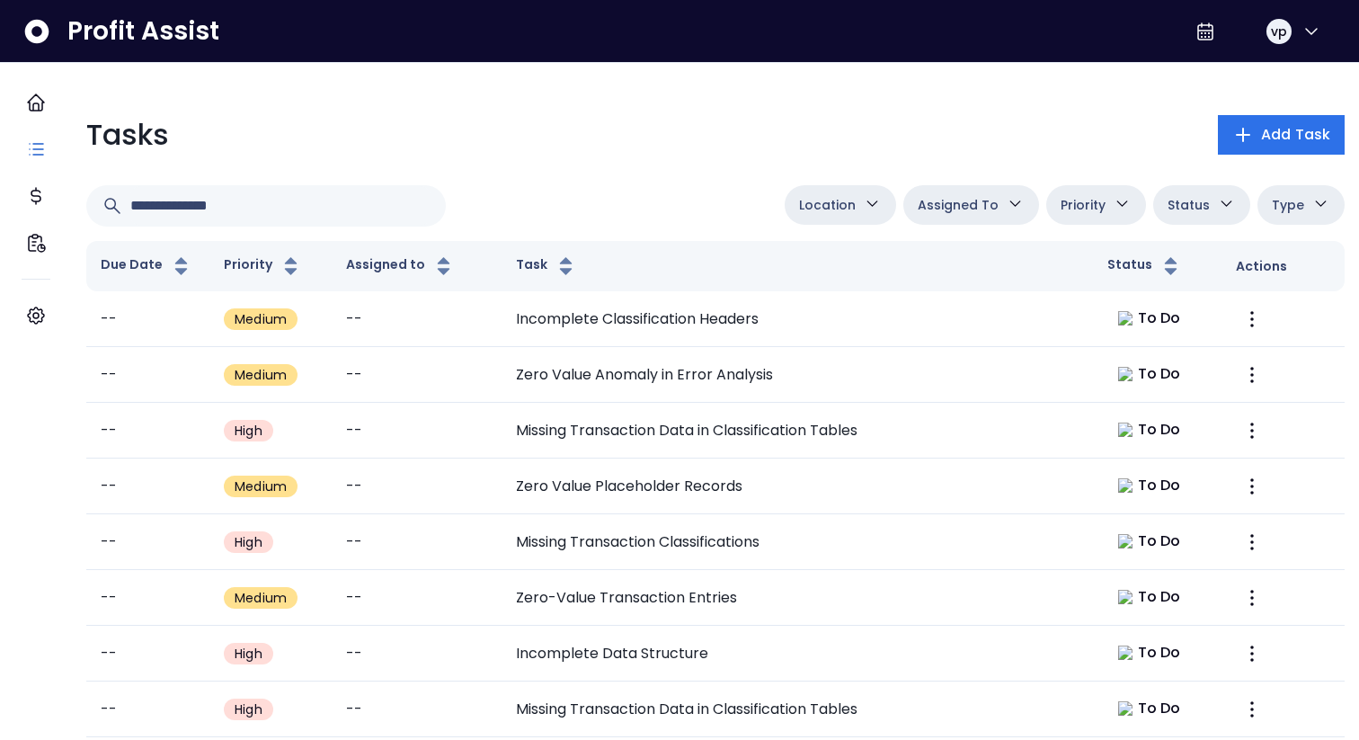
scroll to position [680, 0]
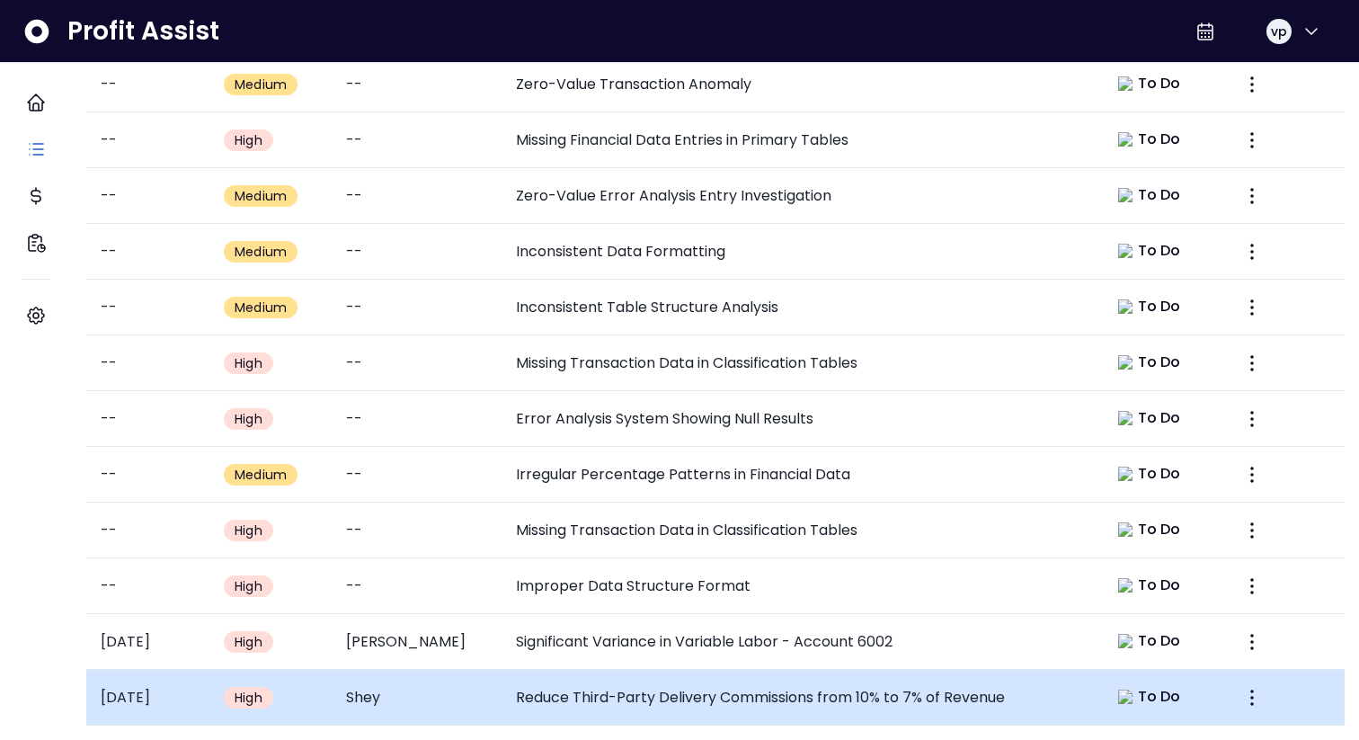
click at [412, 685] on td "Shey" at bounding box center [416, 697] width 169 height 56
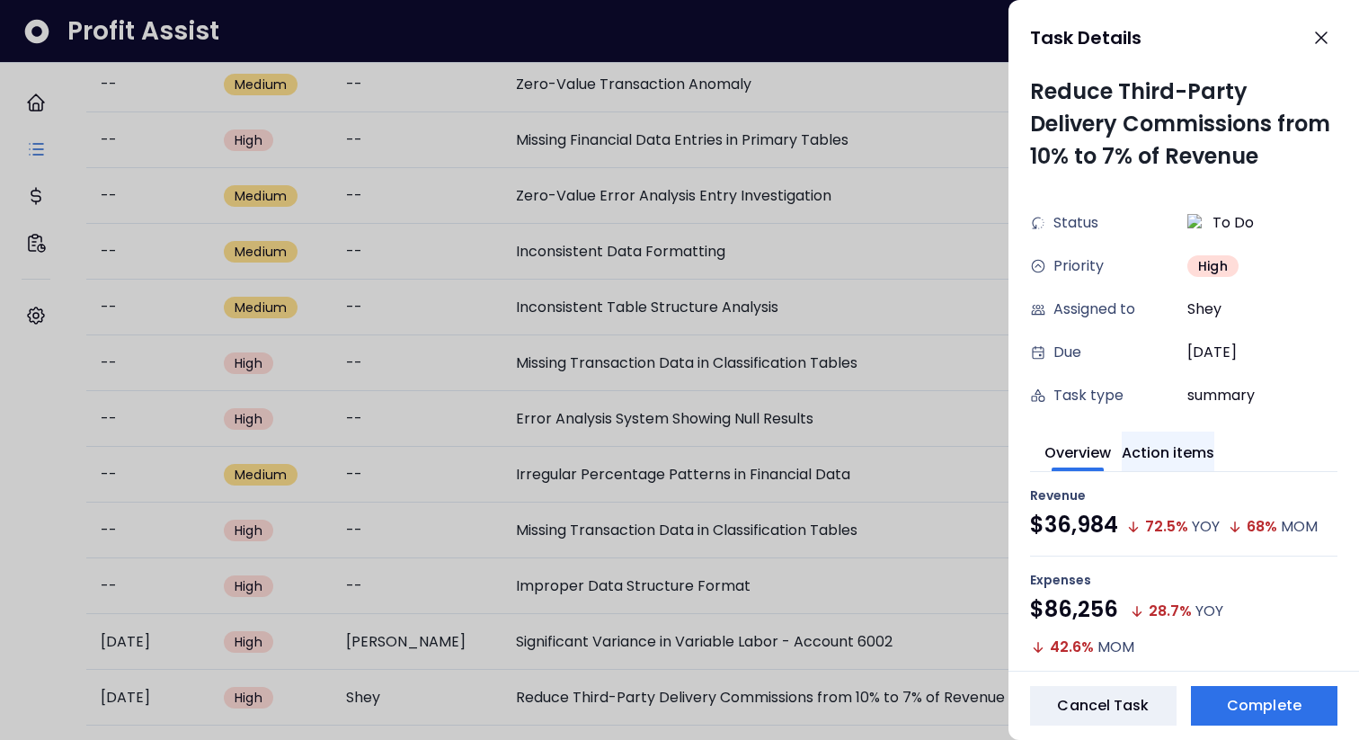
click at [1214, 434] on button "Action items" at bounding box center [1168, 451] width 93 height 40
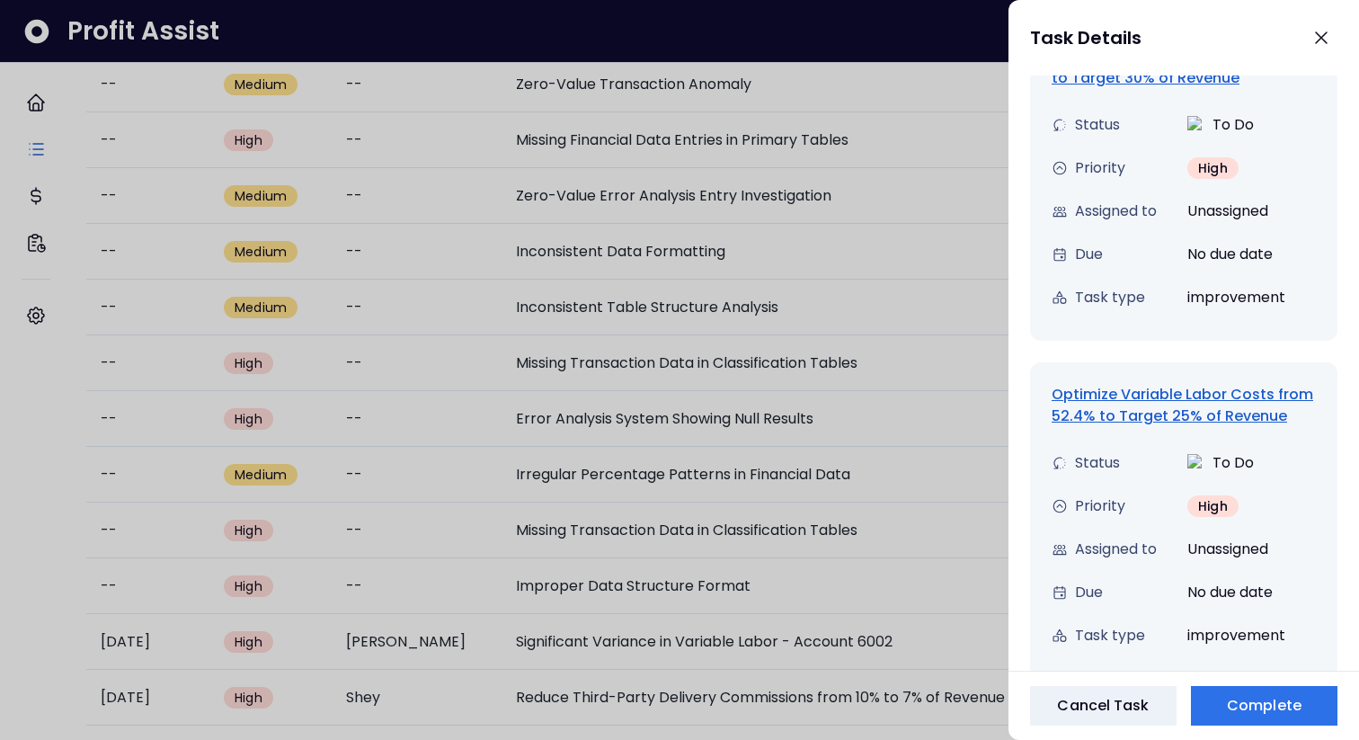
scroll to position [476, 0]
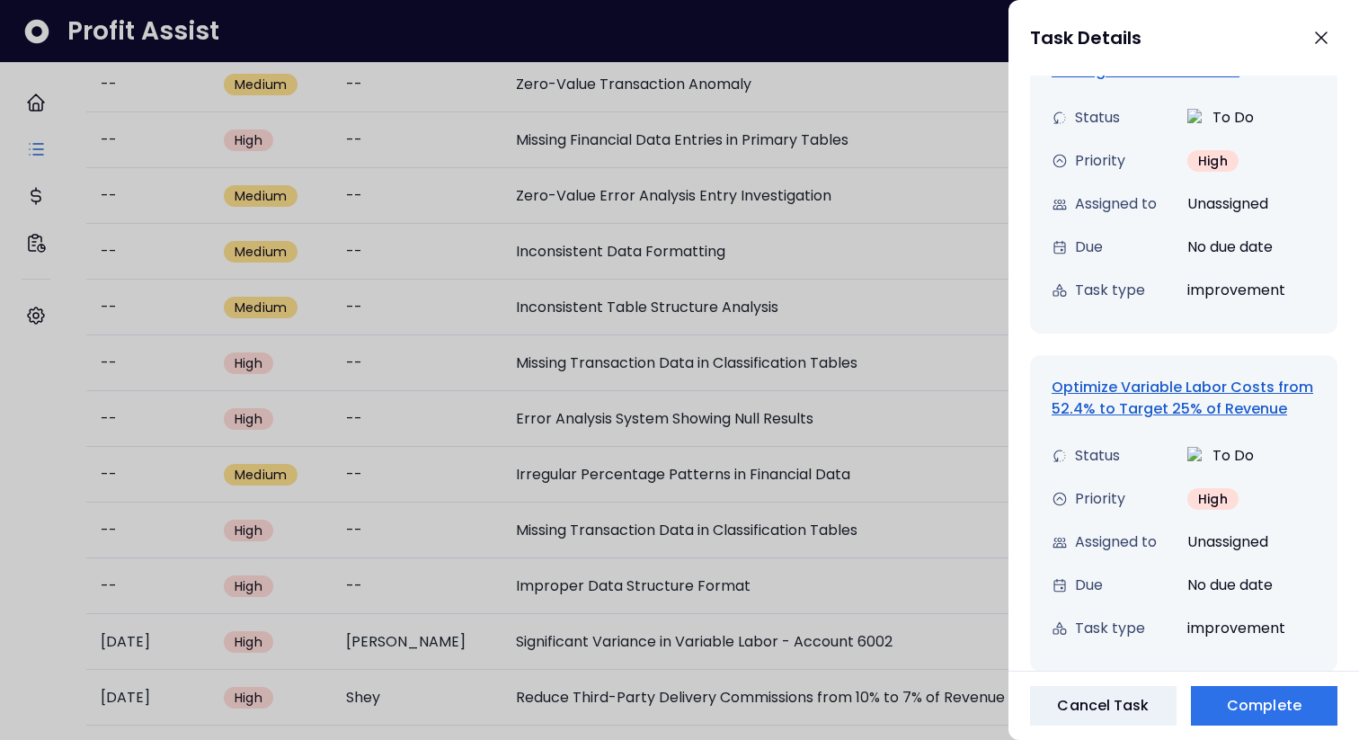
click at [1153, 395] on div "Optimize Variable Labor Costs from 52.4% to Target 25% of Revenue" at bounding box center [1183, 398] width 264 height 43
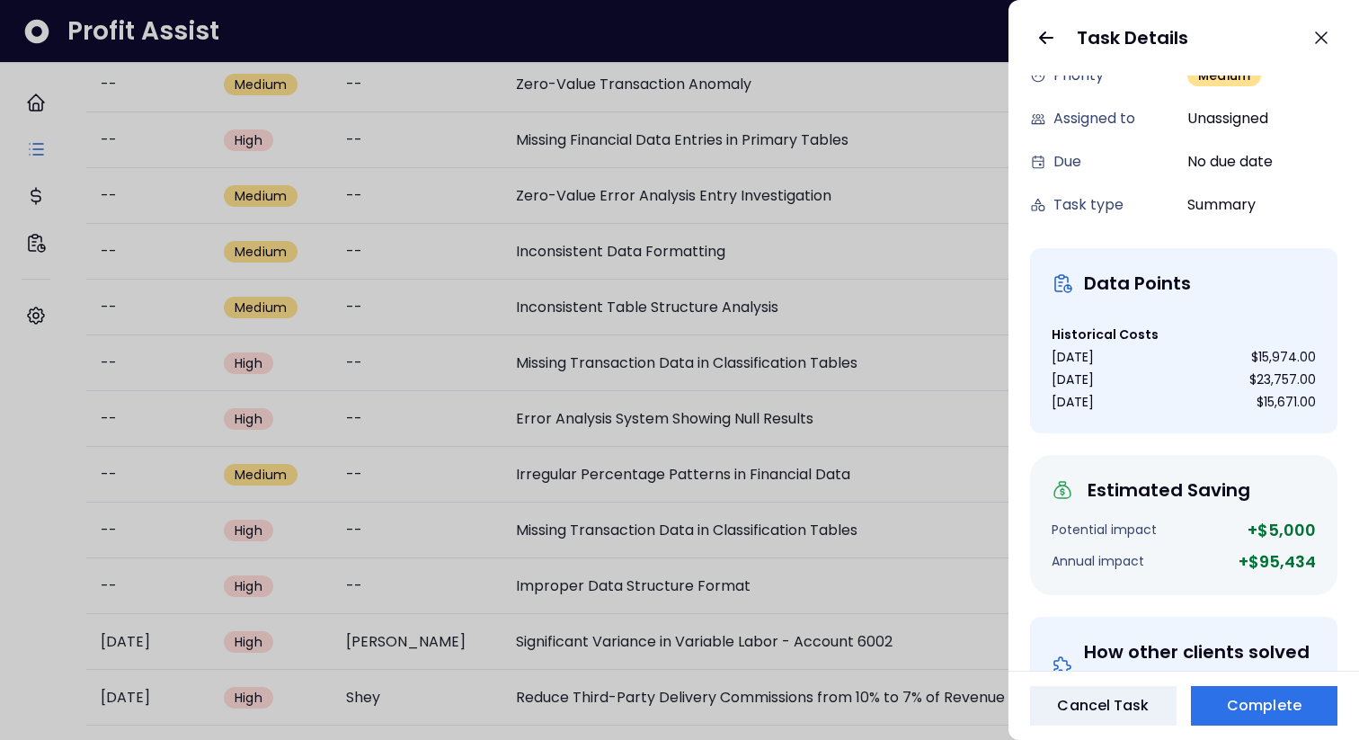
scroll to position [0, 0]
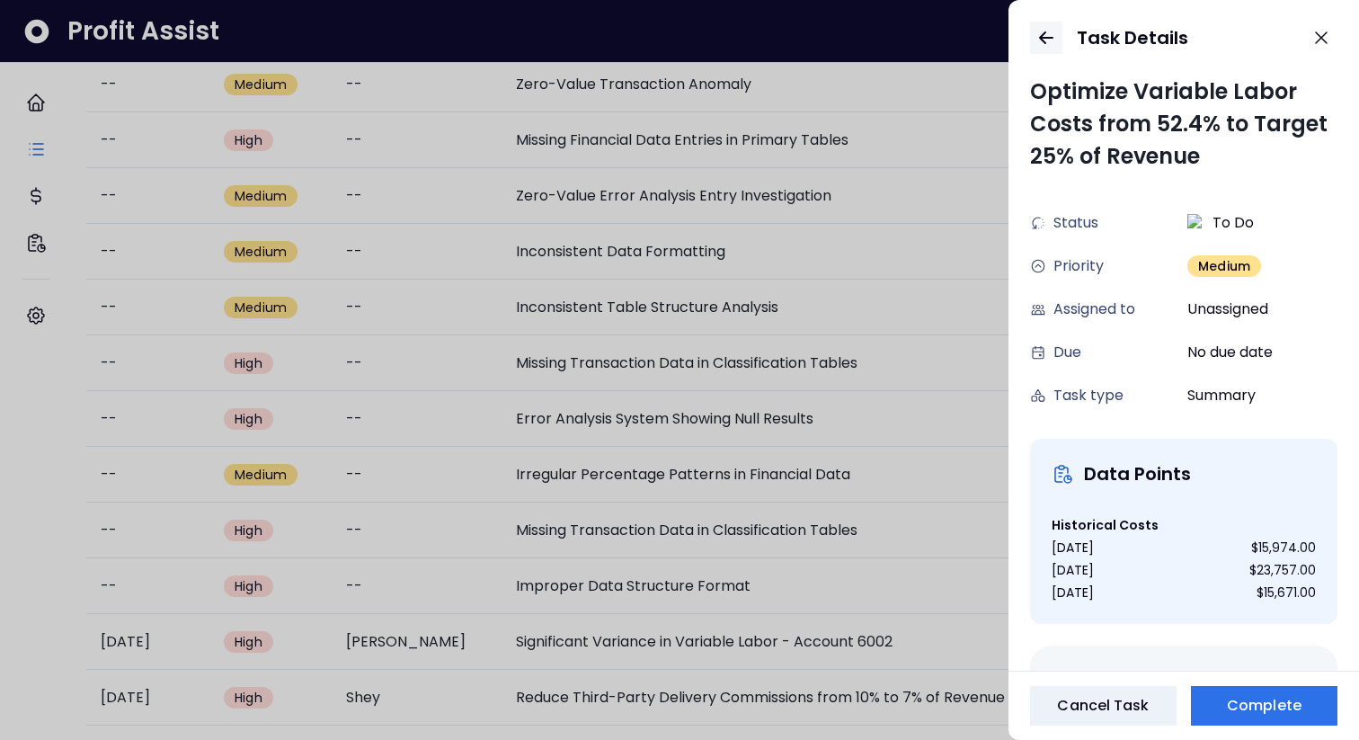
click at [1038, 42] on icon "button" at bounding box center [1046, 38] width 22 height 22
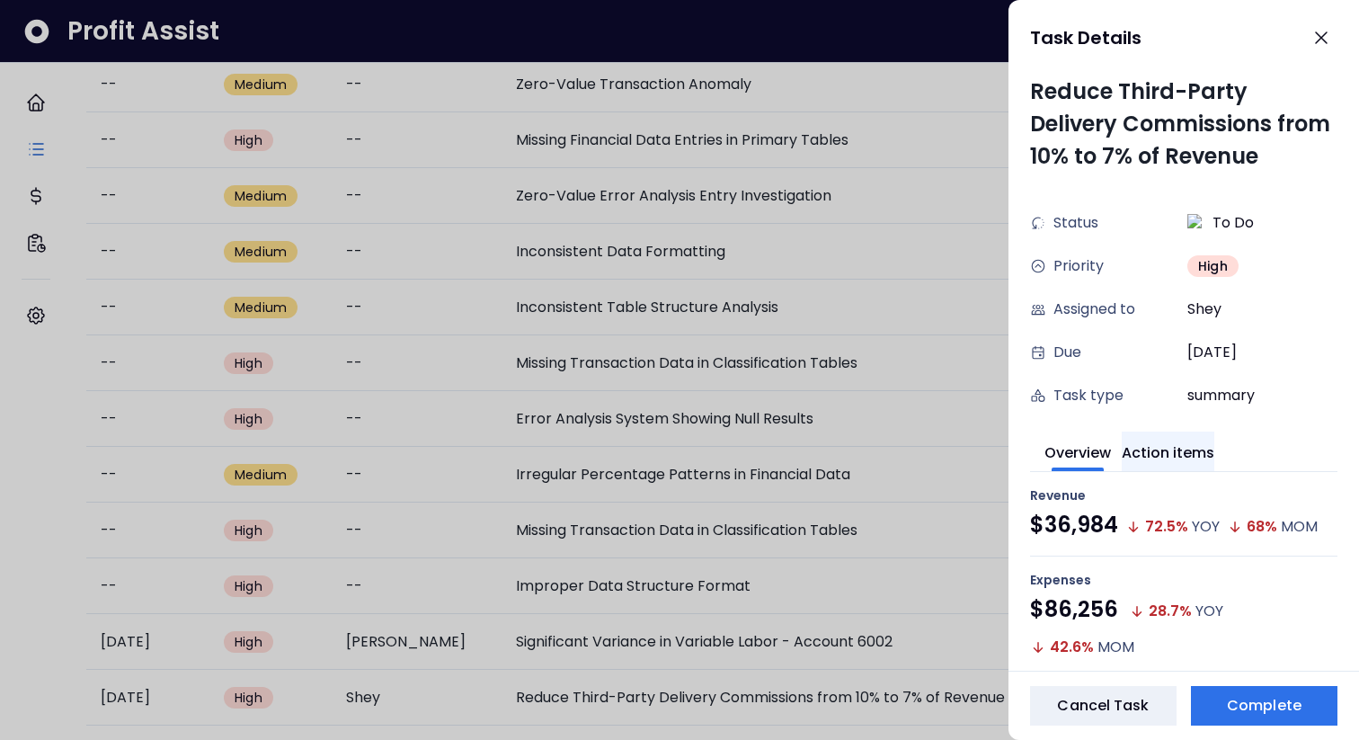
click at [1145, 449] on button "Action items" at bounding box center [1168, 451] width 93 height 40
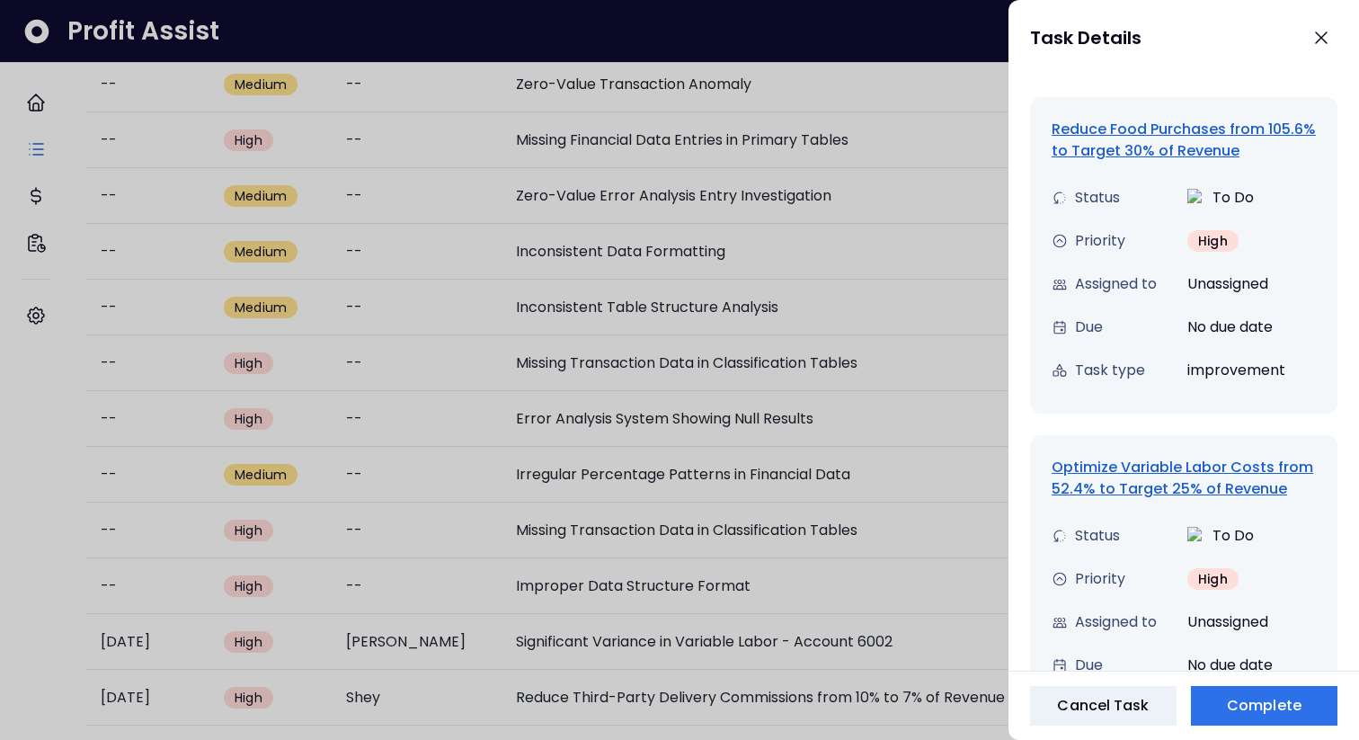
scroll to position [806, 0]
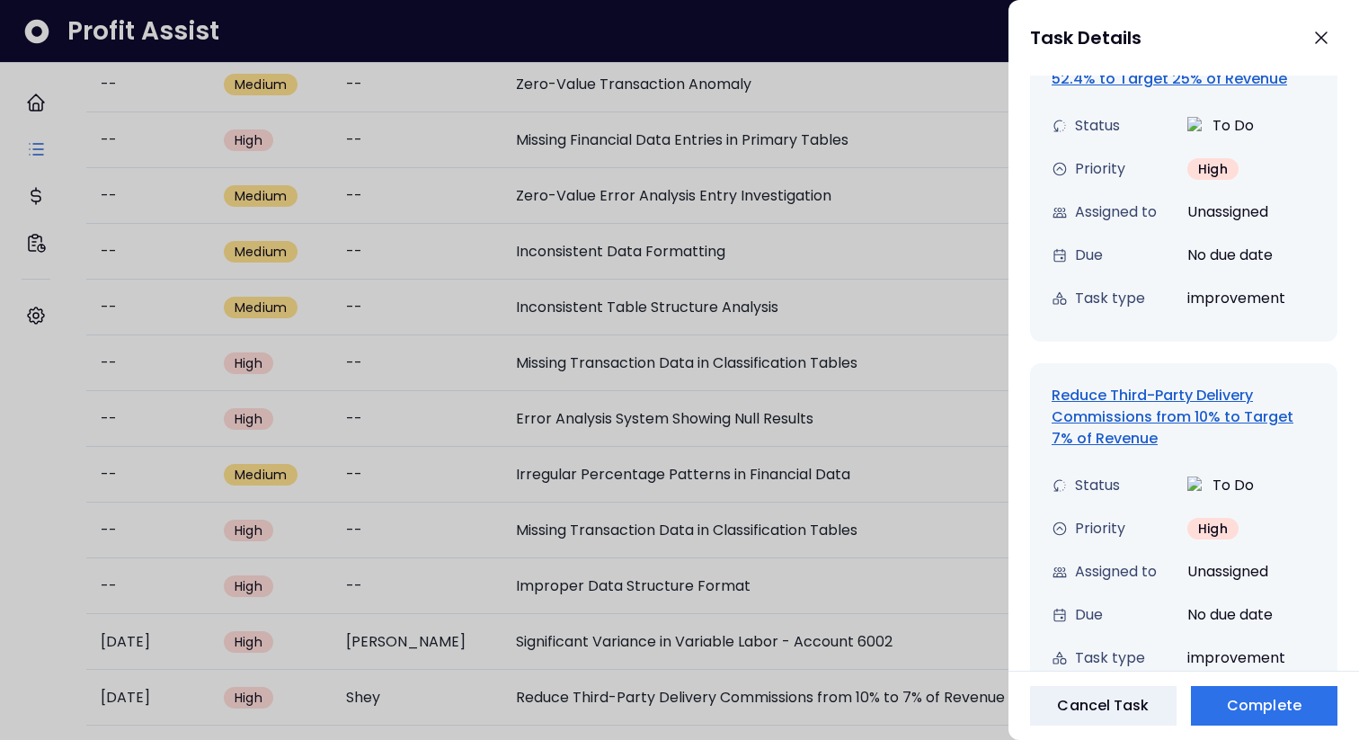
click at [1128, 417] on div "Reduce Third-Party Delivery Commissions from 10% to Target 7% of Revenue" at bounding box center [1183, 417] width 264 height 65
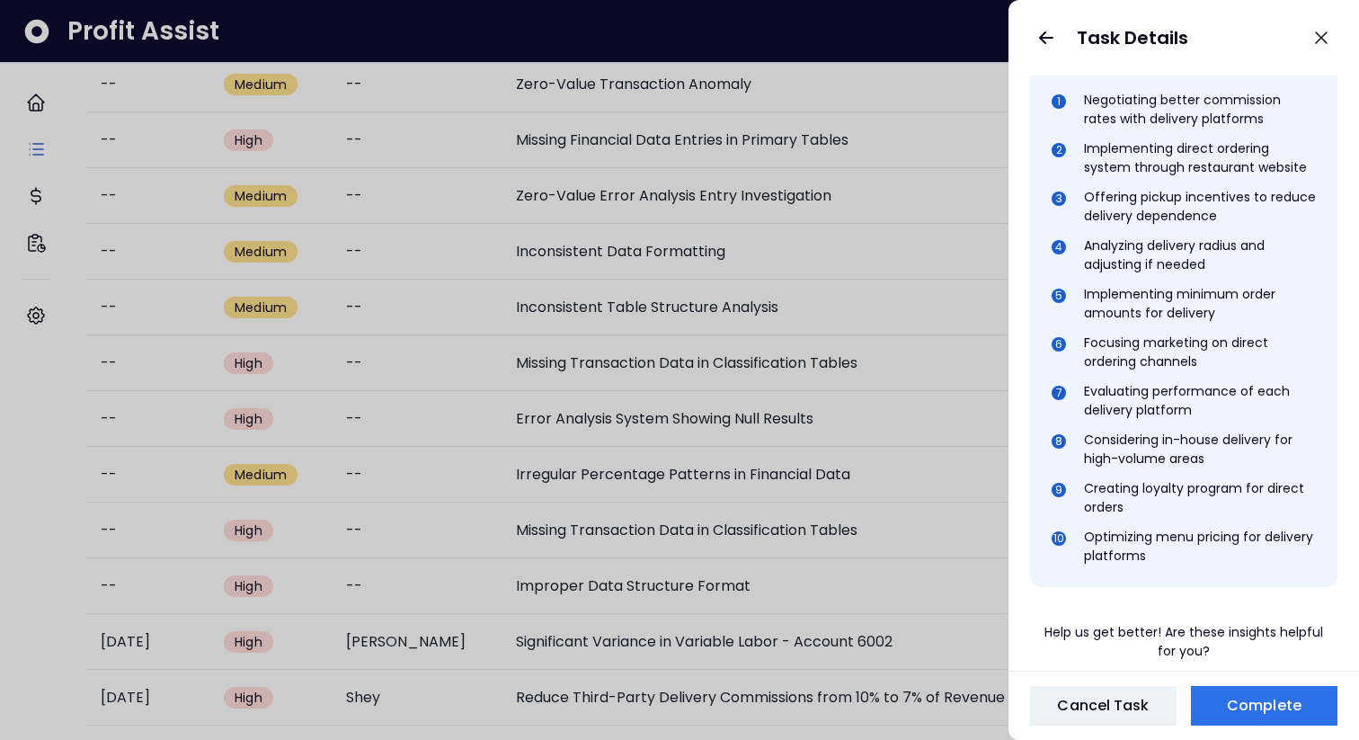
click at [1128, 417] on div "Evaluating performance of each delivery platform" at bounding box center [1200, 401] width 232 height 38
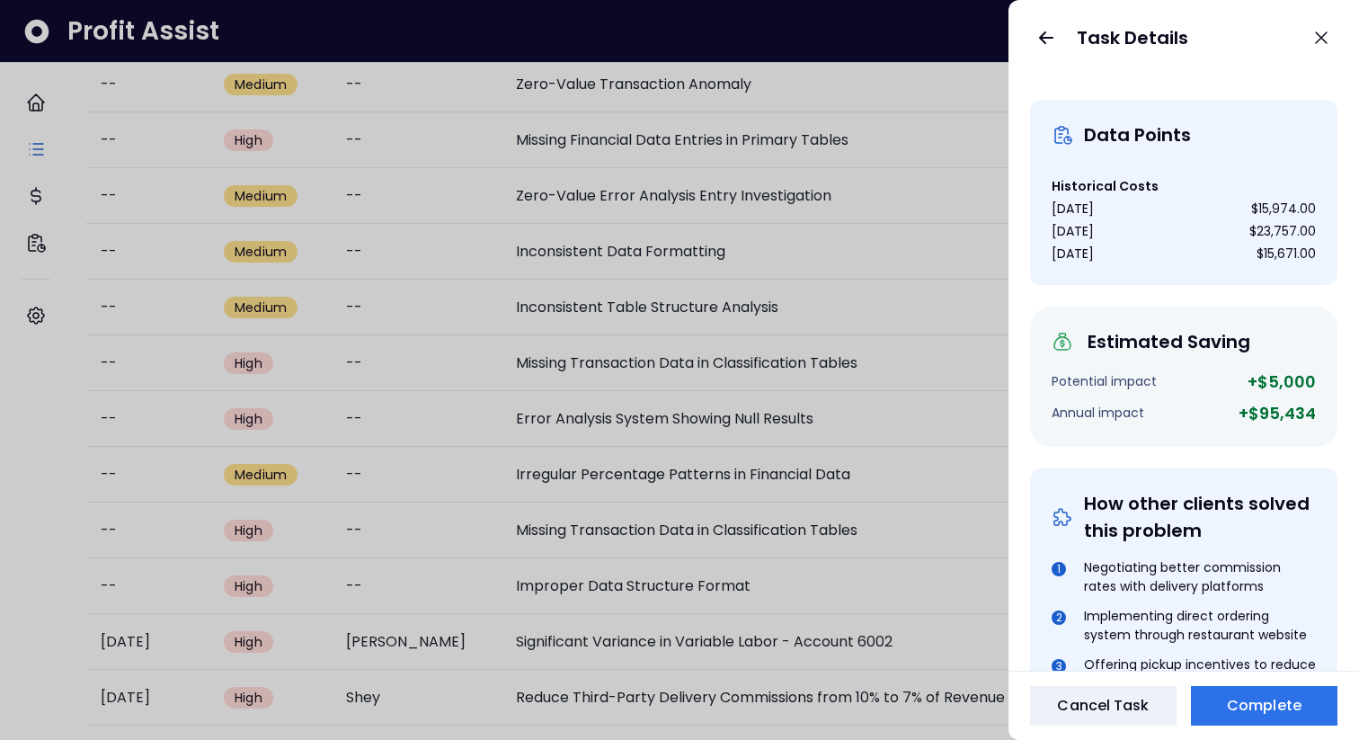
scroll to position [0, 0]
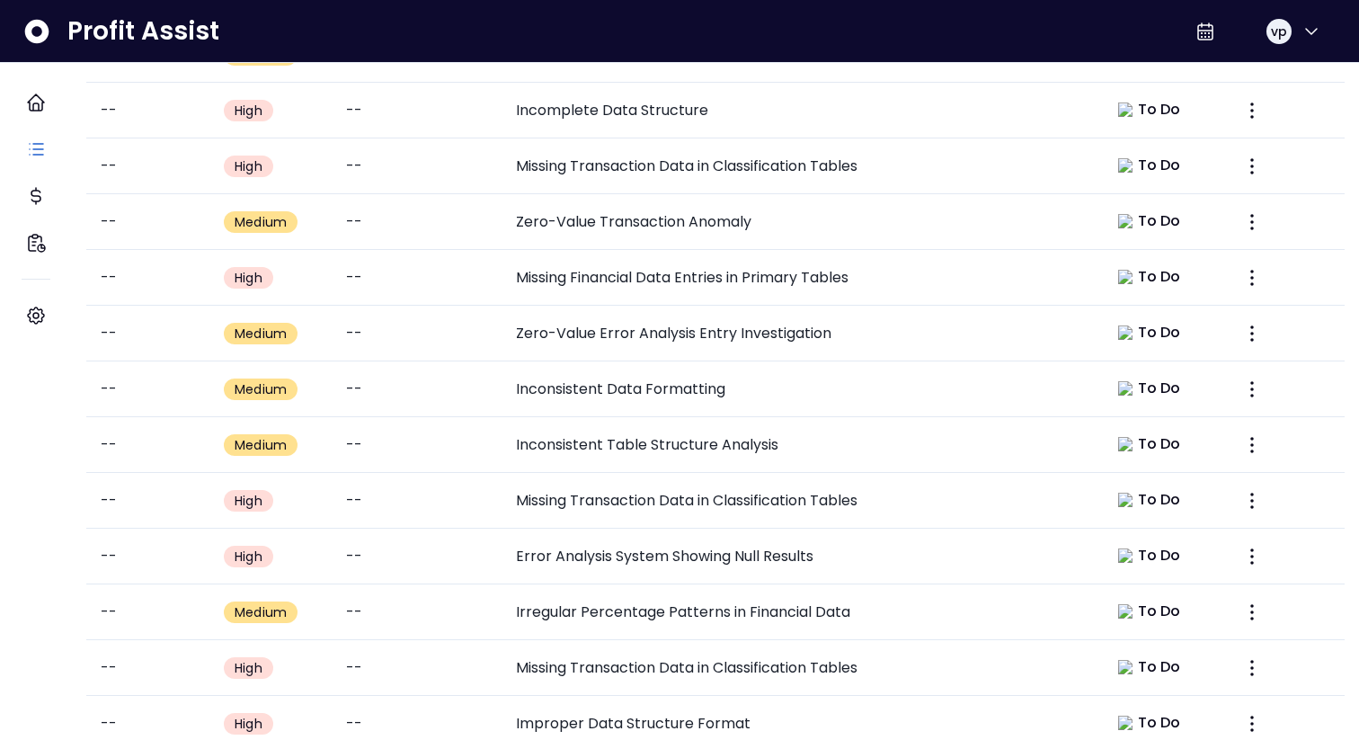
scroll to position [680, 0]
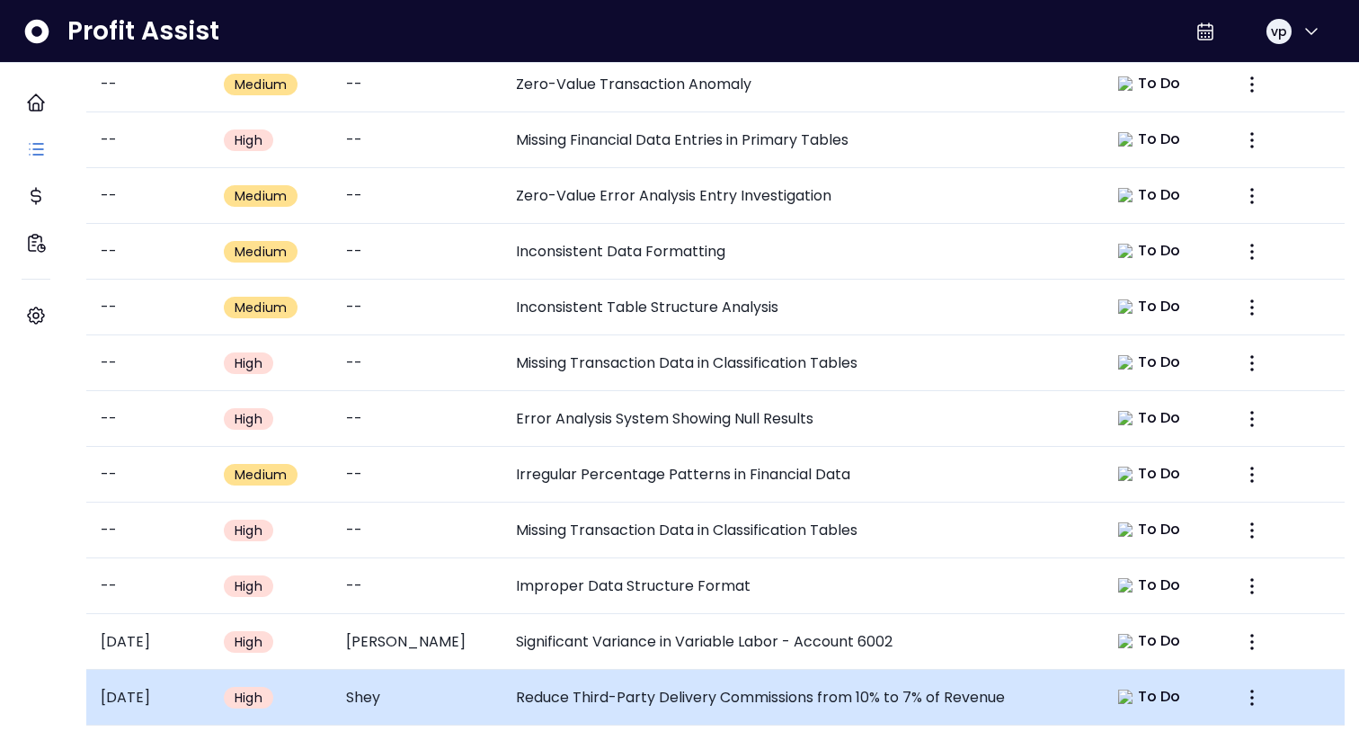
click at [721, 670] on td "Reduce Third-Party Delivery Commissions from 10% to 7% of Revenue" at bounding box center [796, 697] width 591 height 56
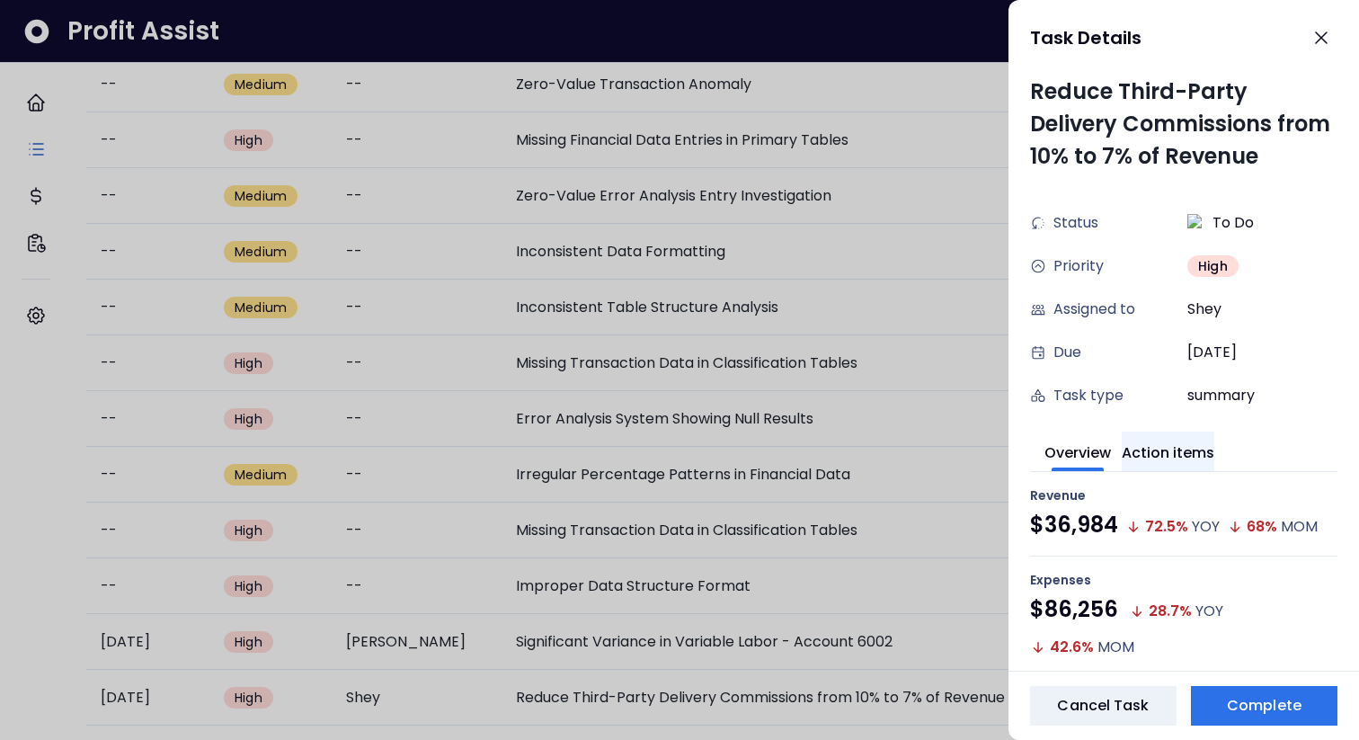
click at [1186, 439] on button "Action items" at bounding box center [1168, 451] width 93 height 40
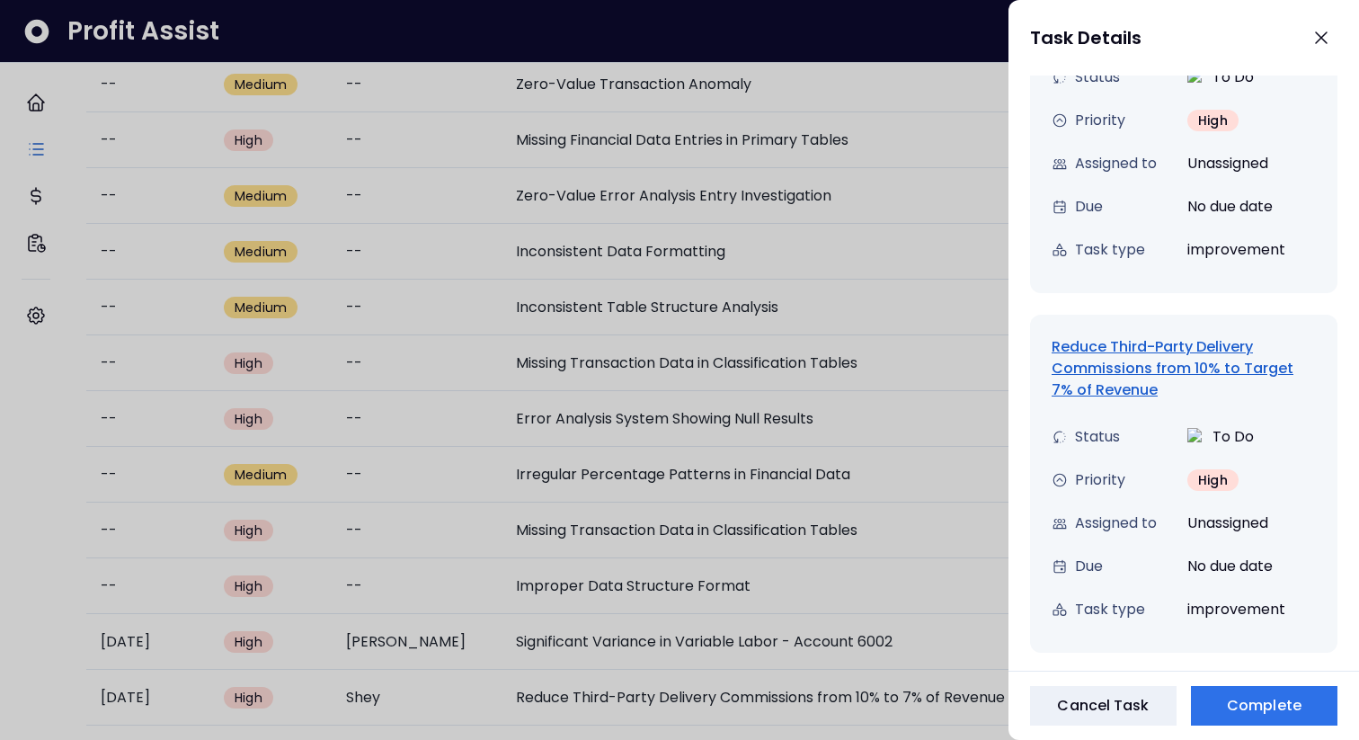
scroll to position [1563, 0]
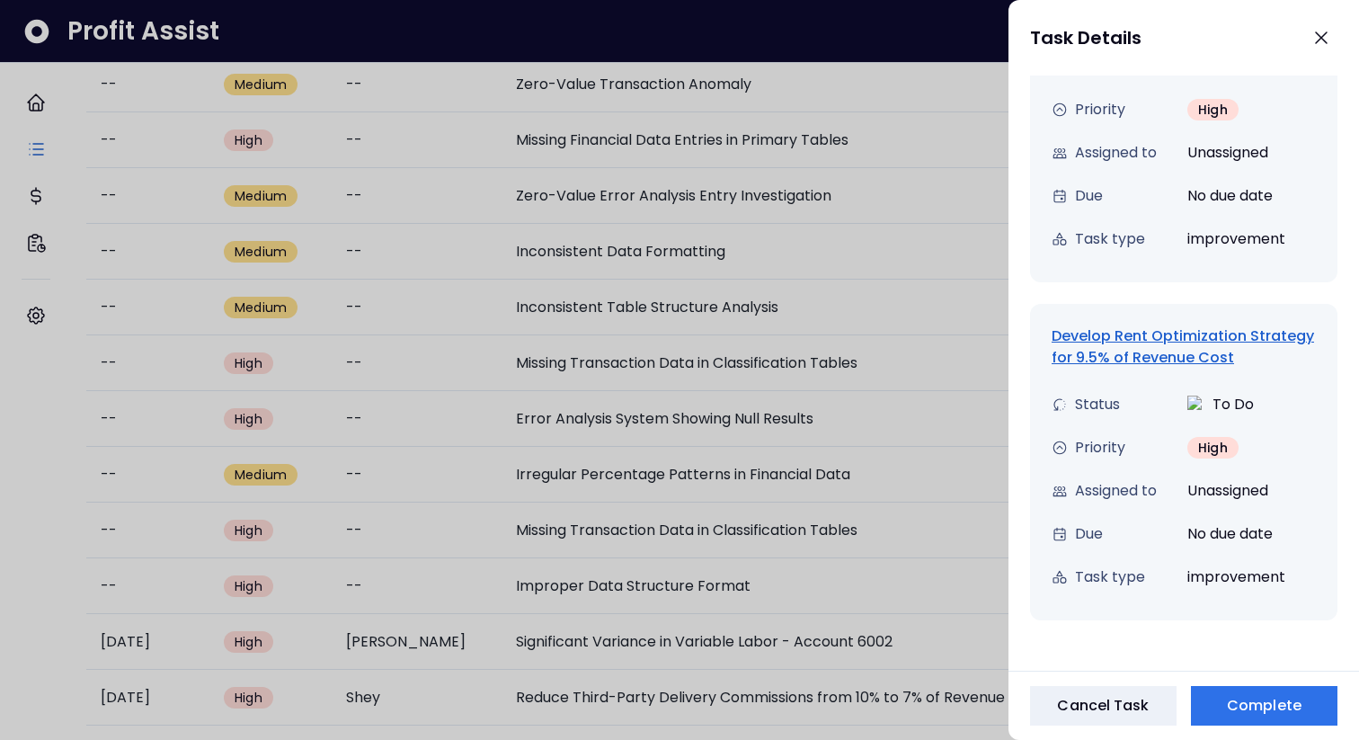
click at [1136, 359] on div "Develop Rent Optimization Strategy for 9.5% of Revenue Cost" at bounding box center [1183, 346] width 264 height 43
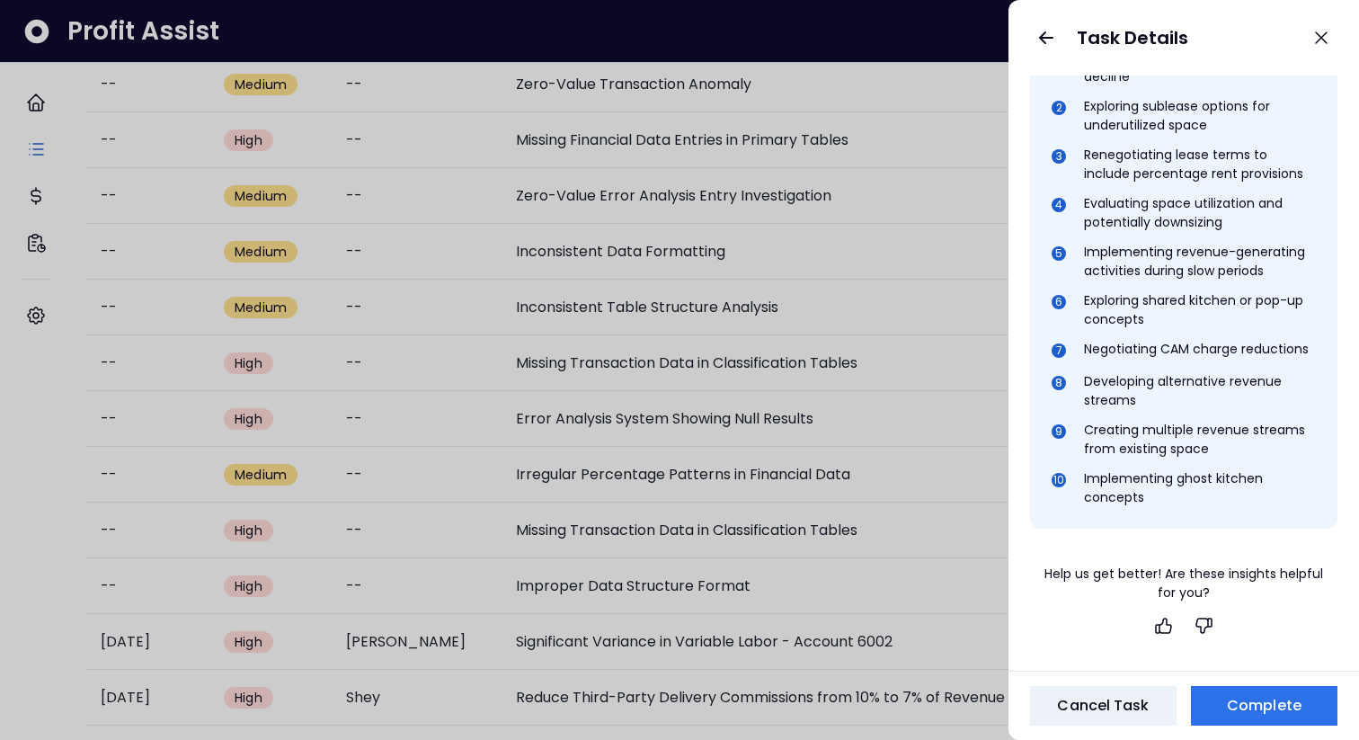
scroll to position [0, 0]
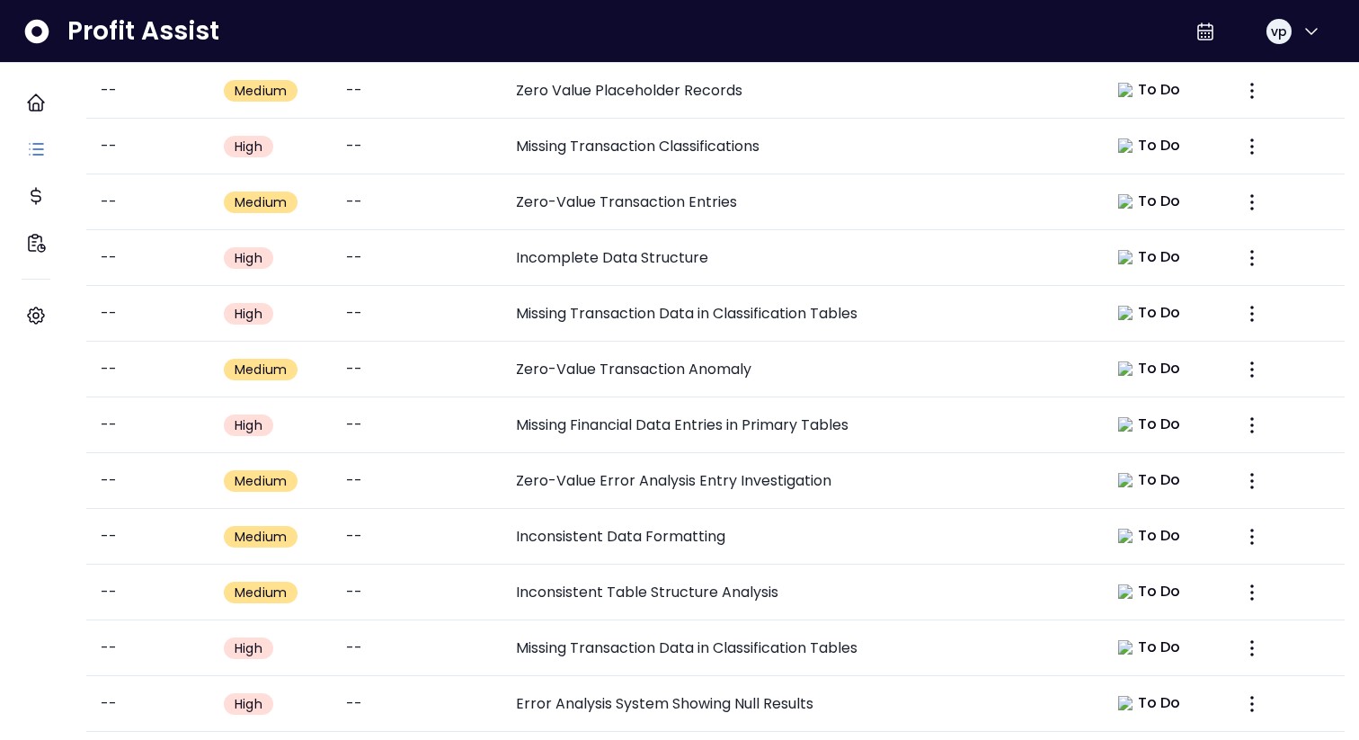
scroll to position [680, 0]
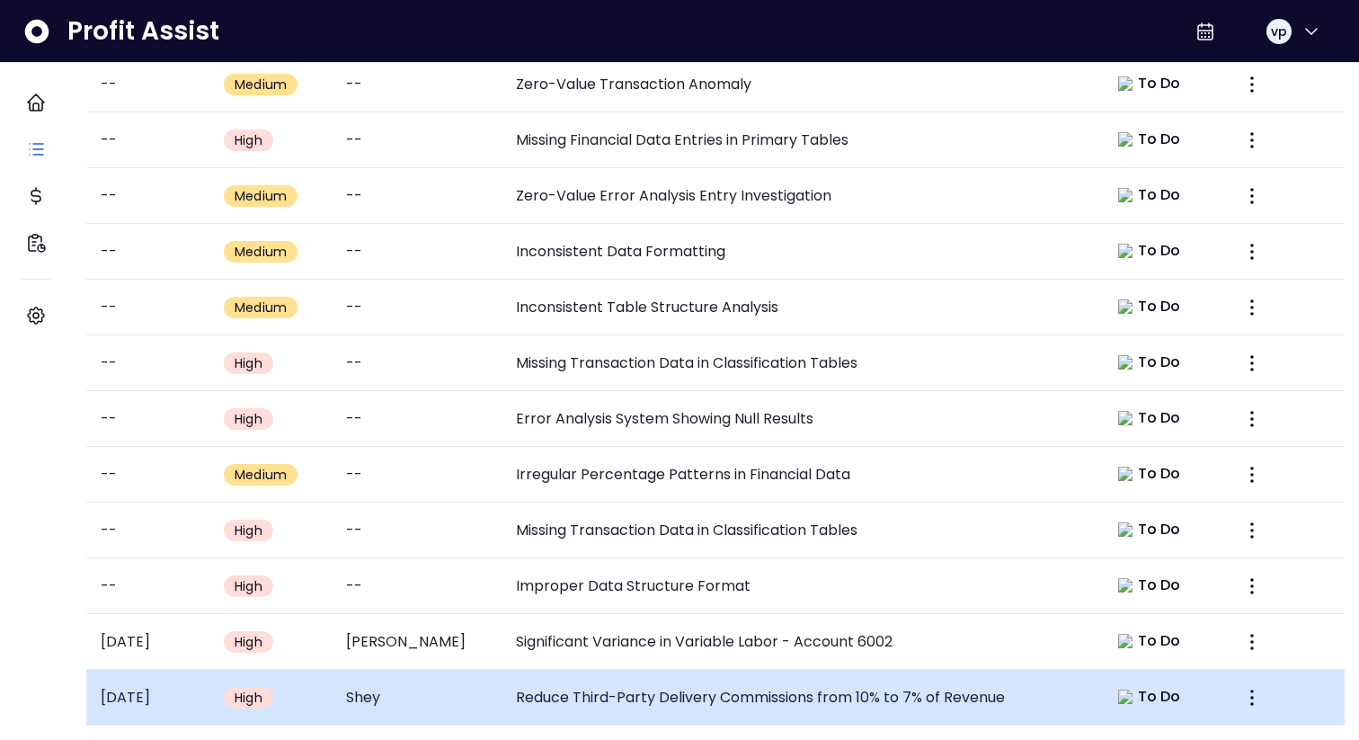
click at [576, 669] on td "Reduce Third-Party Delivery Commissions from 10% to 7% of Revenue" at bounding box center [796, 697] width 591 height 56
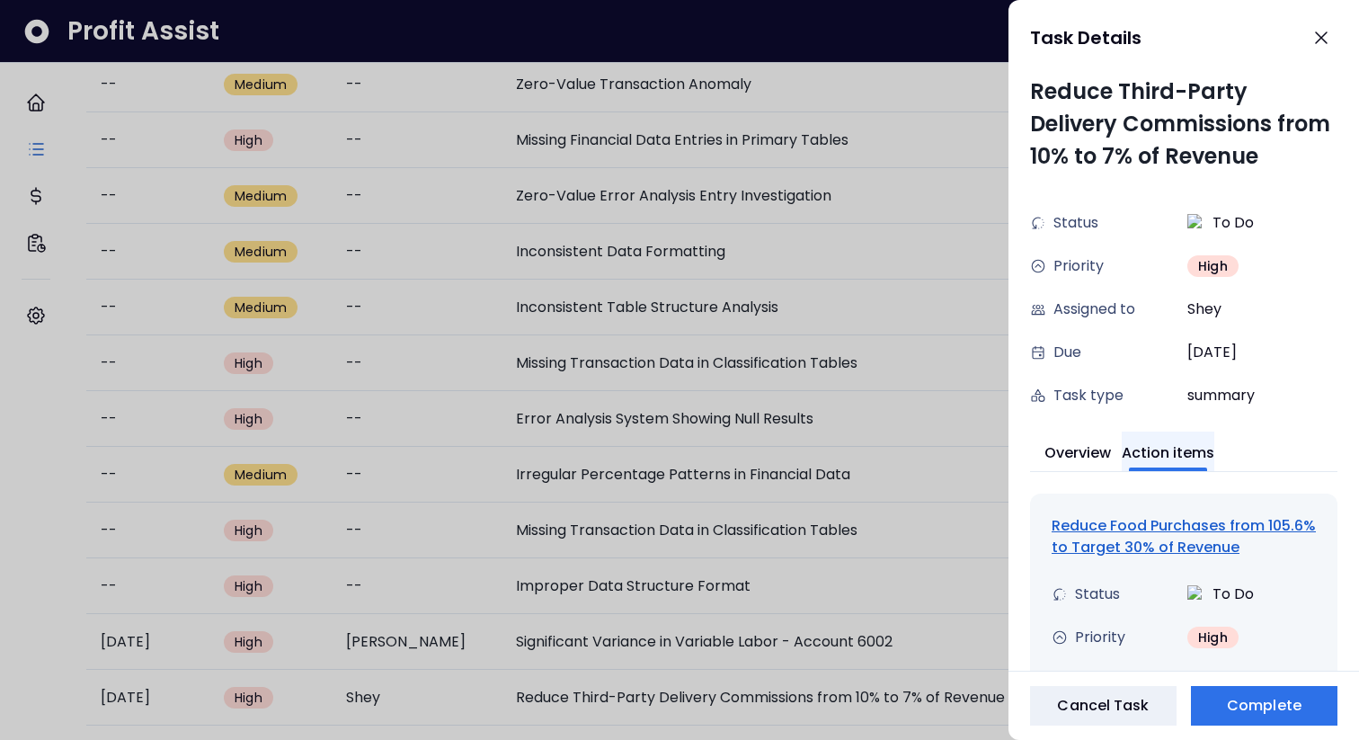
click at [1193, 457] on button "Action items" at bounding box center [1168, 451] width 93 height 40
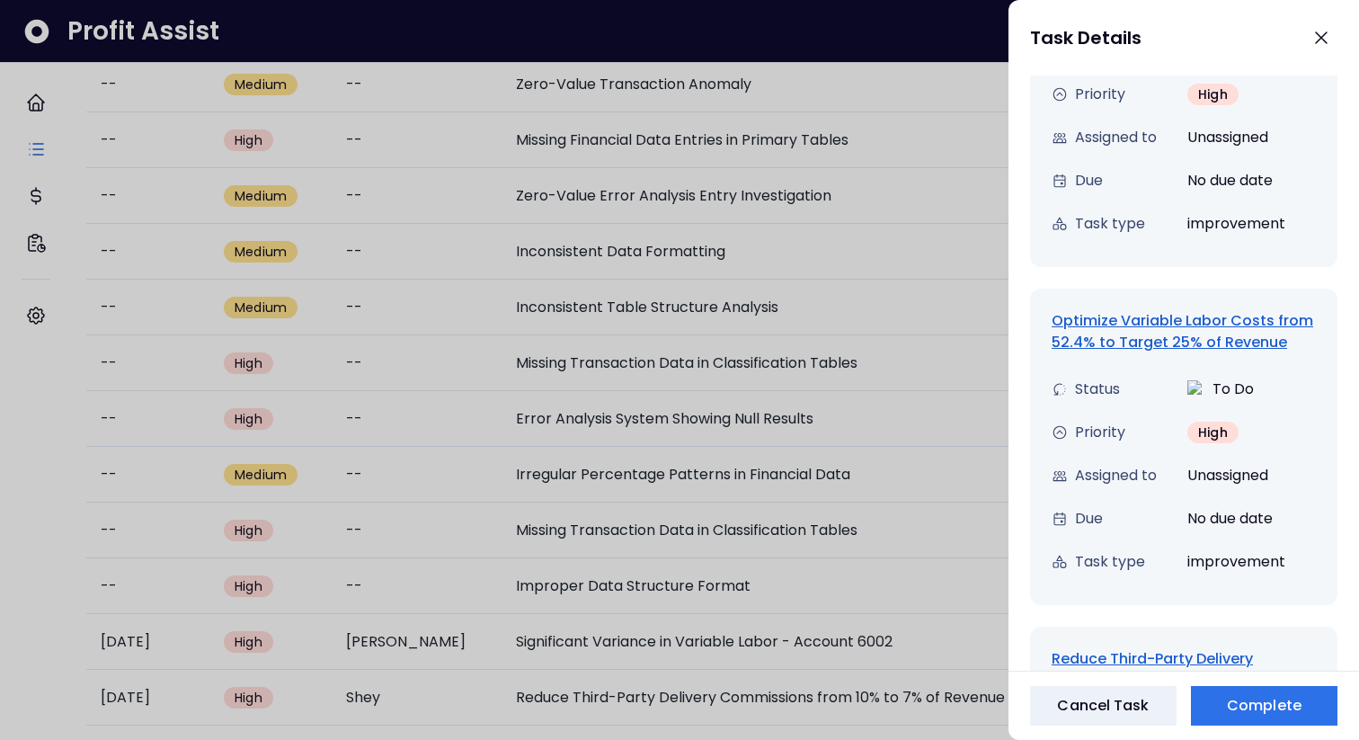
scroll to position [562, 0]
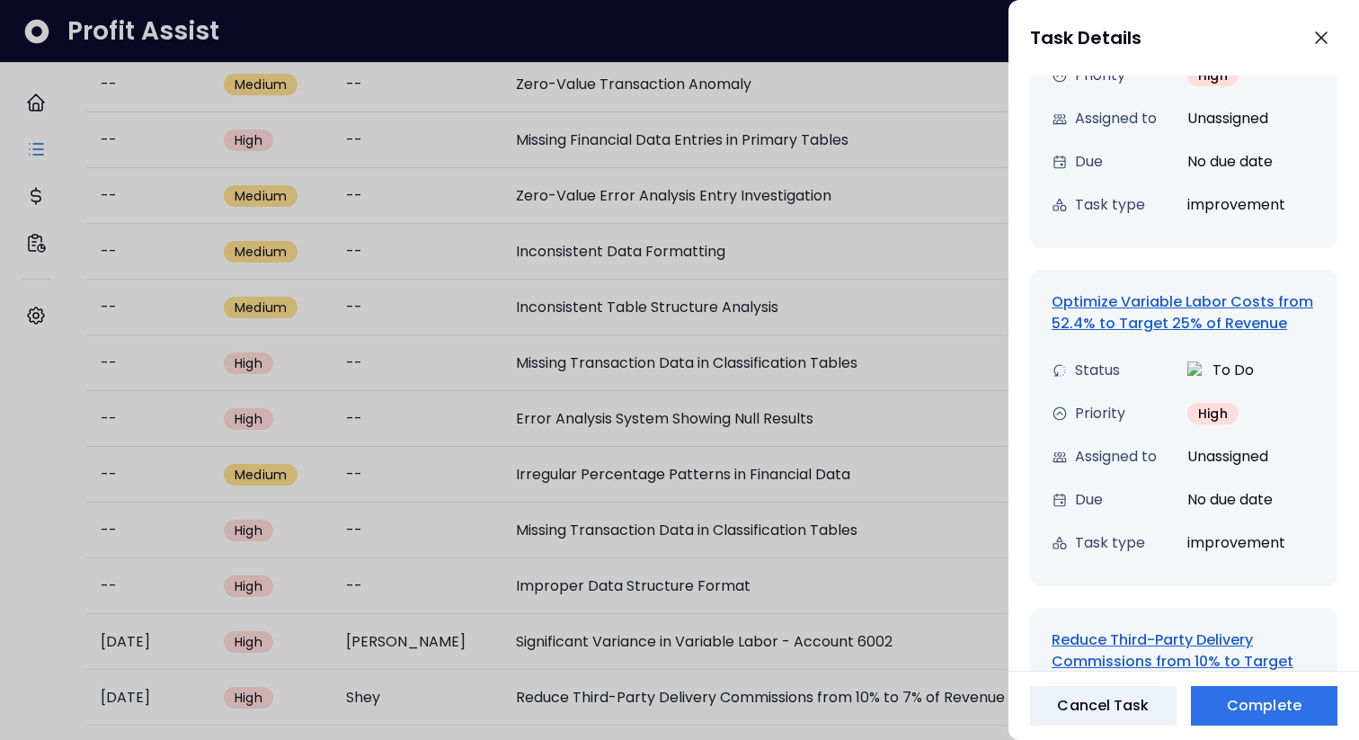
click at [1130, 292] on div "Optimize Variable Labor Costs from 52.4% to Target 25% of Revenue" at bounding box center [1183, 312] width 264 height 43
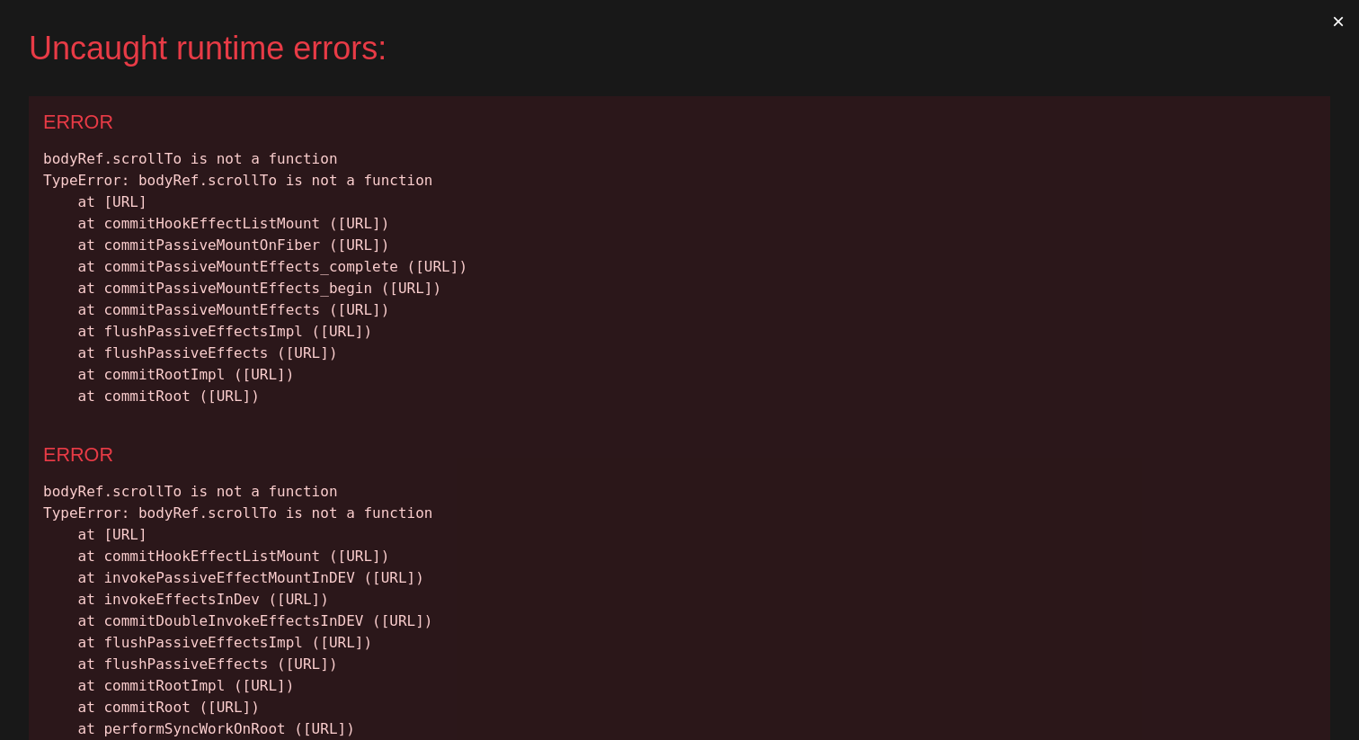
scroll to position [0, 0]
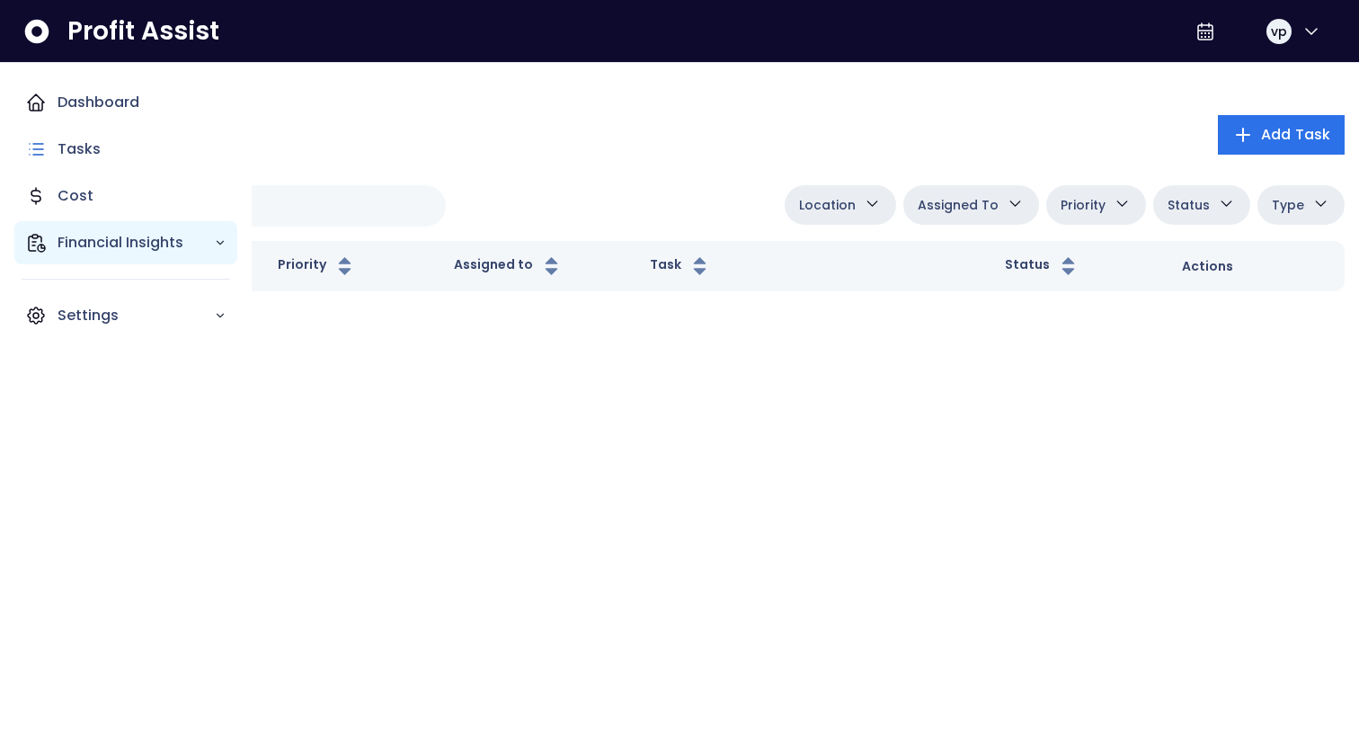
click at [120, 244] on p "Financial Insights" at bounding box center [136, 243] width 156 height 22
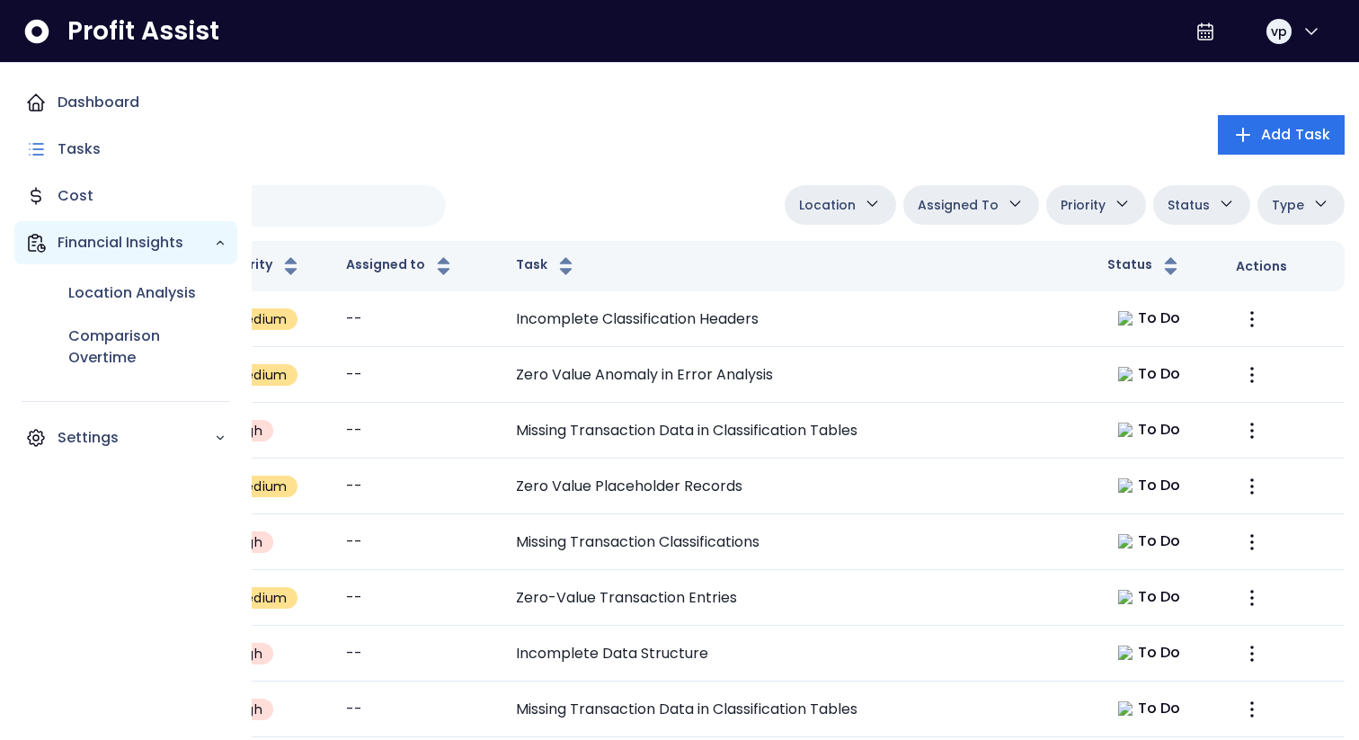
click at [120, 244] on p "Financial Insights" at bounding box center [136, 243] width 156 height 22
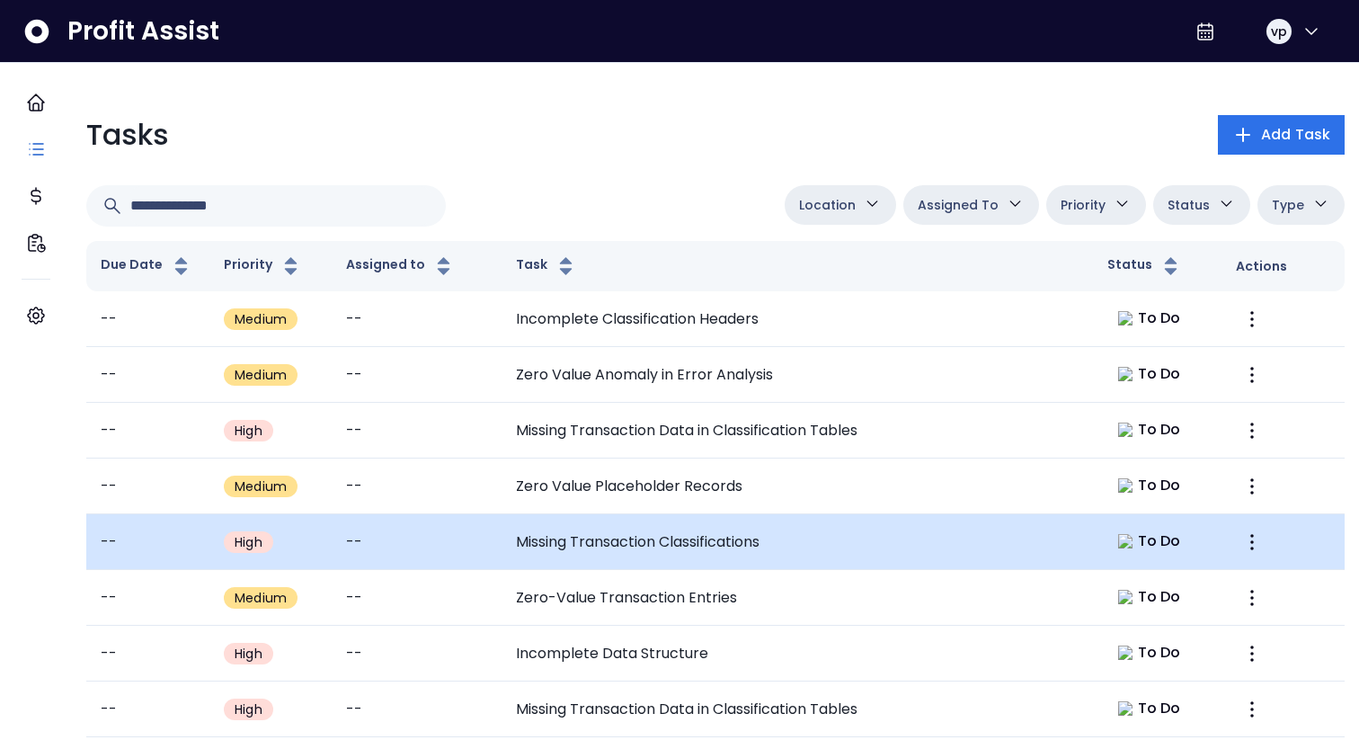
scroll to position [680, 0]
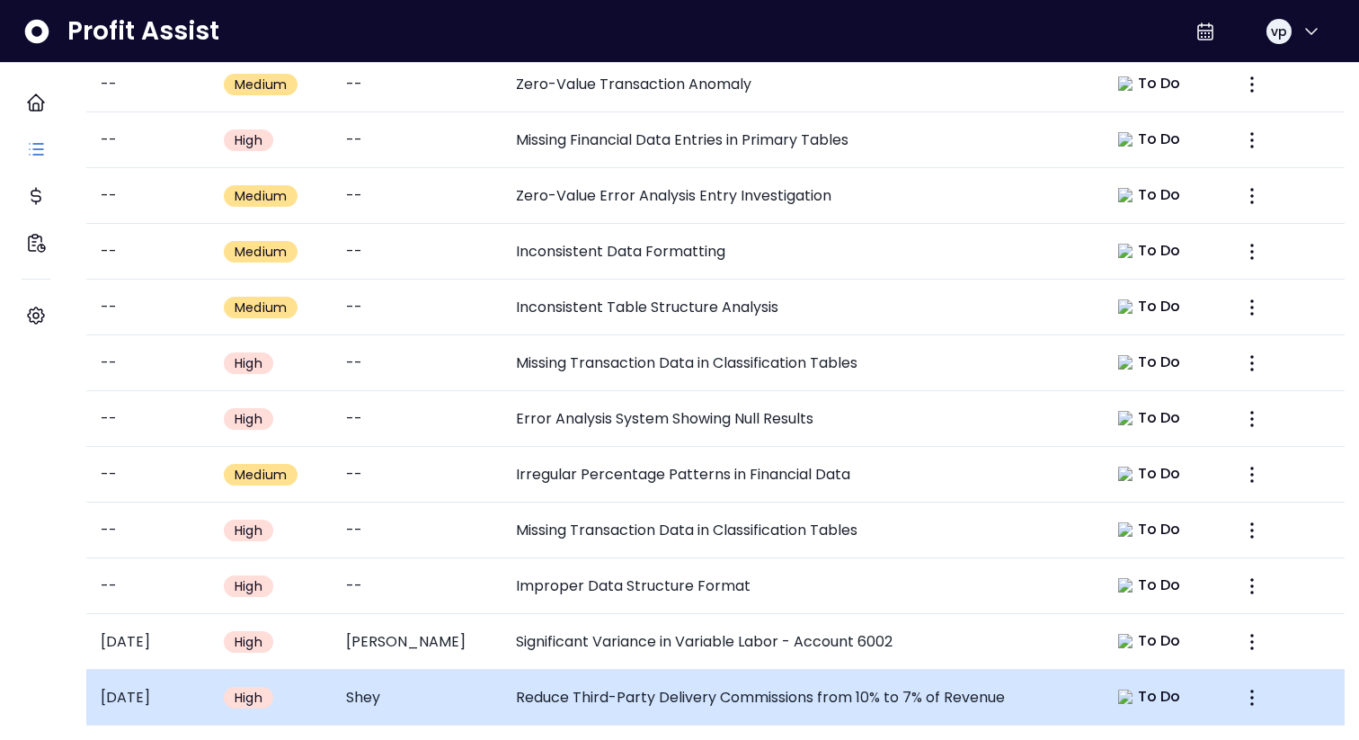
click at [792, 678] on td "Reduce Third-Party Delivery Commissions from 10% to 7% of Revenue" at bounding box center [796, 697] width 591 height 56
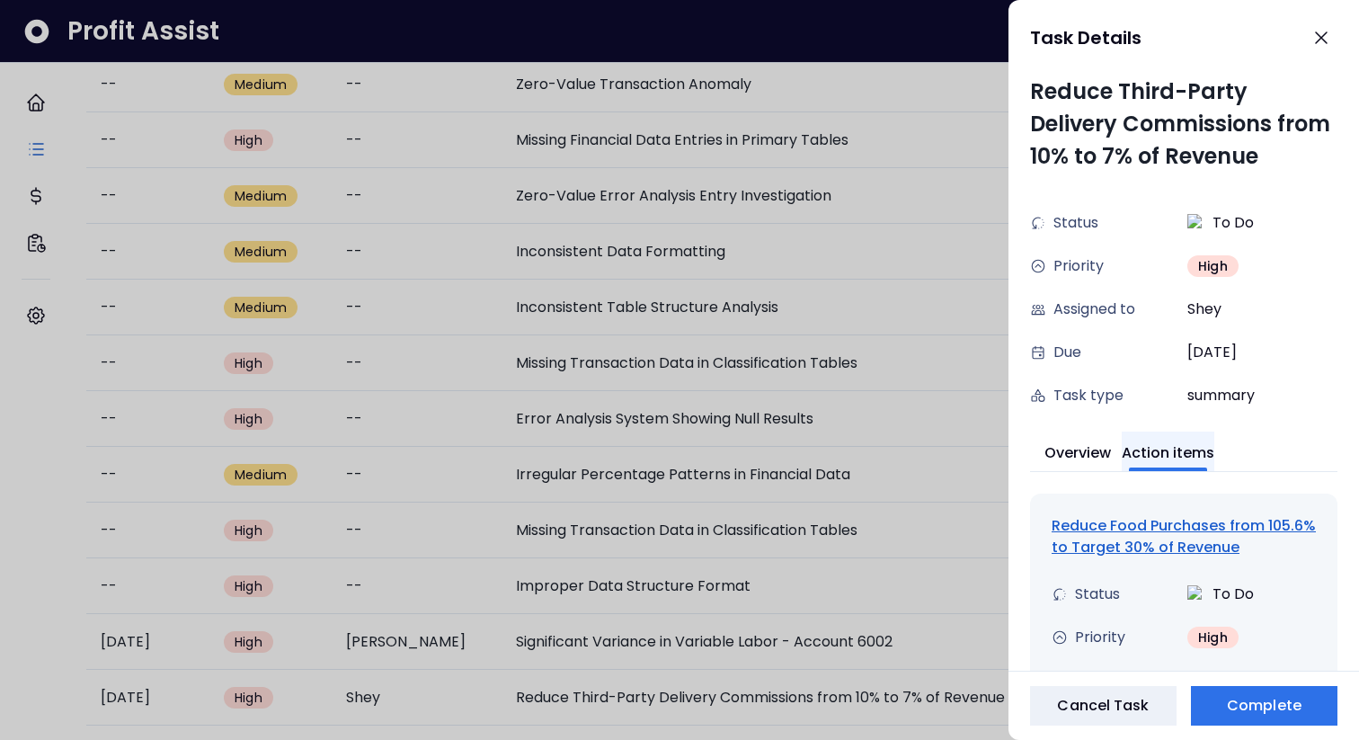
click at [1204, 465] on button "Action items" at bounding box center [1168, 451] width 93 height 40
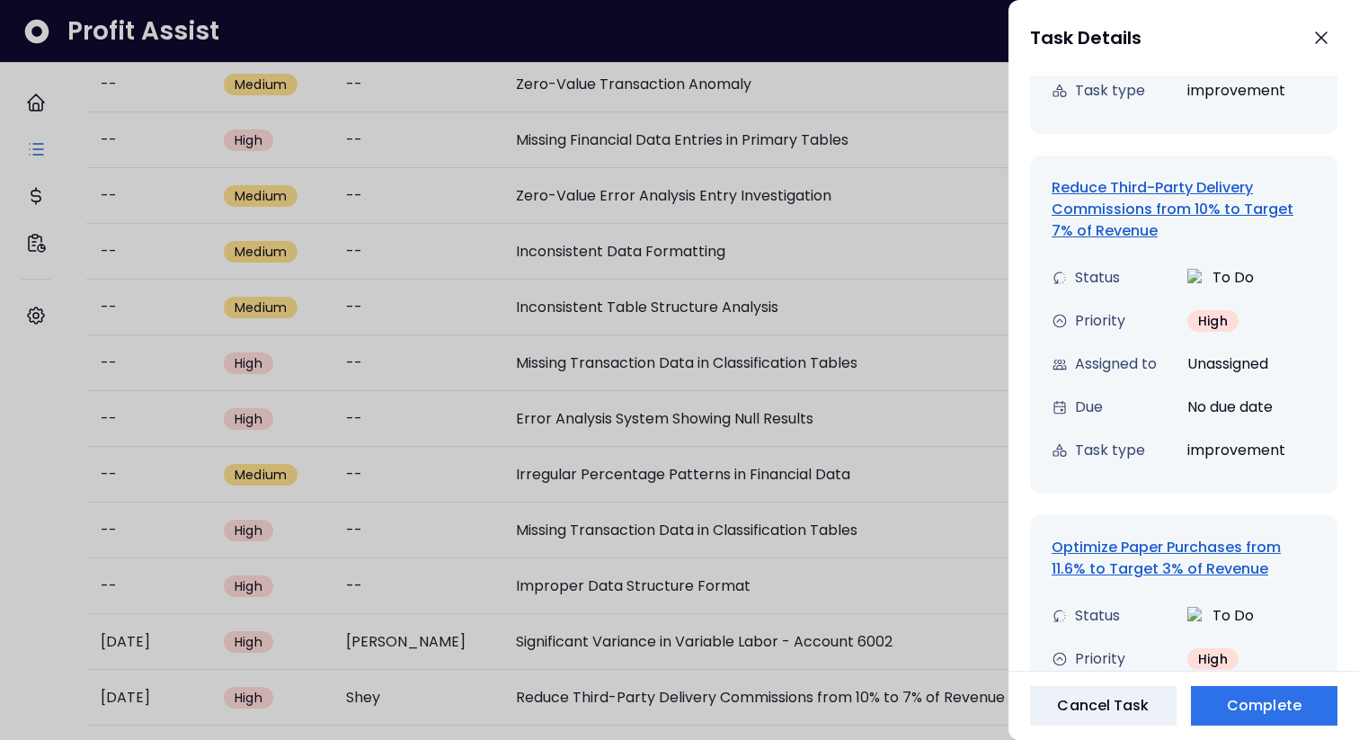
scroll to position [1563, 0]
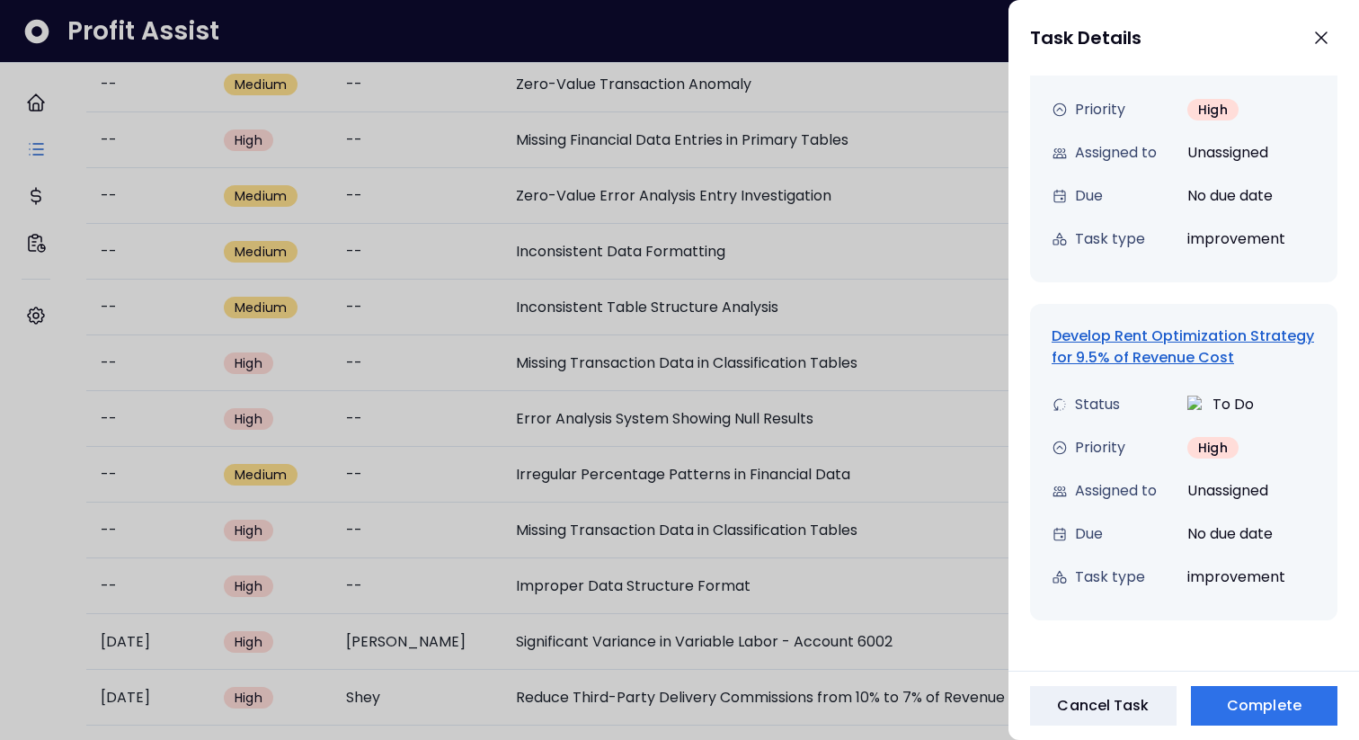
click at [1126, 356] on div "Develop Rent Optimization Strategy for 9.5% of Revenue Cost" at bounding box center [1183, 346] width 264 height 43
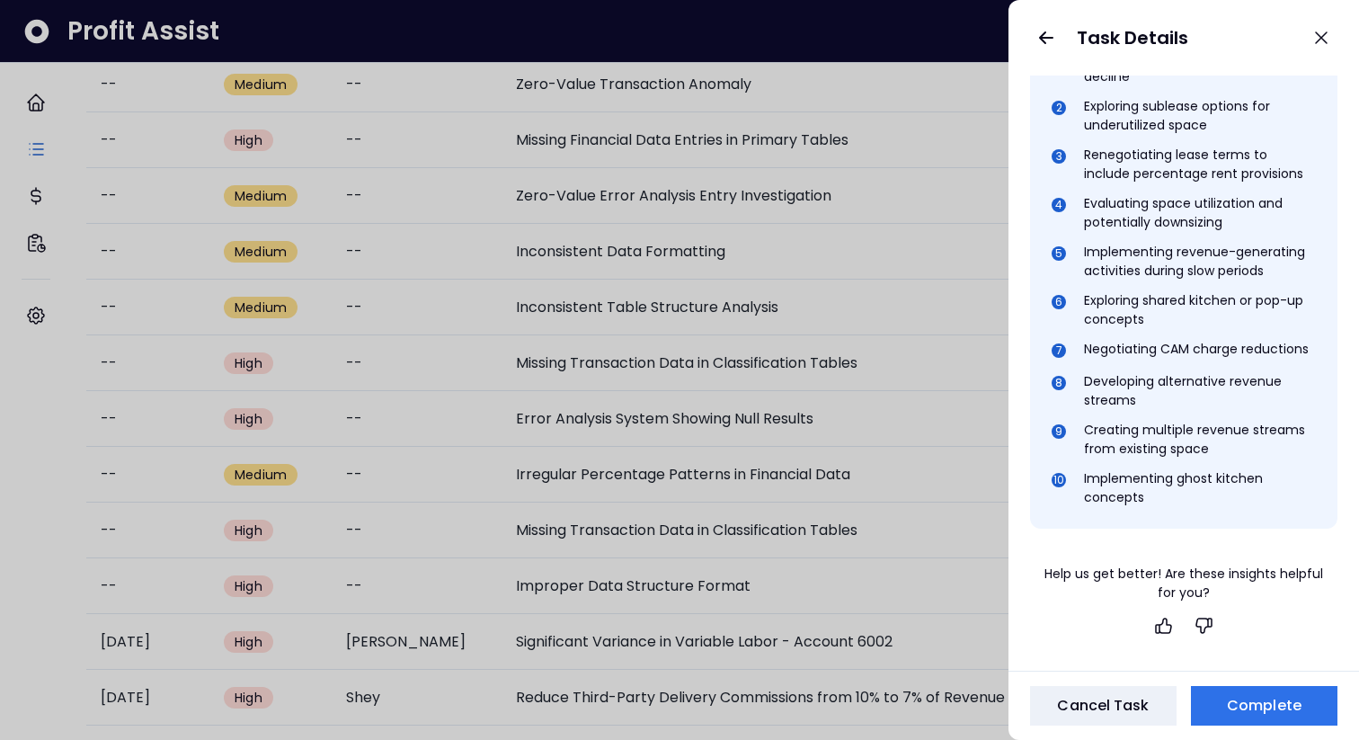
click at [1126, 356] on div "Negotiating CAM charge reductions" at bounding box center [1196, 351] width 225 height 22
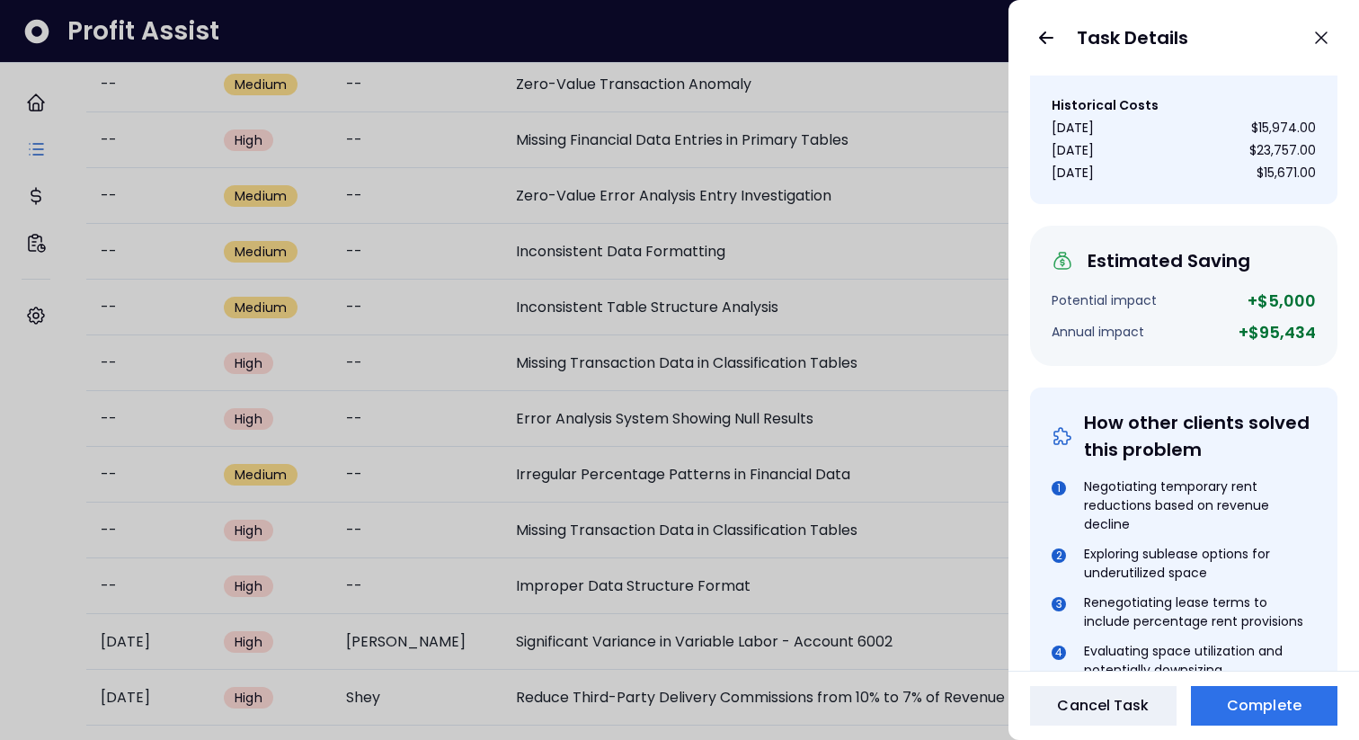
scroll to position [0, 0]
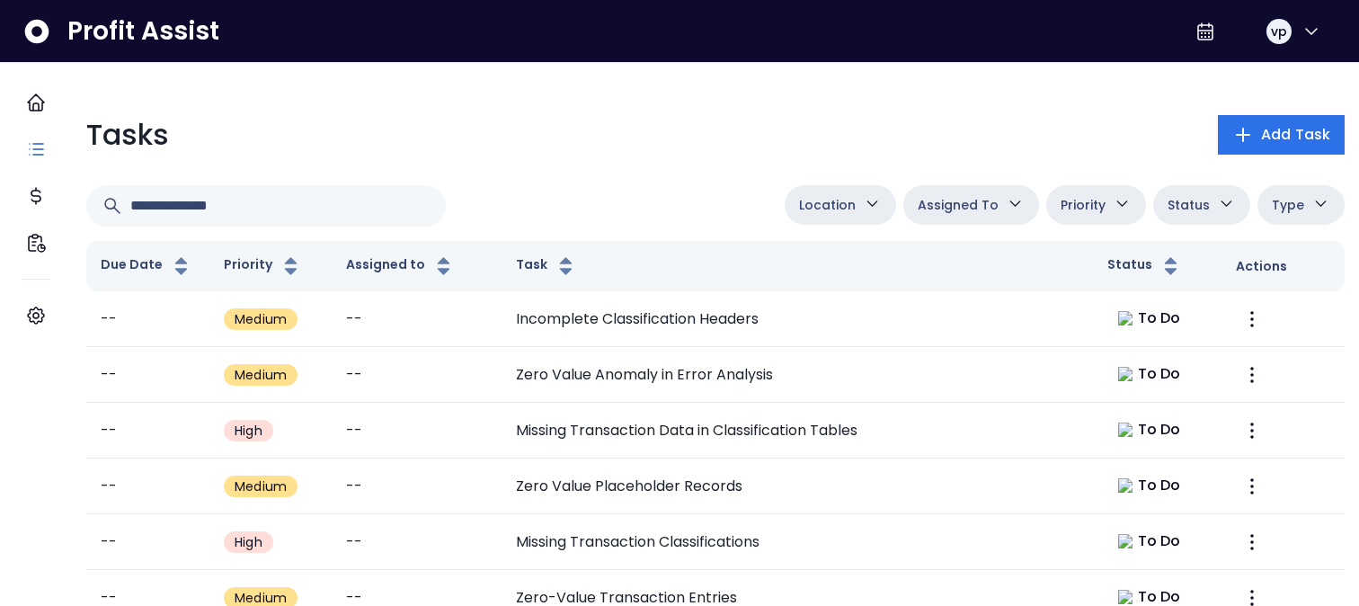
scroll to position [814, 0]
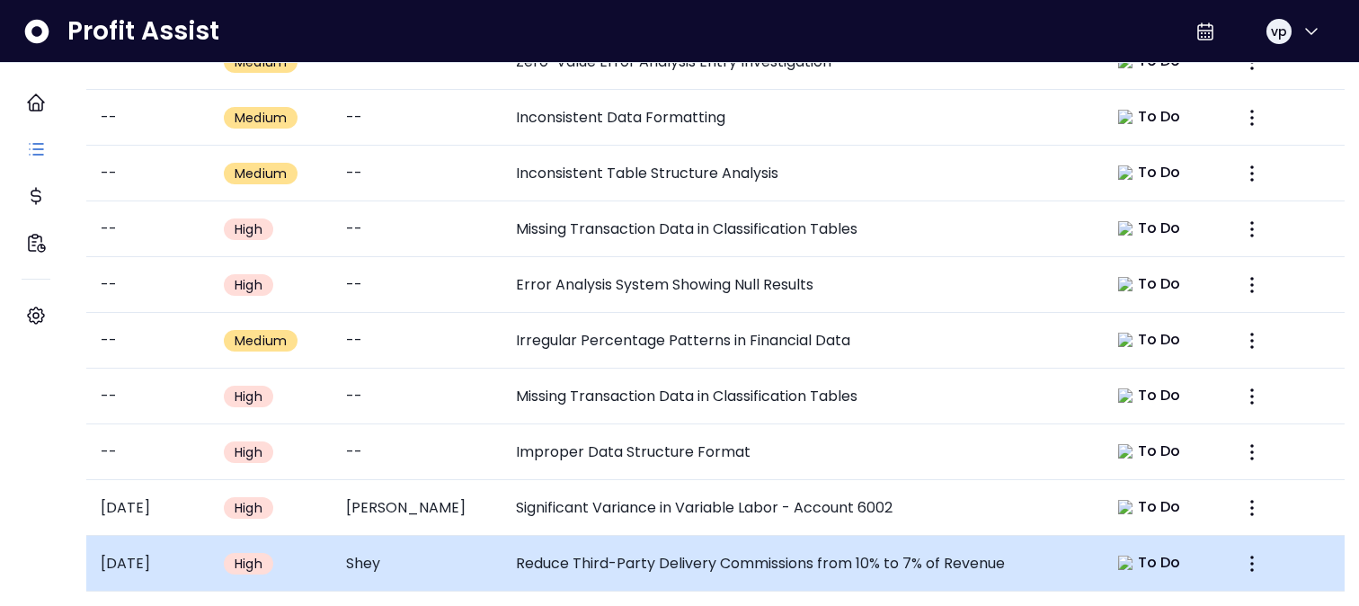
click at [652, 544] on td "Reduce Third-Party Delivery Commissions from 10% to 7% of Revenue" at bounding box center [796, 564] width 591 height 56
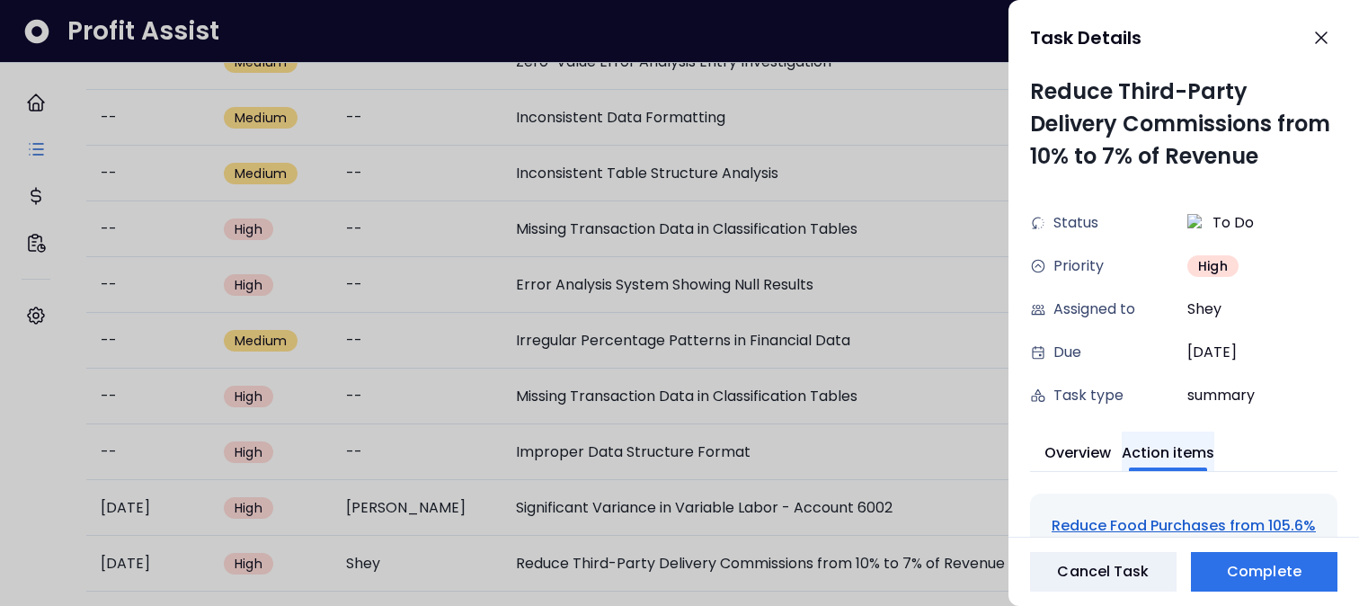
click at [1179, 445] on button "Action items" at bounding box center [1168, 451] width 93 height 40
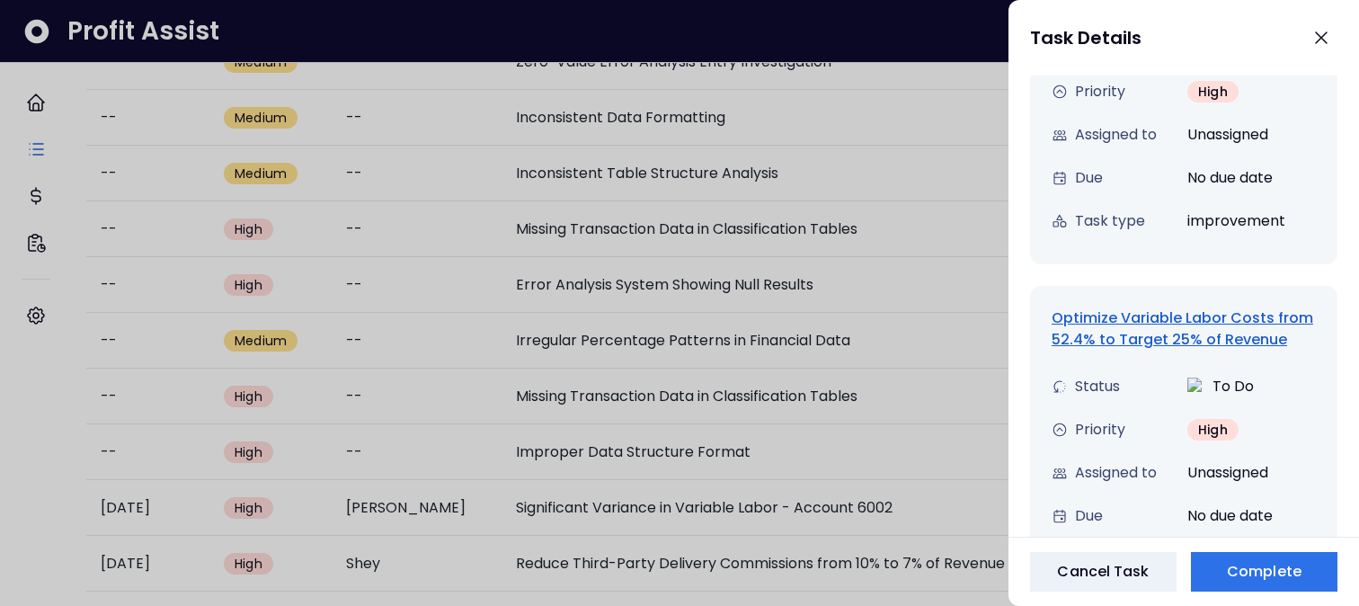
scroll to position [1108, 0]
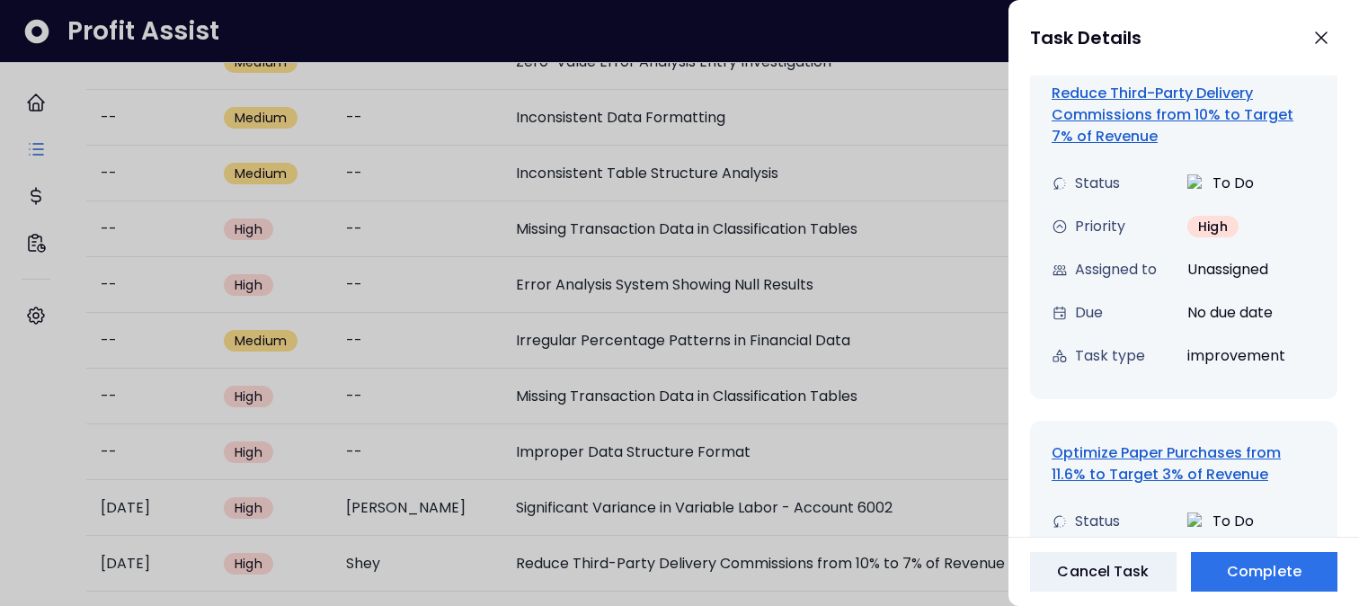
click at [1157, 457] on div "Optimize Paper Purchases from 11.6% to Target 3% of Revenue" at bounding box center [1183, 463] width 264 height 43
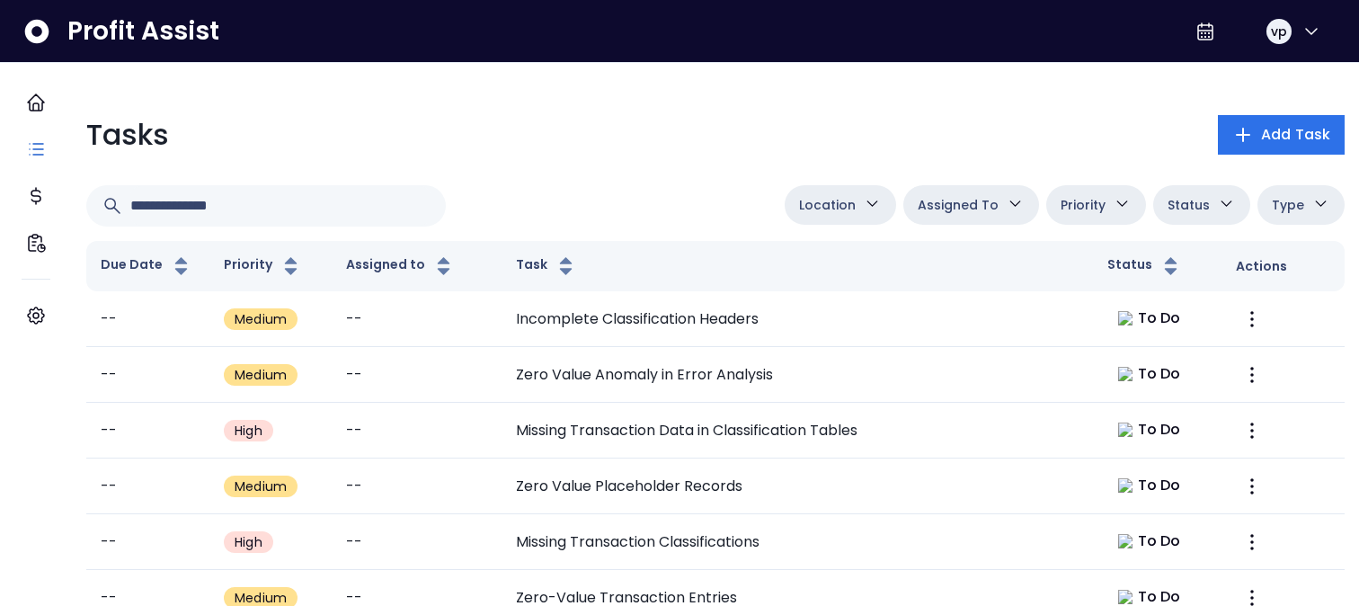
scroll to position [814, 0]
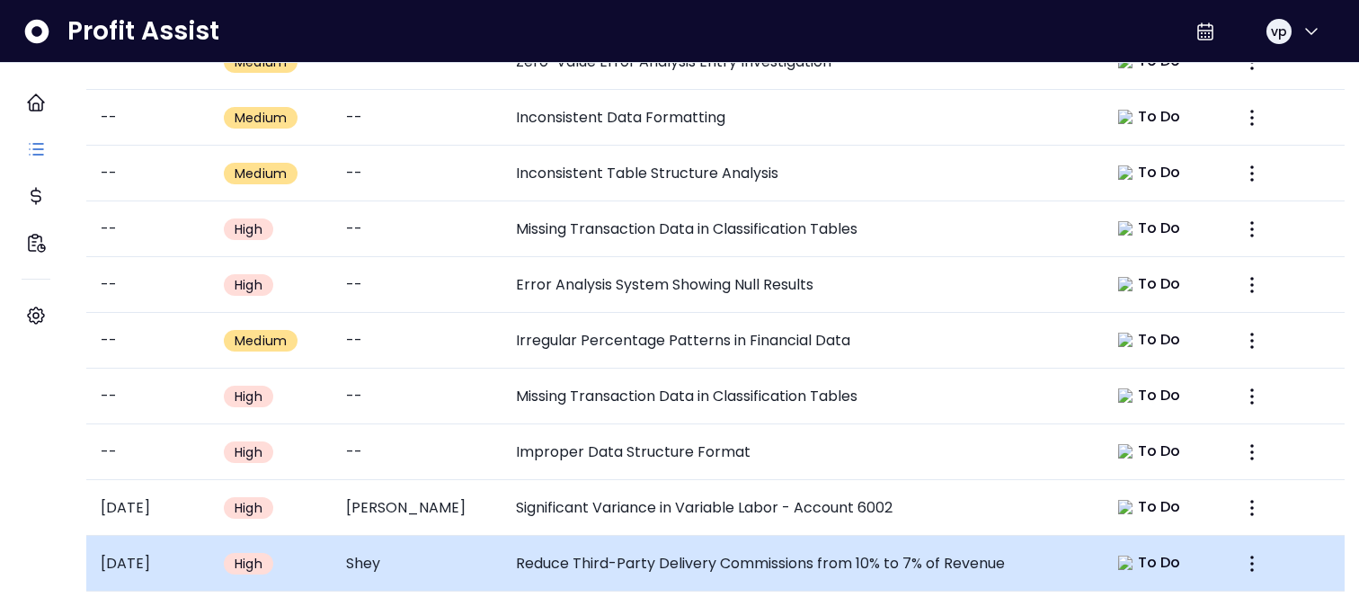
click at [388, 552] on td "Shey" at bounding box center [416, 564] width 169 height 56
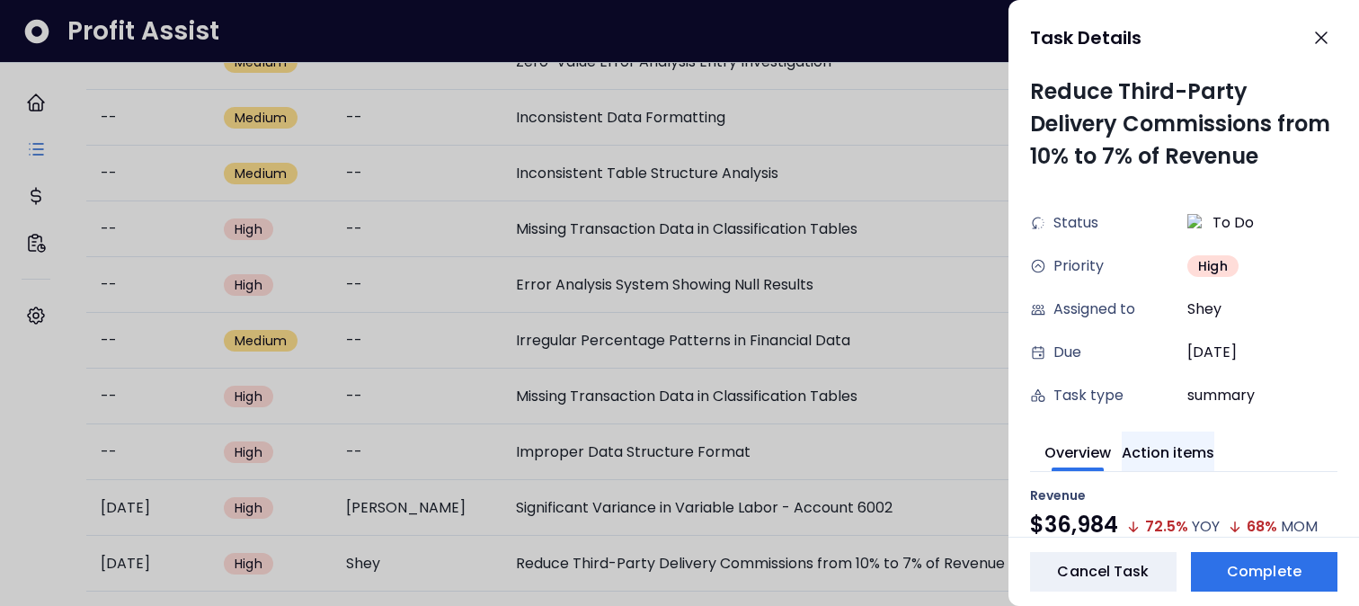
click at [1214, 439] on button "Action items" at bounding box center [1168, 451] width 93 height 40
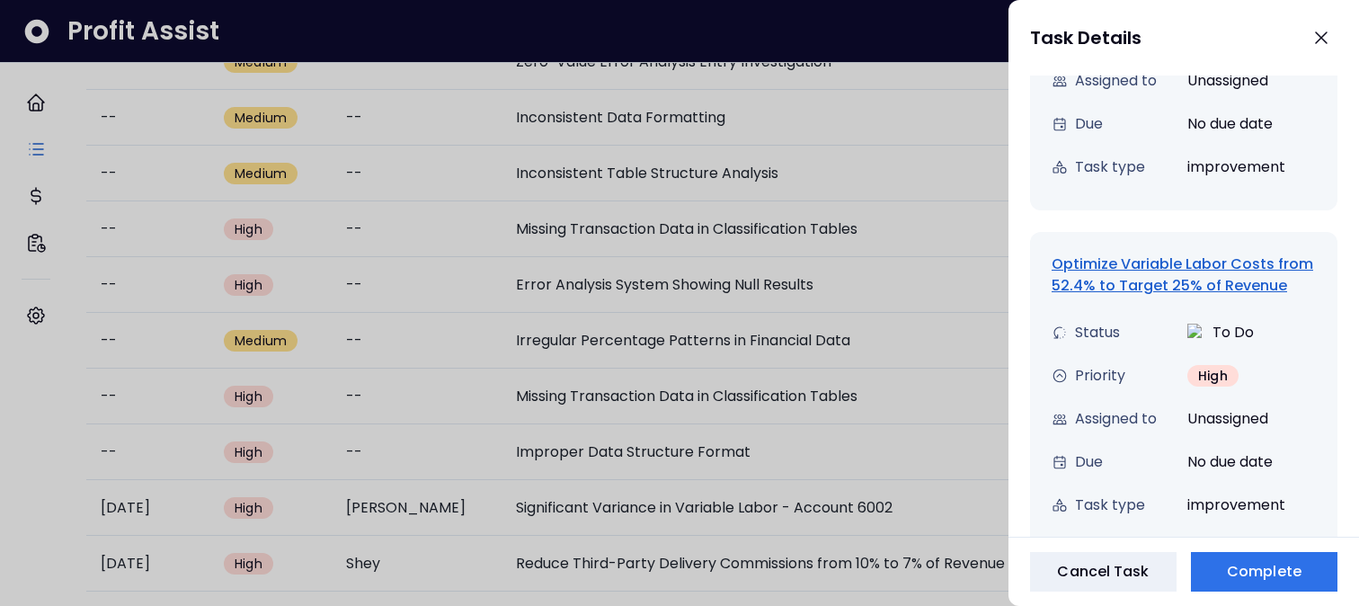
scroll to position [638, 0]
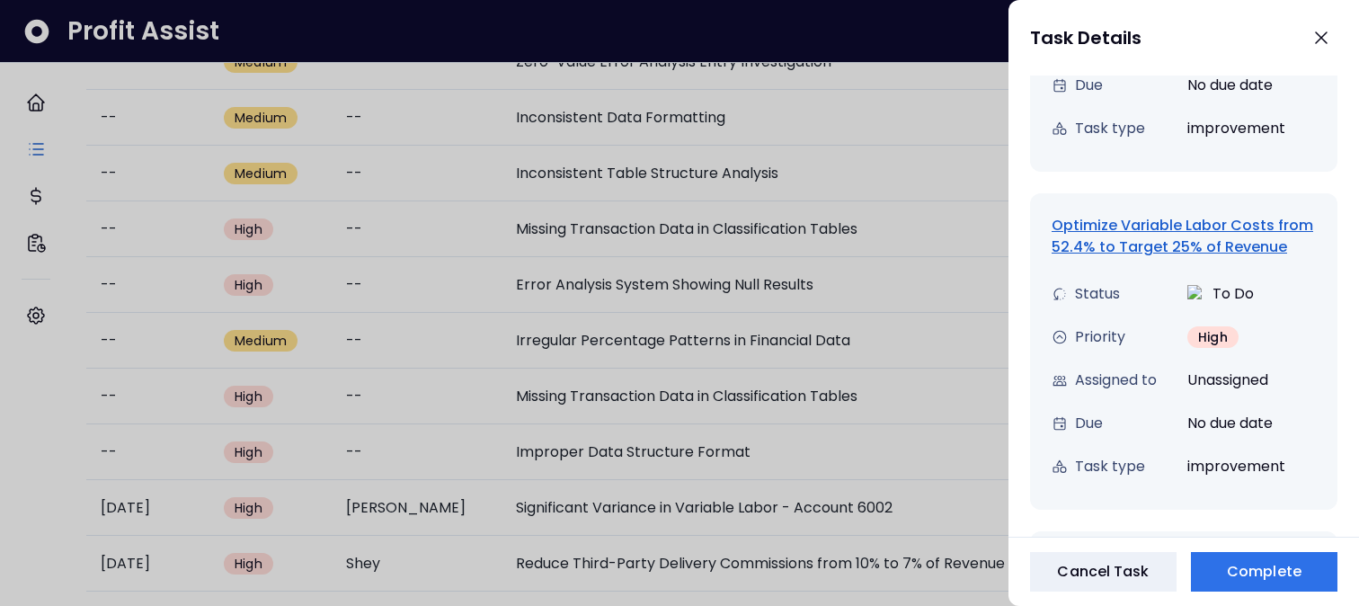
click at [1145, 252] on div "Optimize Variable Labor Costs from 52.4% to Target 25% of Revenue" at bounding box center [1183, 236] width 264 height 43
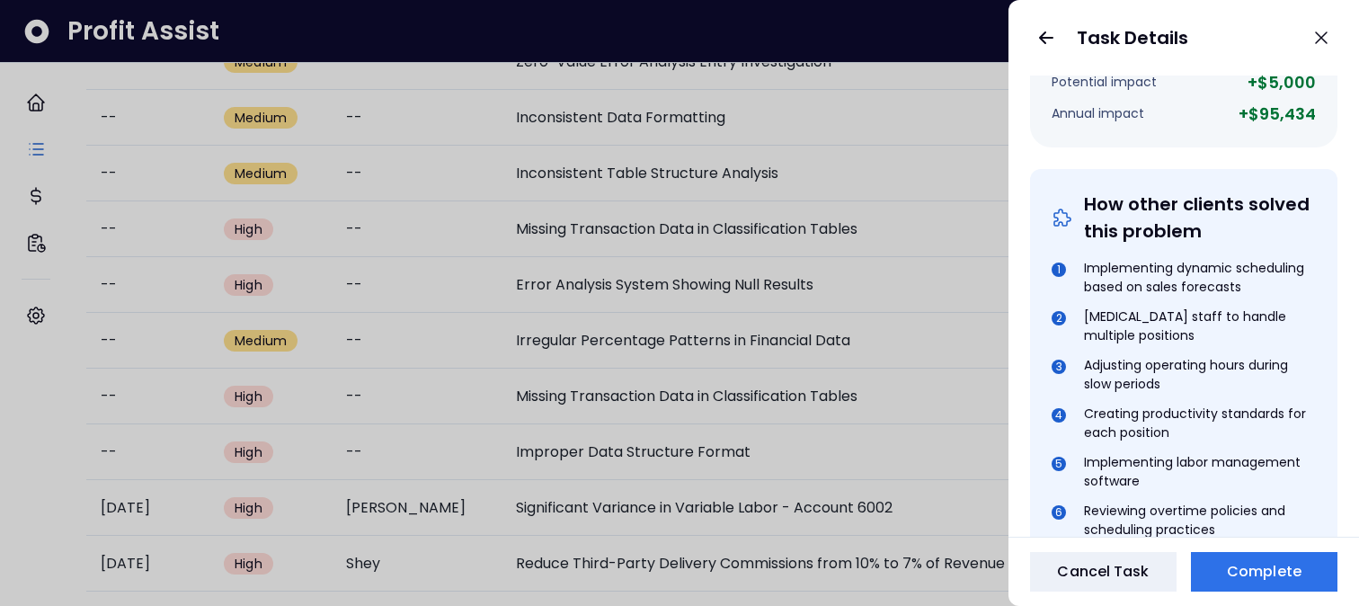
scroll to position [0, 0]
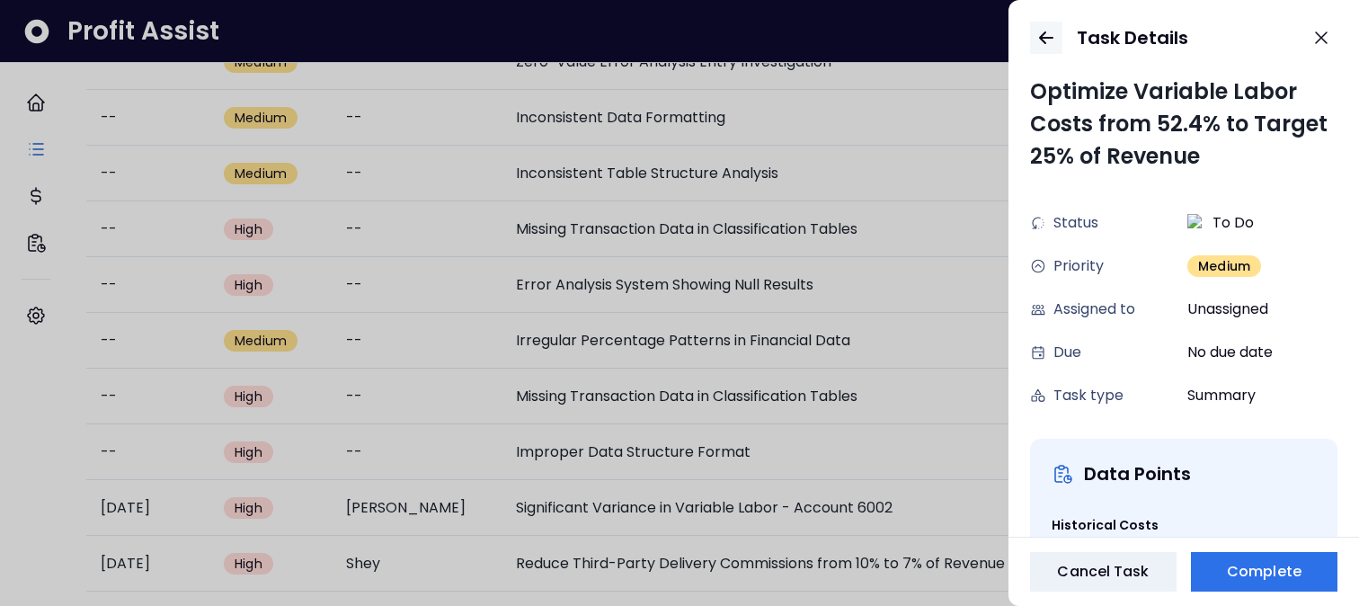
click at [1050, 25] on button "button" at bounding box center [1046, 38] width 32 height 32
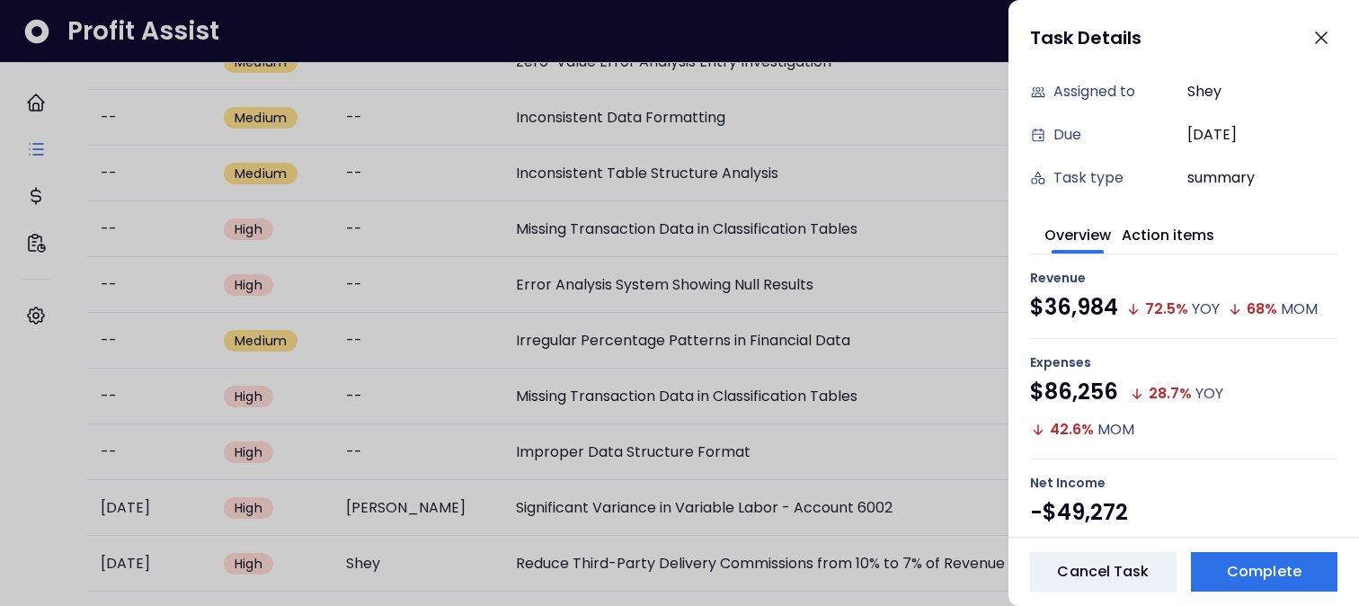
scroll to position [235, 0]
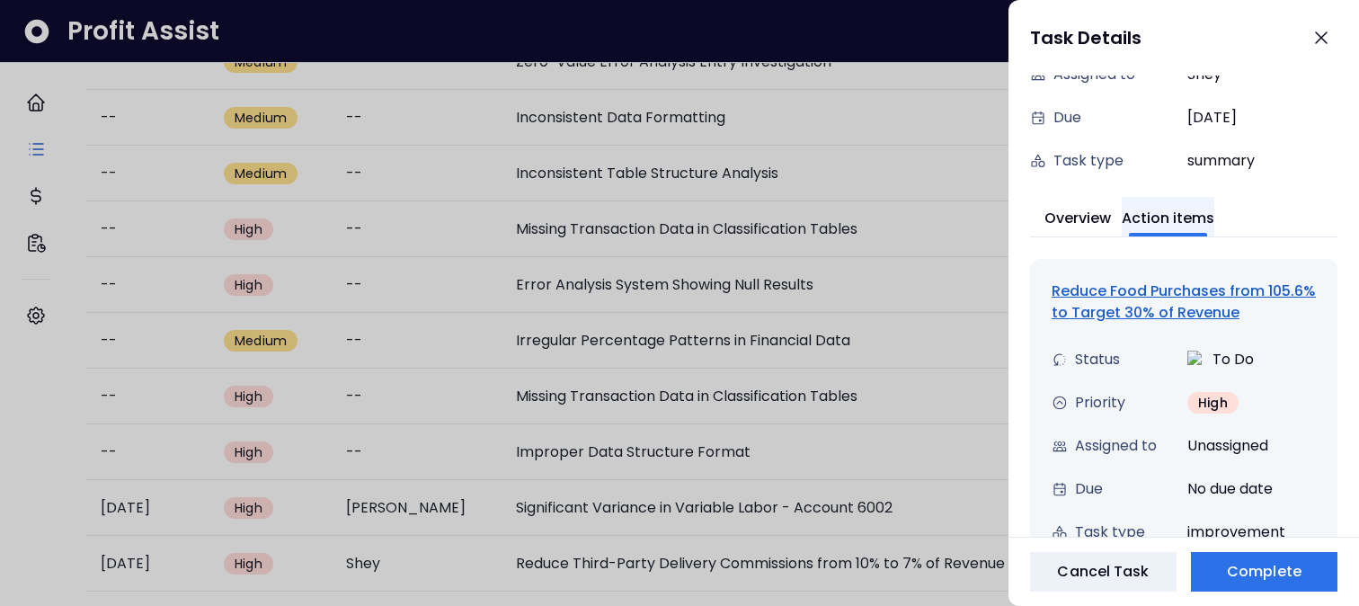
click at [1196, 220] on button "Action items" at bounding box center [1168, 217] width 93 height 40
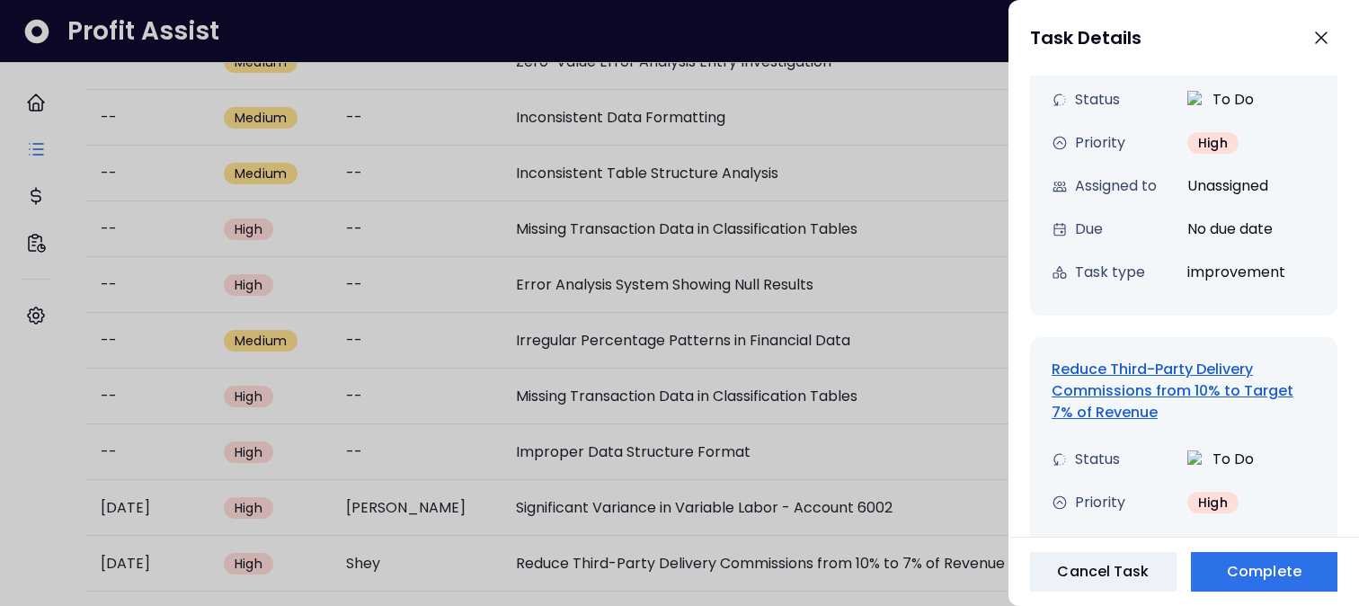
scroll to position [846, 0]
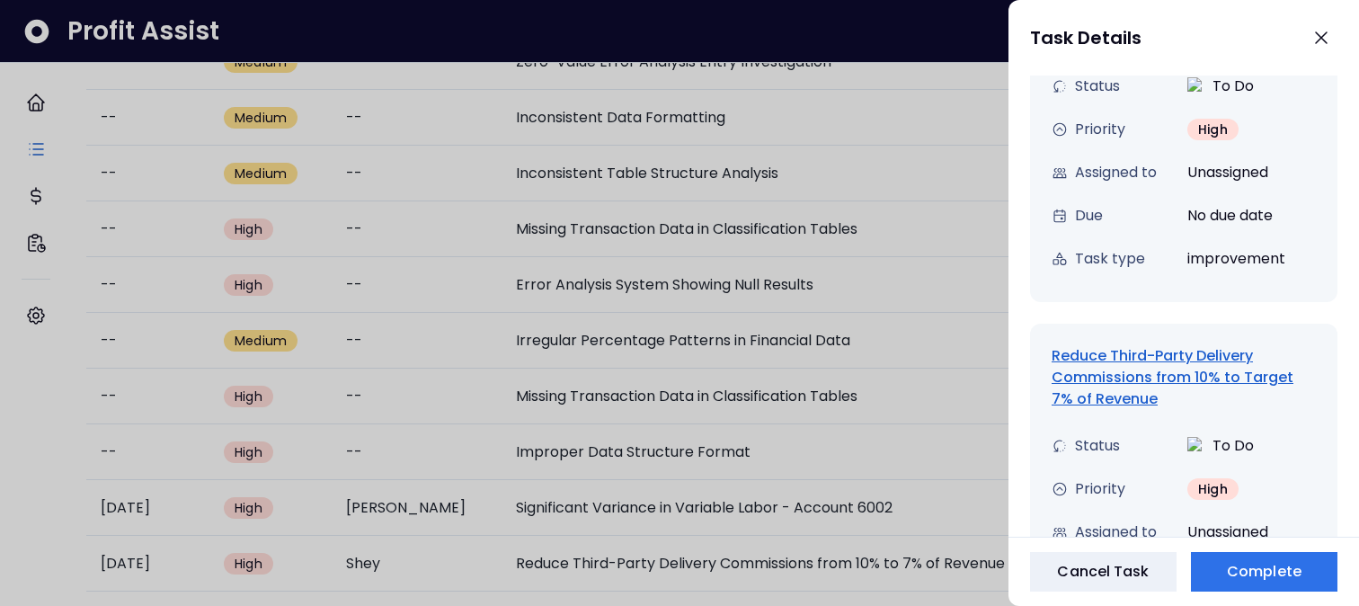
click at [1162, 375] on div "Reduce Third-Party Delivery Commissions from 10% to Target 7% of Revenue" at bounding box center [1183, 377] width 264 height 65
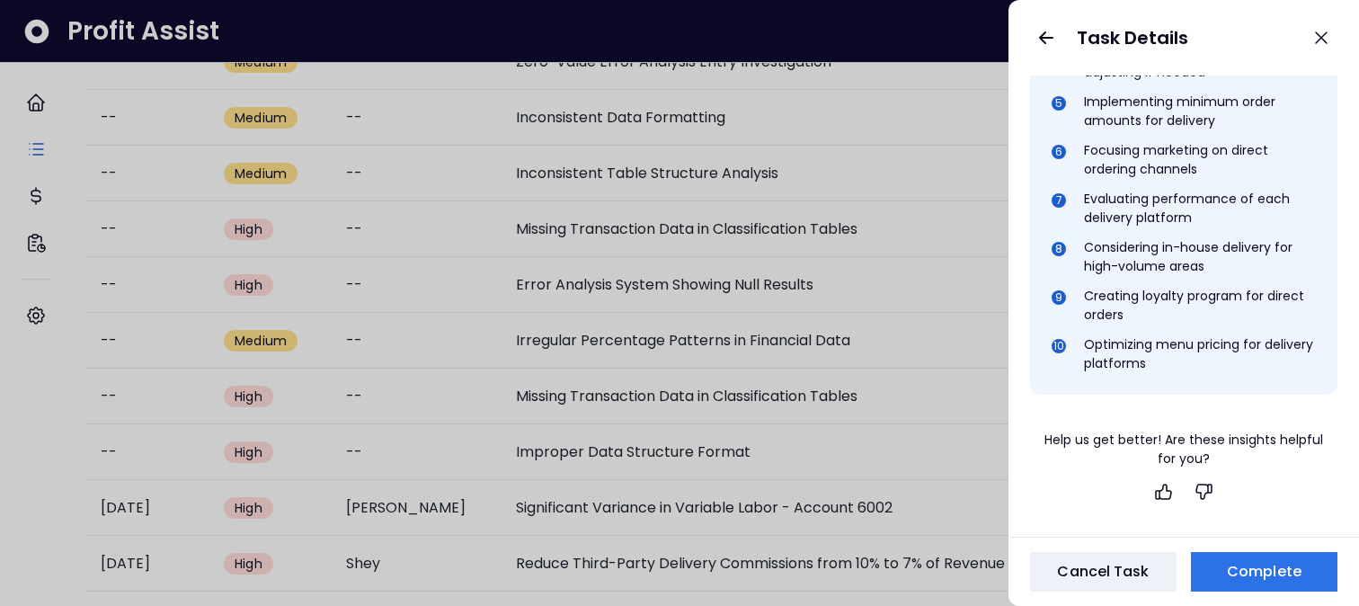
scroll to position [0, 0]
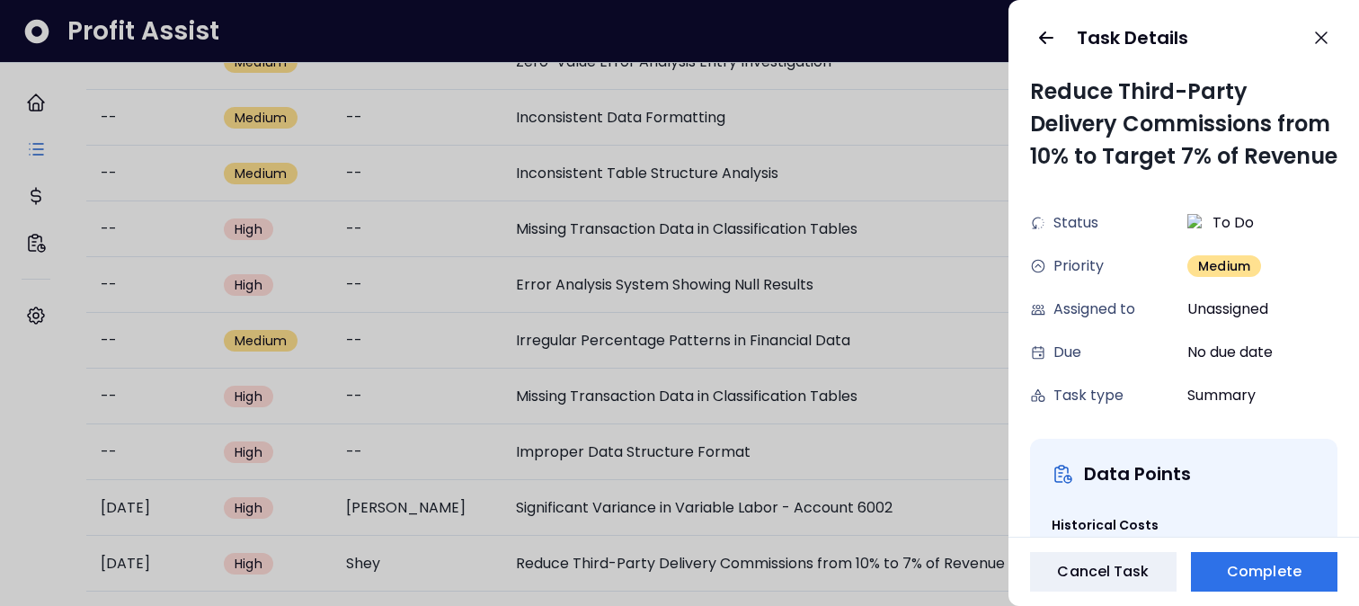
click at [1041, 21] on div "Task Details" at bounding box center [1183, 37] width 350 height 75
click at [1041, 41] on icon "button" at bounding box center [1046, 38] width 22 height 22
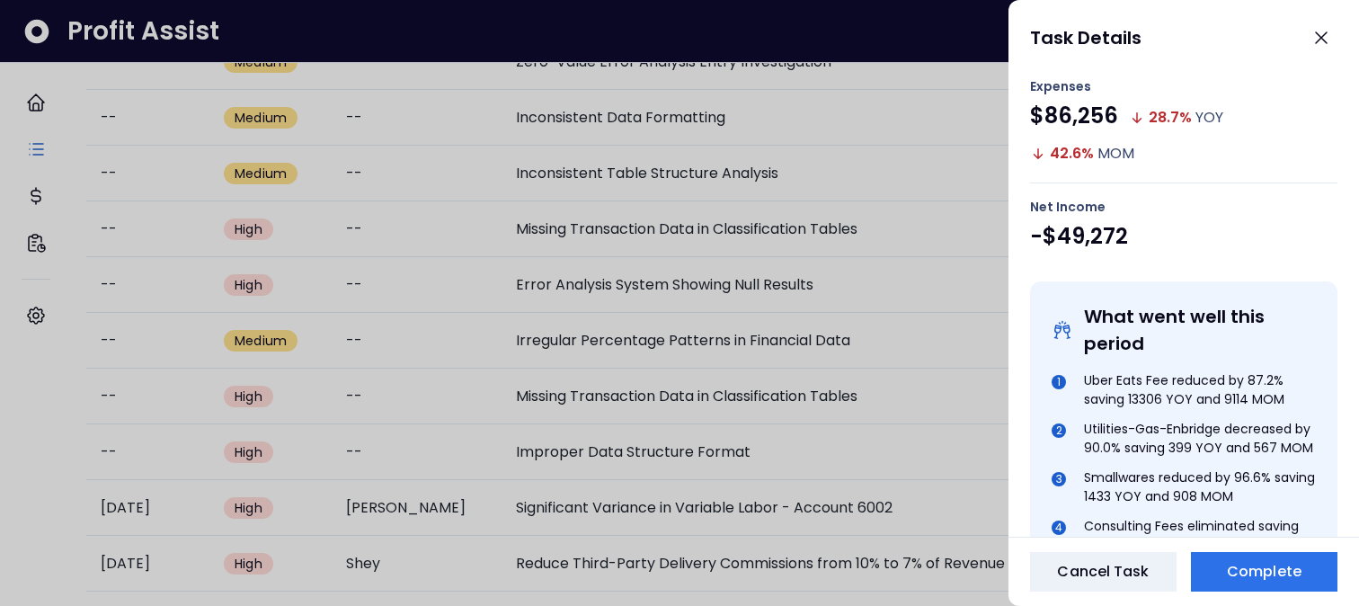
scroll to position [290, 0]
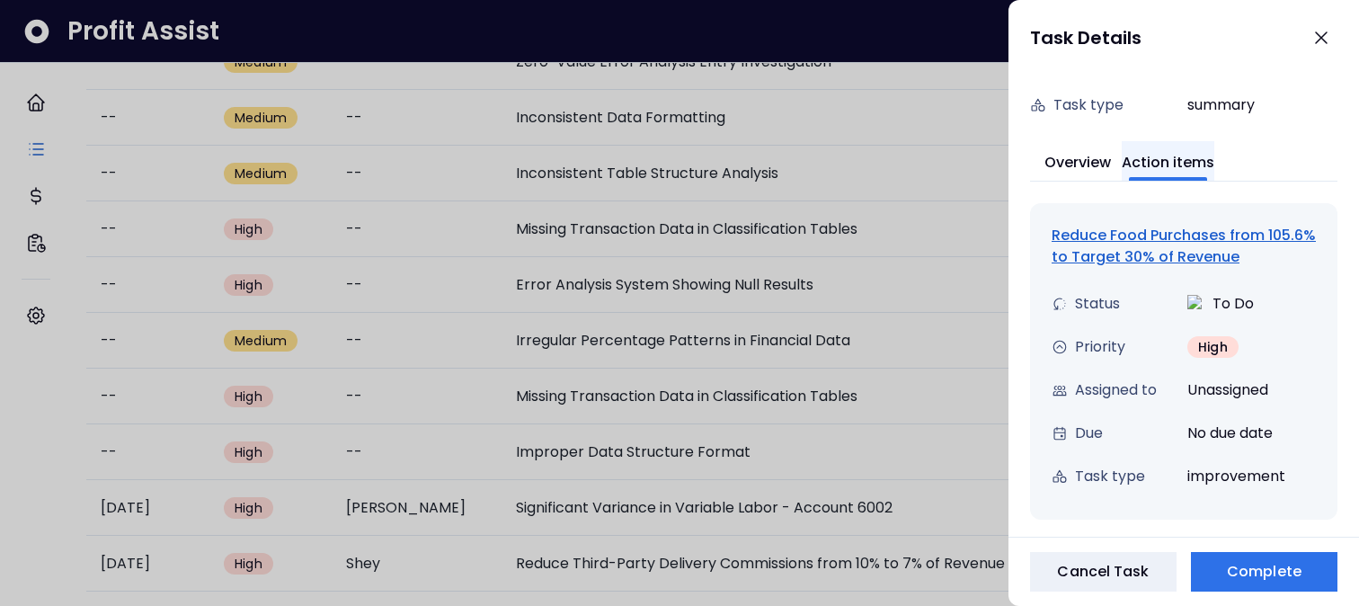
click at [1180, 165] on button "Action items" at bounding box center [1168, 161] width 93 height 40
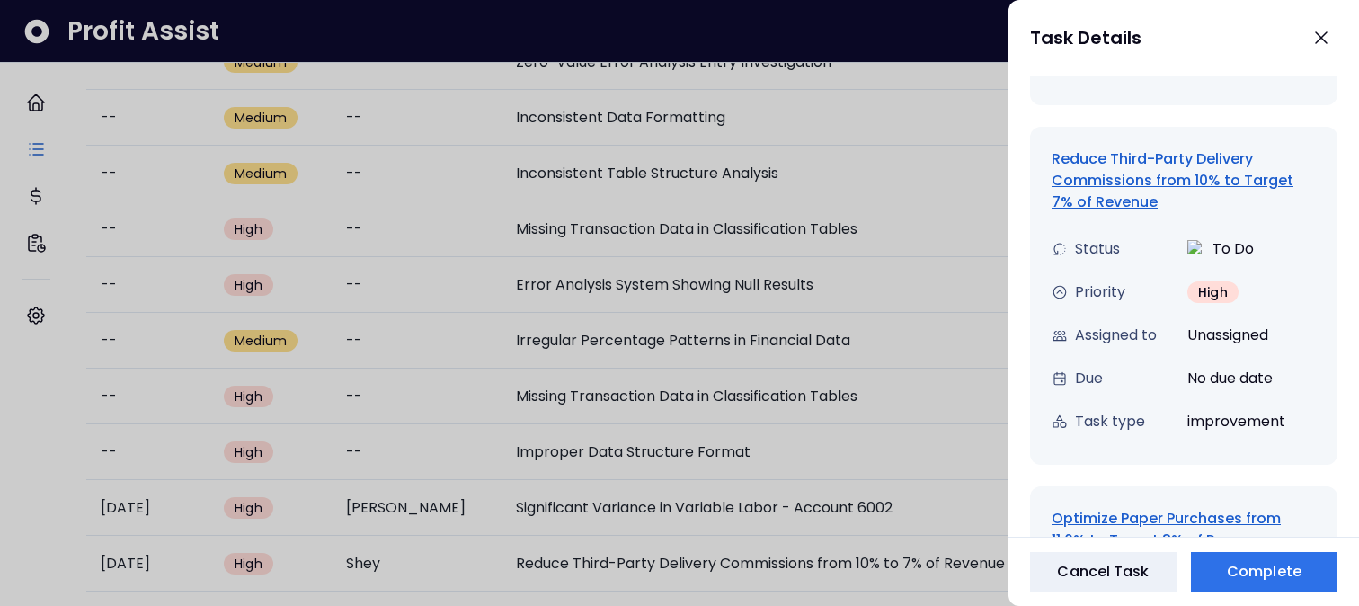
scroll to position [1050, 0]
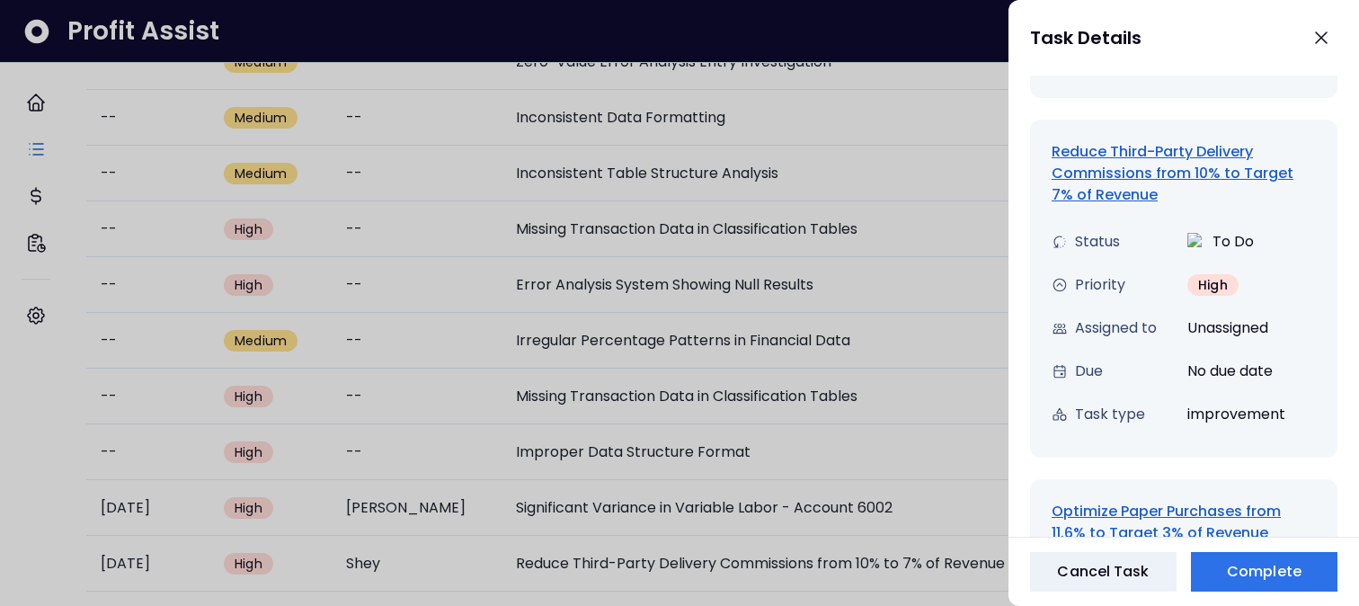
click at [1166, 519] on div "Optimize Paper Purchases from 11.6% to Target 3% of Revenue" at bounding box center [1183, 522] width 264 height 43
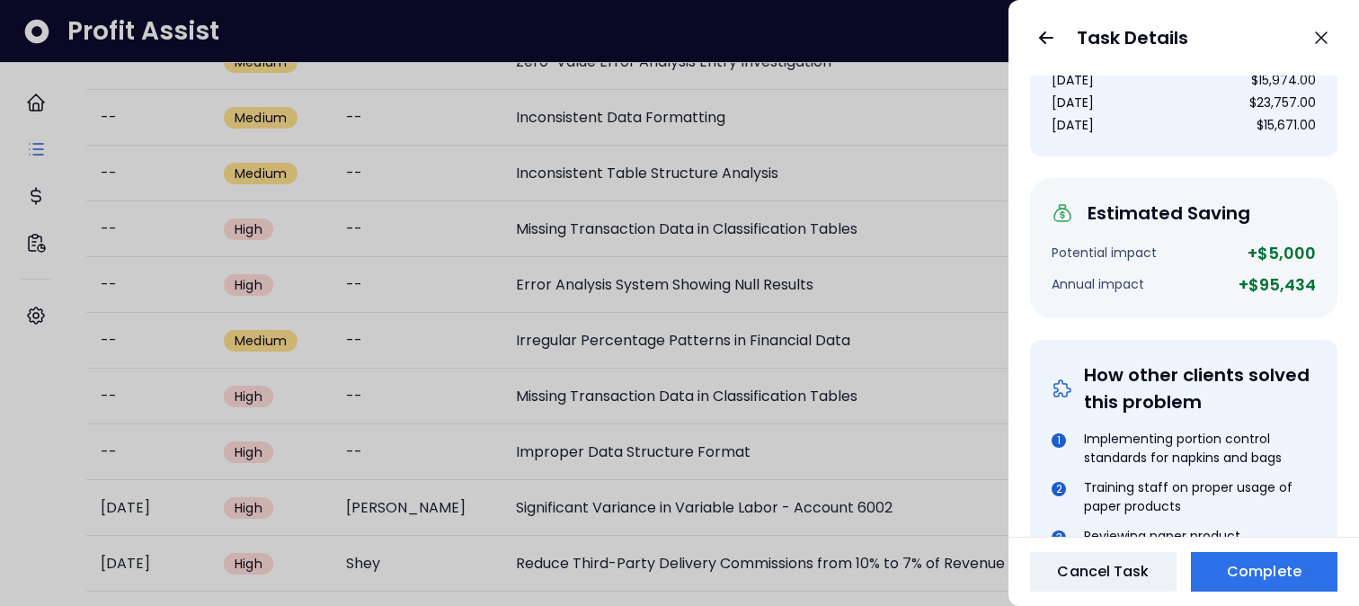
scroll to position [982, 0]
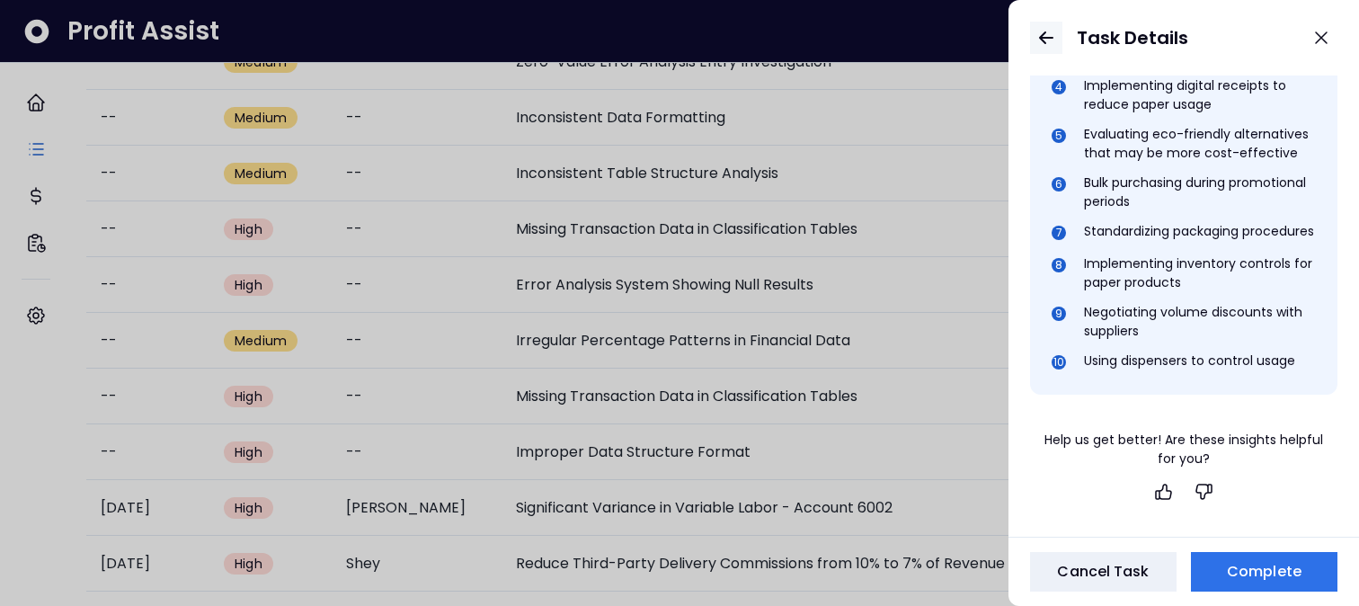
click at [1037, 37] on icon "button" at bounding box center [1046, 38] width 22 height 22
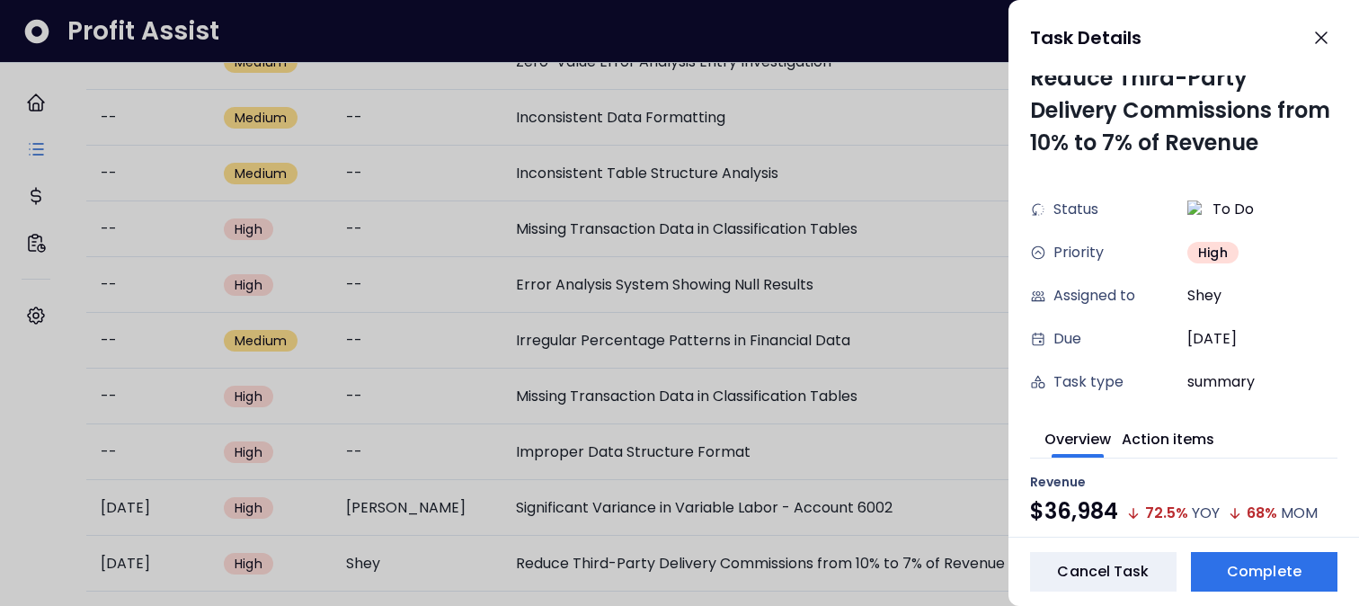
scroll to position [0, 0]
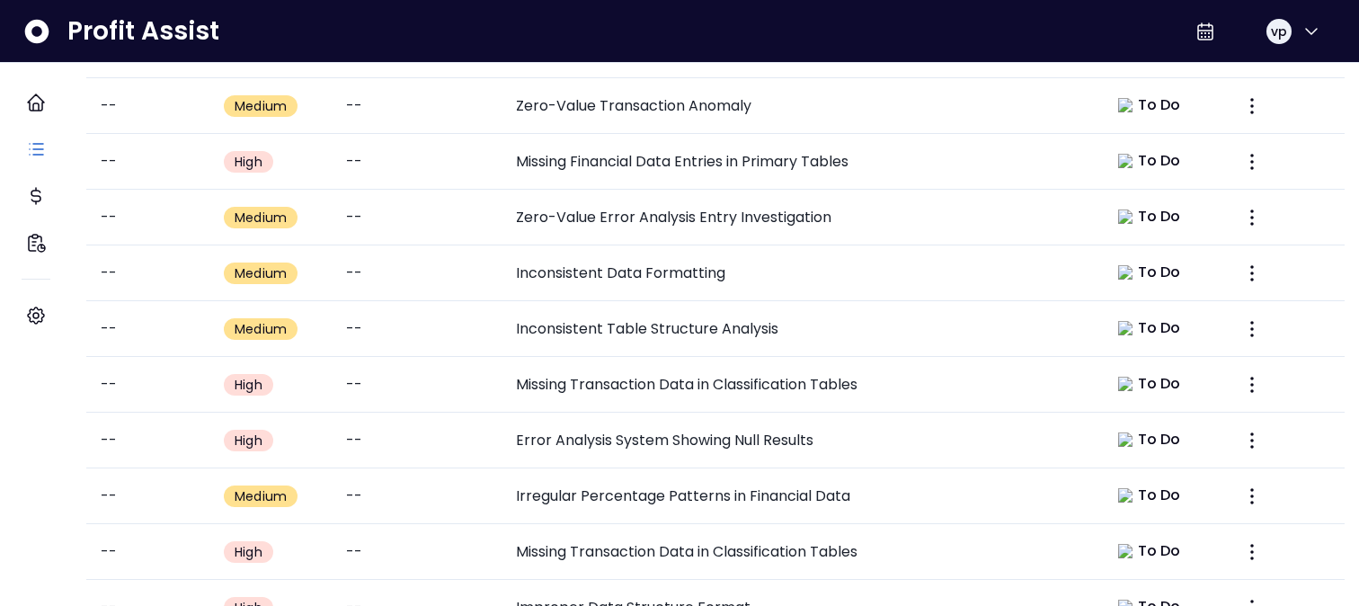
scroll to position [814, 0]
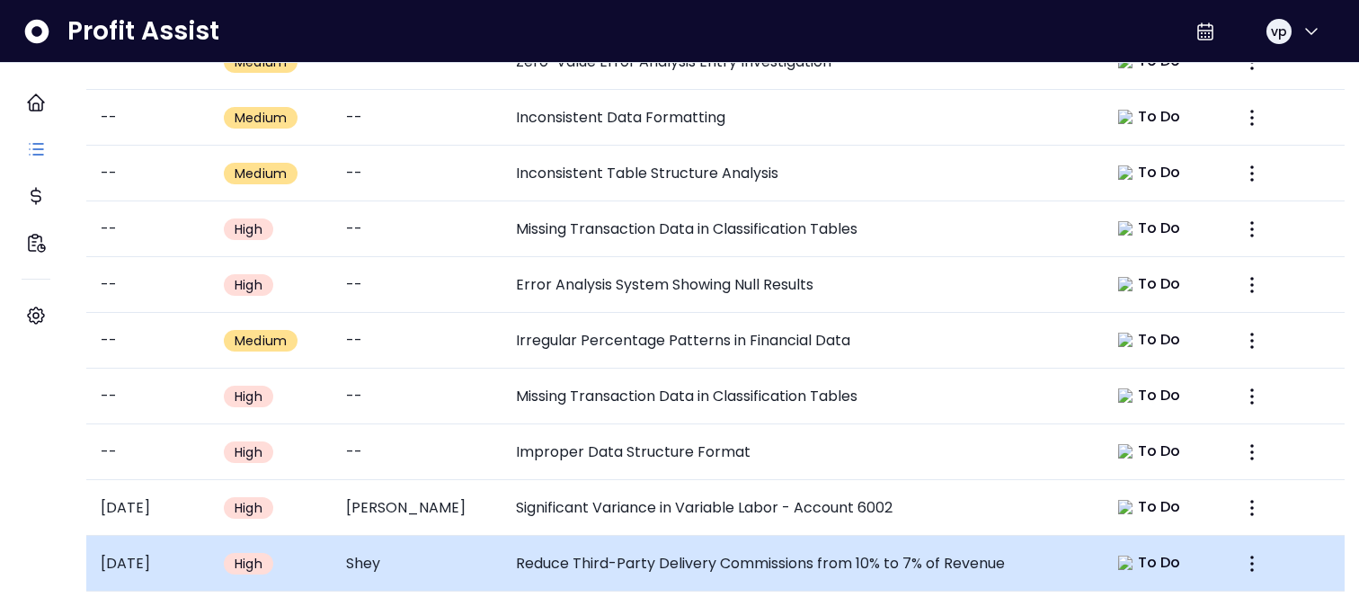
click at [617, 551] on td "Reduce Third-Party Delivery Commissions from 10% to 7% of Revenue" at bounding box center [796, 564] width 591 height 56
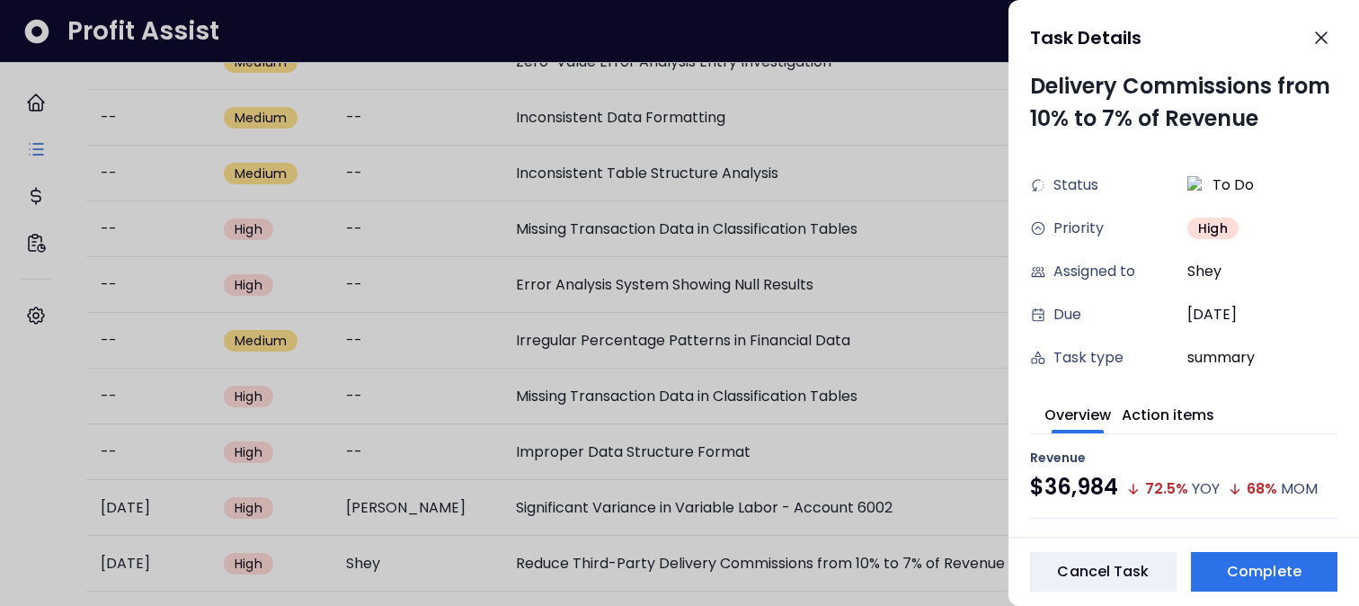
scroll to position [47, 0]
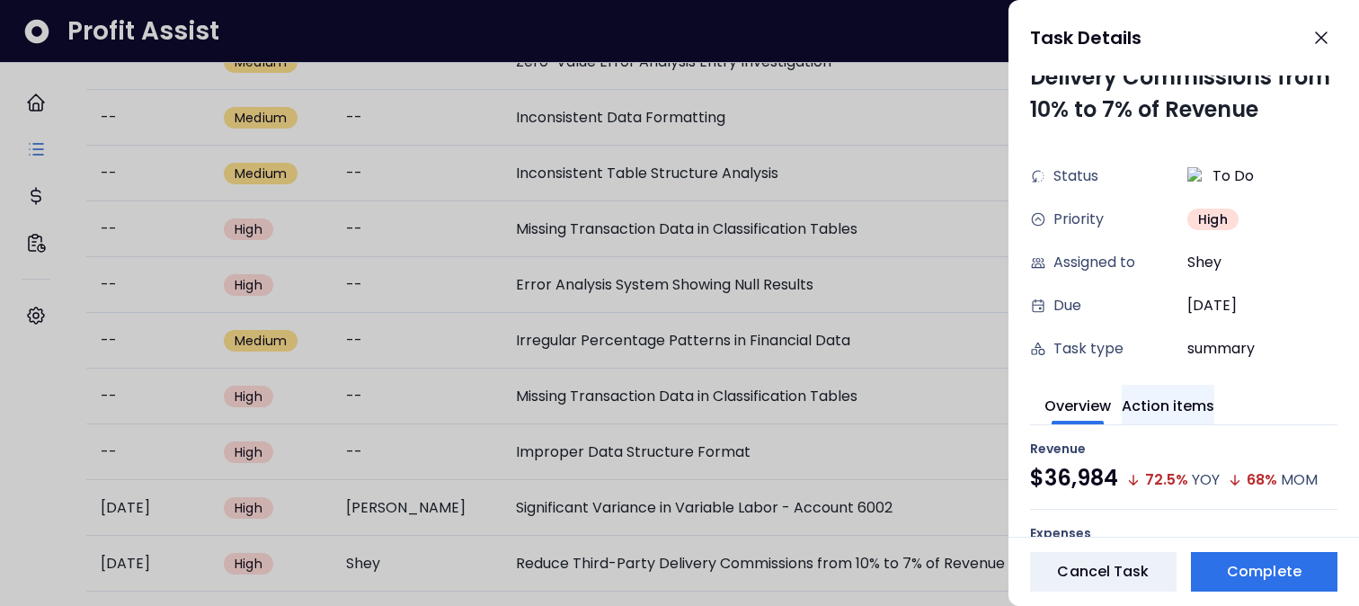
click at [1142, 405] on button "Action items" at bounding box center [1168, 405] width 93 height 40
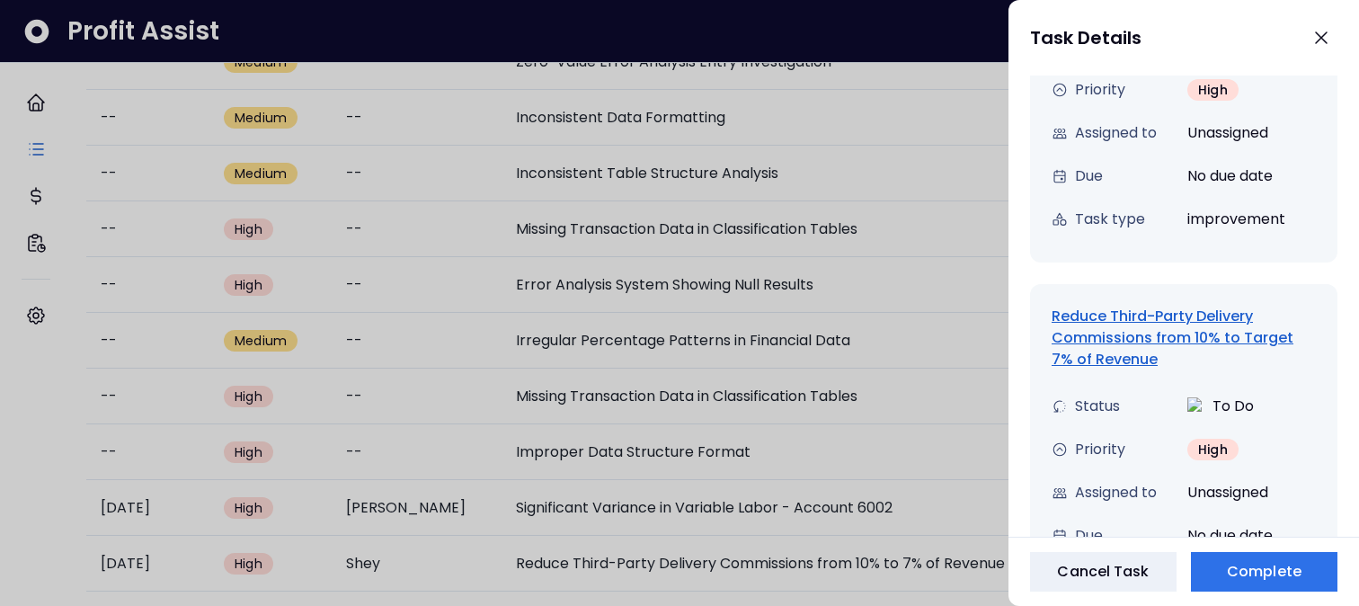
scroll to position [1697, 0]
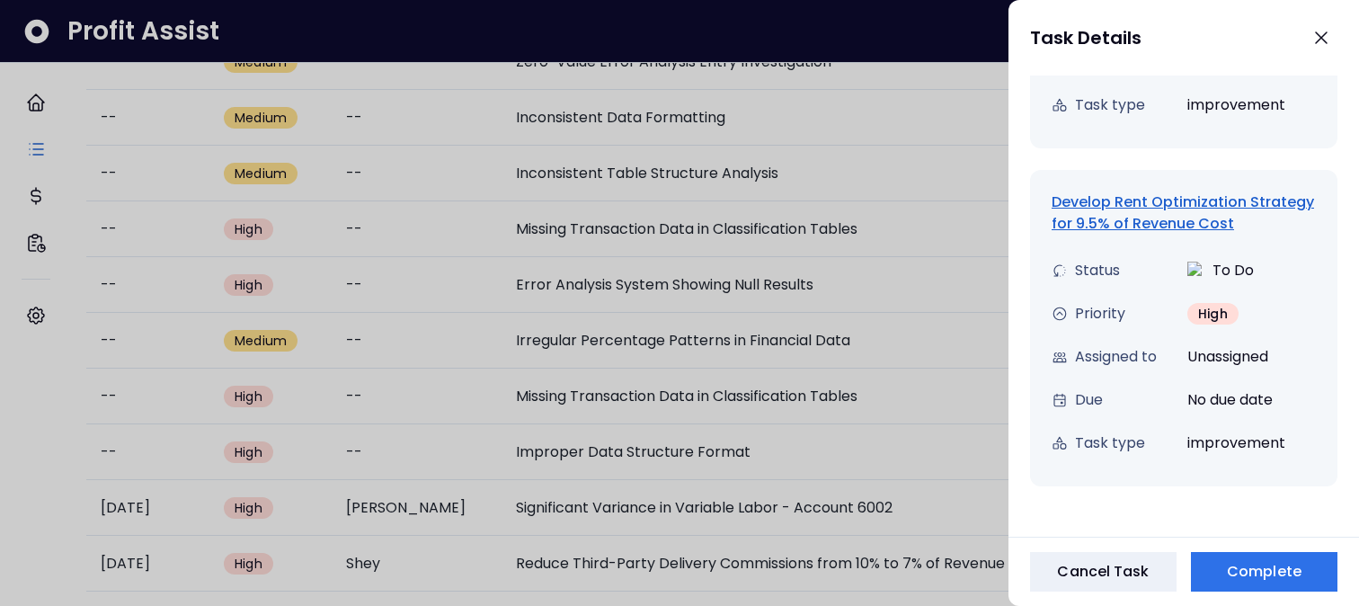
click at [1115, 191] on div "Develop Rent Optimization Strategy for 9.5% of Revenue Cost" at bounding box center [1183, 212] width 264 height 43
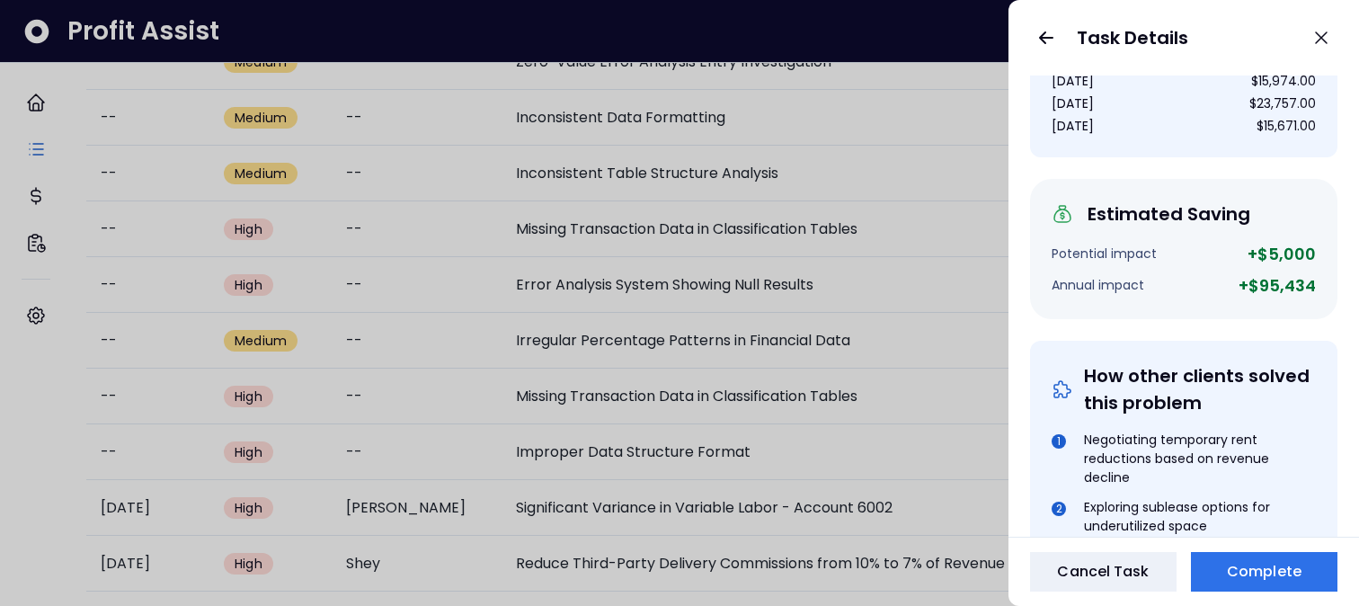
scroll to position [0, 0]
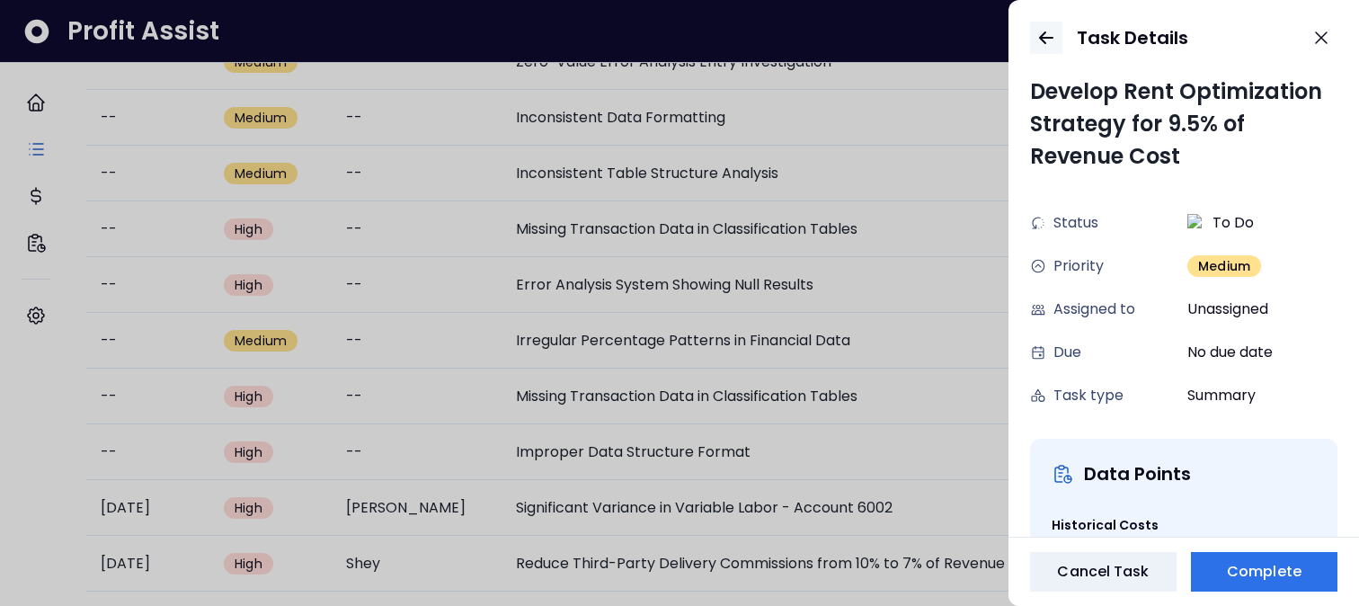
click at [1045, 43] on icon "button" at bounding box center [1046, 37] width 13 height 11
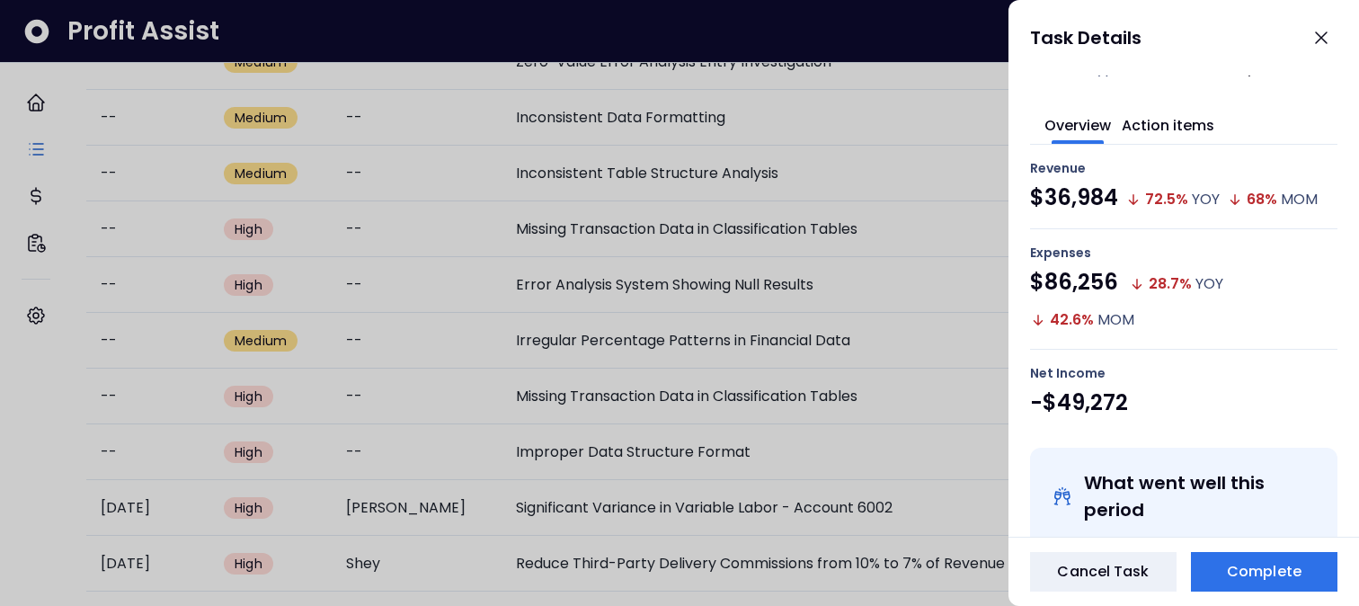
scroll to position [261, 0]
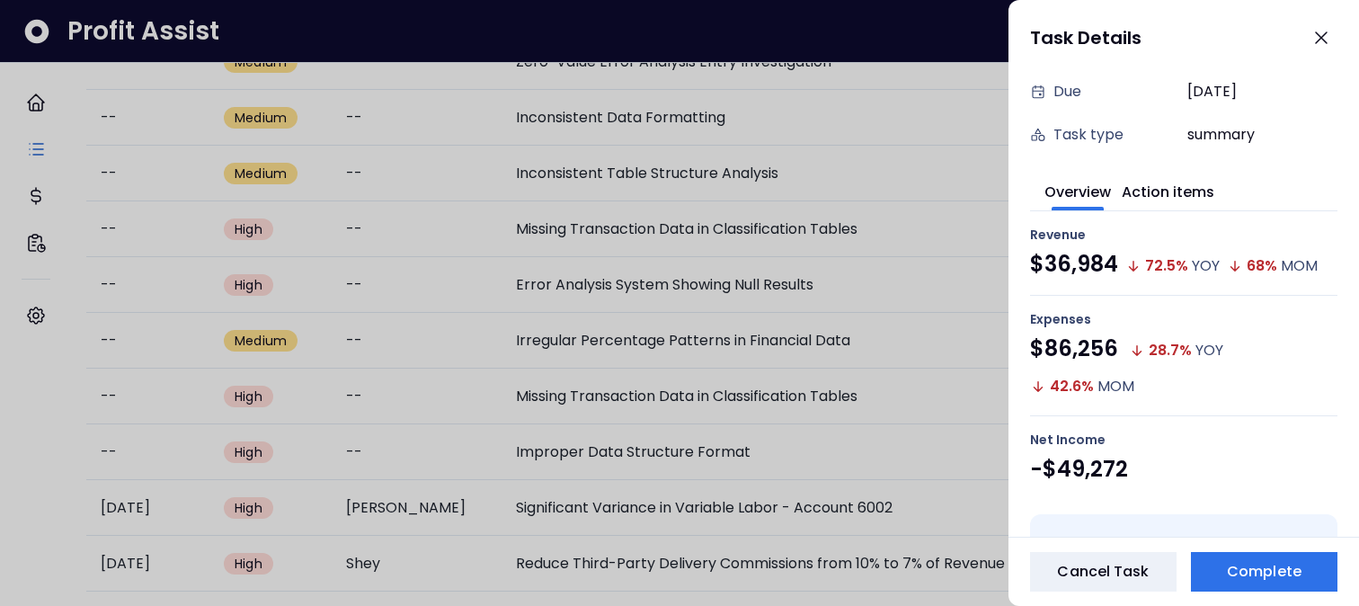
click at [1165, 208] on span at bounding box center [1168, 209] width 78 height 4
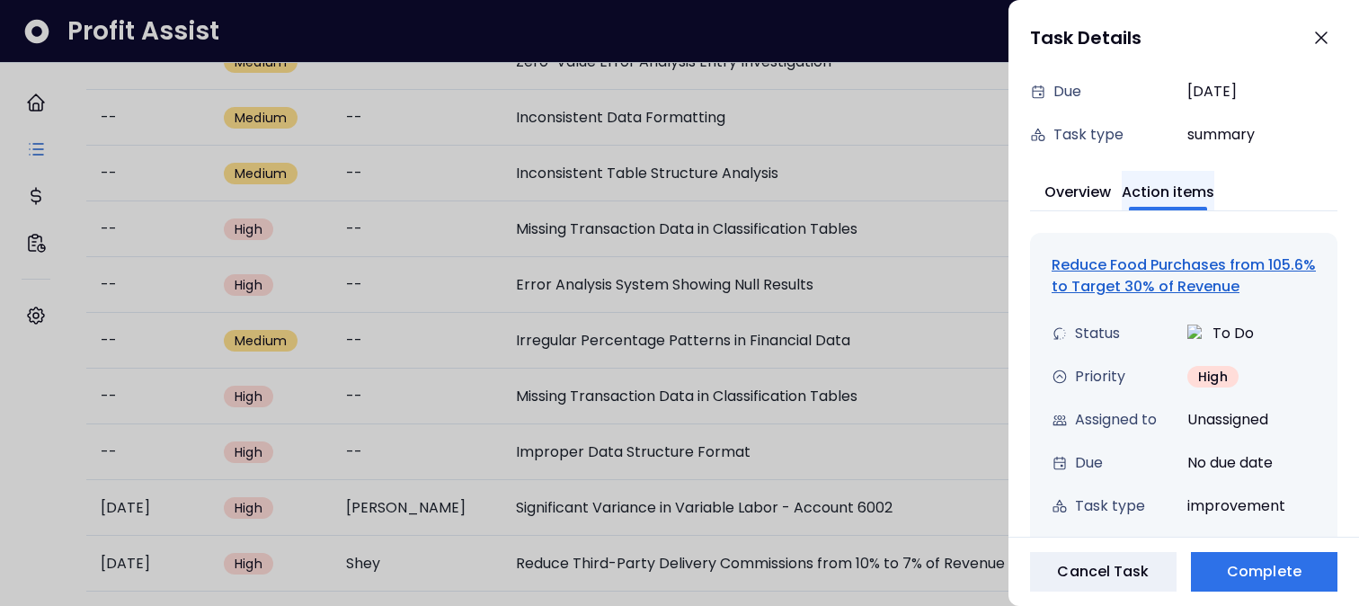
click at [1164, 196] on button "Action items" at bounding box center [1168, 191] width 93 height 40
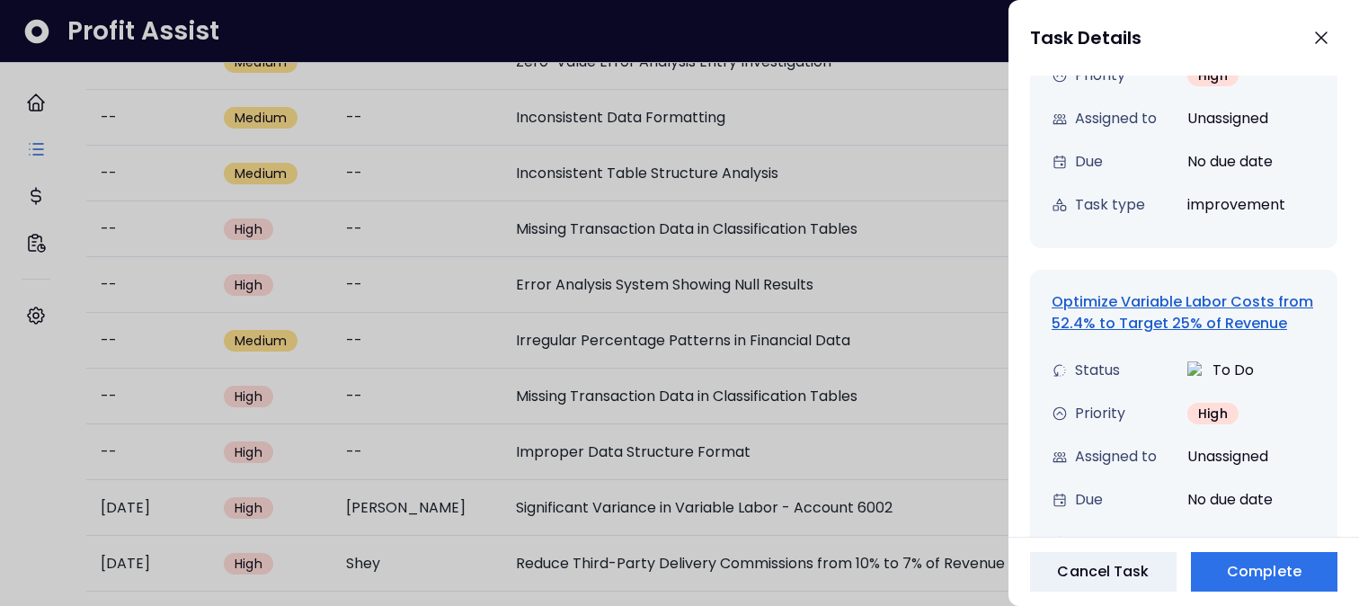
scroll to position [811, 0]
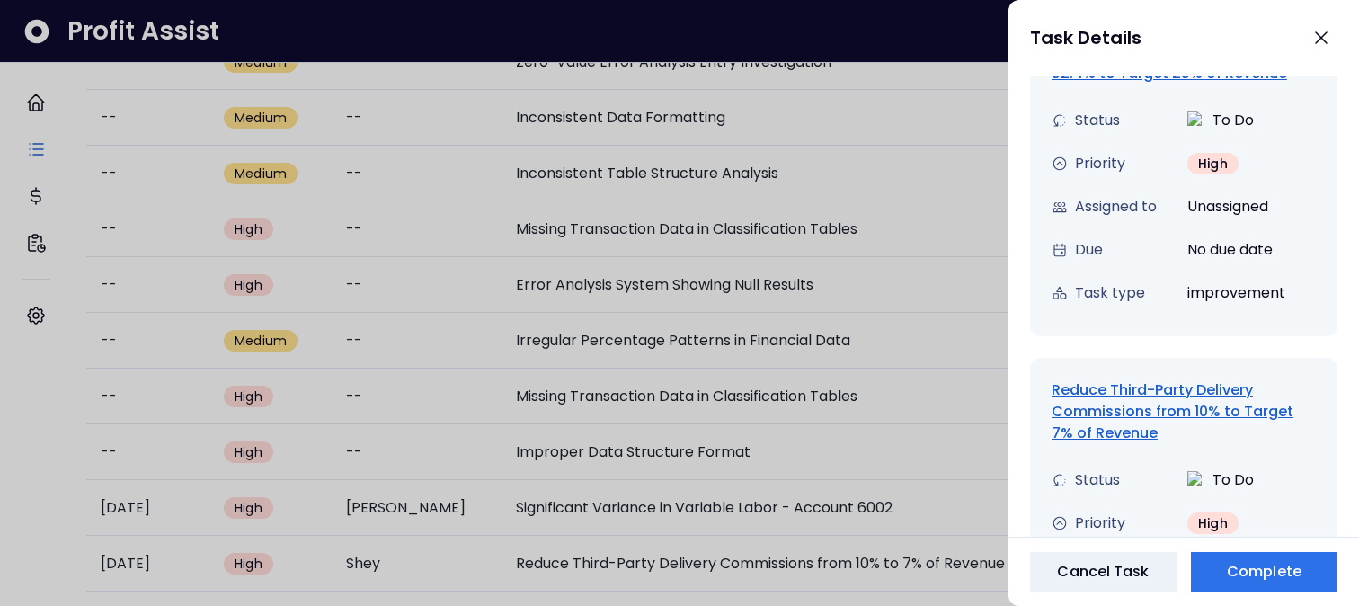
click at [1109, 404] on div "Reduce Third-Party Delivery Commissions from 10% to Target 7% of Revenue" at bounding box center [1183, 411] width 264 height 65
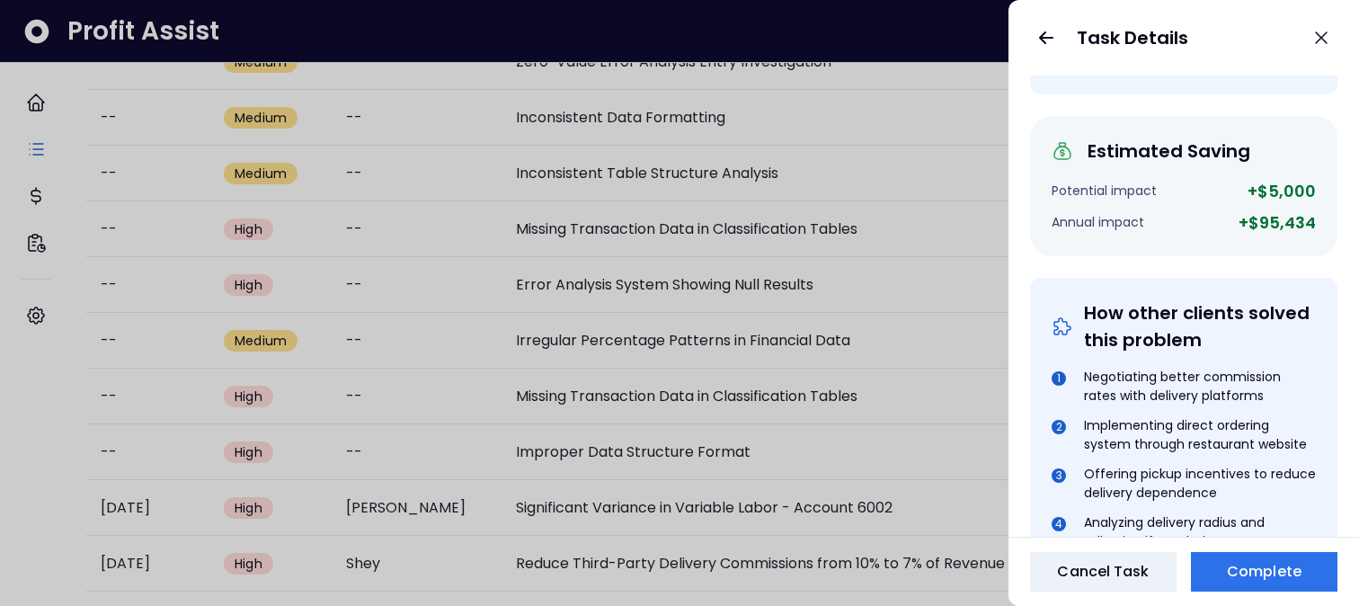
scroll to position [0, 0]
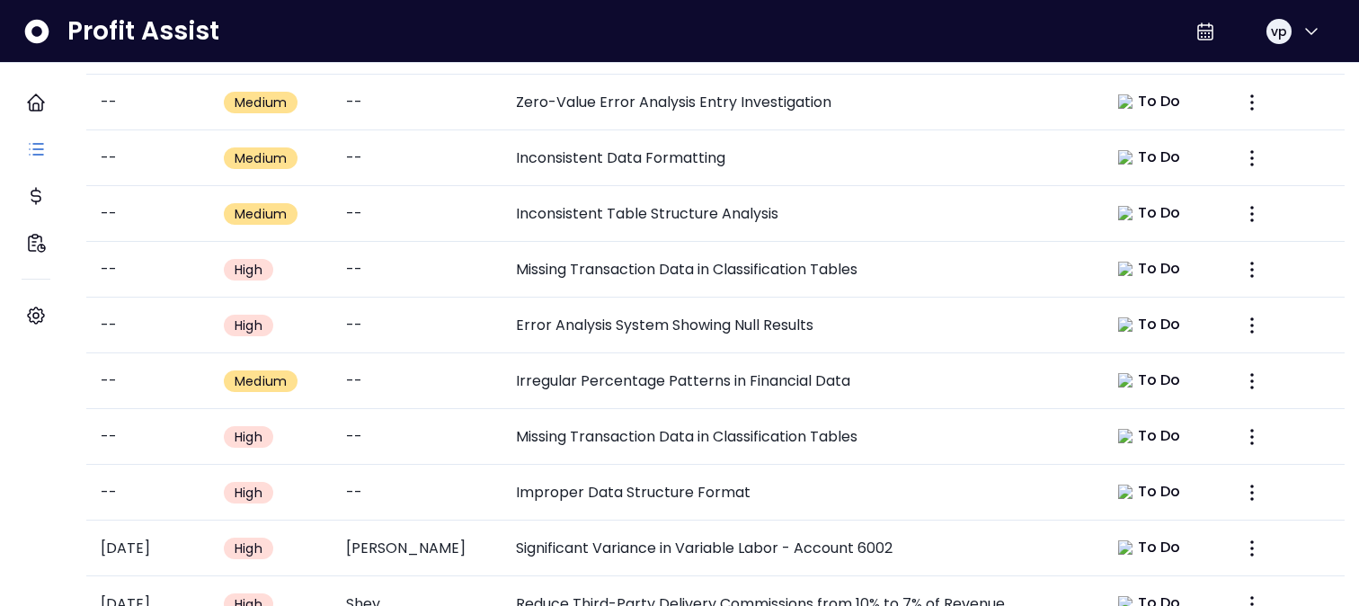
scroll to position [814, 0]
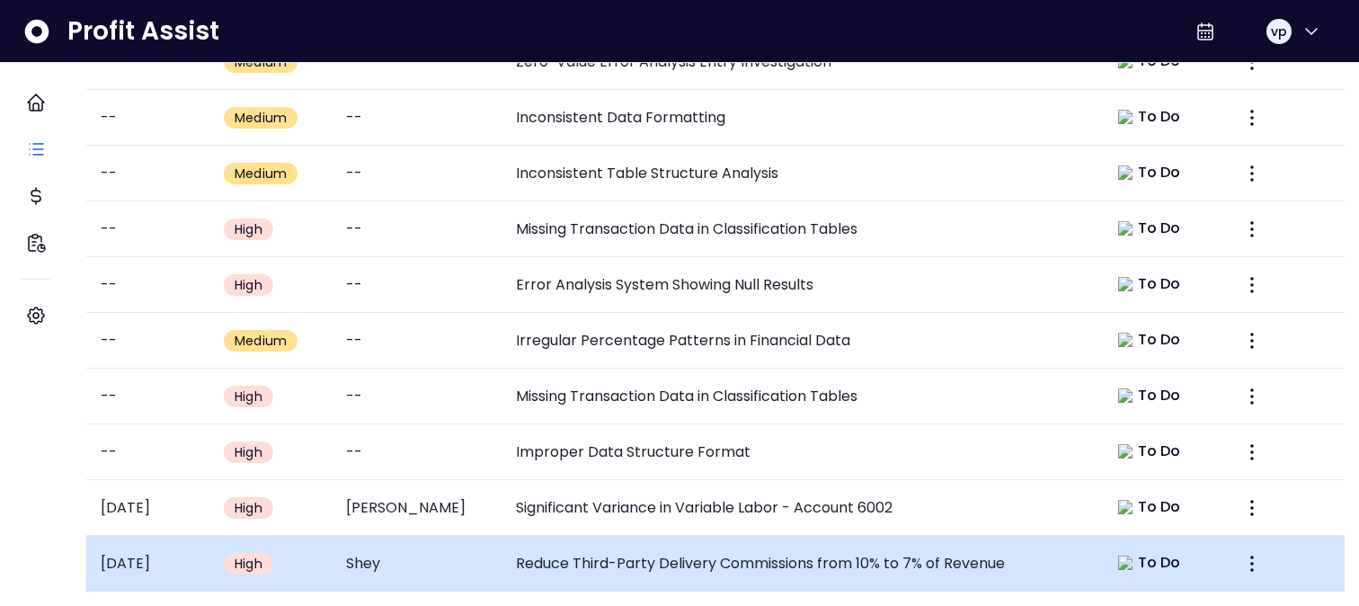
click at [610, 544] on td "Reduce Third-Party Delivery Commissions from 10% to 7% of Revenue" at bounding box center [796, 564] width 591 height 56
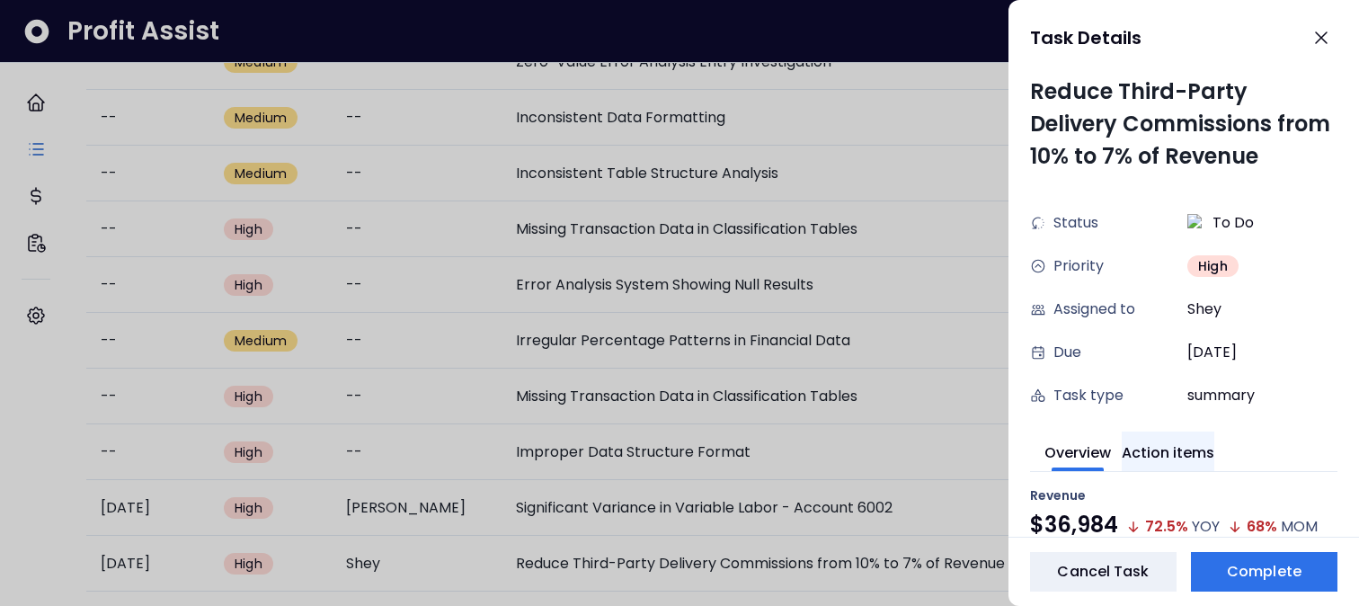
click at [1158, 465] on button "Action items" at bounding box center [1168, 451] width 93 height 40
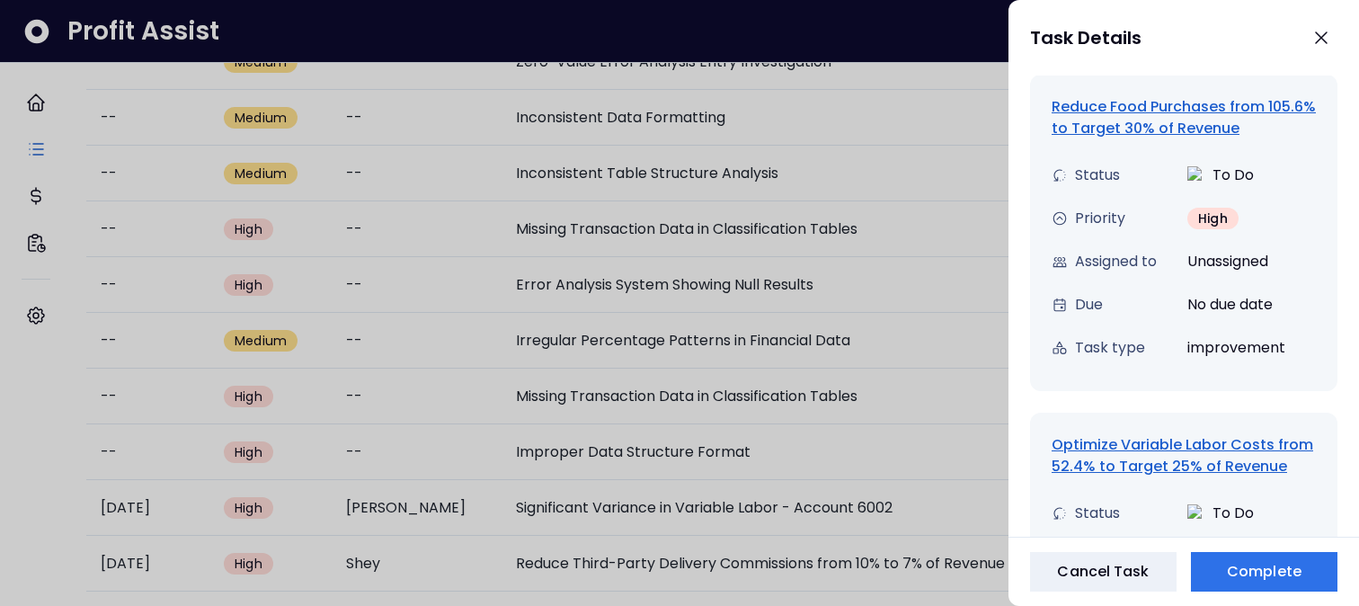
scroll to position [657, 0]
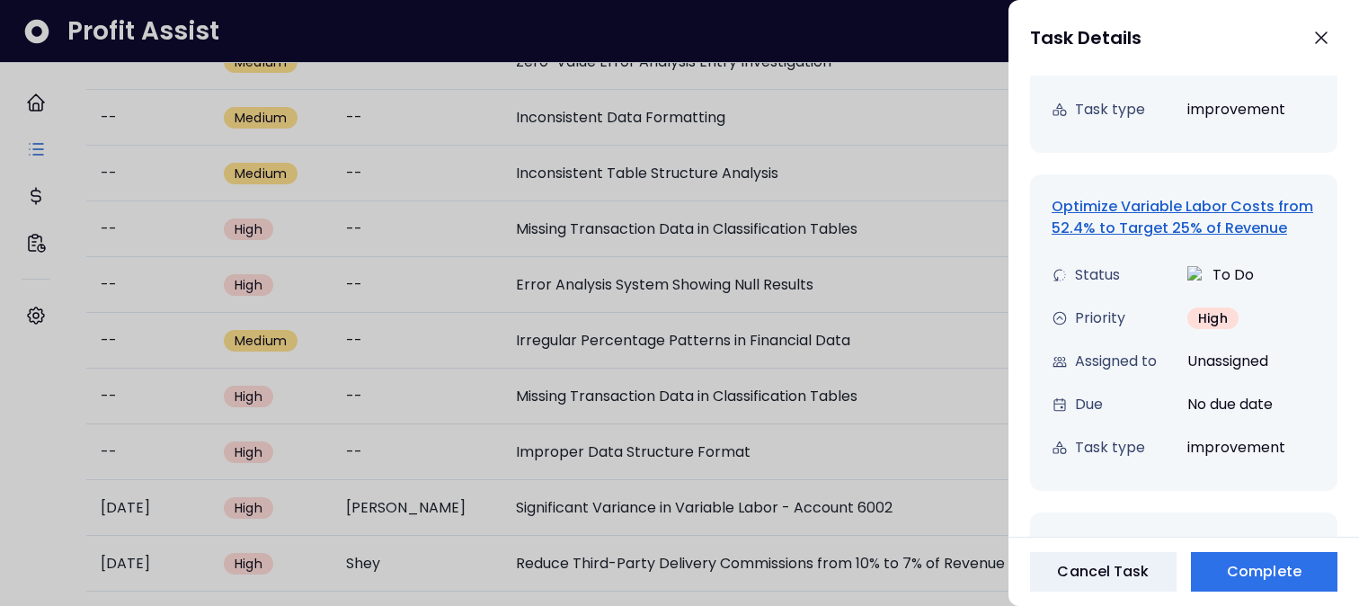
click at [1088, 230] on div "Optimize Variable Labor Costs from 52.4% to Target 25% of Revenue" at bounding box center [1183, 217] width 264 height 43
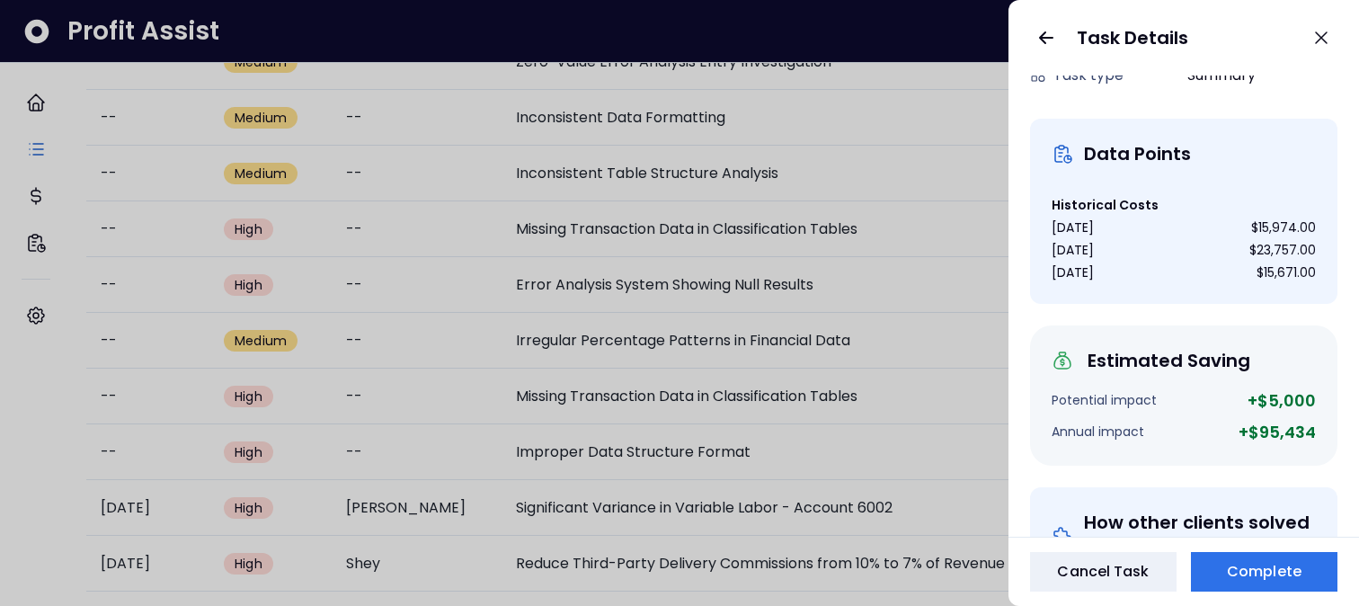
scroll to position [0, 0]
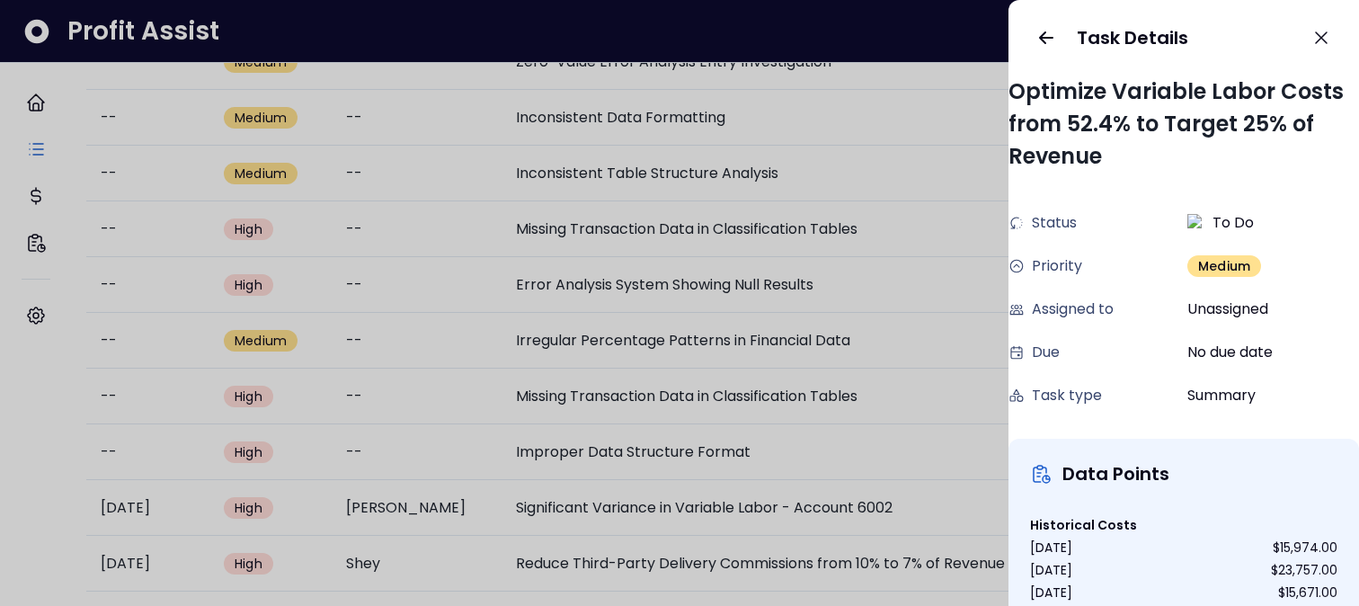
click at [1045, 57] on div "Task Details" at bounding box center [1183, 37] width 350 height 75
click at [1042, 40] on icon "button" at bounding box center [1046, 37] width 13 height 11
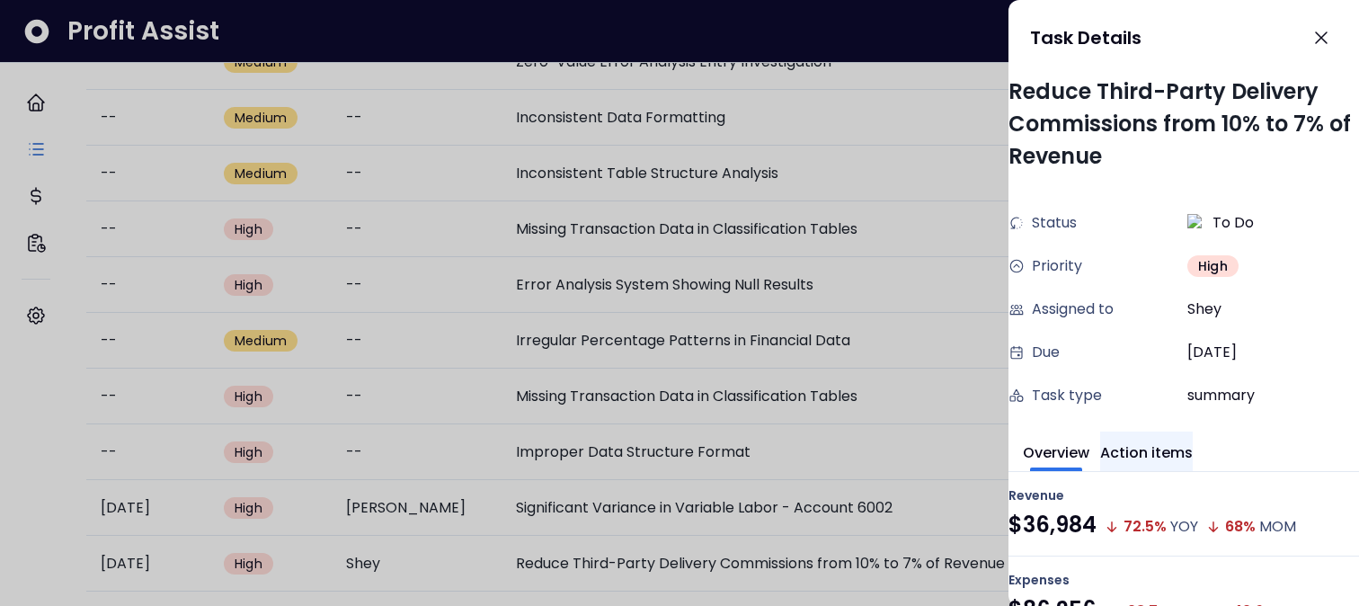
click at [1156, 439] on button "Action items" at bounding box center [1146, 451] width 93 height 40
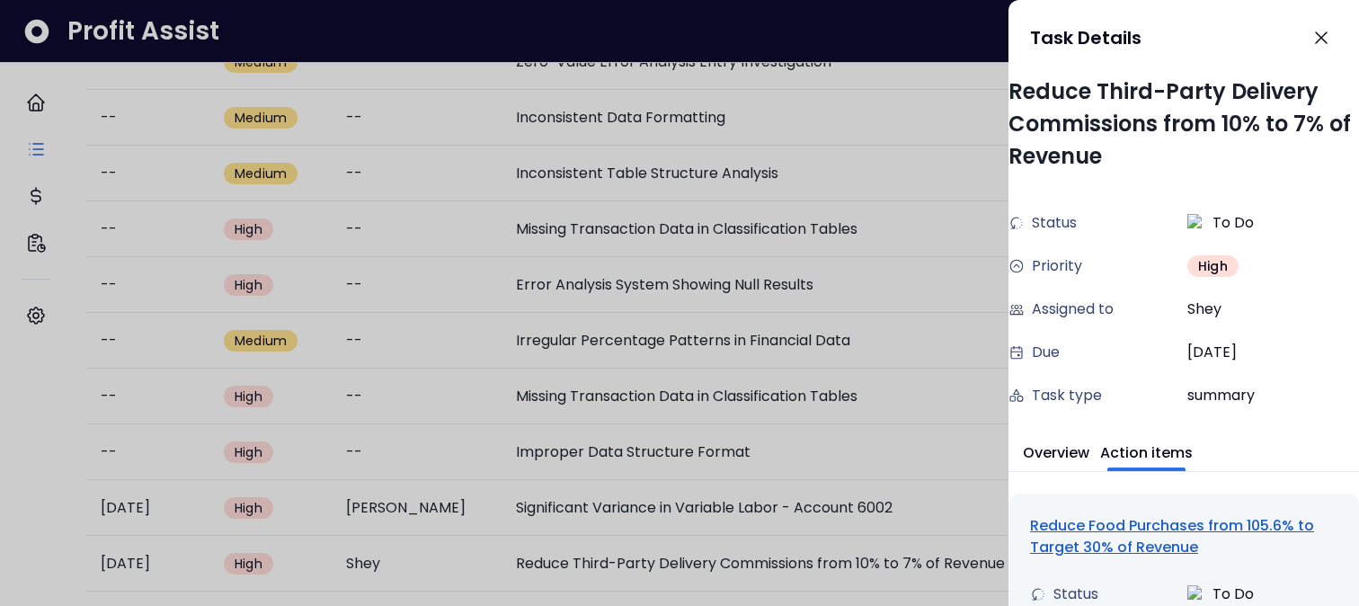
click at [1156, 552] on div "Reduce Food Purchases from 105.6% to Target 30% of Revenue" at bounding box center [1183, 536] width 307 height 43
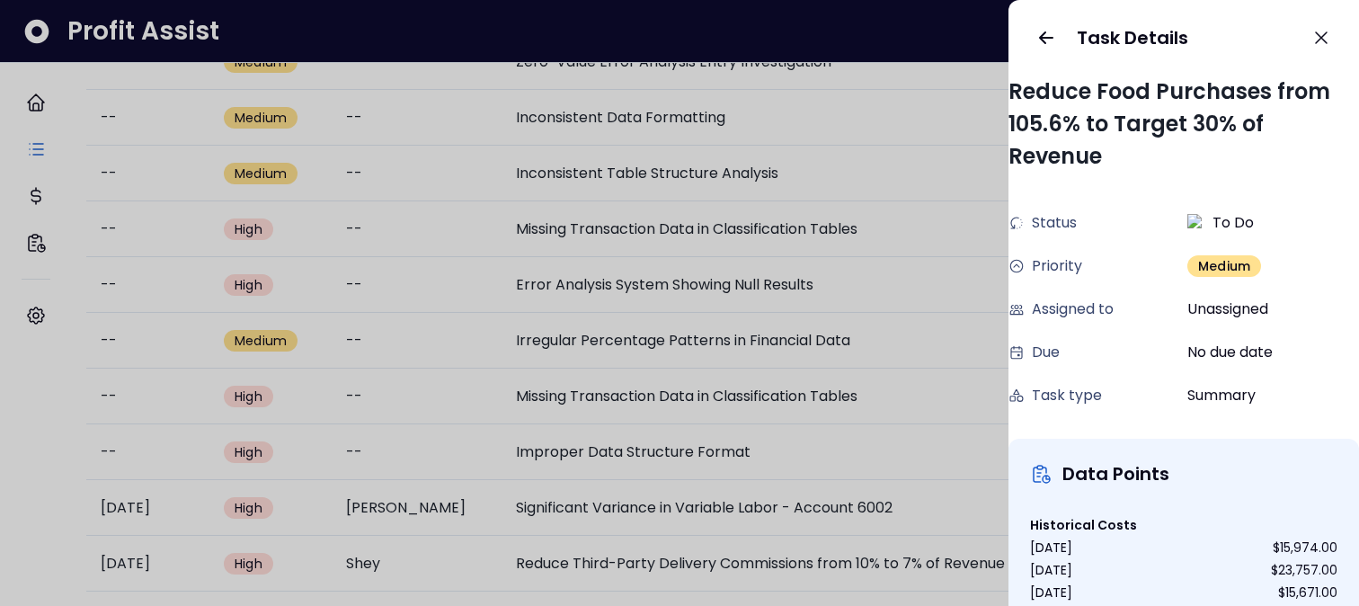
click at [1036, 51] on div "Task Details" at bounding box center [1183, 37] width 350 height 75
click at [1037, 46] on icon "button" at bounding box center [1046, 38] width 22 height 22
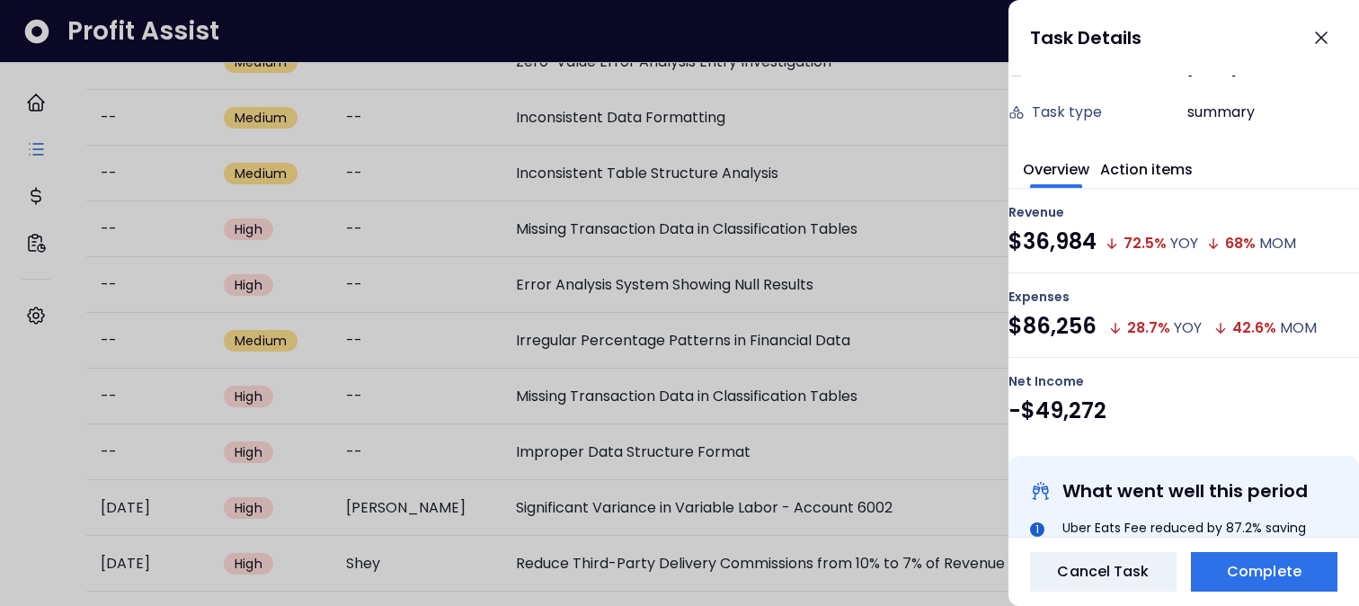
scroll to position [216, 0]
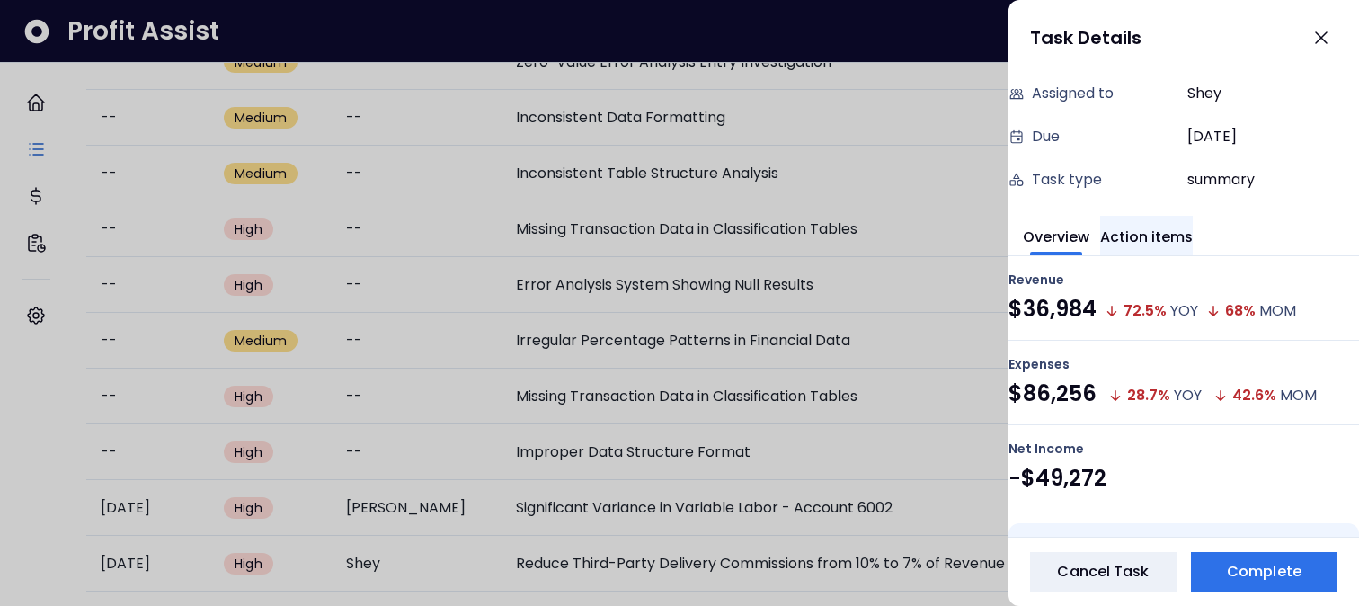
click at [1172, 242] on button "Action items" at bounding box center [1146, 236] width 93 height 40
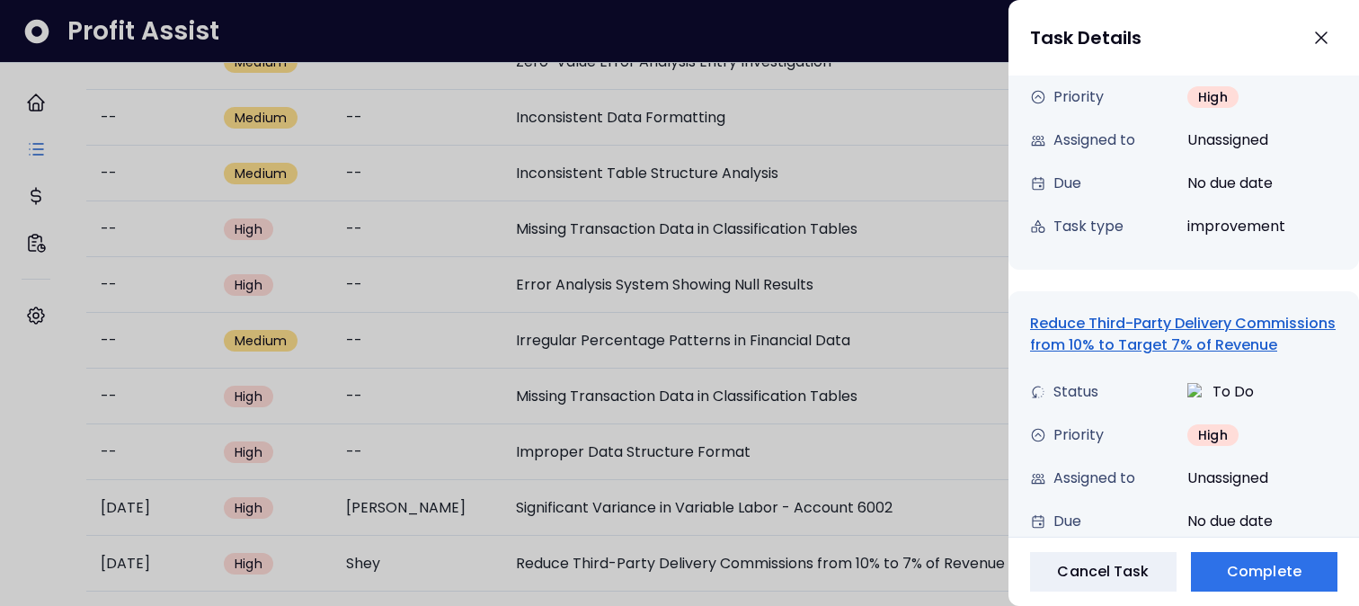
click at [1157, 350] on div "Reduce Third-Party Delivery Commissions from 10% to Target 7% of Revenue" at bounding box center [1183, 334] width 307 height 43
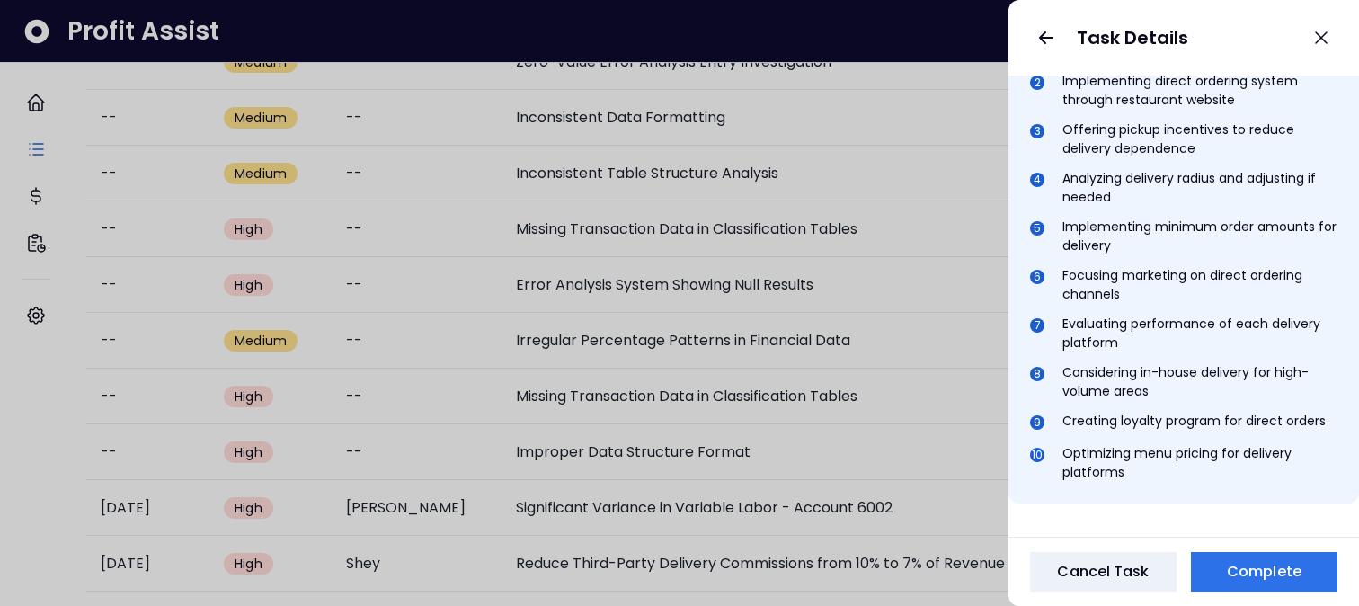
scroll to position [948, 0]
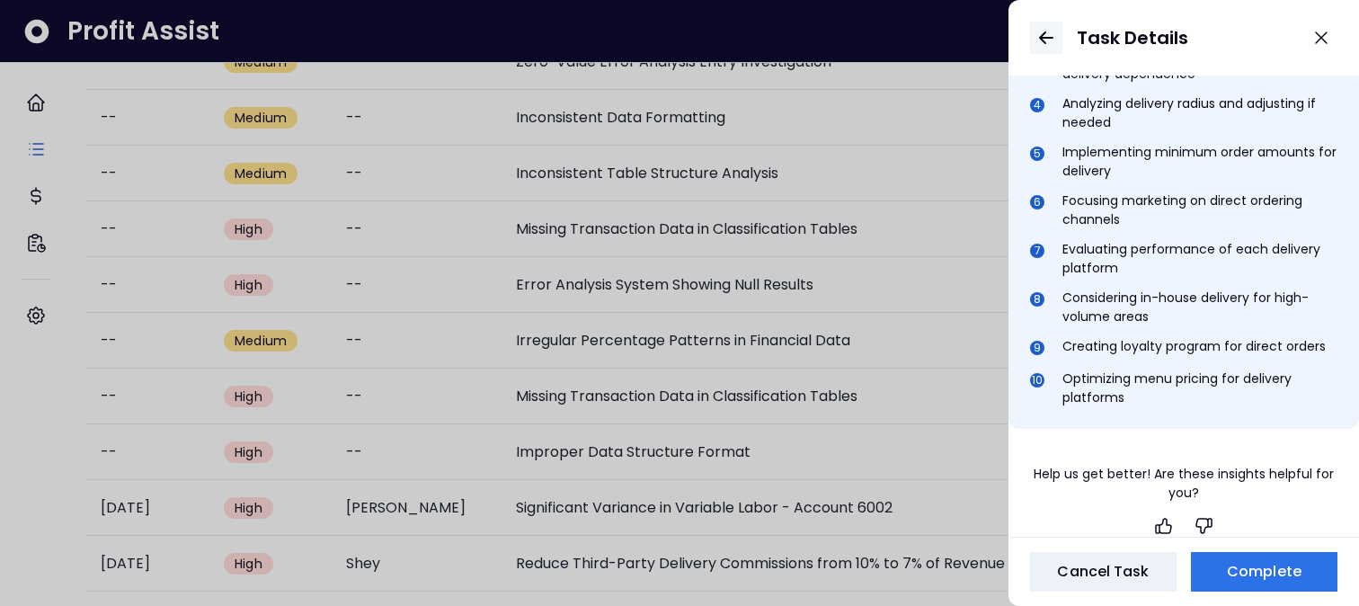
click at [1048, 35] on icon "button" at bounding box center [1046, 38] width 22 height 22
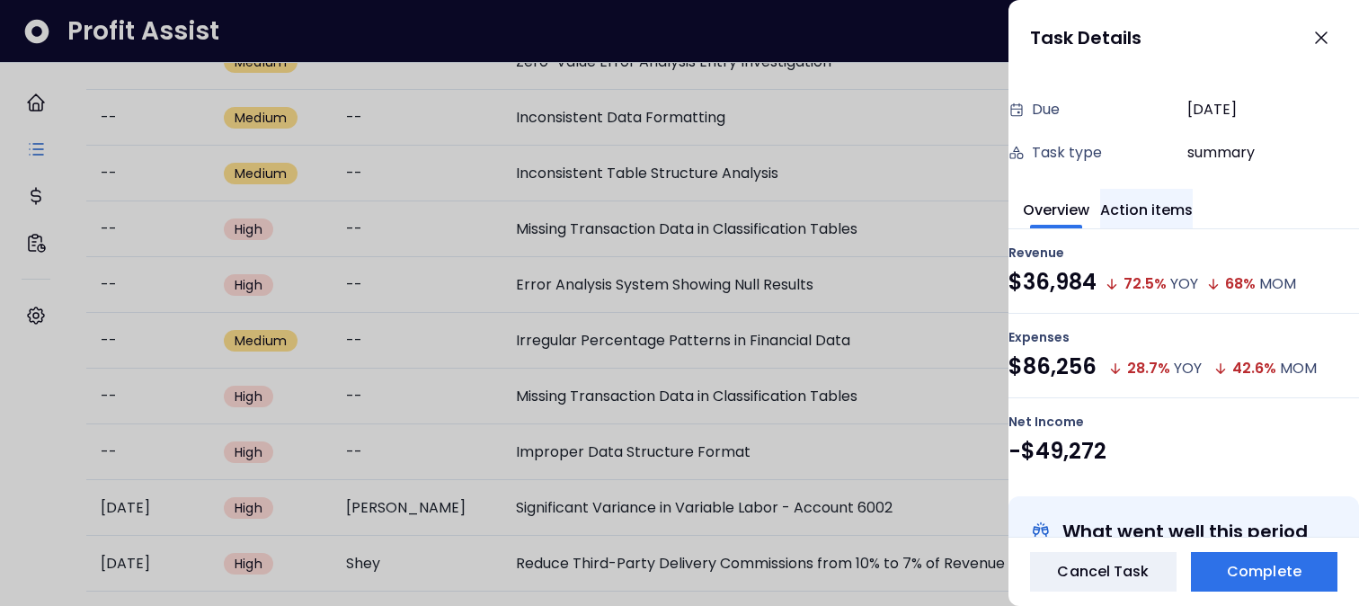
scroll to position [111, 0]
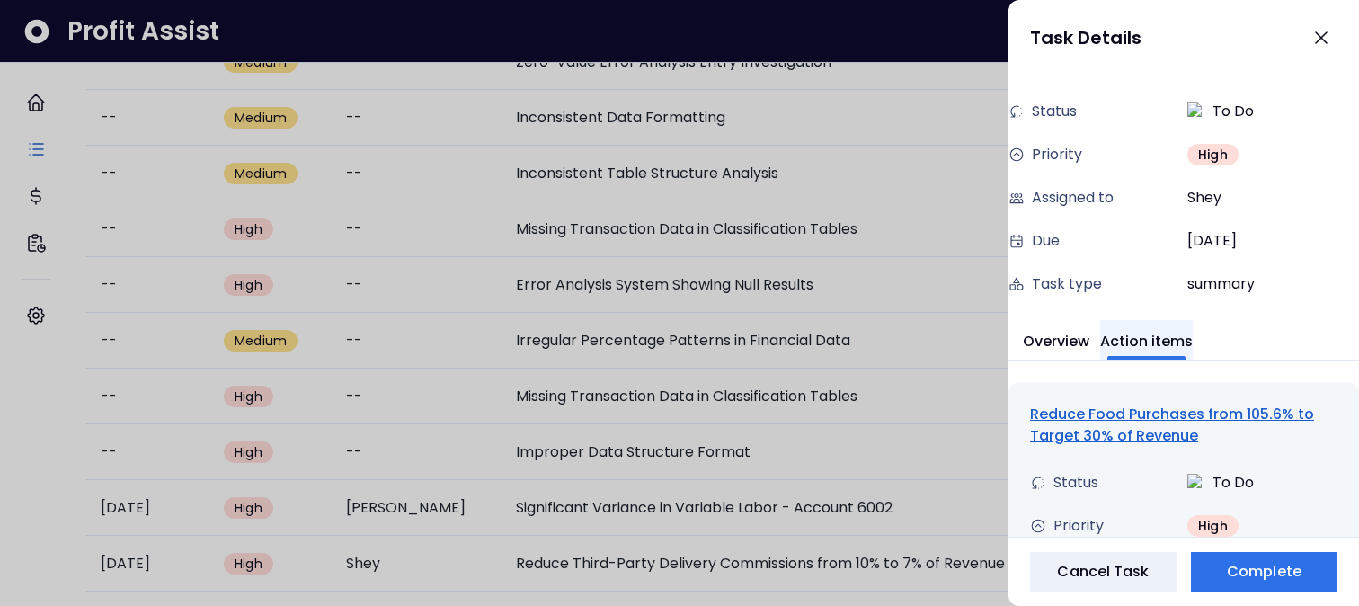
click at [1155, 340] on button "Action items" at bounding box center [1146, 340] width 93 height 40
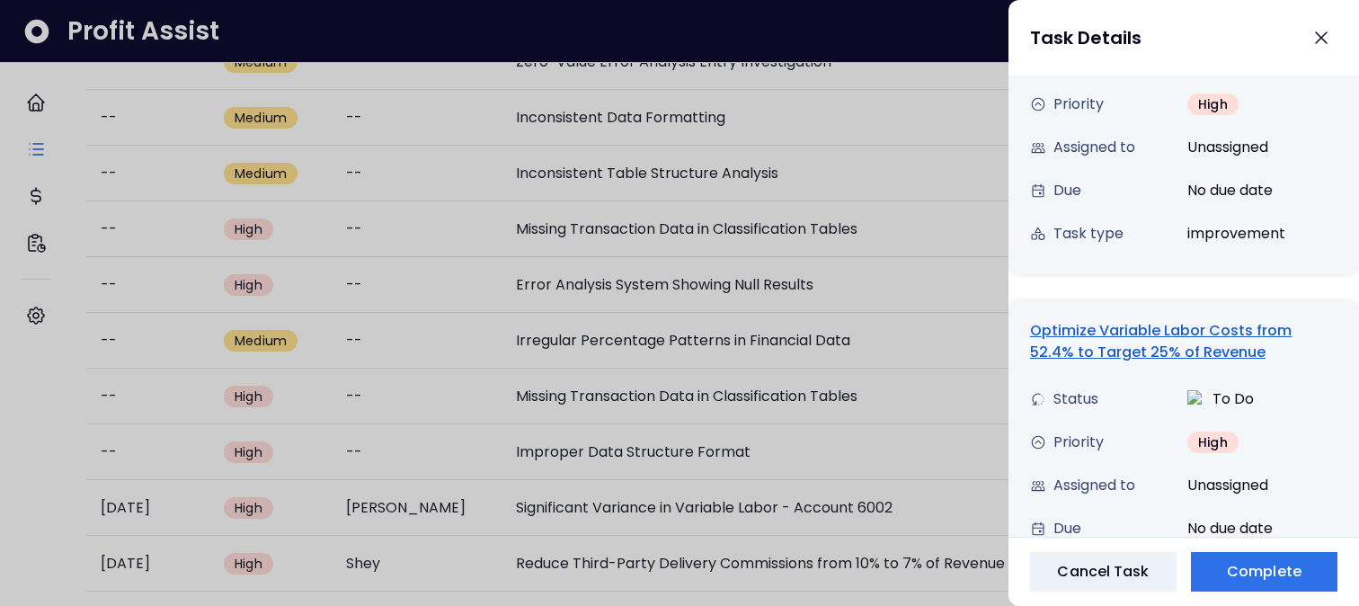
scroll to position [1033, 0]
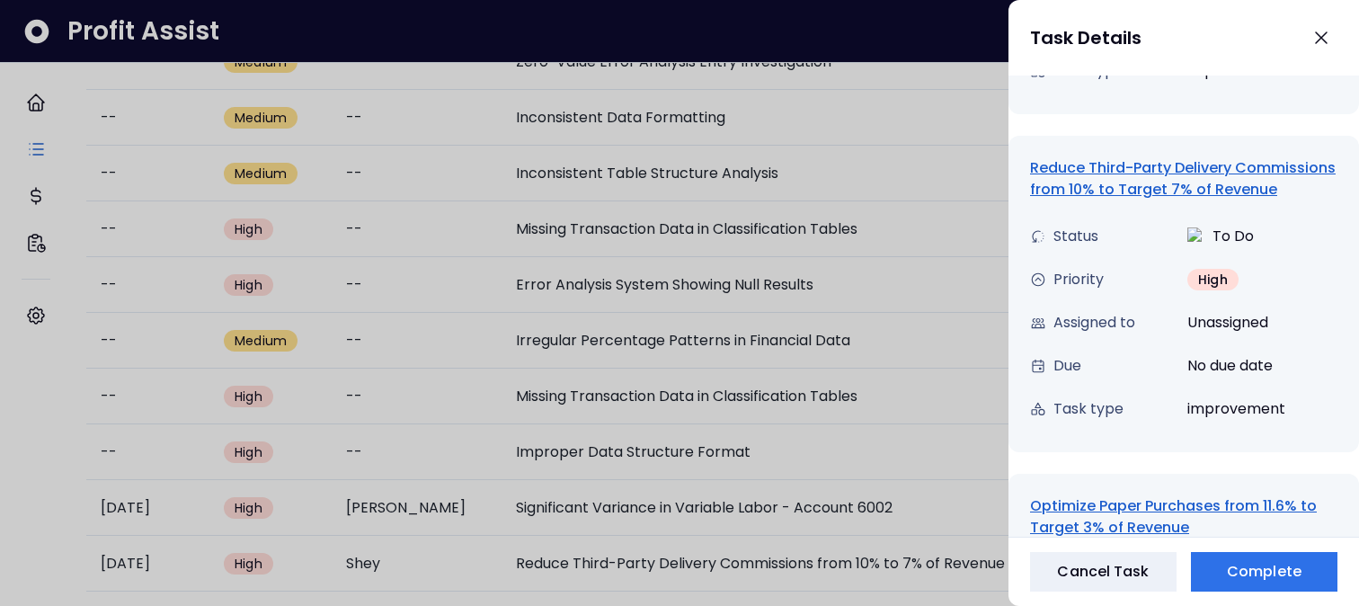
click at [1118, 516] on div "Optimize Paper Purchases from 11.6% to Target 3% of Revenue" at bounding box center [1183, 516] width 307 height 43
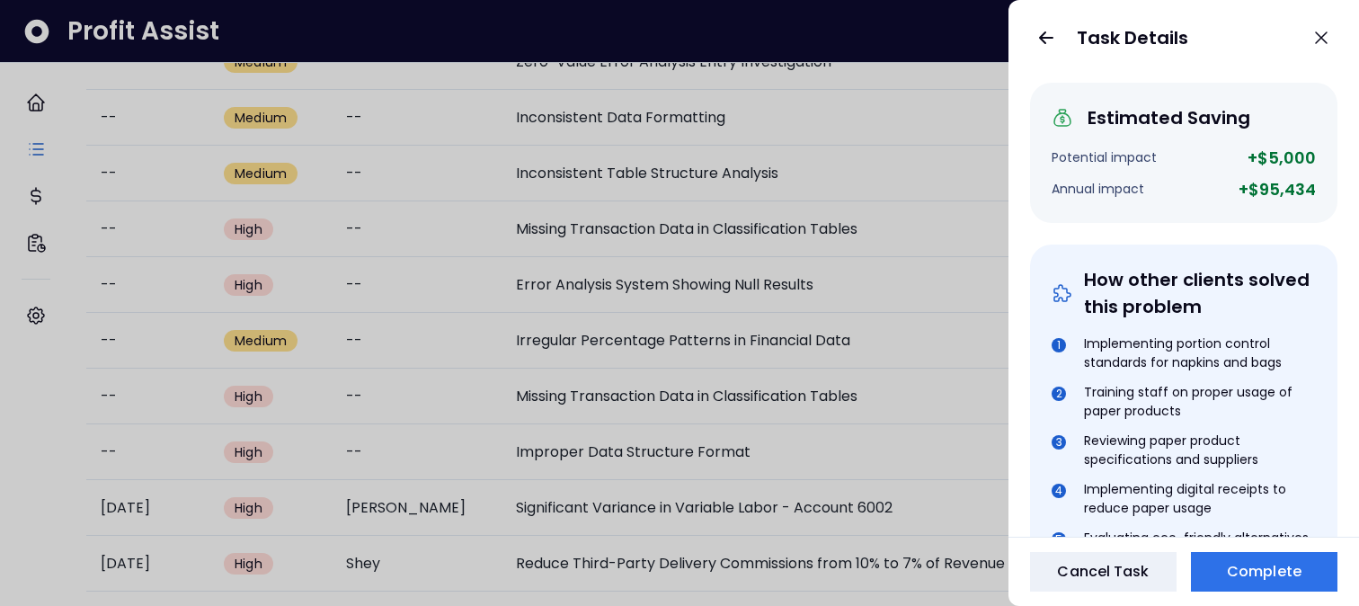
scroll to position [0, 0]
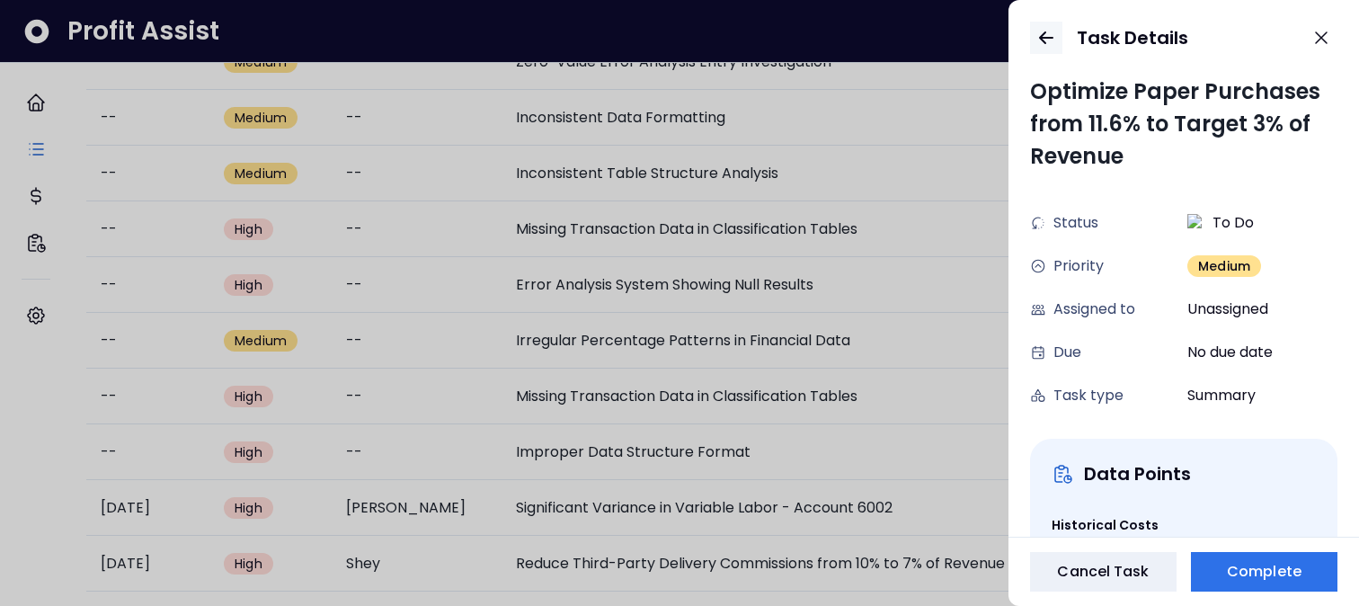
click at [1037, 37] on icon "button" at bounding box center [1046, 38] width 22 height 22
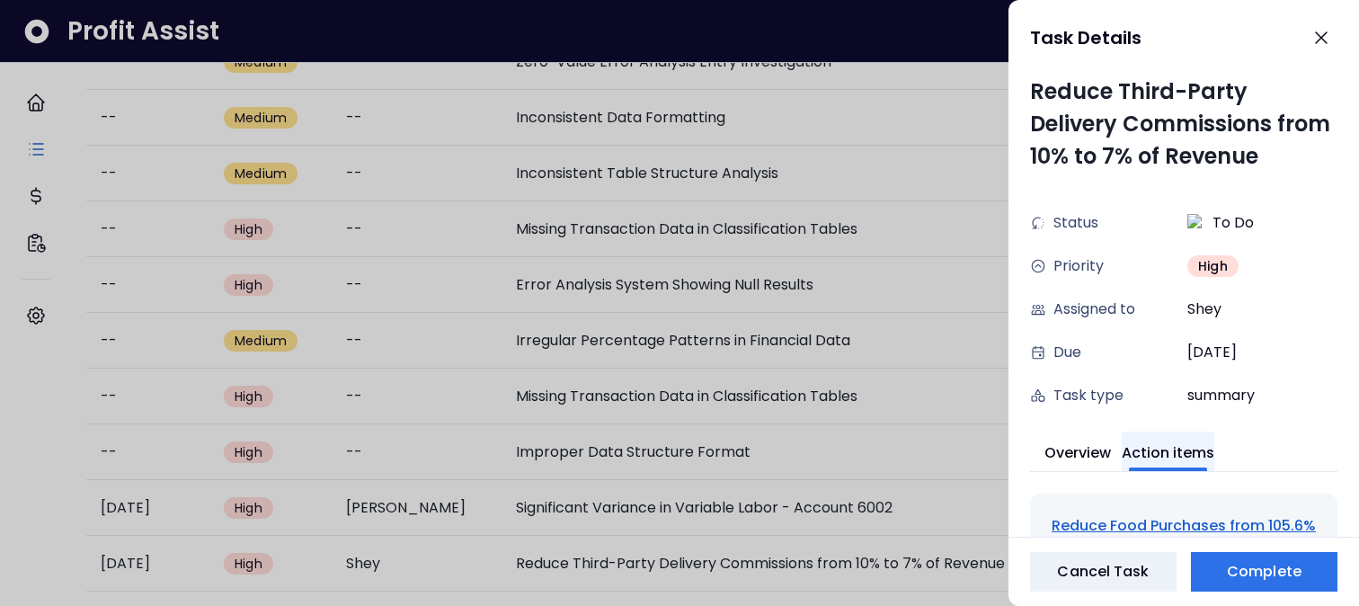
click at [1156, 449] on button "Action items" at bounding box center [1168, 451] width 93 height 40
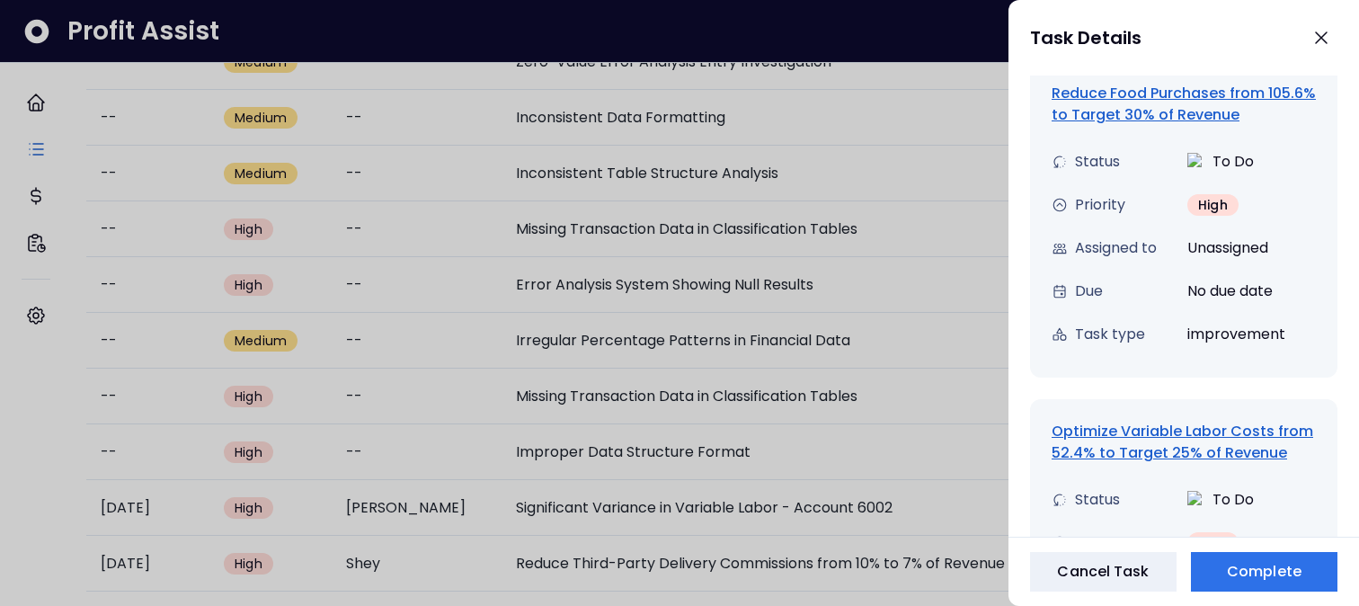
scroll to position [930, 0]
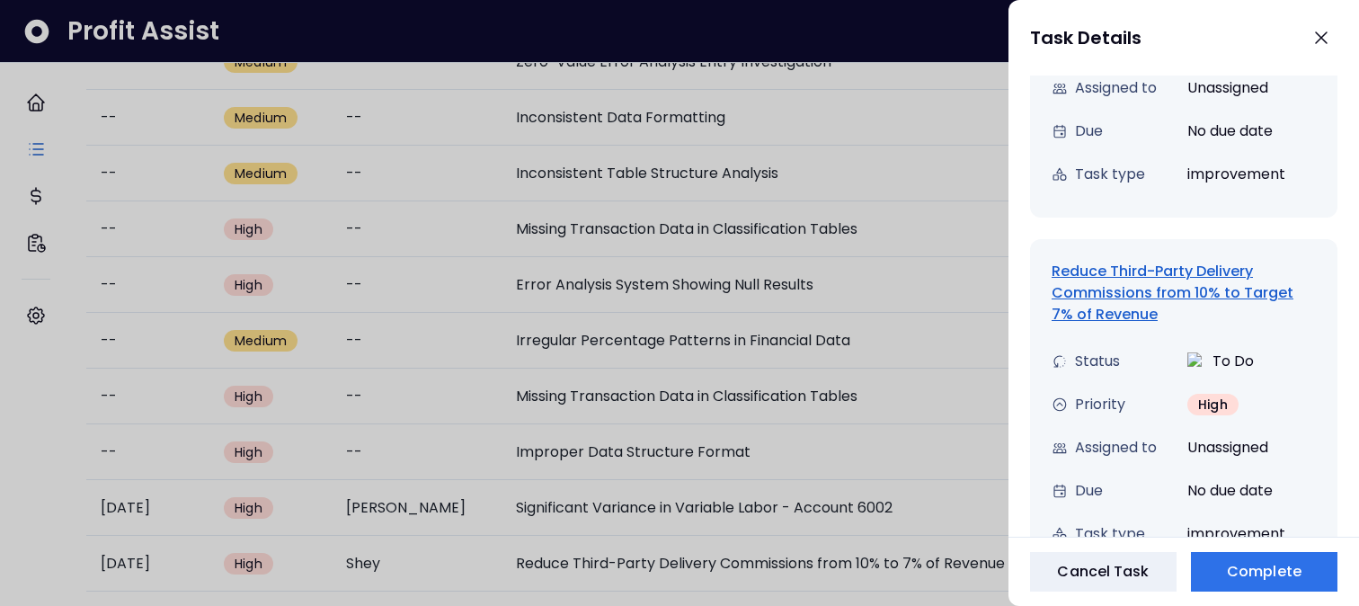
click at [1105, 310] on div "Reduce Third-Party Delivery Commissions from 10% to Target 7% of Revenue" at bounding box center [1183, 293] width 264 height 65
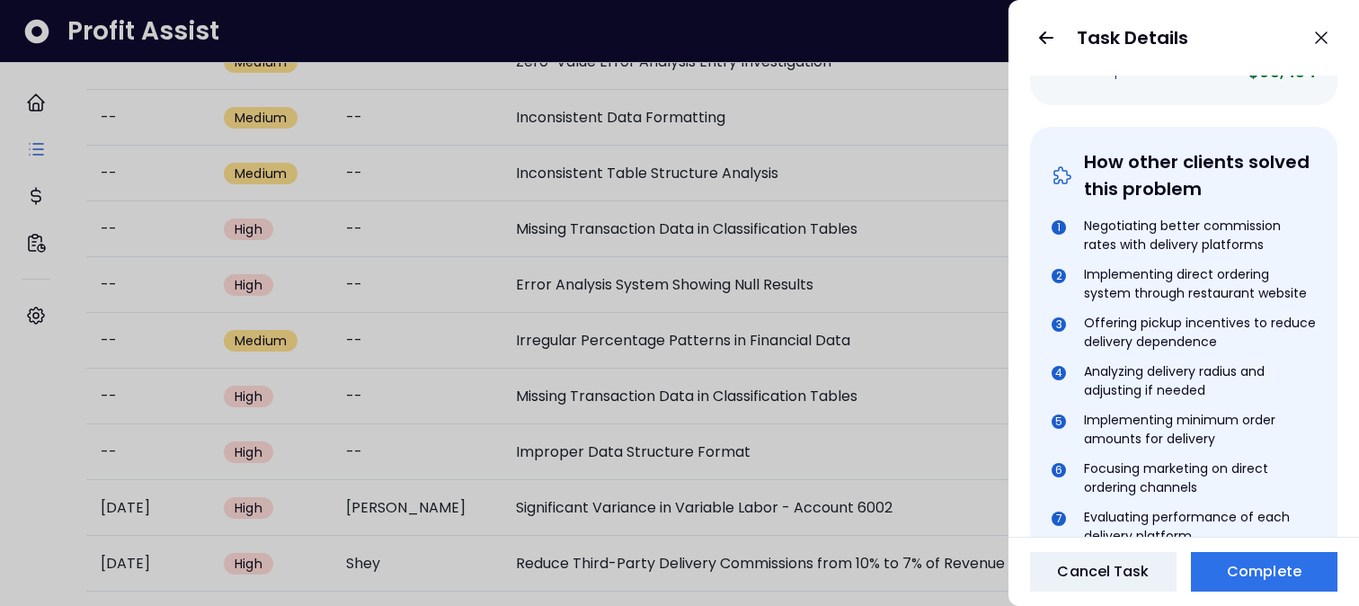
scroll to position [1006, 0]
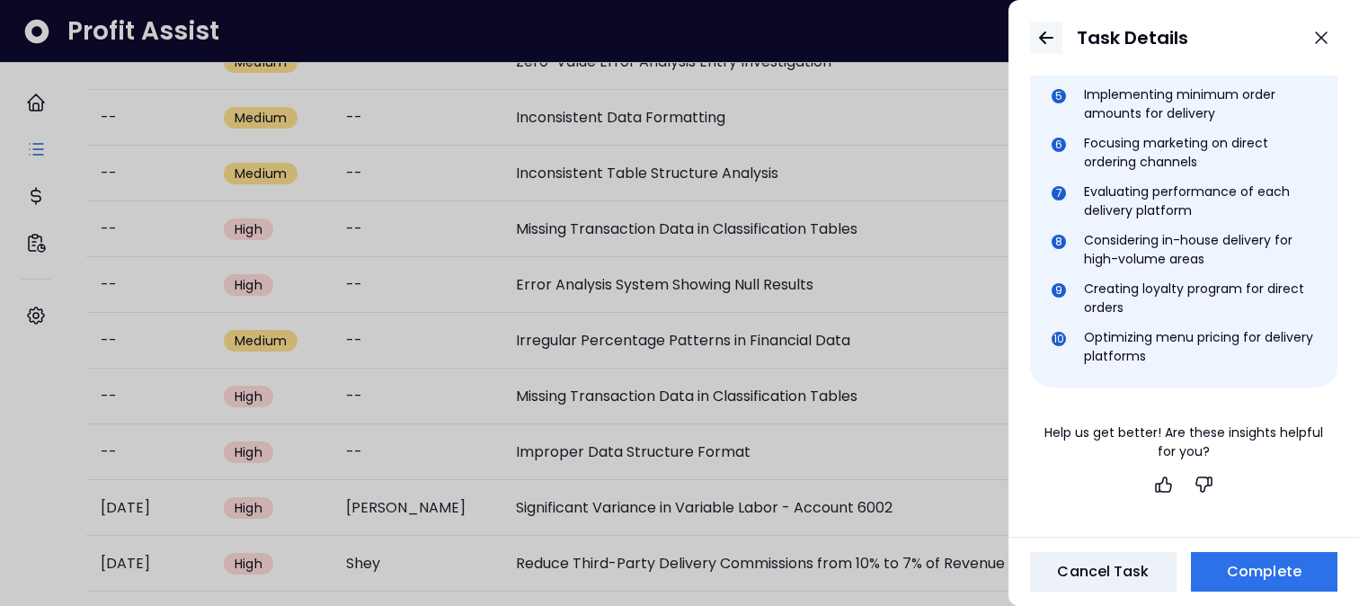
click at [1048, 49] on button "button" at bounding box center [1046, 38] width 32 height 32
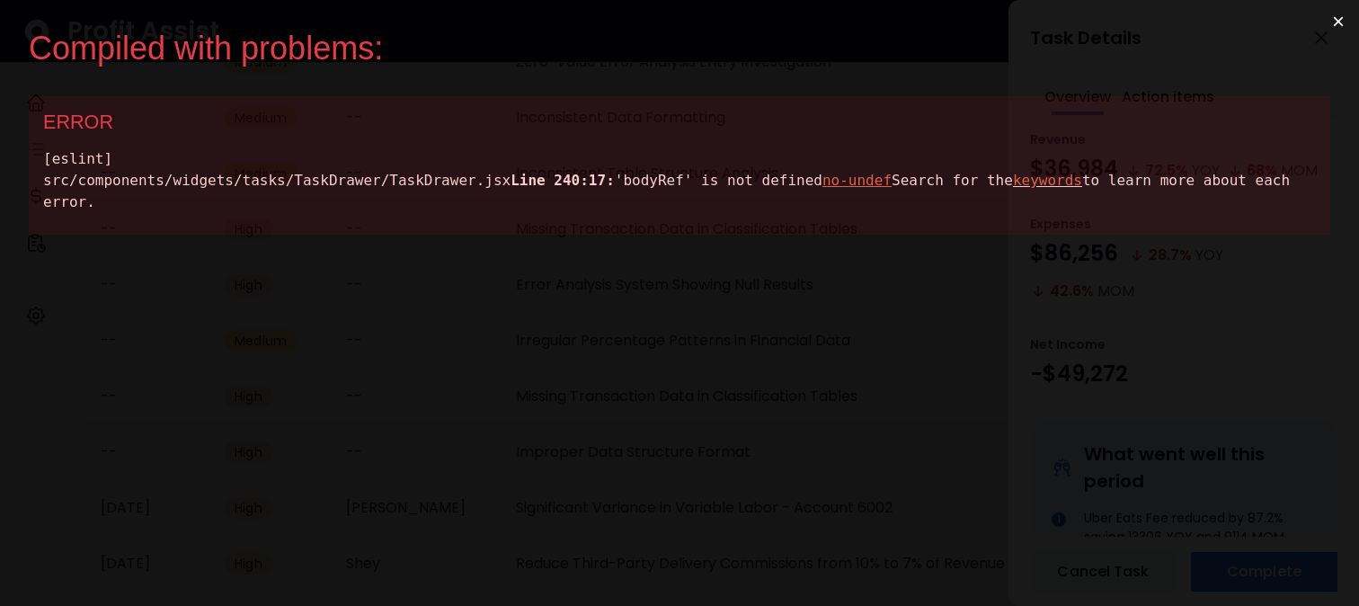
scroll to position [0, 0]
click at [215, 201] on div "[eslint] src/components/widgets/tasks/TaskDrawer/TaskDrawer.jsx Line 240:17: 'b…" at bounding box center [679, 180] width 1272 height 65
copy div "bodyRef"
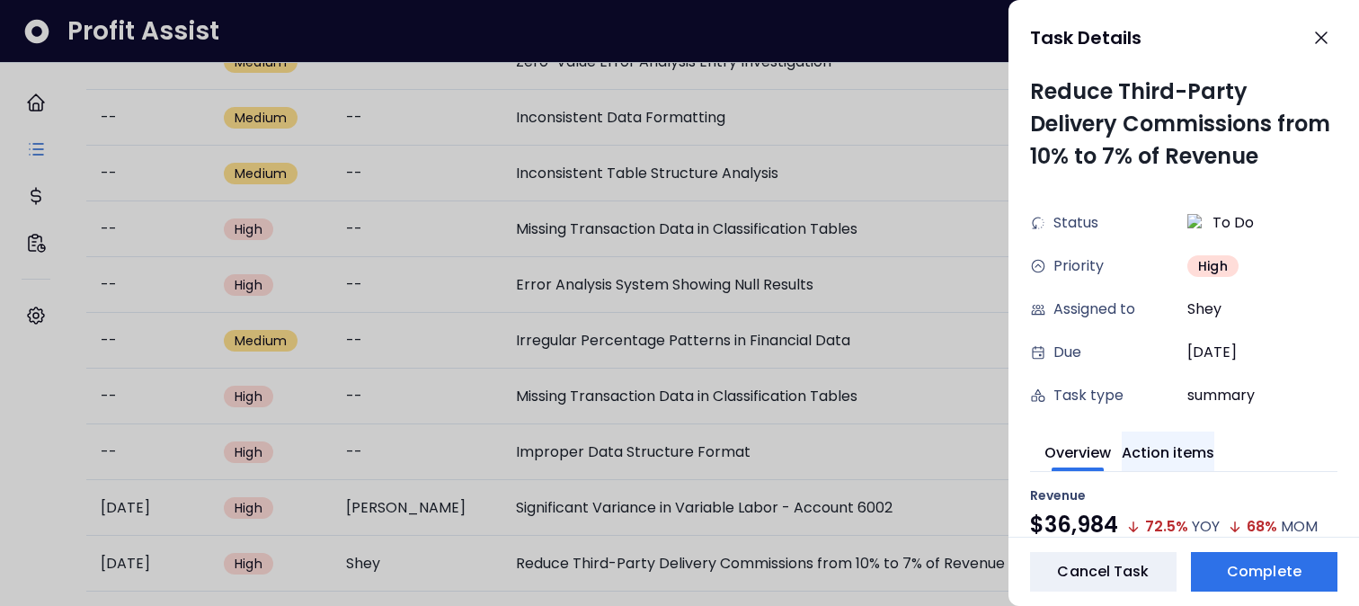
click at [1157, 446] on button "Action items" at bounding box center [1168, 451] width 93 height 40
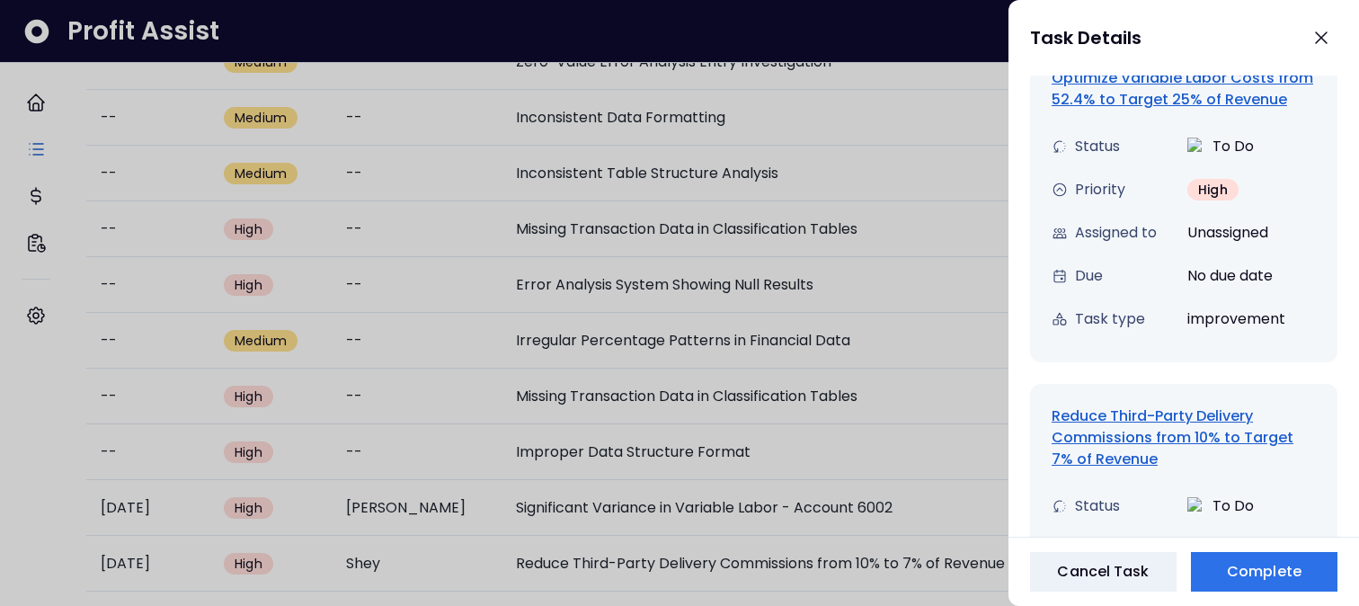
scroll to position [797, 0]
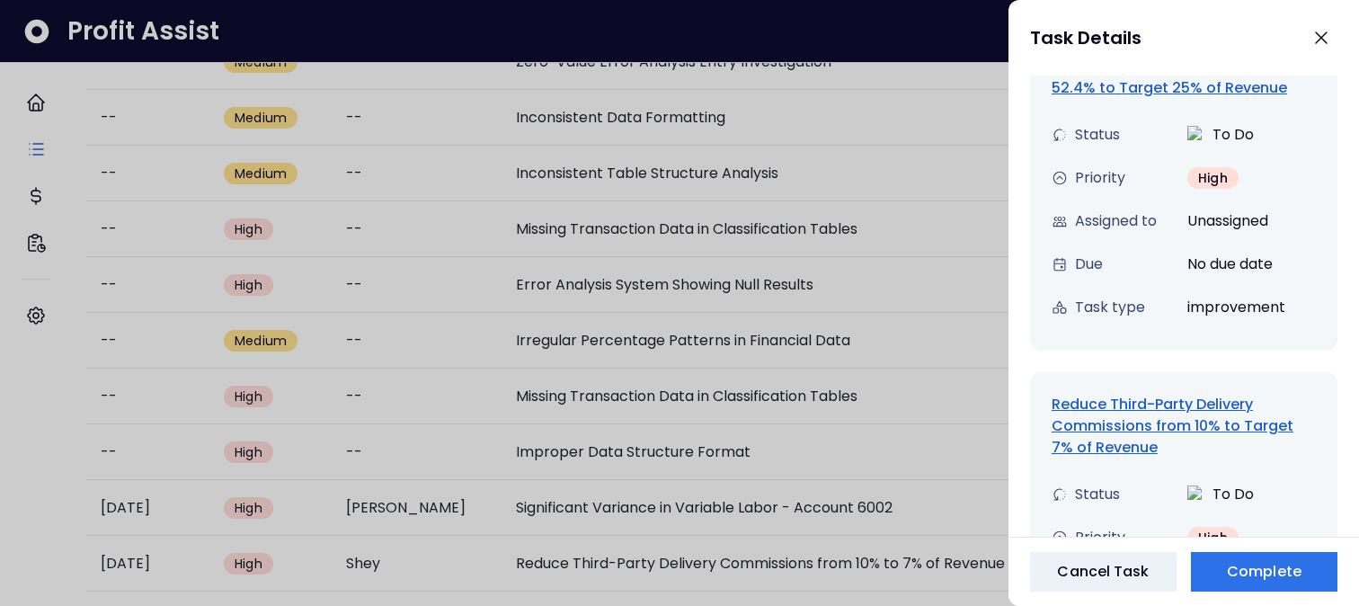
click at [1125, 431] on div "Reduce Third-Party Delivery Commissions from 10% to Target 7% of Revenue" at bounding box center [1183, 426] width 264 height 65
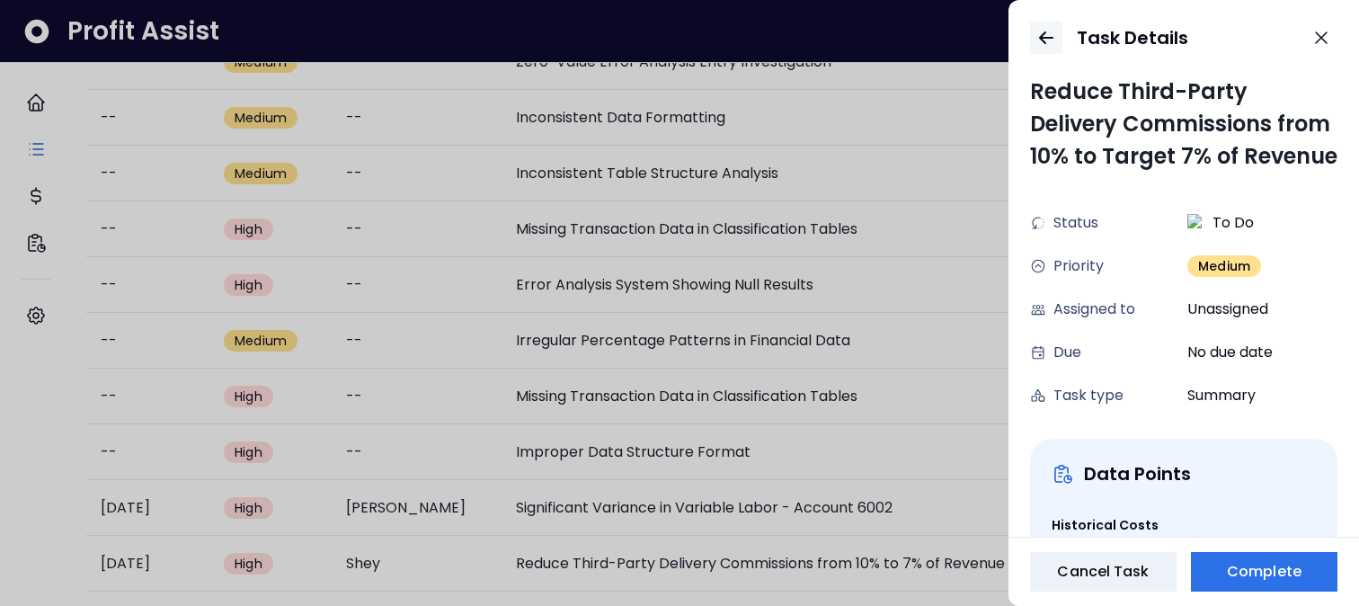
click at [1048, 41] on icon "button" at bounding box center [1046, 38] width 22 height 22
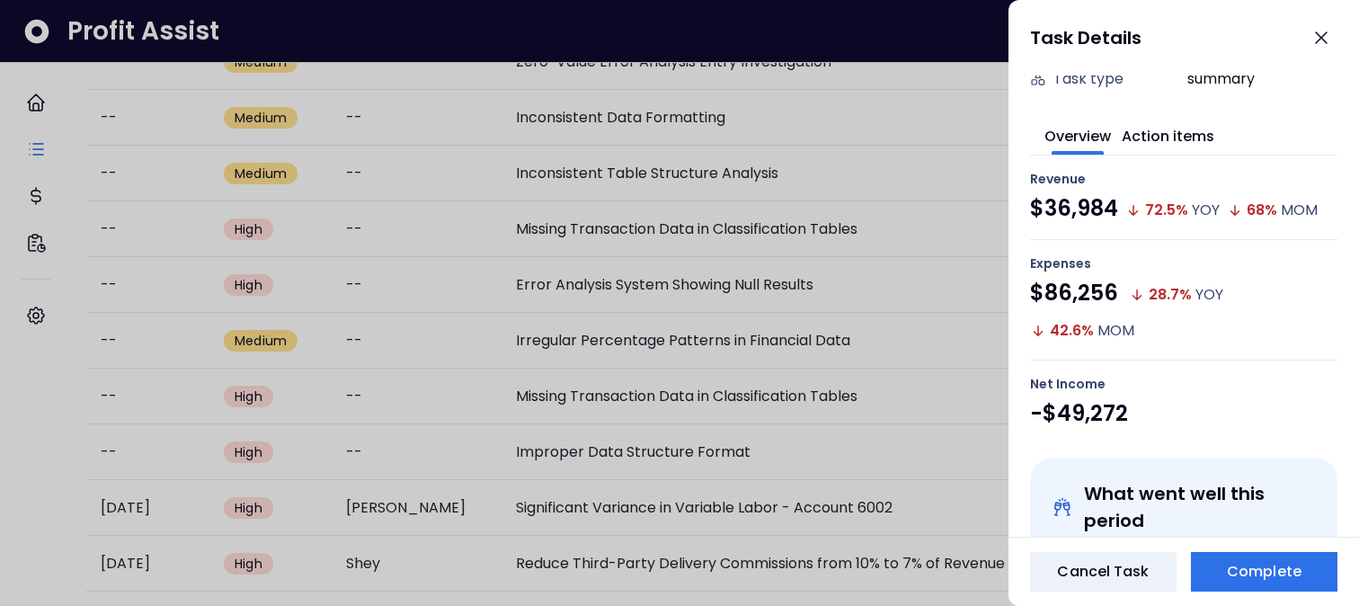
scroll to position [262, 0]
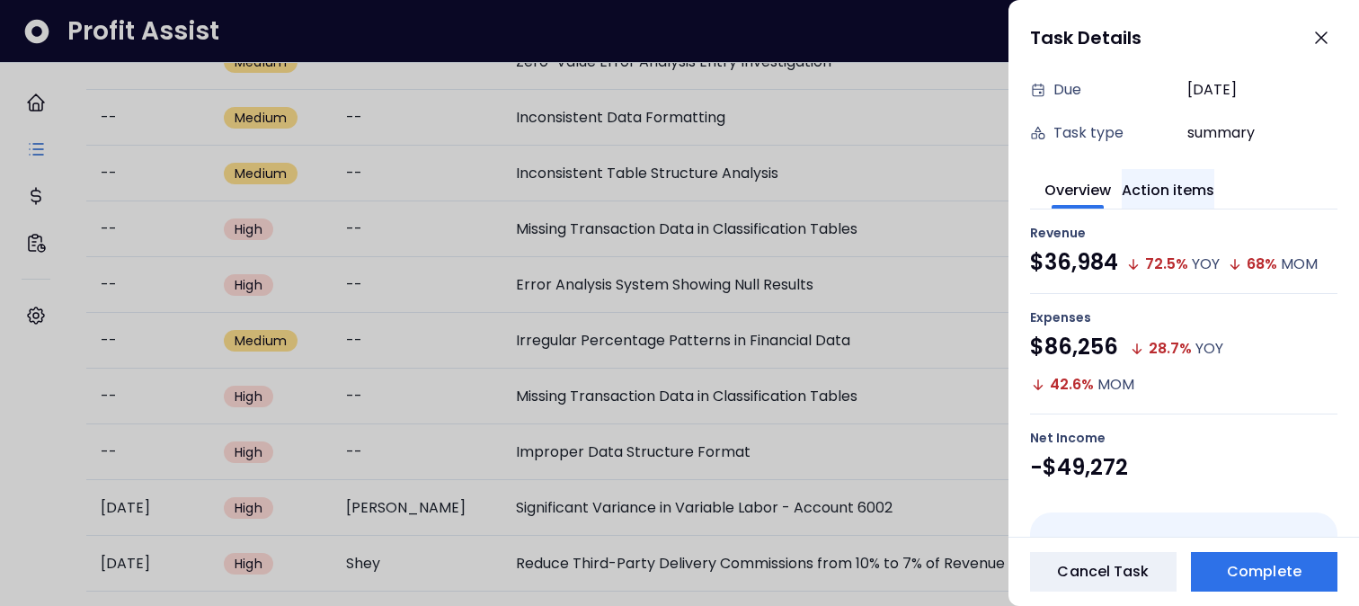
click at [1184, 202] on button "Action items" at bounding box center [1168, 189] width 93 height 40
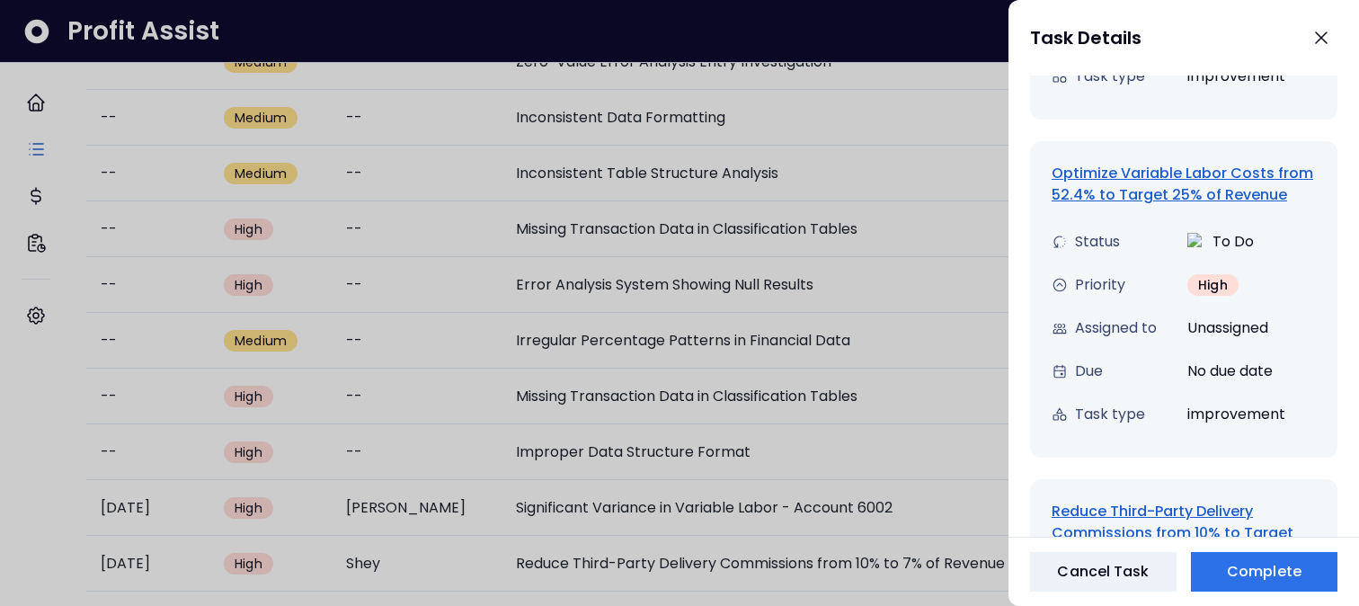
scroll to position [1262, 0]
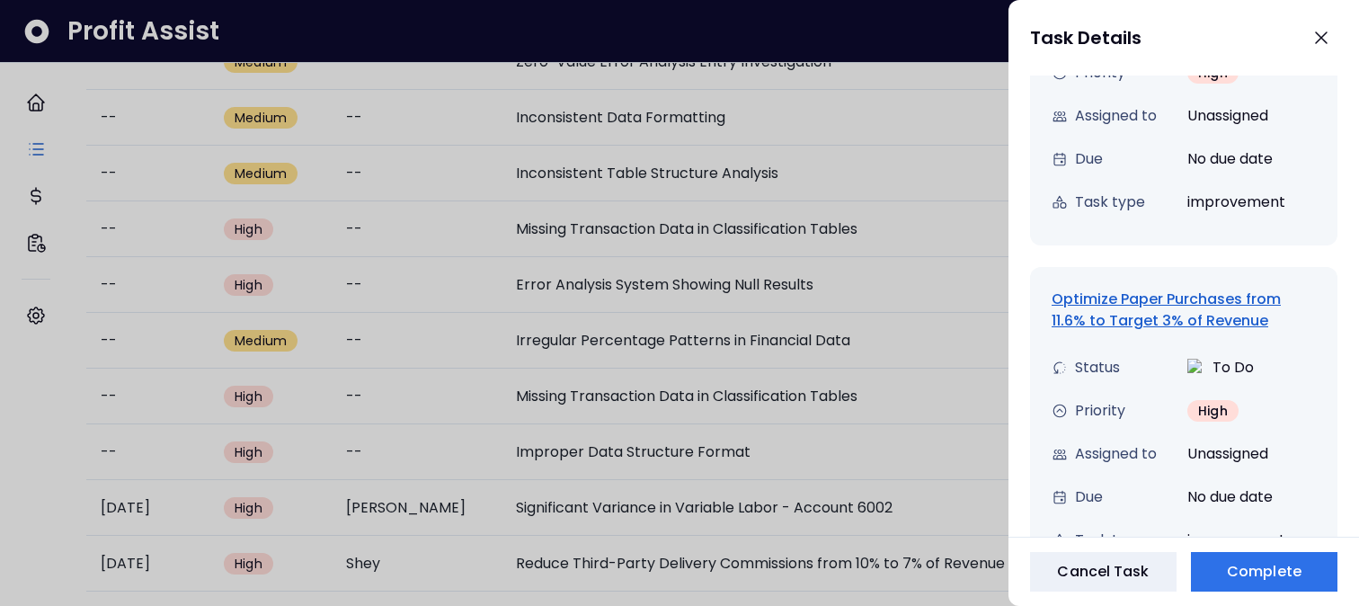
click at [1152, 323] on div "Optimize Paper Purchases from 11.6% to Target 3% of Revenue" at bounding box center [1183, 309] width 264 height 43
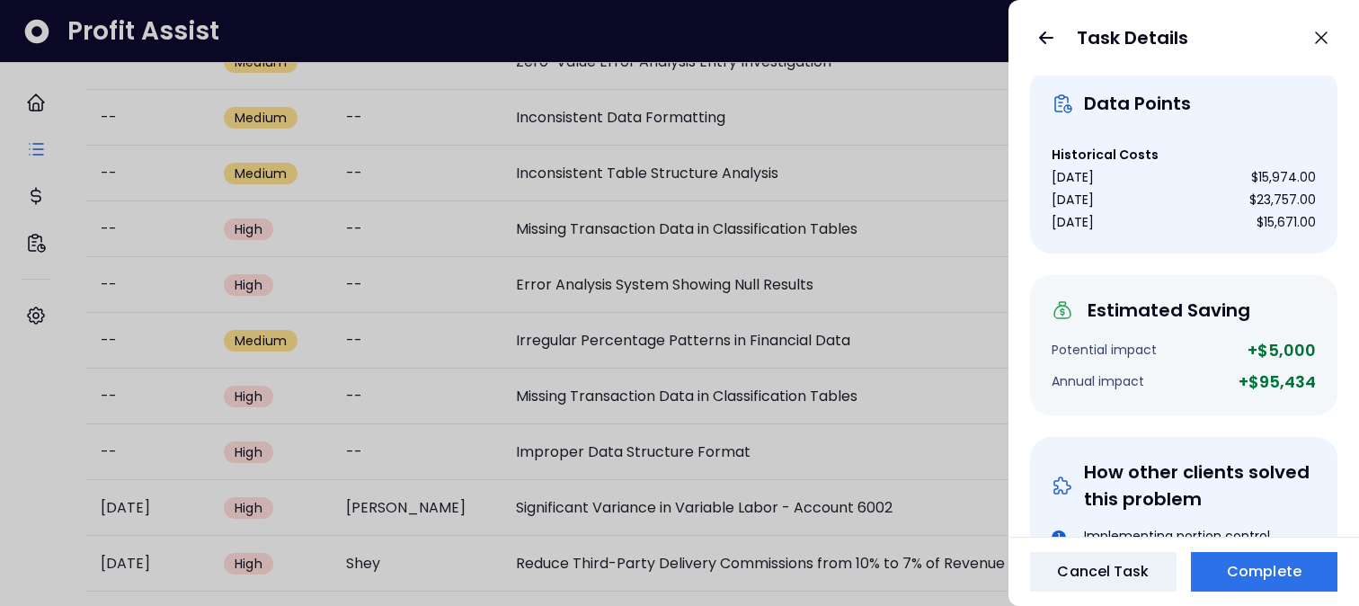
scroll to position [907, 0]
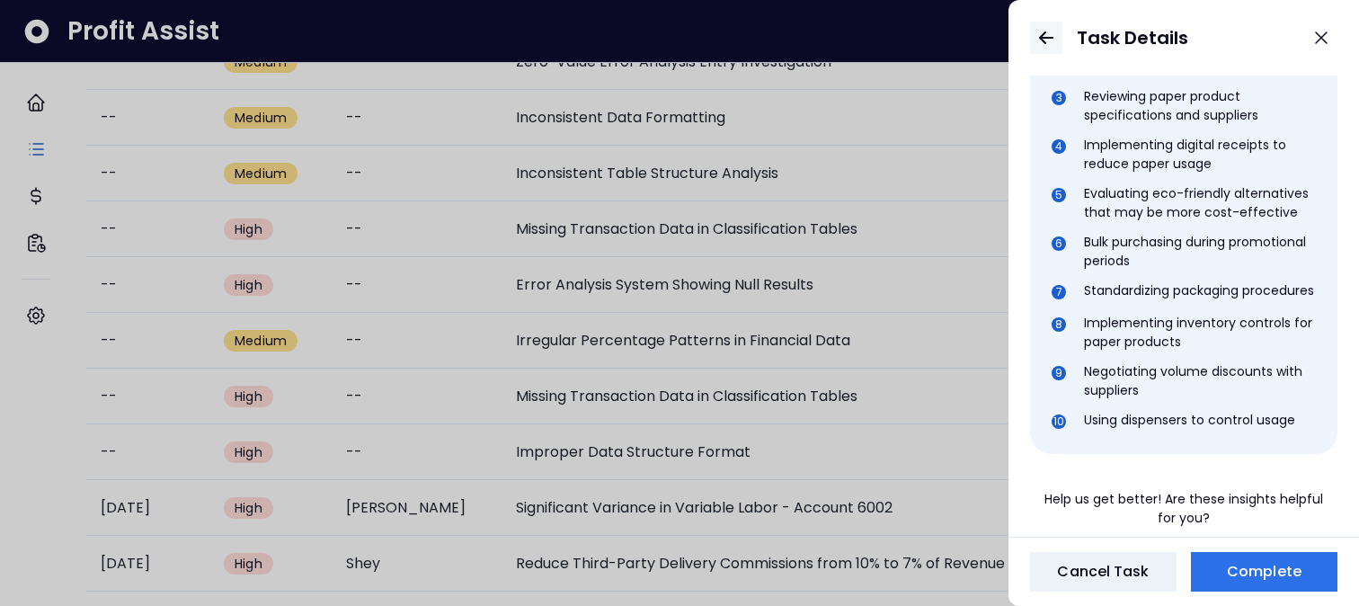
click at [1042, 47] on icon "button" at bounding box center [1046, 38] width 22 height 22
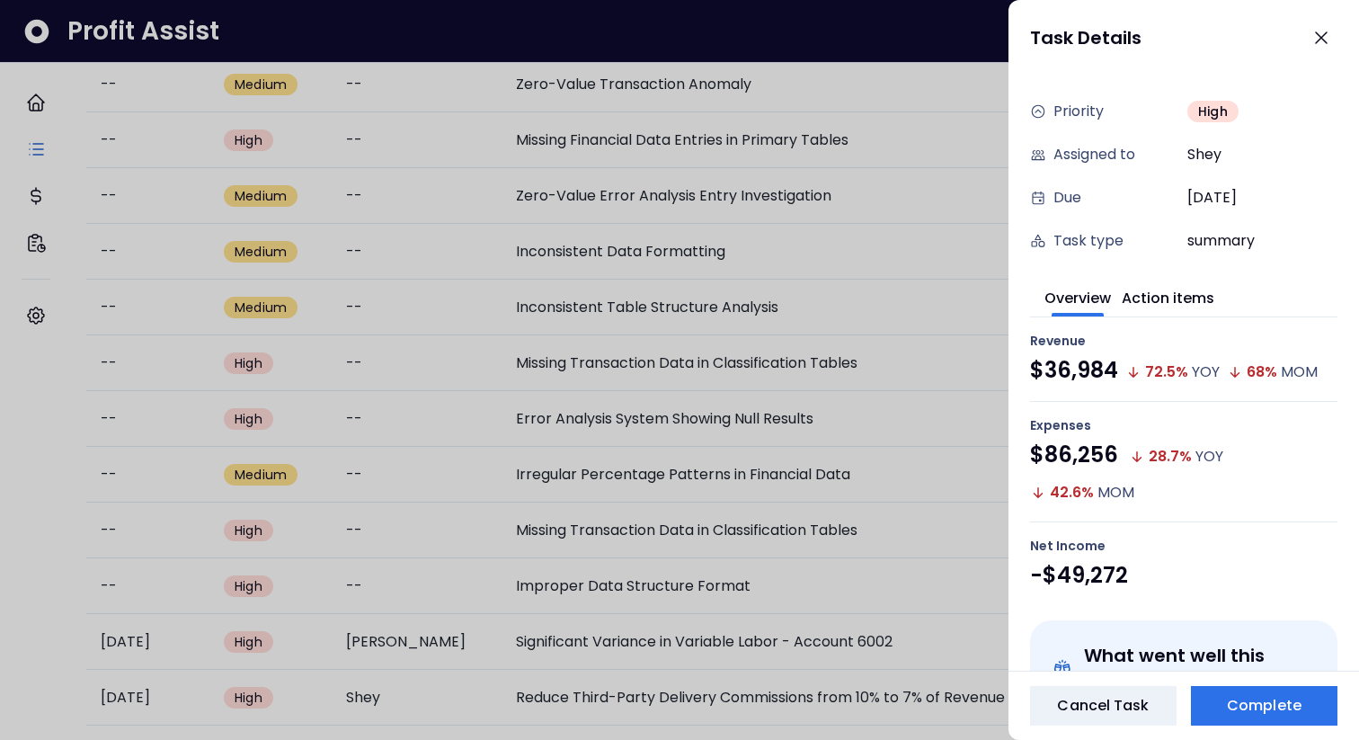
scroll to position [89, 0]
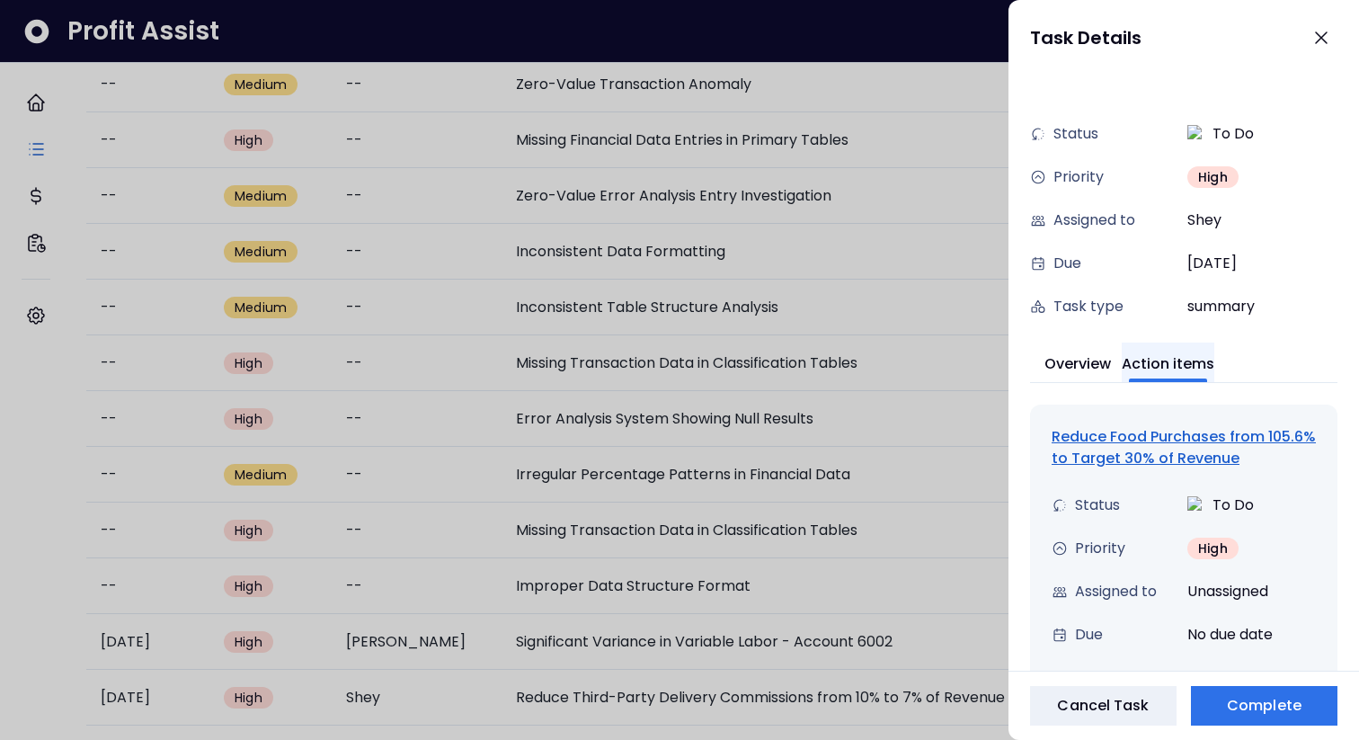
click at [1176, 371] on button "Action items" at bounding box center [1168, 362] width 93 height 40
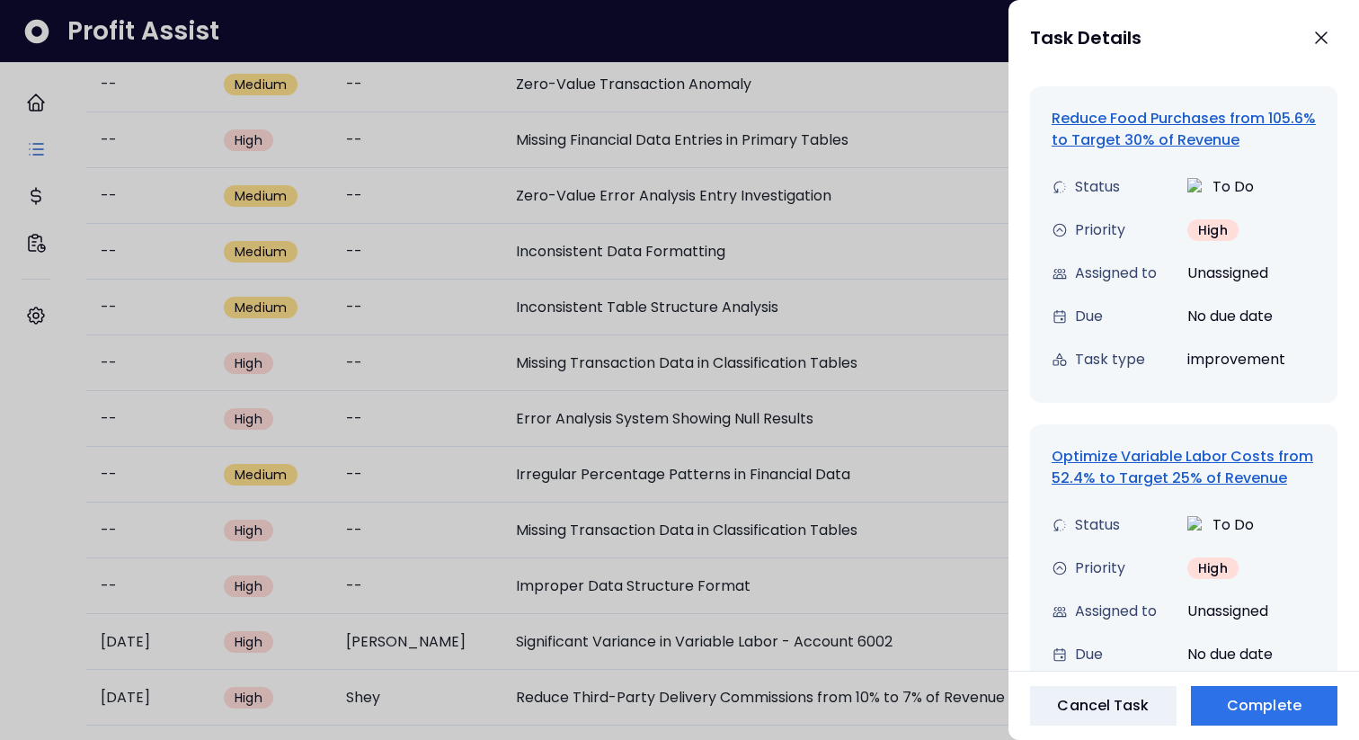
scroll to position [587, 0]
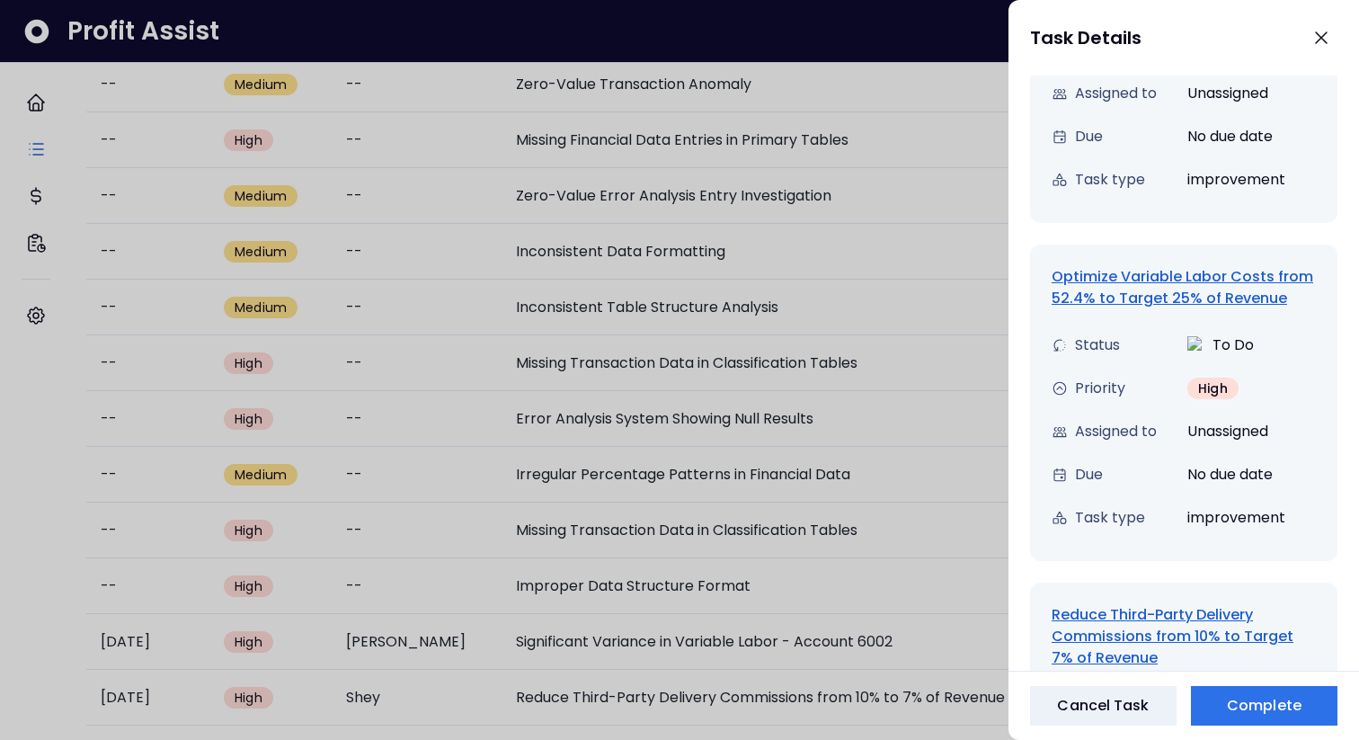
click at [1144, 605] on div "Reduce Third-Party Delivery Commissions from 10% to Target 7% of Revenue" at bounding box center [1183, 636] width 264 height 65
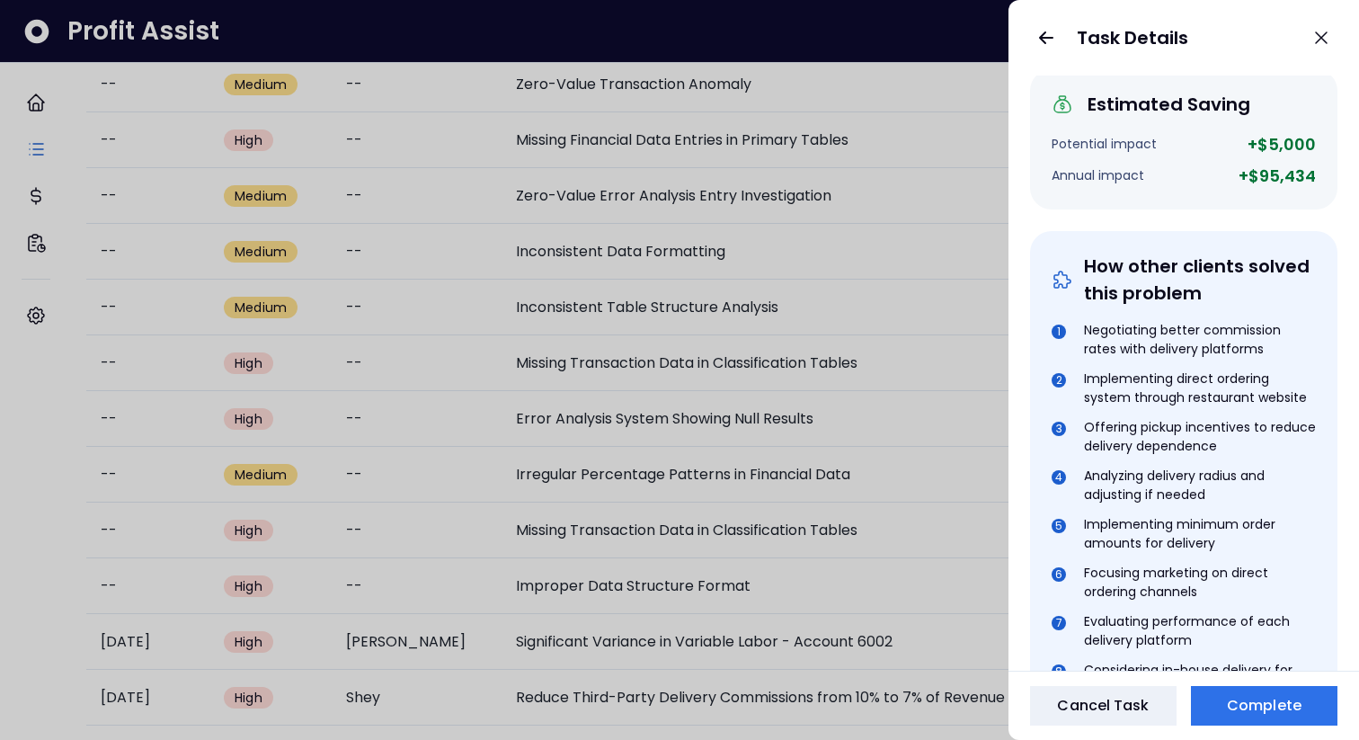
scroll to position [872, 0]
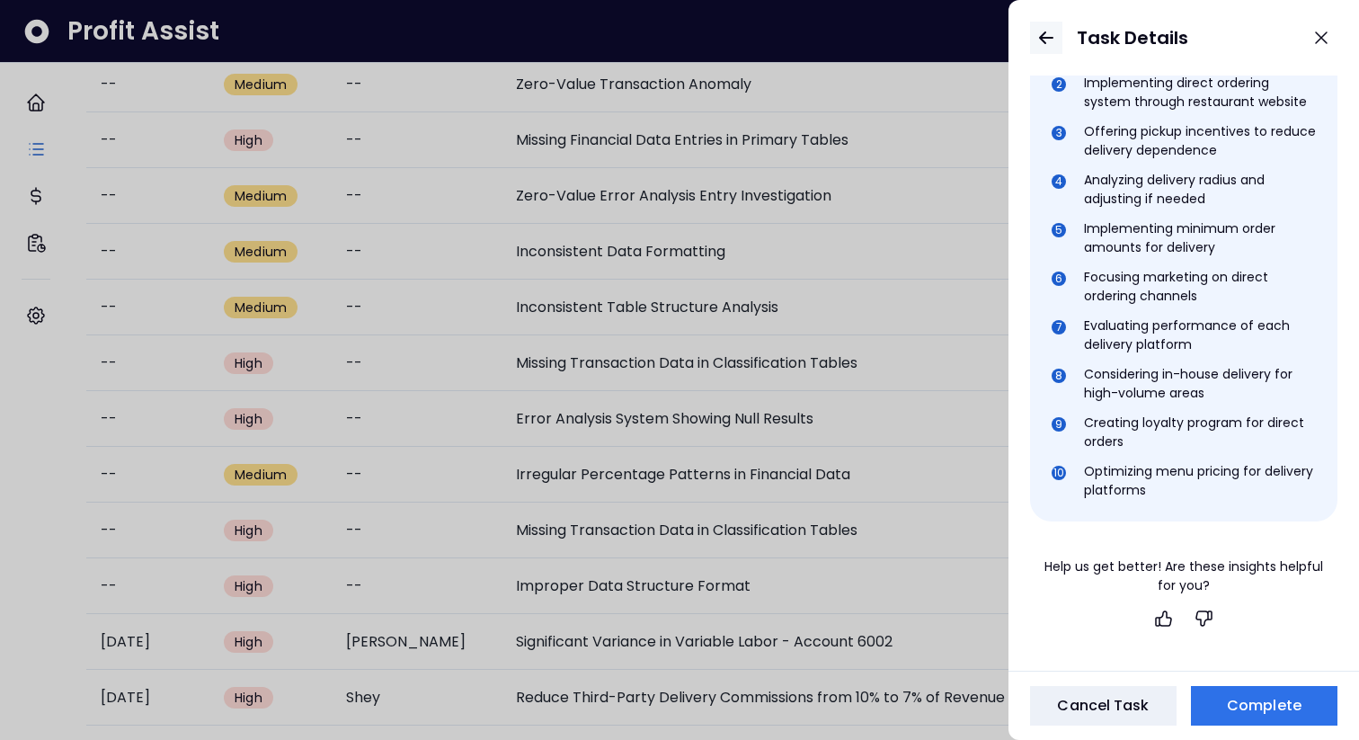
click at [1046, 33] on icon "button" at bounding box center [1046, 38] width 22 height 22
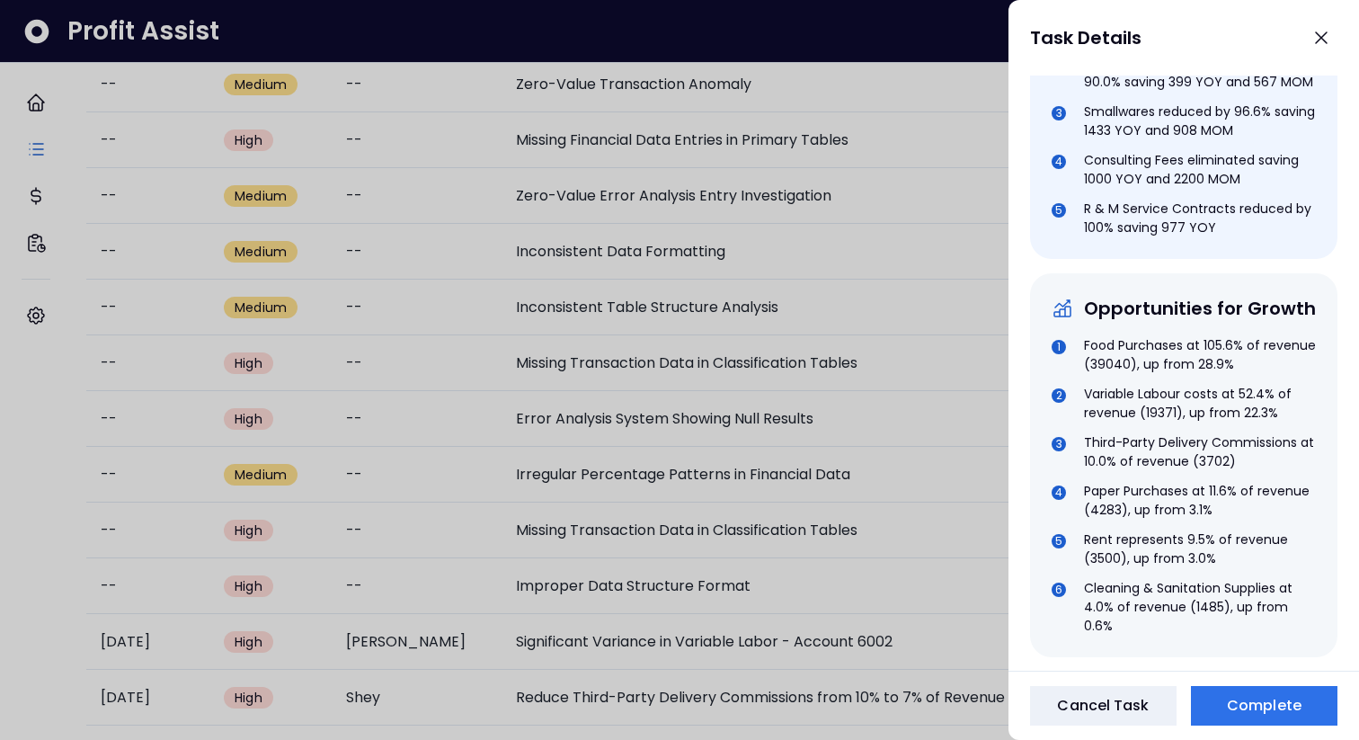
scroll to position [947, 0]
